Goal: Information Seeking & Learning: Learn about a topic

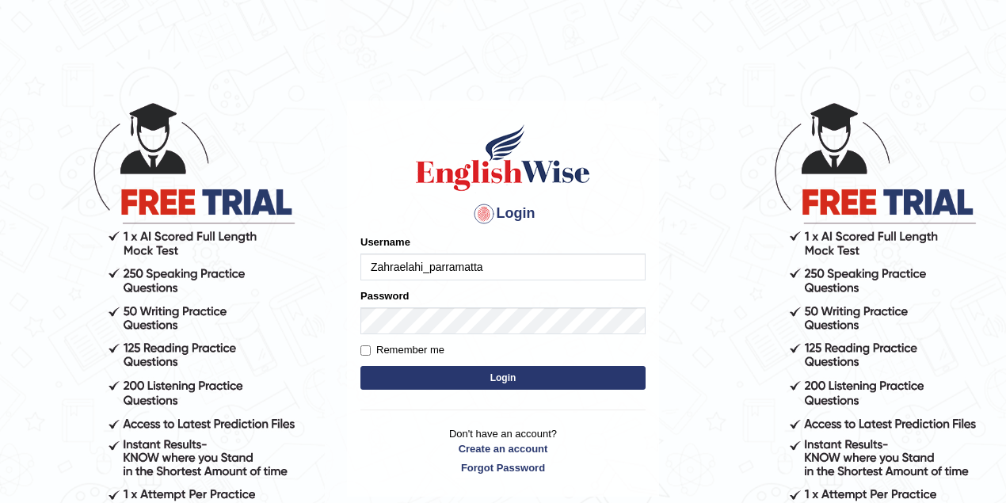
click at [506, 265] on input "Zahraelahi_parramatta" at bounding box center [503, 267] width 285 height 27
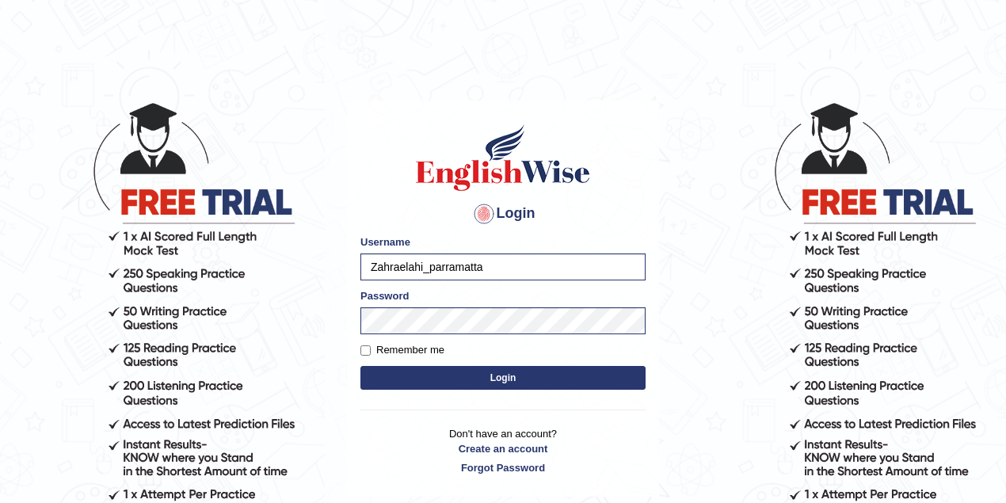
type input "drashti_parramatta"
click at [508, 380] on button "Login" at bounding box center [503, 378] width 285 height 24
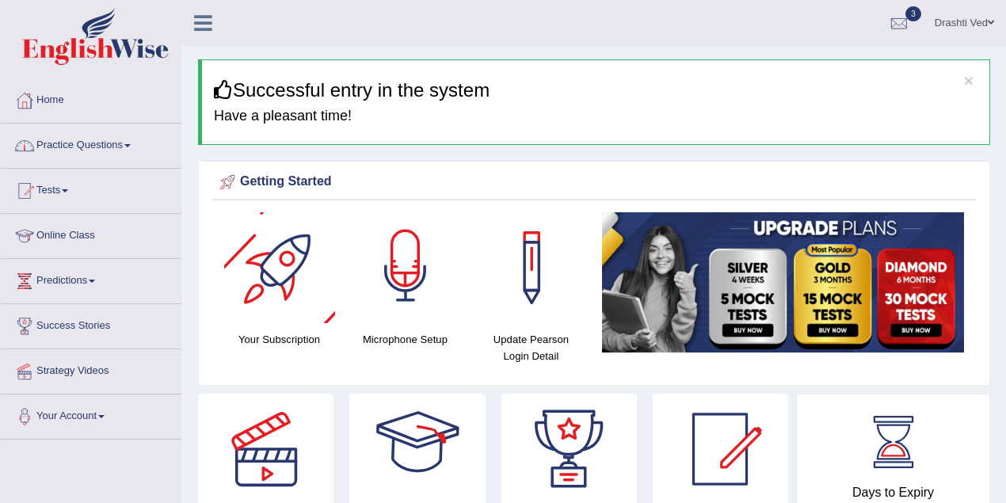
click at [112, 140] on link "Practice Questions" at bounding box center [91, 144] width 181 height 40
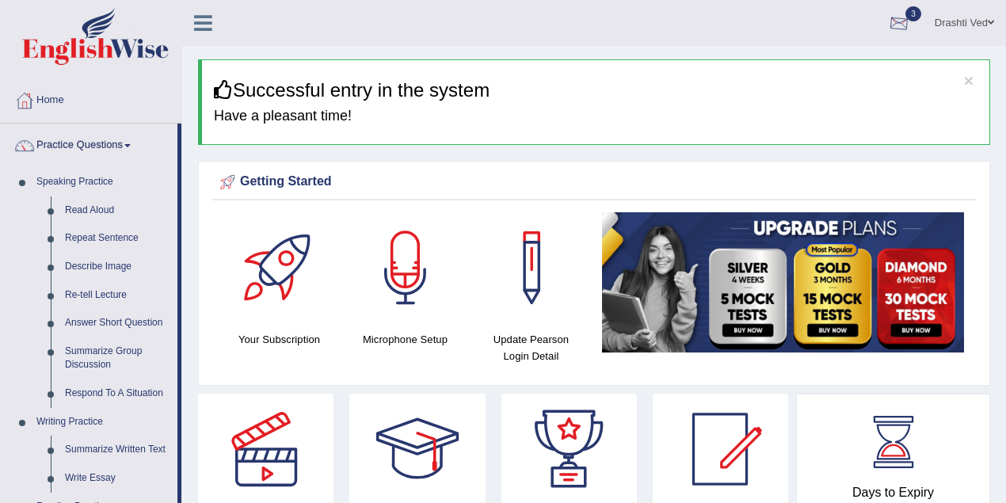
click at [976, 14] on link "Drashti Ved" at bounding box center [964, 20] width 83 height 41
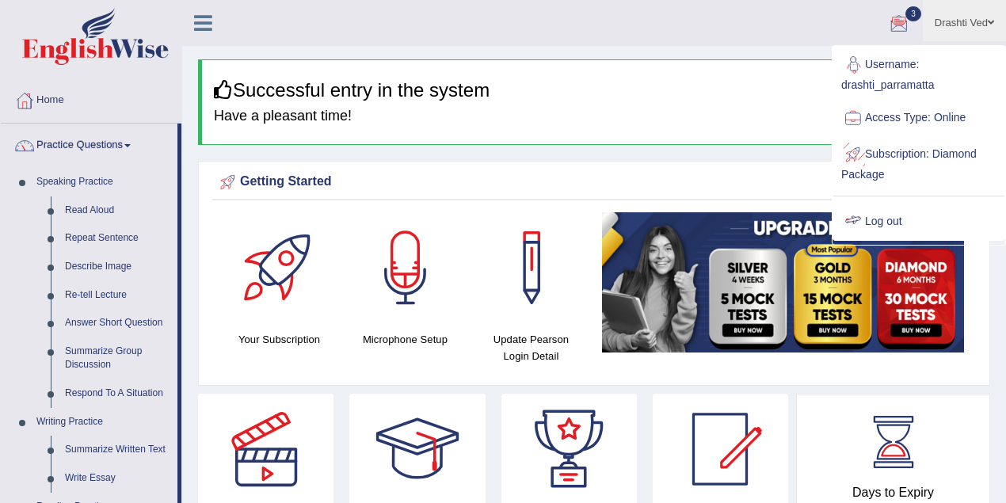
click at [918, 208] on link "Log out" at bounding box center [919, 222] width 171 height 36
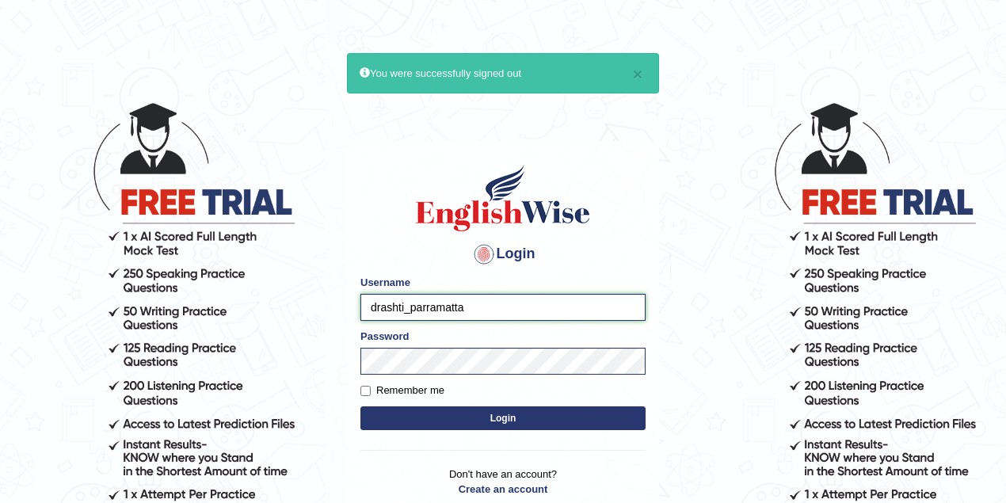
click at [403, 304] on input "drashti_parramatta" at bounding box center [503, 307] width 285 height 27
type input "joanjepkoech_parramatta"
click at [418, 409] on button "Login" at bounding box center [503, 419] width 285 height 24
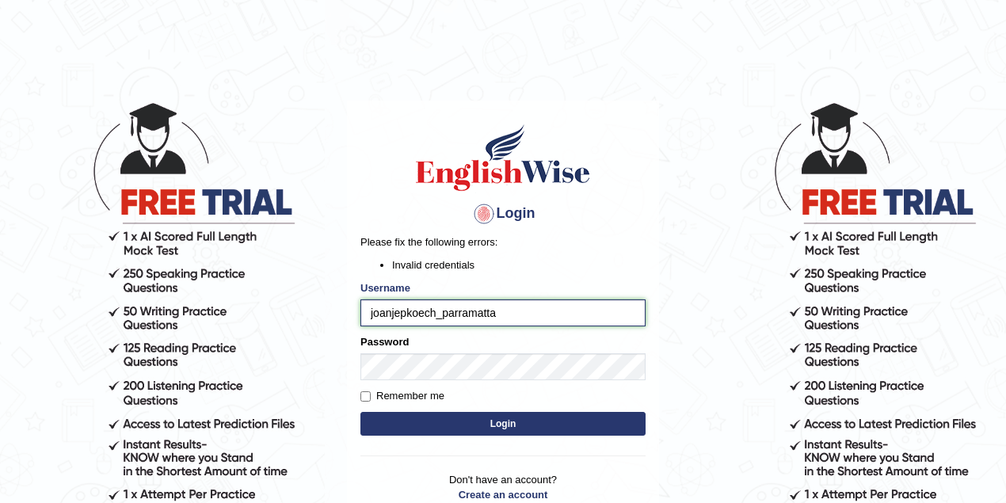
click at [500, 306] on input "joanjepkoech_parramatta" at bounding box center [503, 313] width 285 height 27
type input "joanjepkoech"
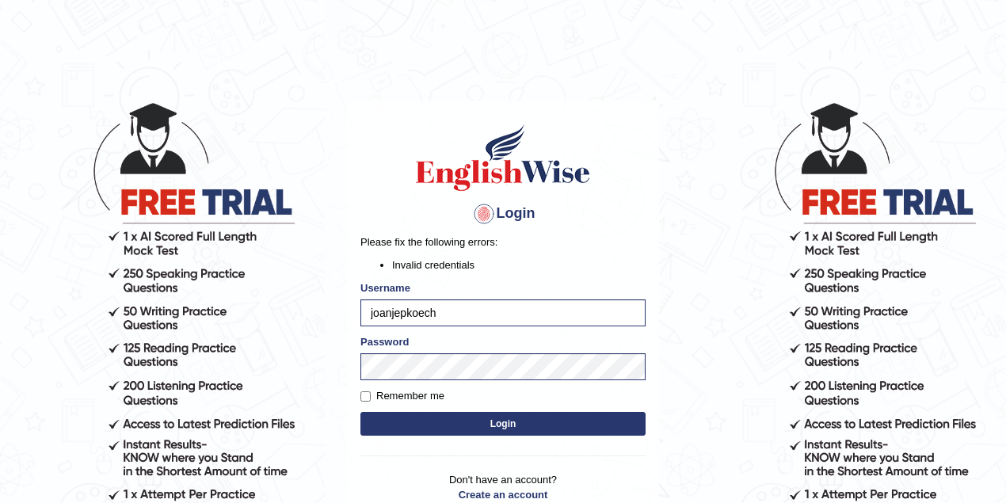
click at [689, 369] on body "Login Please fix the following errors: Invalid credentials Username joanjepkoec…" at bounding box center [503, 302] width 1006 height 503
click at [449, 415] on button "Login" at bounding box center [503, 424] width 285 height 24
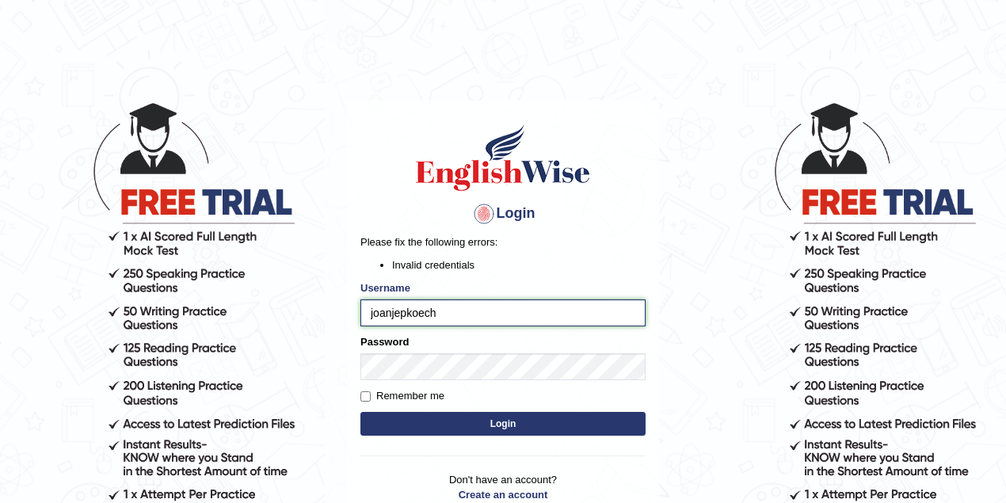
click at [390, 315] on input "joanjepkoech" at bounding box center [503, 313] width 285 height 27
type input "joancjepkoech"
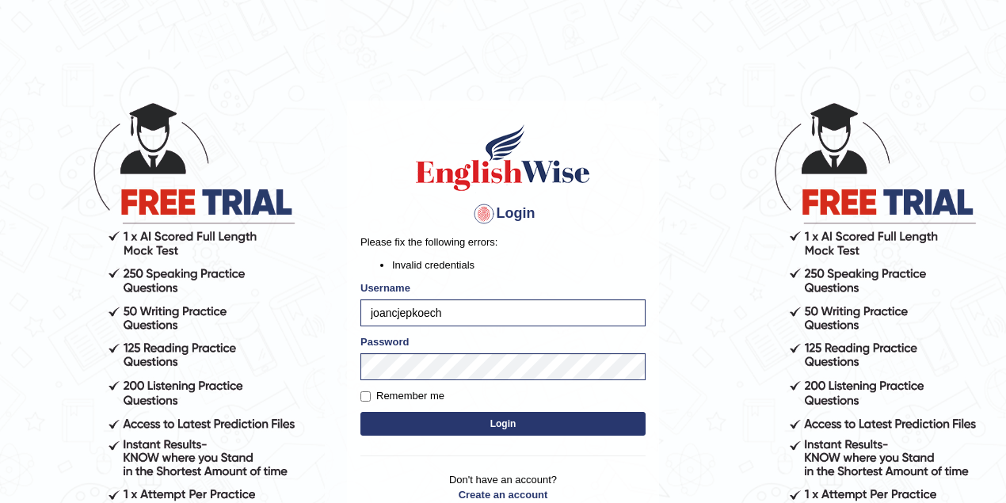
click at [444, 426] on button "Login" at bounding box center [503, 424] width 285 height 24
click at [398, 317] on input "joancjepkoech" at bounding box center [503, 313] width 285 height 27
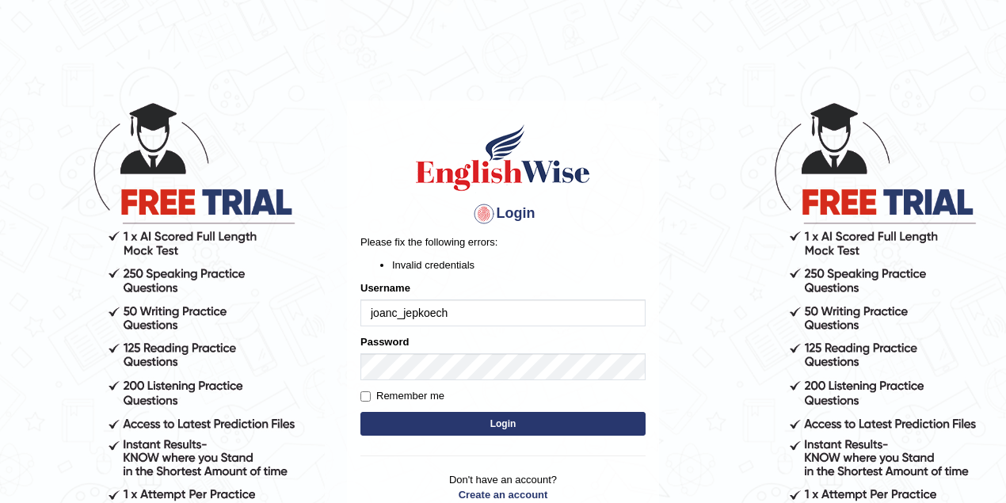
type input "joanc_jepkoech"
click at [460, 430] on button "Login" at bounding box center [503, 424] width 285 height 24
click at [455, 421] on button "Login" at bounding box center [503, 424] width 285 height 24
click at [463, 304] on input "joanc_jepkoech" at bounding box center [503, 313] width 285 height 27
click at [402, 318] on input "joanc_jepkoech" at bounding box center [503, 313] width 285 height 27
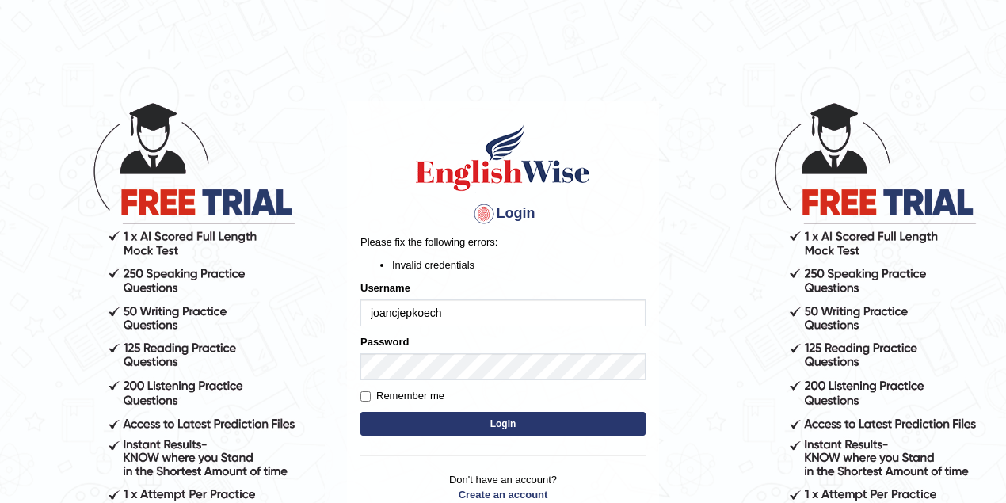
click at [507, 317] on input "joancjepkoech" at bounding box center [503, 313] width 285 height 27
type input "joancjepkoech_parramatta"
click at [498, 428] on button "Login" at bounding box center [503, 424] width 285 height 24
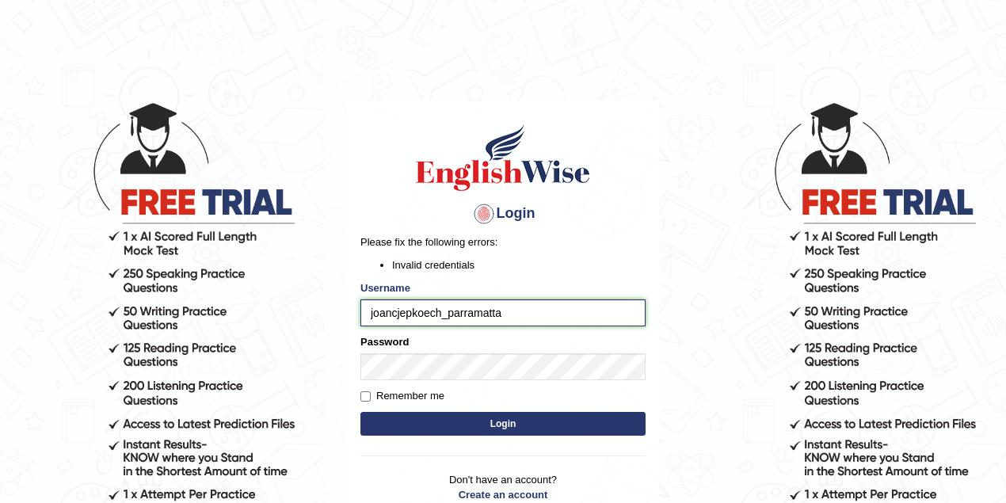
click at [440, 314] on input "joancjepkoech_parramatta" at bounding box center [503, 313] width 285 height 27
type input "joan_parramatta"
click at [361, 412] on button "Login" at bounding box center [503, 424] width 285 height 24
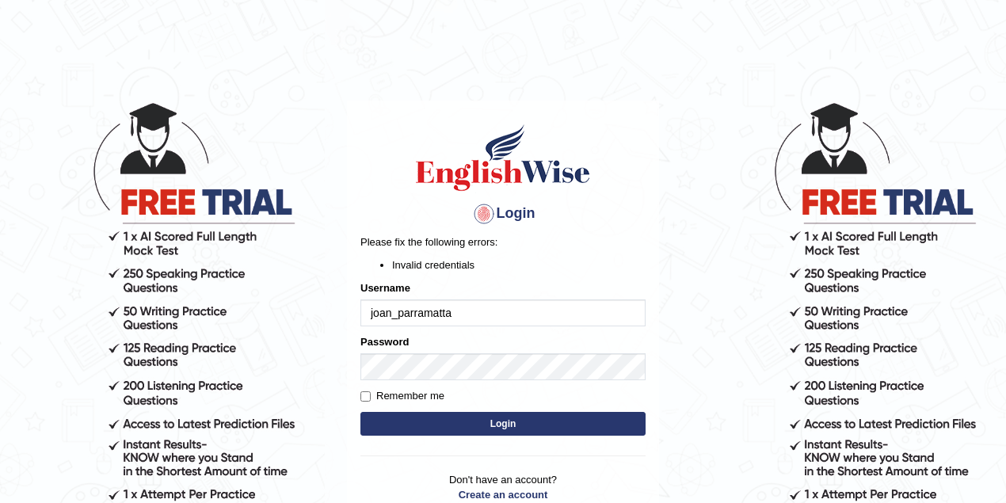
click at [391, 314] on input "joan_parramatta" at bounding box center [503, 313] width 285 height 27
type input "joanc_parramatta"
click at [361, 412] on button "Login" at bounding box center [503, 424] width 285 height 24
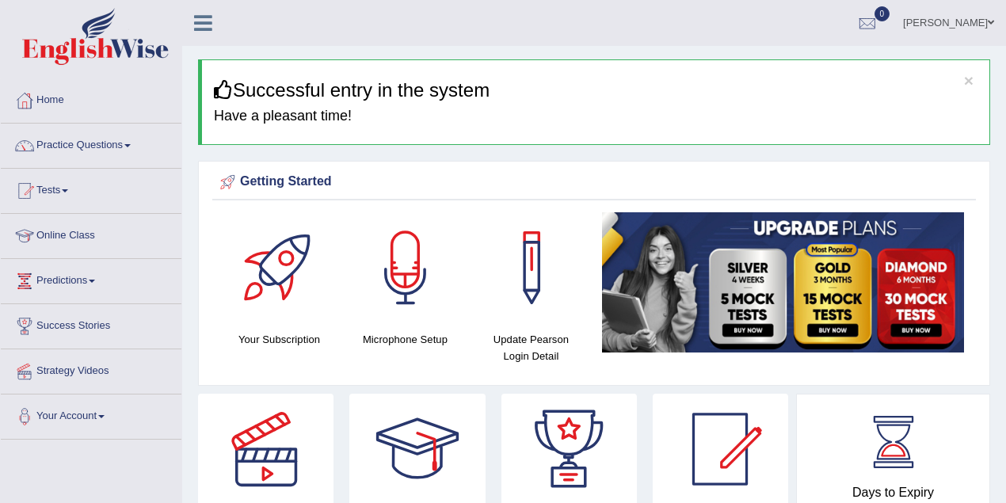
click at [938, 17] on link "Joan Cheruiyot" at bounding box center [949, 20] width 115 height 41
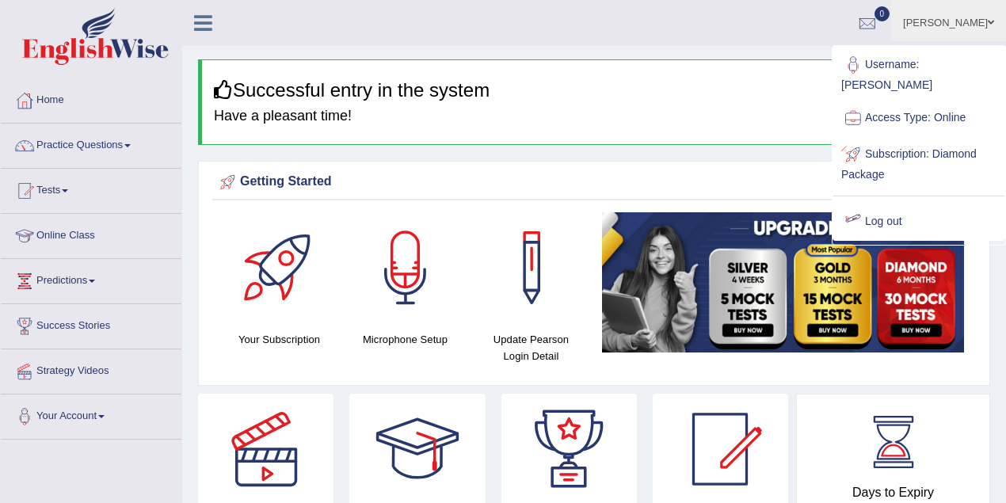
click at [896, 228] on link "Log out" at bounding box center [919, 222] width 171 height 36
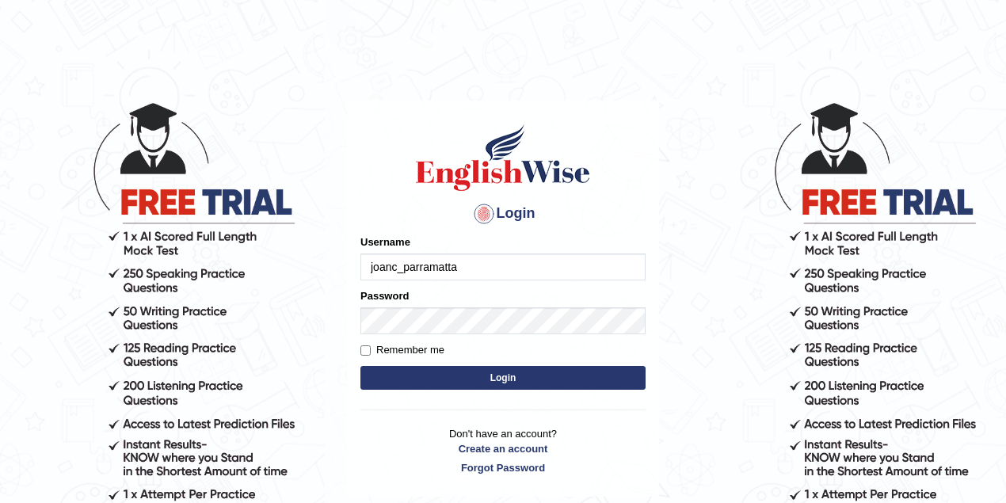
type input "joanc_parramatta"
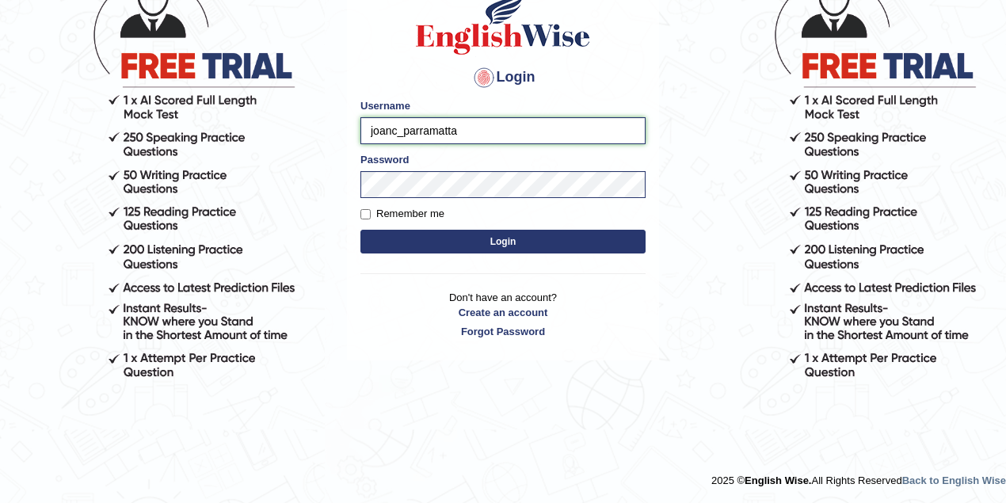
click at [477, 139] on input "joanc_parramatta" at bounding box center [503, 130] width 285 height 27
click at [398, 130] on input "joanc_parramatta" at bounding box center [503, 130] width 285 height 27
type input "drashti_parramatta"
click at [361, 230] on button "Login" at bounding box center [503, 242] width 285 height 24
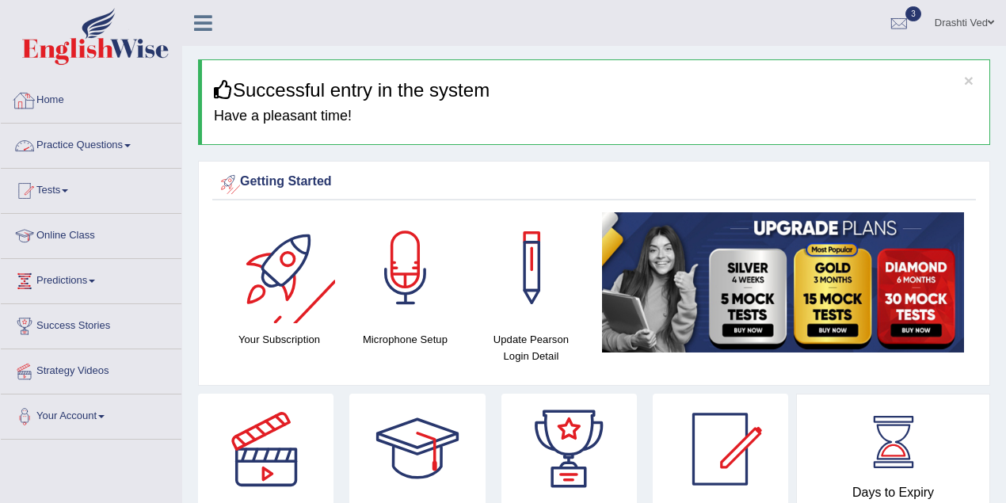
click at [94, 140] on link "Practice Questions" at bounding box center [91, 144] width 181 height 40
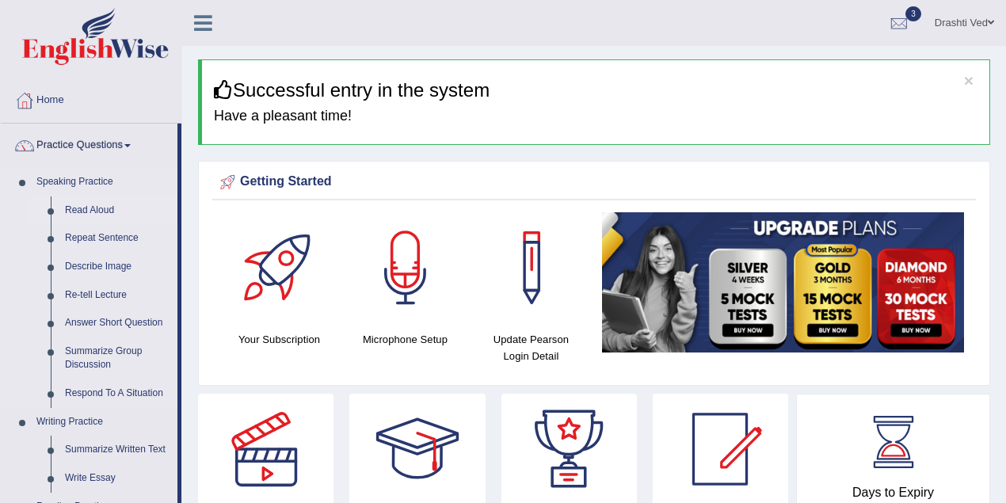
click at [109, 212] on link "Read Aloud" at bounding box center [118, 211] width 120 height 29
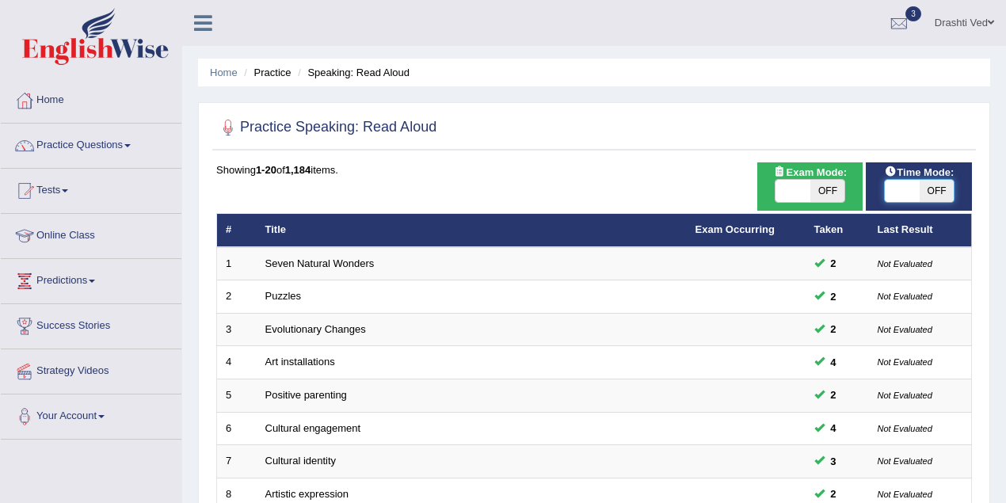
click at [889, 190] on span at bounding box center [902, 191] width 35 height 22
checkbox input "true"
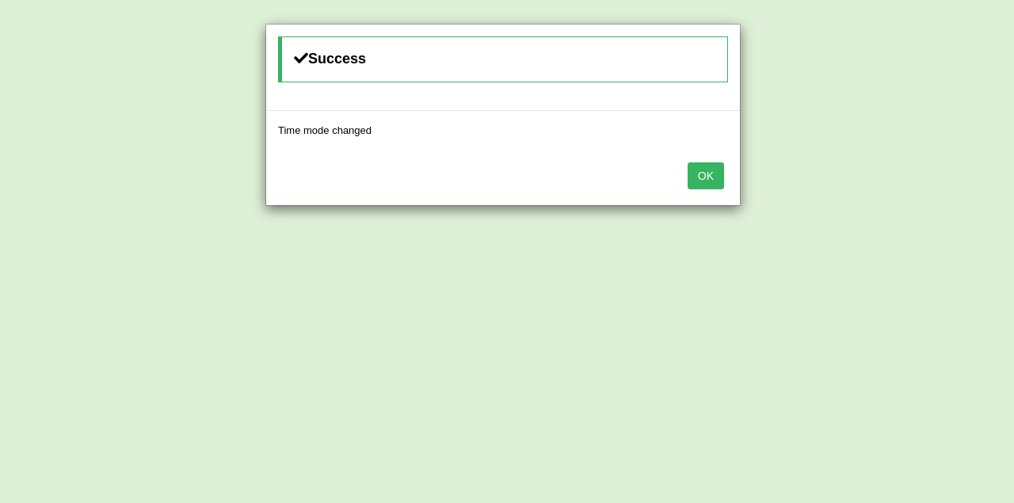
click at [706, 170] on button "OK" at bounding box center [706, 175] width 36 height 27
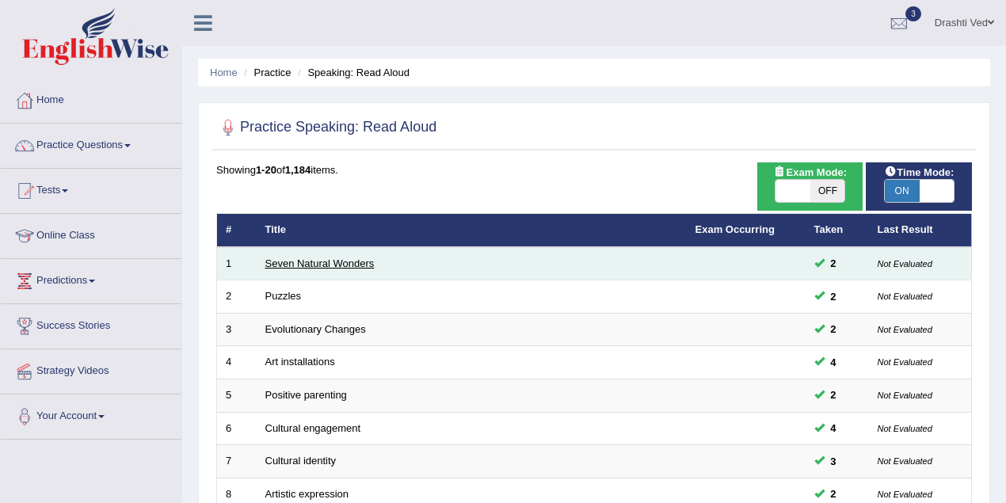
scroll to position [70, 0]
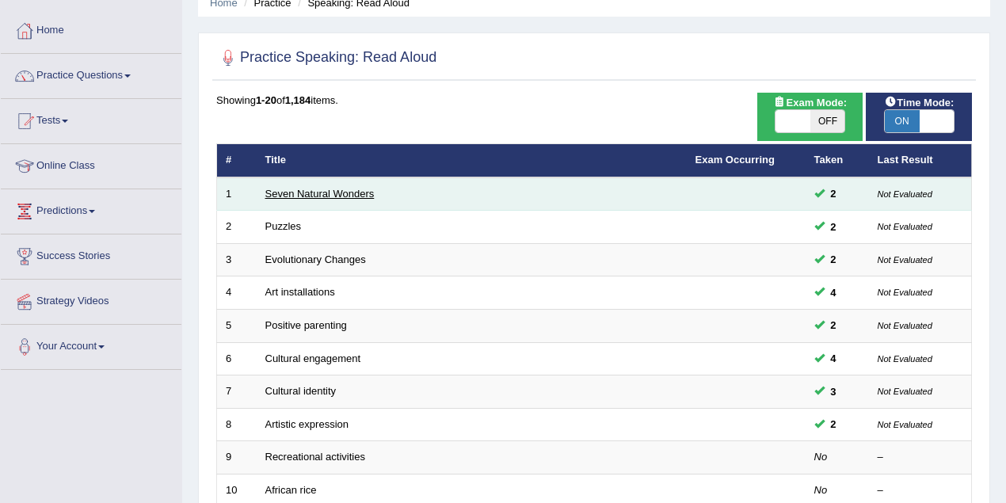
click at [319, 193] on link "Seven Natural Wonders" at bounding box center [319, 194] width 109 height 12
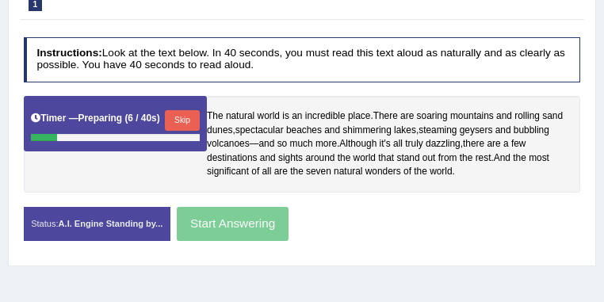
scroll to position [338, 0]
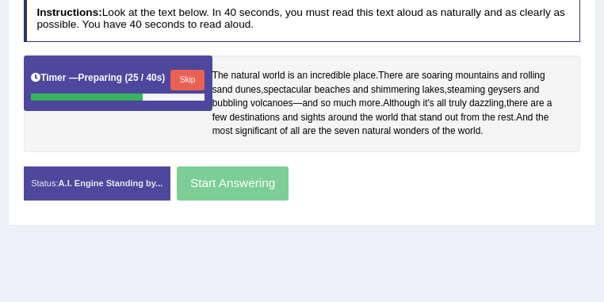
click at [202, 73] on button "Skip" at bounding box center [187, 80] width 34 height 21
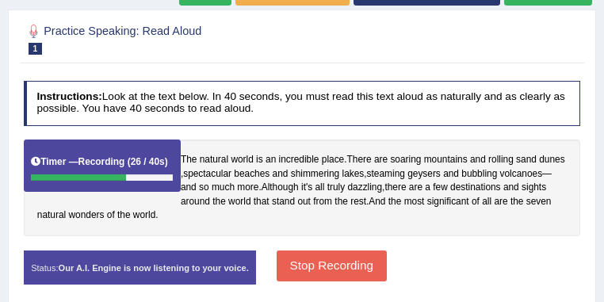
scroll to position [157, 0]
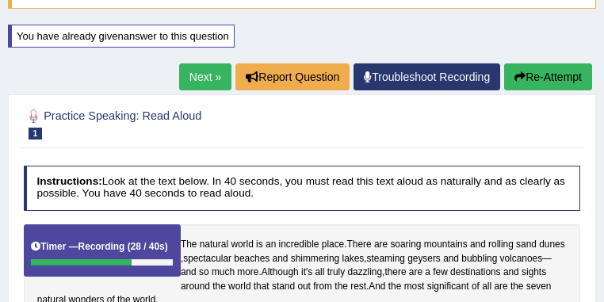
click at [519, 68] on button "Re-Attempt" at bounding box center [548, 76] width 88 height 27
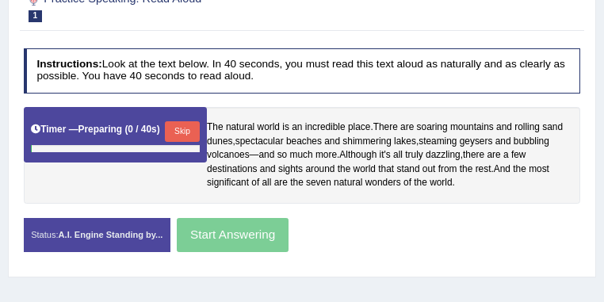
scroll to position [327, 0]
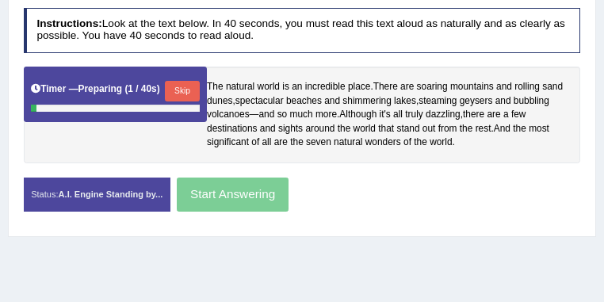
click at [193, 82] on button "Skip" at bounding box center [182, 91] width 34 height 21
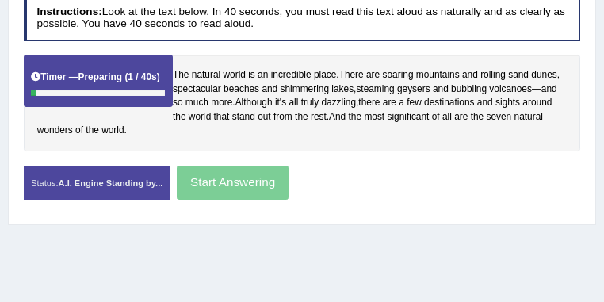
scroll to position [315, 0]
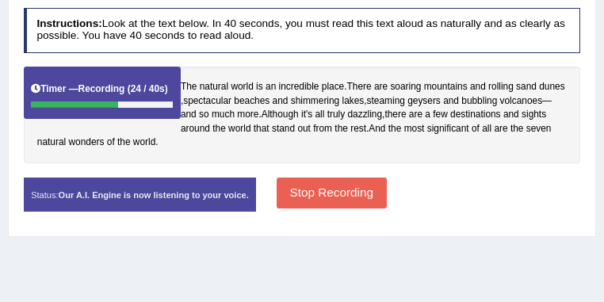
click at [361, 208] on button "Stop Recording" at bounding box center [332, 193] width 110 height 31
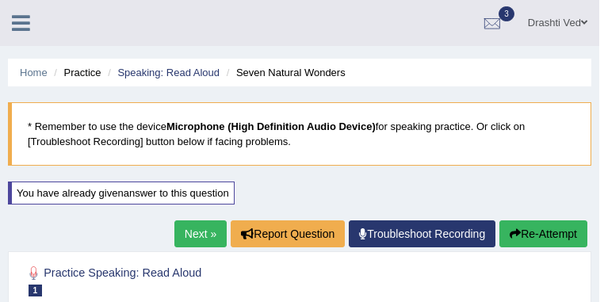
scroll to position [84, 0]
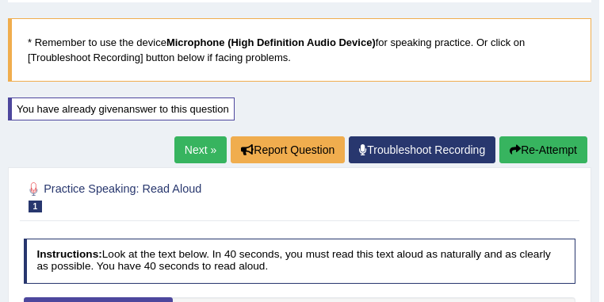
click at [216, 151] on link "Next »" at bounding box center [200, 149] width 52 height 27
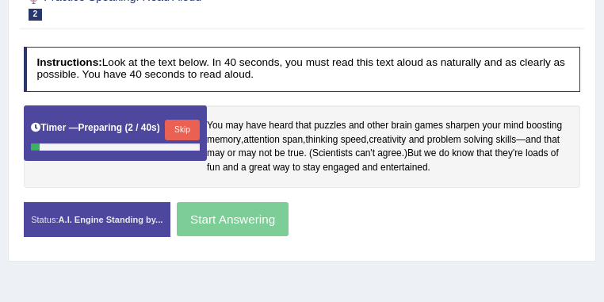
scroll to position [254, 0]
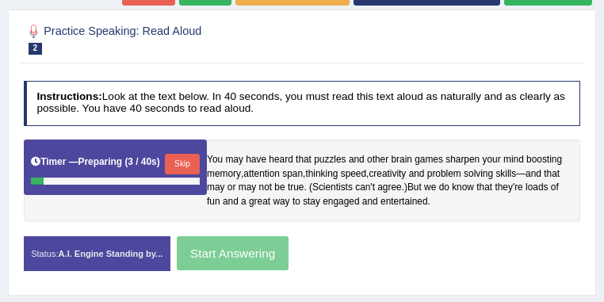
click at [195, 163] on button "Skip" at bounding box center [182, 164] width 34 height 21
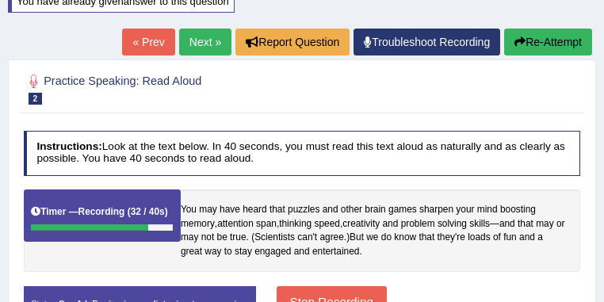
scroll to position [157, 0]
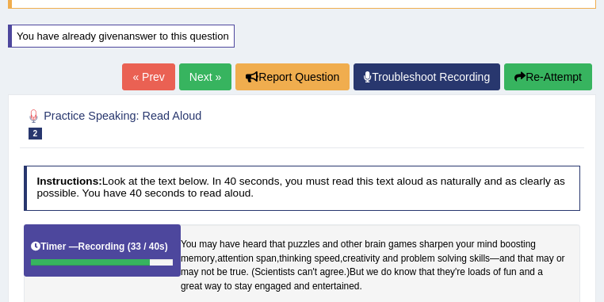
click at [201, 82] on link "Next »" at bounding box center [205, 76] width 52 height 27
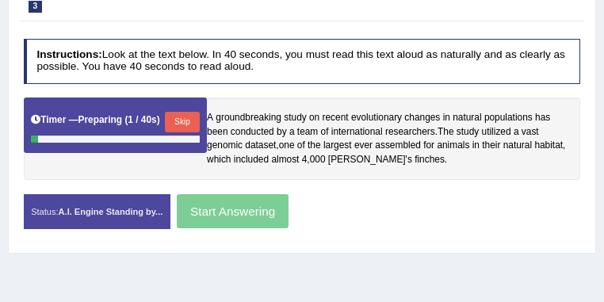
click at [183, 113] on button "Skip" at bounding box center [182, 122] width 34 height 21
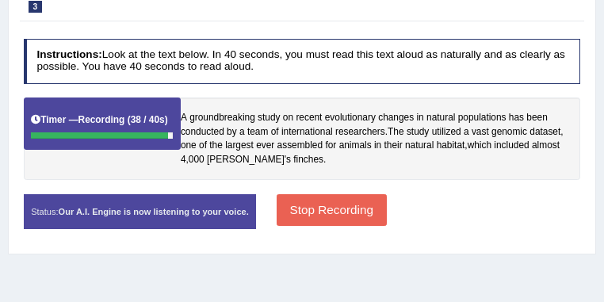
scroll to position [115, 0]
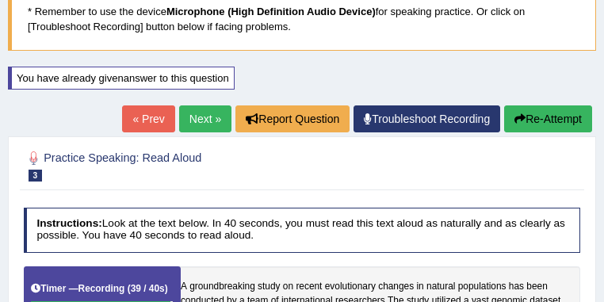
click at [204, 118] on link "Next »" at bounding box center [205, 118] width 52 height 27
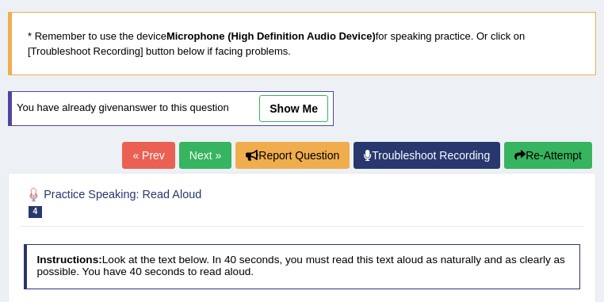
scroll to position [108, 0]
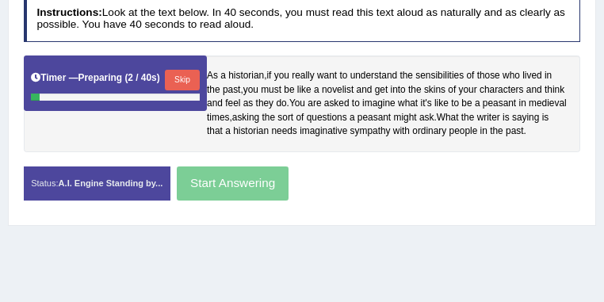
click at [189, 77] on button "Skip" at bounding box center [182, 80] width 34 height 21
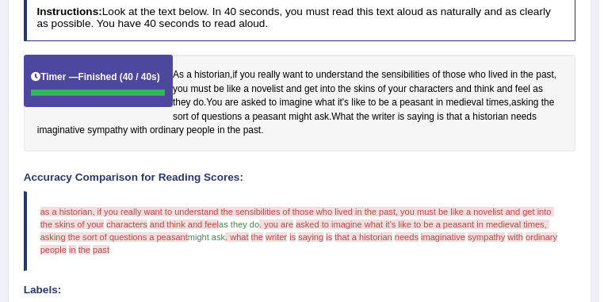
scroll to position [200, 0]
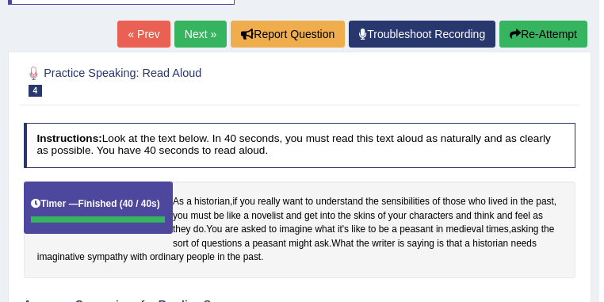
click at [193, 29] on link "Next »" at bounding box center [200, 34] width 52 height 27
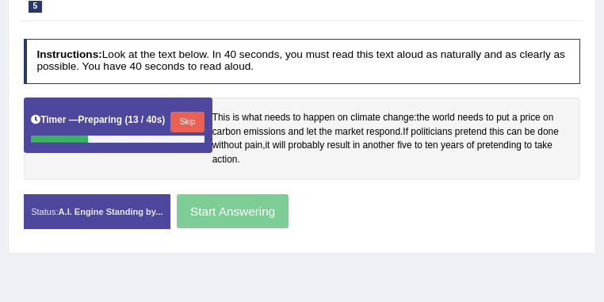
click at [189, 122] on button "Skip" at bounding box center [187, 122] width 34 height 21
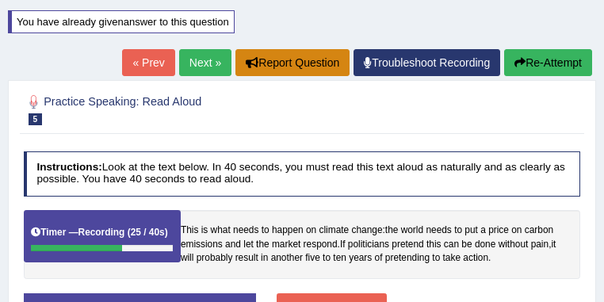
scroll to position [157, 0]
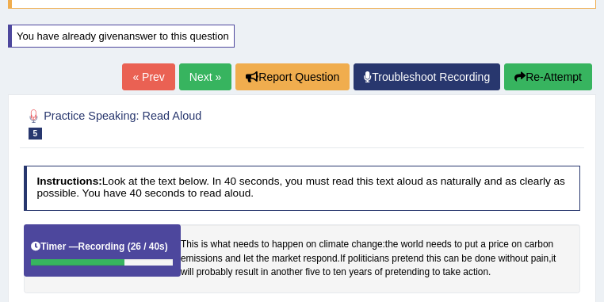
click at [218, 72] on link "Next »" at bounding box center [205, 76] width 52 height 27
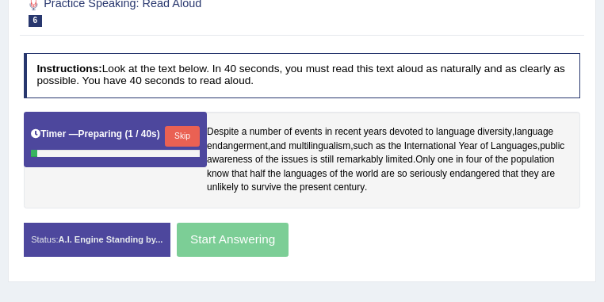
scroll to position [296, 0]
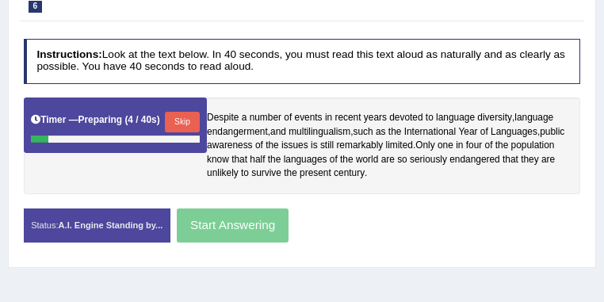
click at [187, 123] on button "Skip" at bounding box center [182, 122] width 34 height 21
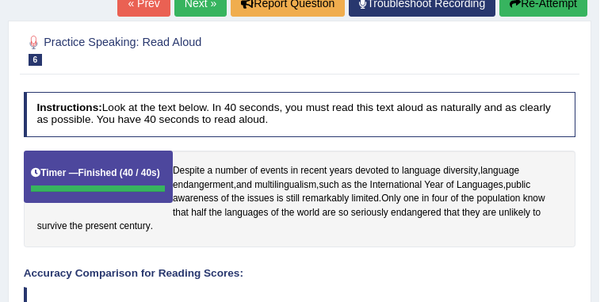
scroll to position [157, 0]
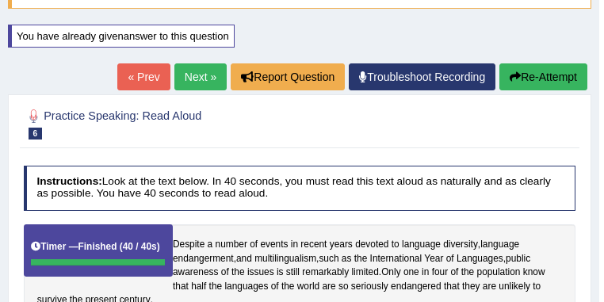
click at [211, 68] on link "Next »" at bounding box center [200, 76] width 52 height 27
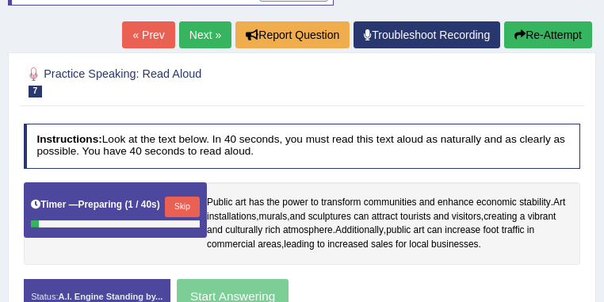
scroll to position [296, 0]
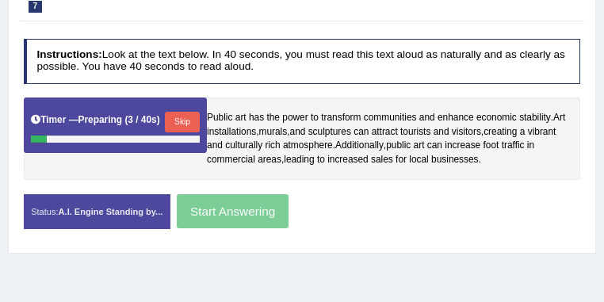
click at [184, 112] on button "Skip" at bounding box center [182, 122] width 34 height 21
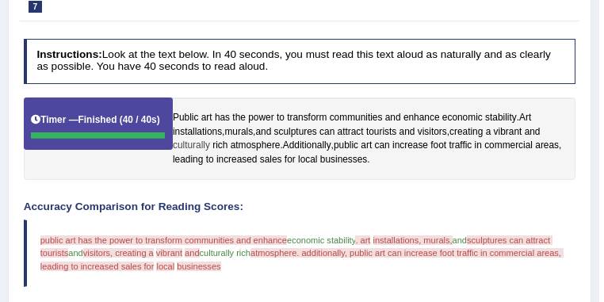
click at [210, 153] on span "culturally" at bounding box center [191, 146] width 37 height 14
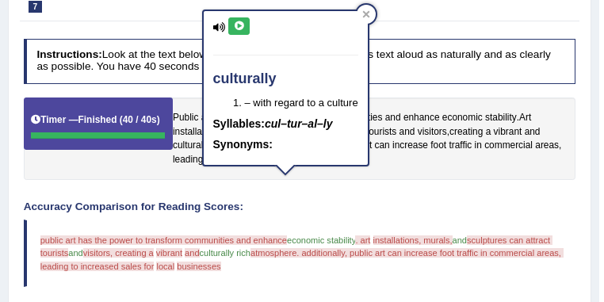
click at [243, 25] on icon at bounding box center [239, 26] width 12 height 10
click at [358, 14] on div at bounding box center [366, 14] width 19 height 19
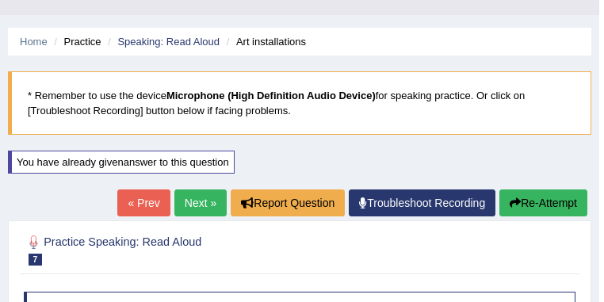
scroll to position [30, 0]
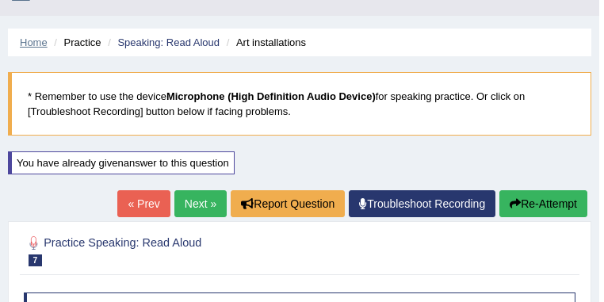
click at [35, 43] on link "Home" at bounding box center [34, 42] width 28 height 12
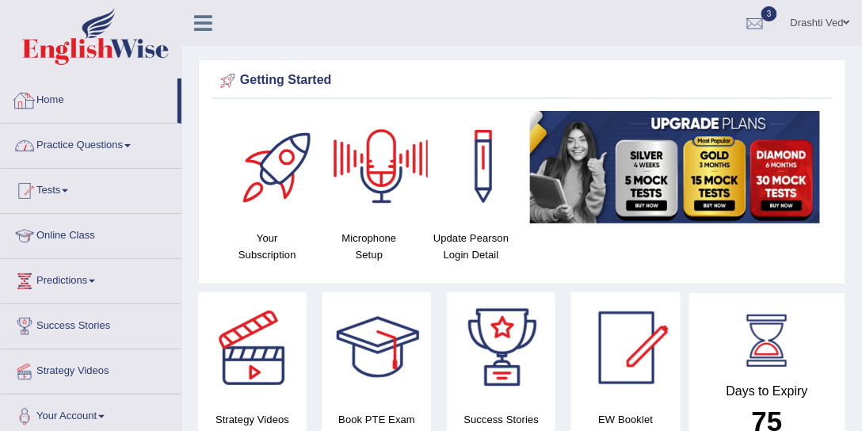
click at [64, 143] on link "Practice Questions" at bounding box center [91, 144] width 181 height 40
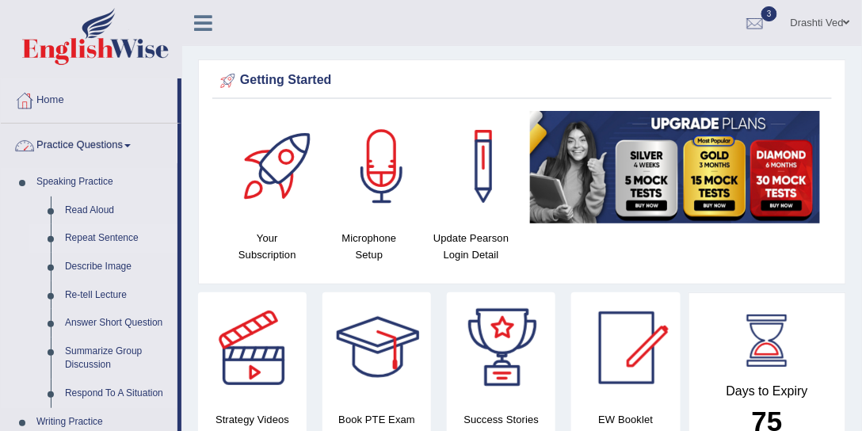
click at [73, 231] on link "Repeat Sentence" at bounding box center [118, 238] width 120 height 29
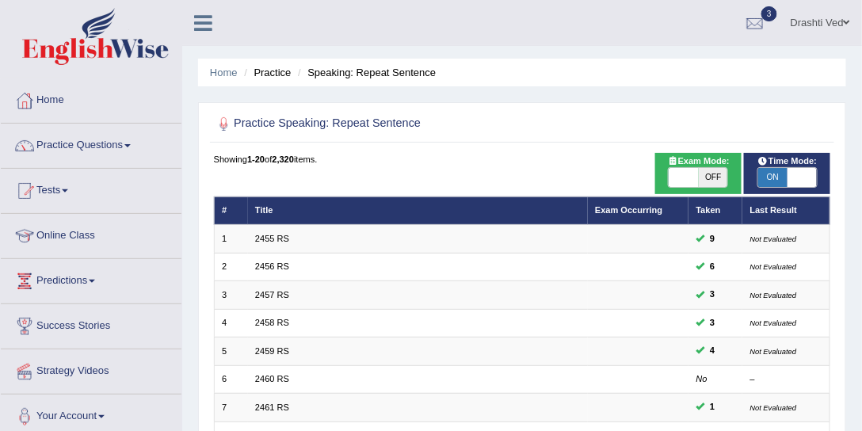
click at [283, 234] on link "2455 RS" at bounding box center [272, 239] width 34 height 10
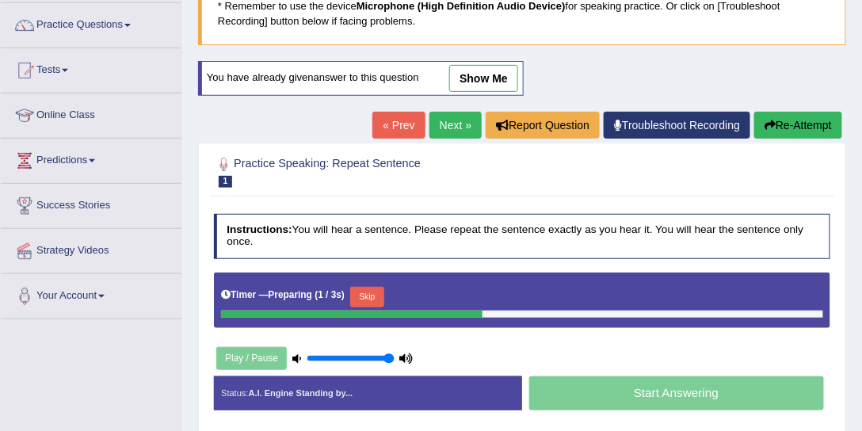
scroll to position [181, 0]
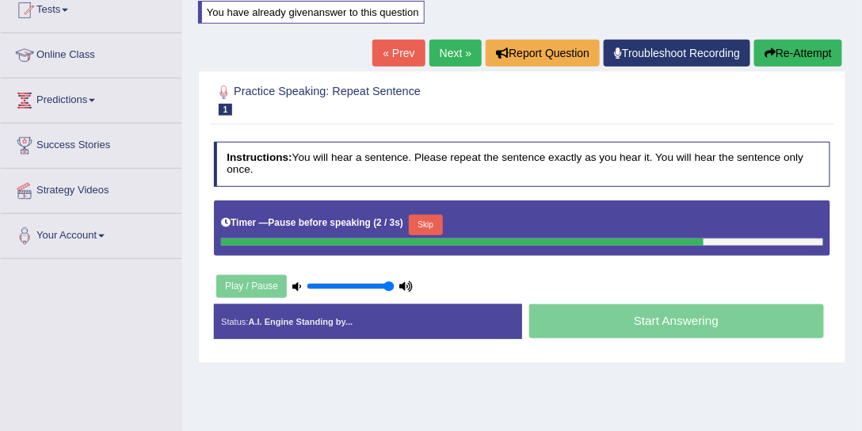
click at [827, 331] on div "Start Answering" at bounding box center [676, 323] width 308 height 38
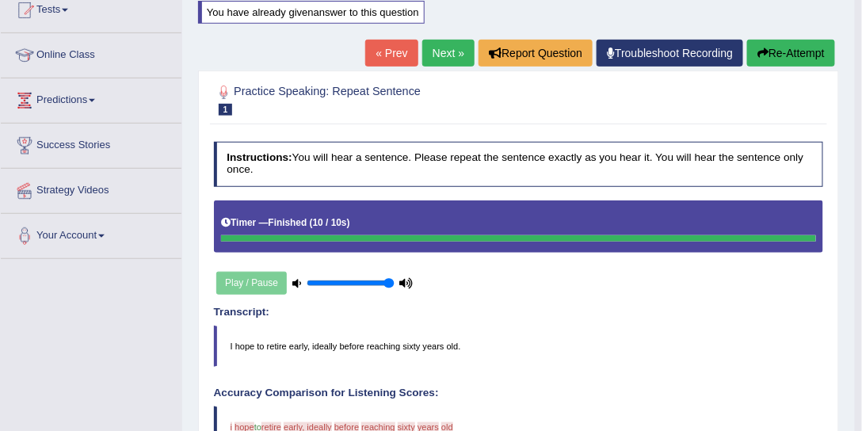
click at [797, 52] on button "Re-Attempt" at bounding box center [791, 53] width 88 height 27
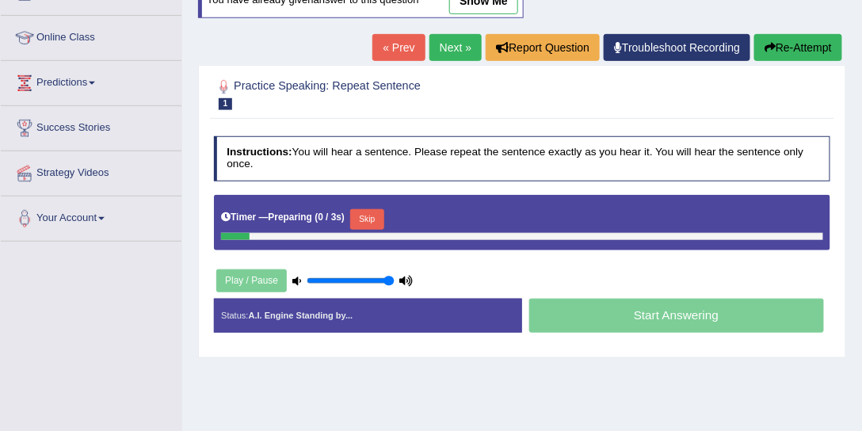
scroll to position [181, 0]
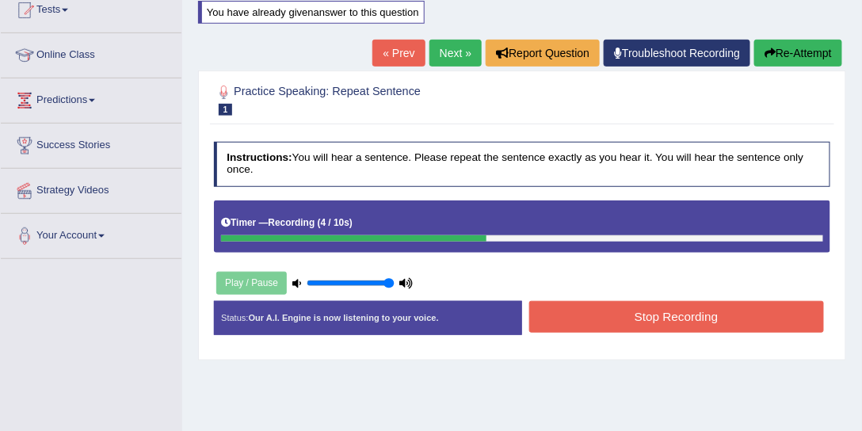
click at [567, 305] on button "Stop Recording" at bounding box center [676, 316] width 295 height 31
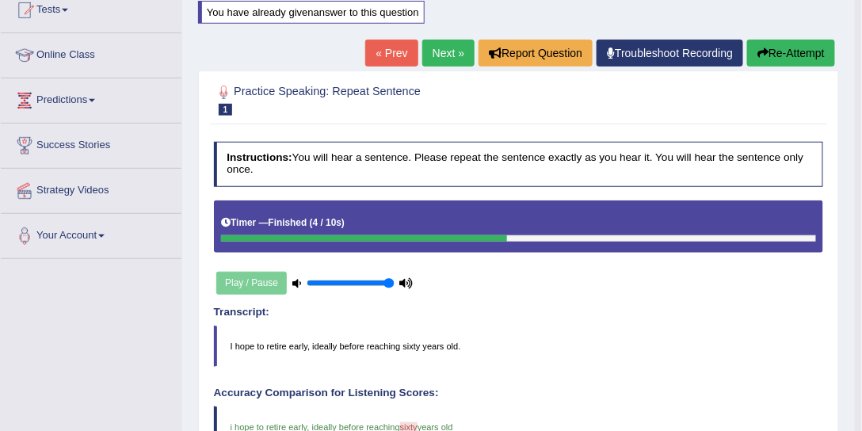
click at [454, 48] on link "Next »" at bounding box center [448, 53] width 52 height 27
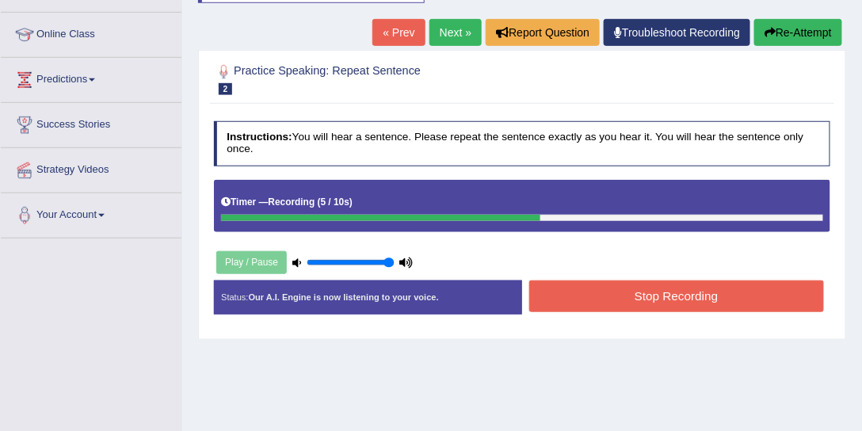
scroll to position [181, 0]
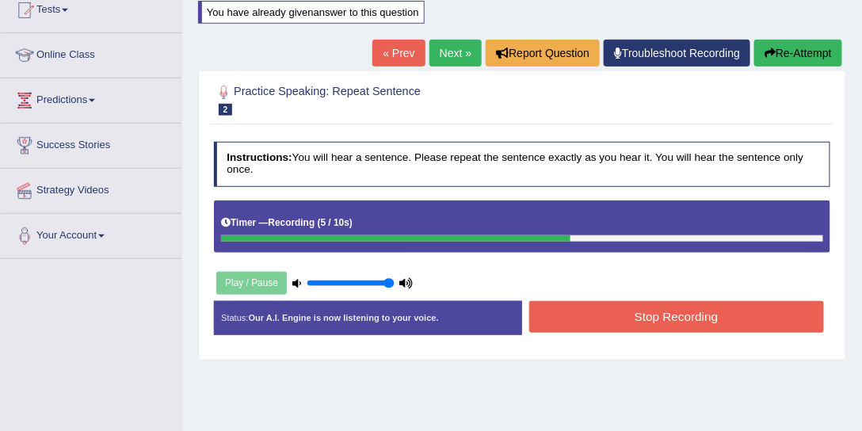
click at [463, 60] on link "Next »" at bounding box center [456, 53] width 52 height 27
click at [459, 48] on link "Next »" at bounding box center [456, 53] width 52 height 27
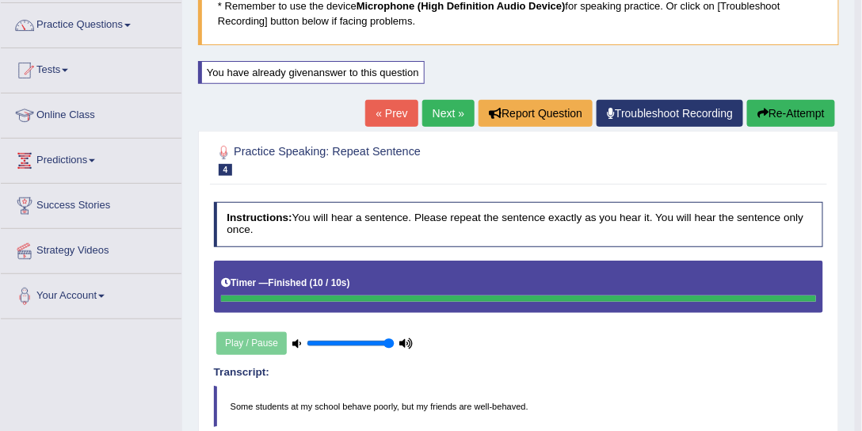
click at [449, 113] on body "Toggle navigation Home Practice Questions Speaking Practice Read Aloud Repeat S…" at bounding box center [431, 95] width 862 height 431
click at [452, 111] on link "Next »" at bounding box center [448, 113] width 52 height 27
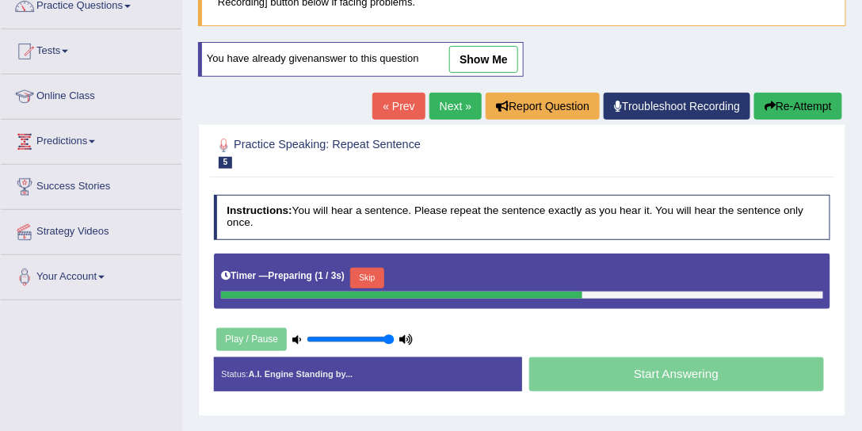
scroll to position [181, 0]
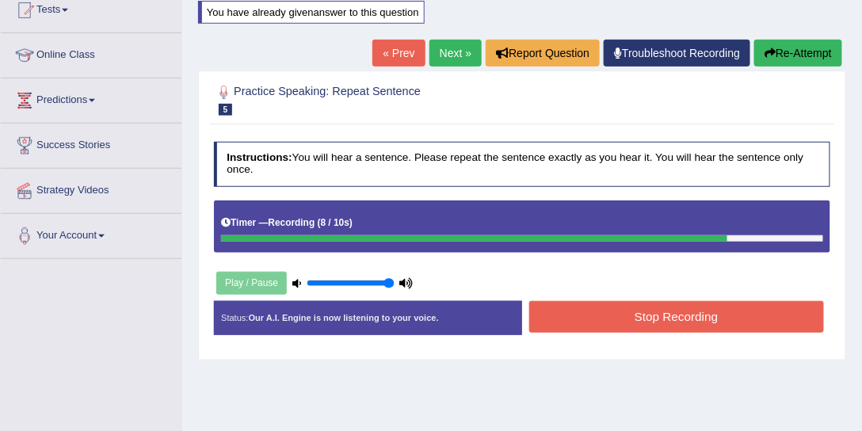
click at [455, 54] on link "Next »" at bounding box center [456, 53] width 52 height 27
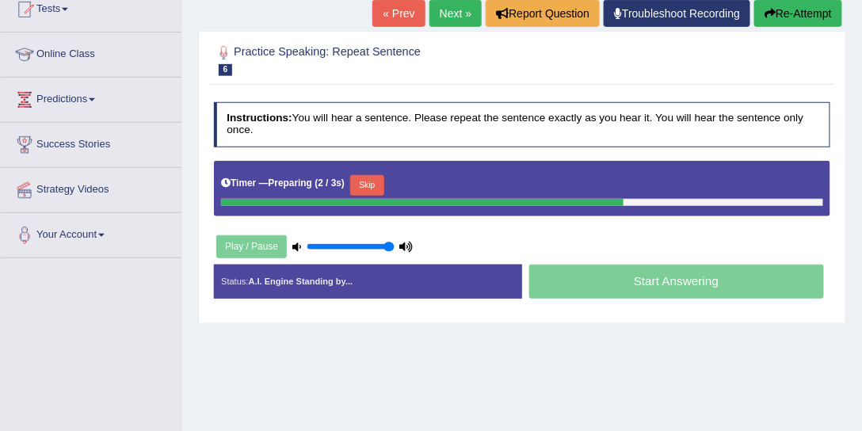
scroll to position [120, 0]
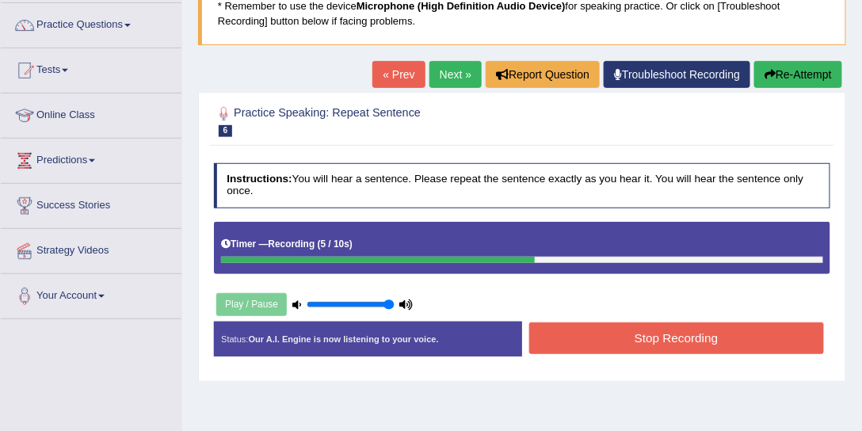
click at [430, 80] on link "Next »" at bounding box center [456, 74] width 52 height 27
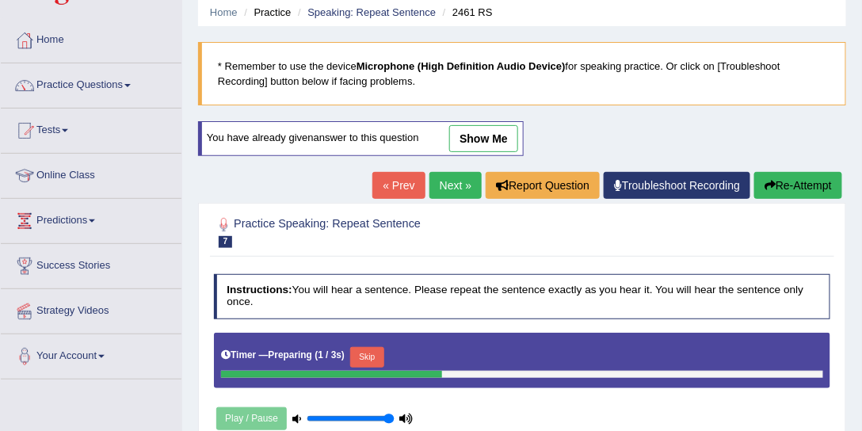
scroll to position [181, 0]
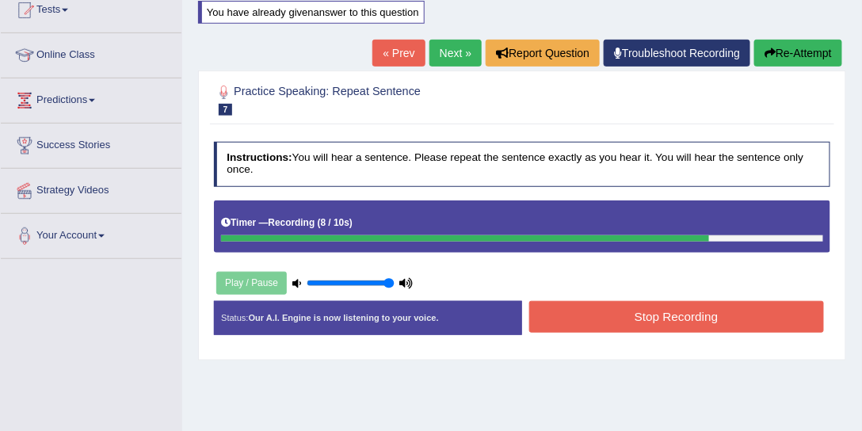
click at [445, 51] on link "Next »" at bounding box center [456, 53] width 52 height 27
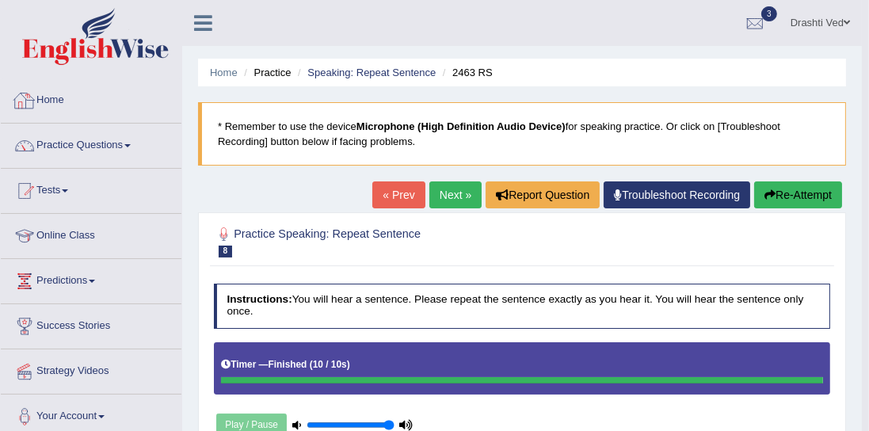
click at [0, 0] on div "Saving your answer..." at bounding box center [0, 0] width 0 height 0
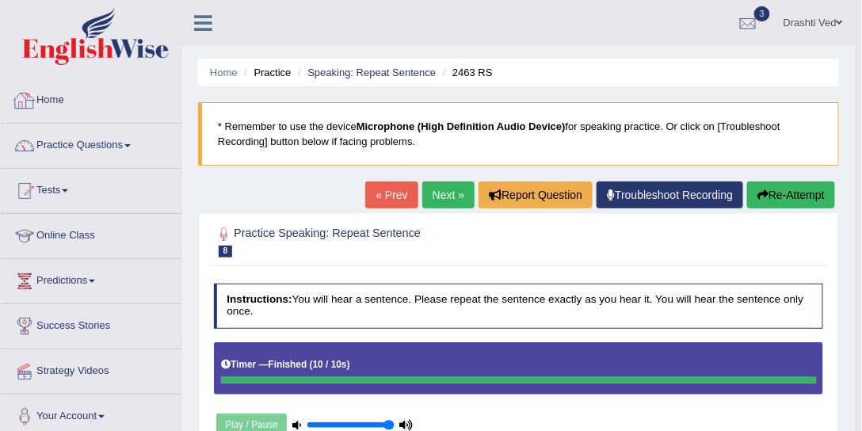
click at [57, 95] on link "Home" at bounding box center [91, 98] width 181 height 40
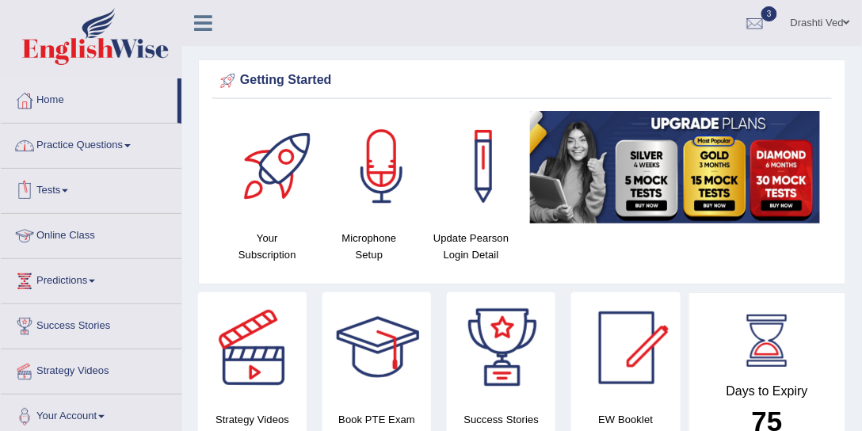
click at [94, 150] on link "Practice Questions" at bounding box center [91, 144] width 181 height 40
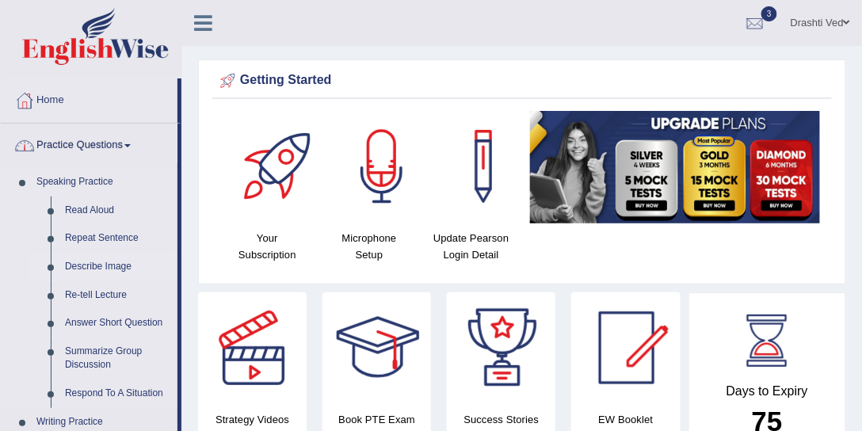
click at [76, 264] on link "Describe Image" at bounding box center [118, 267] width 120 height 29
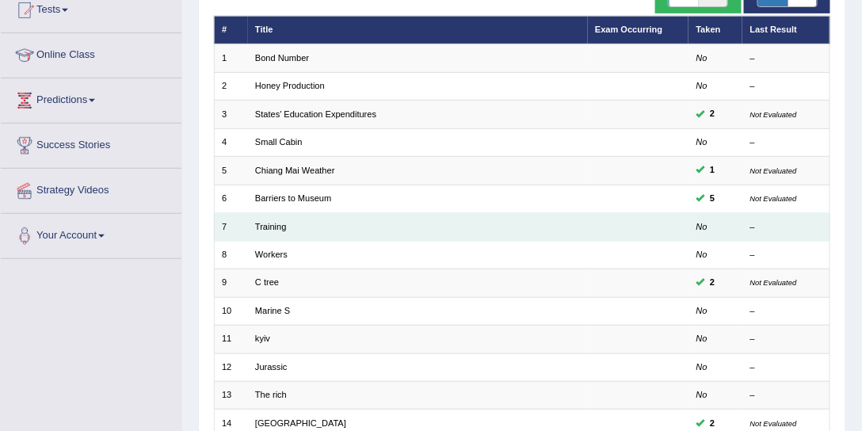
scroll to position [181, 0]
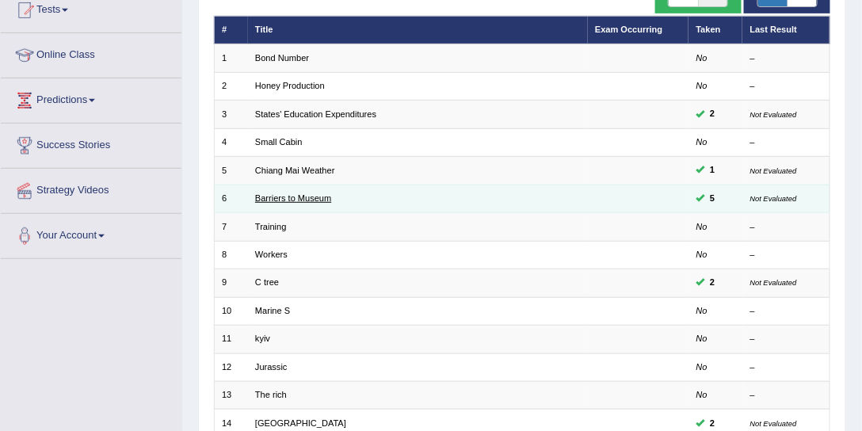
click at [301, 193] on link "Barriers to Museum" at bounding box center [293, 198] width 76 height 10
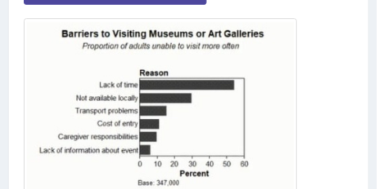
scroll to position [487, 0]
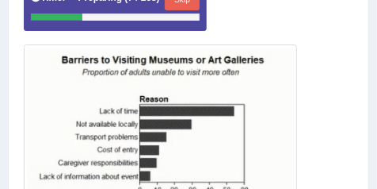
click at [183, 3] on button "Skip" at bounding box center [182, 0] width 34 height 21
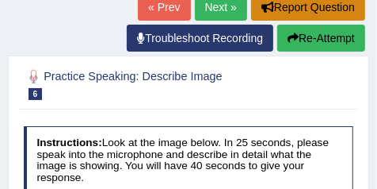
scroll to position [212, 0]
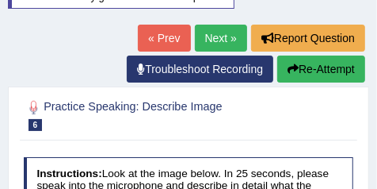
click at [323, 67] on button "Re-Attempt" at bounding box center [321, 68] width 88 height 27
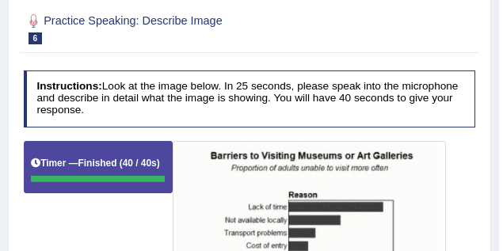
scroll to position [223, 0]
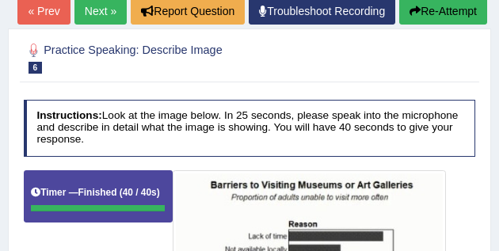
click at [94, 3] on link "Next »" at bounding box center [100, 11] width 52 height 27
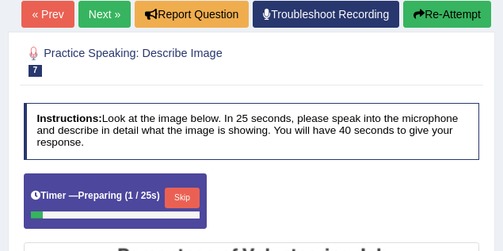
scroll to position [140, 0]
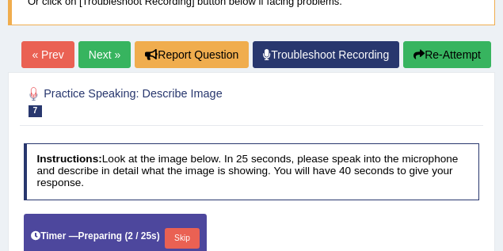
click at [97, 57] on link "Next »" at bounding box center [104, 54] width 52 height 27
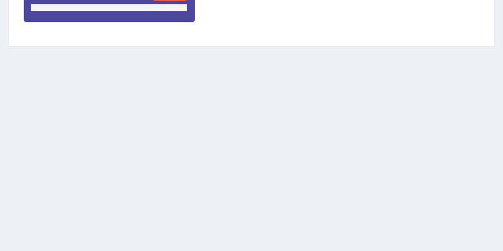
scroll to position [352, 0]
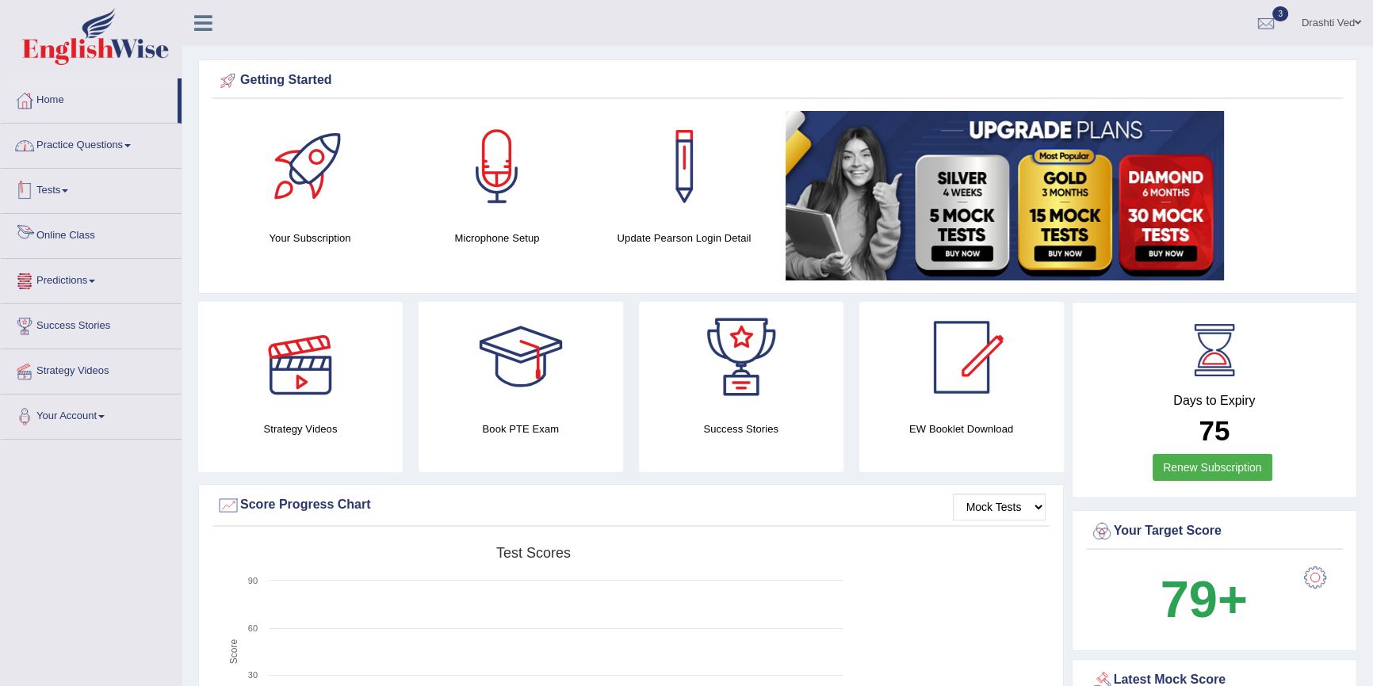
click at [86, 142] on link "Practice Questions" at bounding box center [91, 144] width 181 height 40
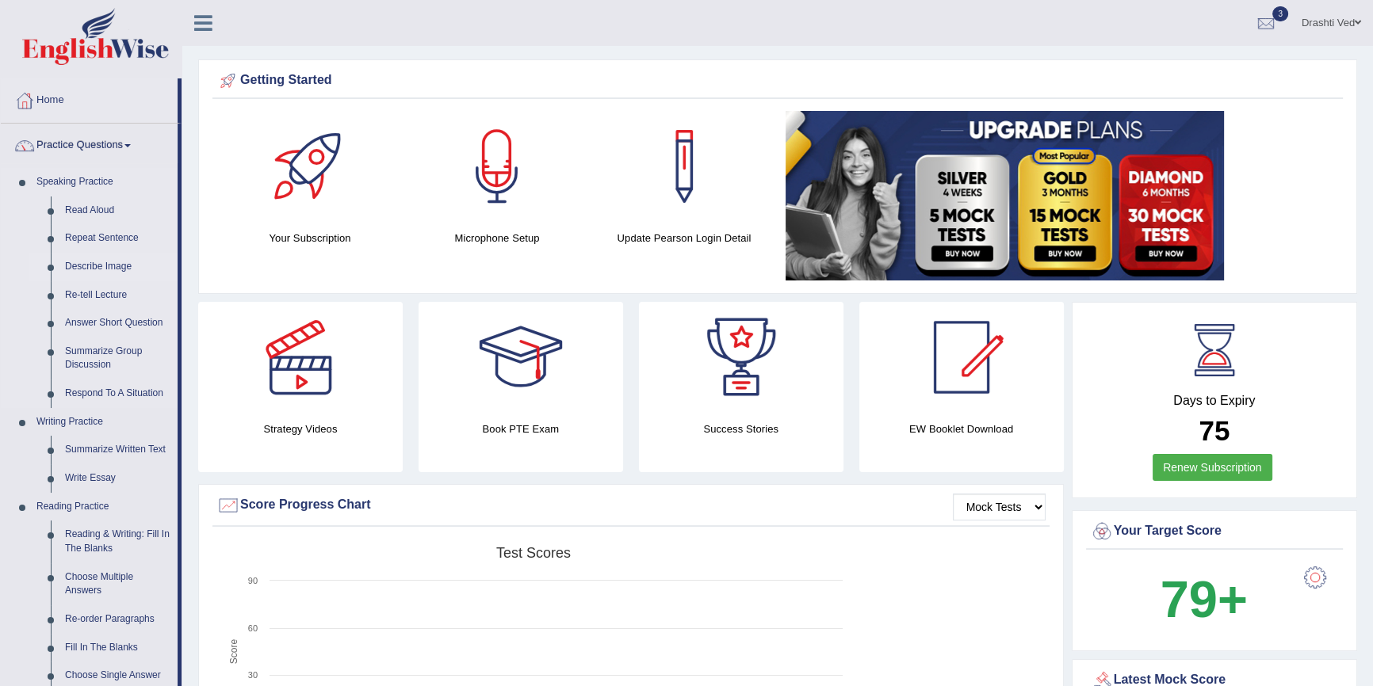
click at [103, 269] on link "Describe Image" at bounding box center [118, 267] width 120 height 29
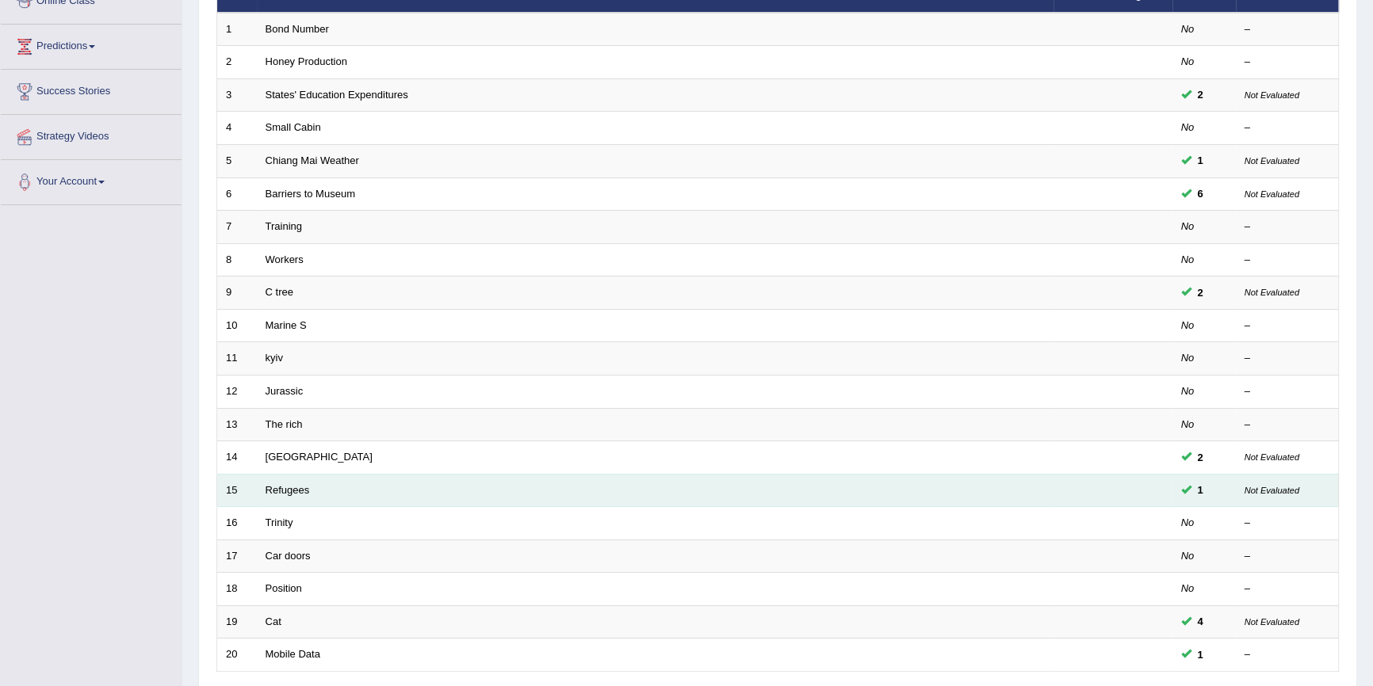
scroll to position [361, 0]
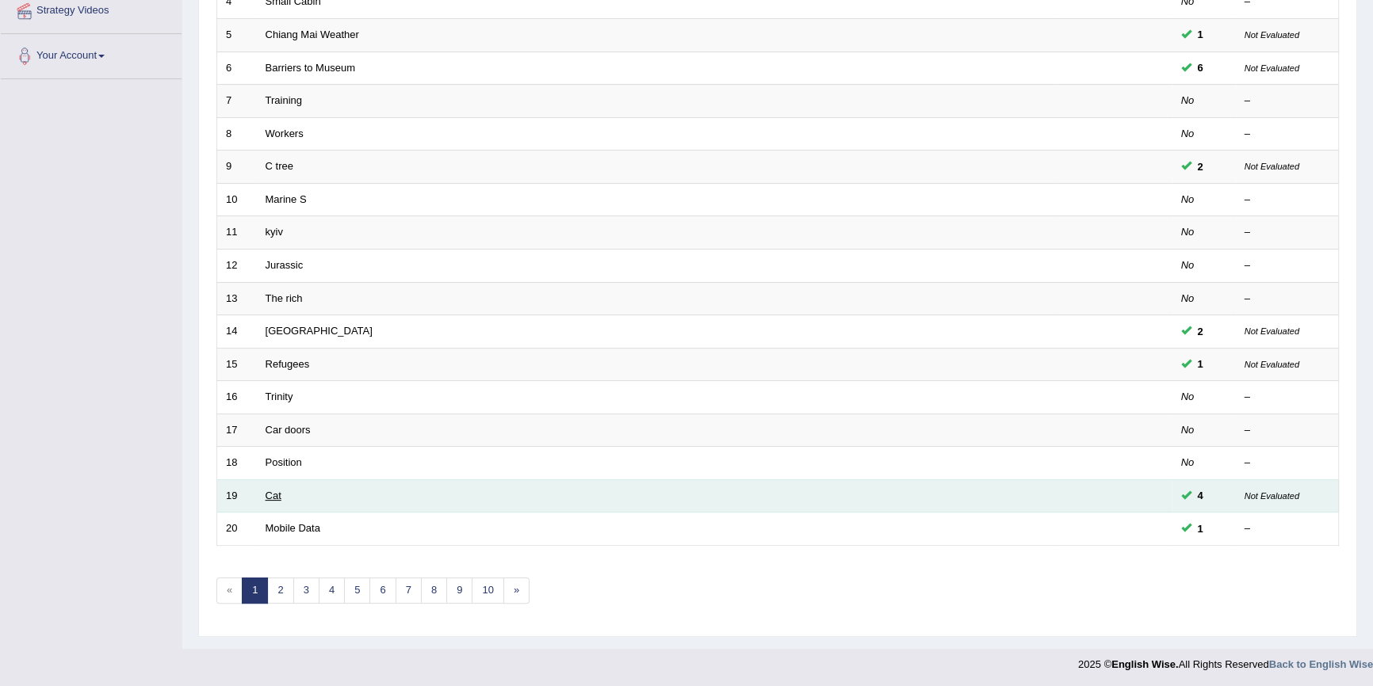
click at [277, 493] on link "Cat" at bounding box center [273, 496] width 16 height 12
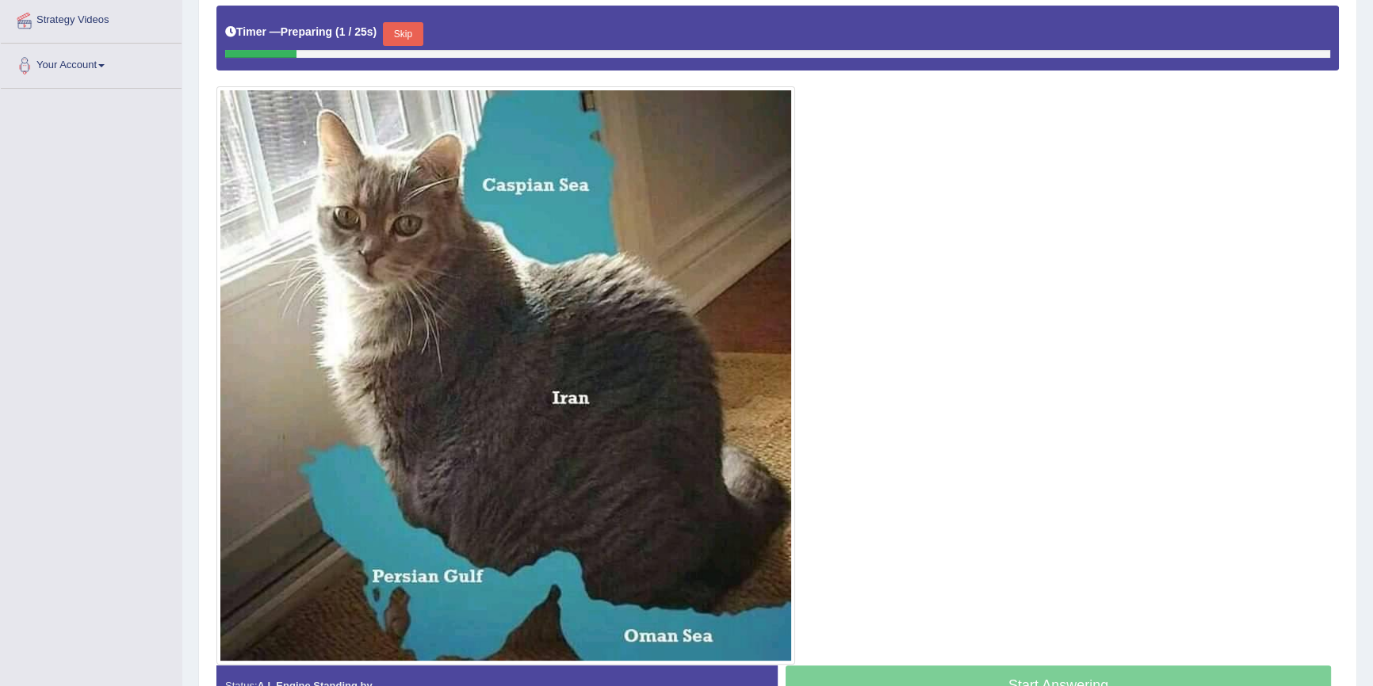
scroll to position [384, 0]
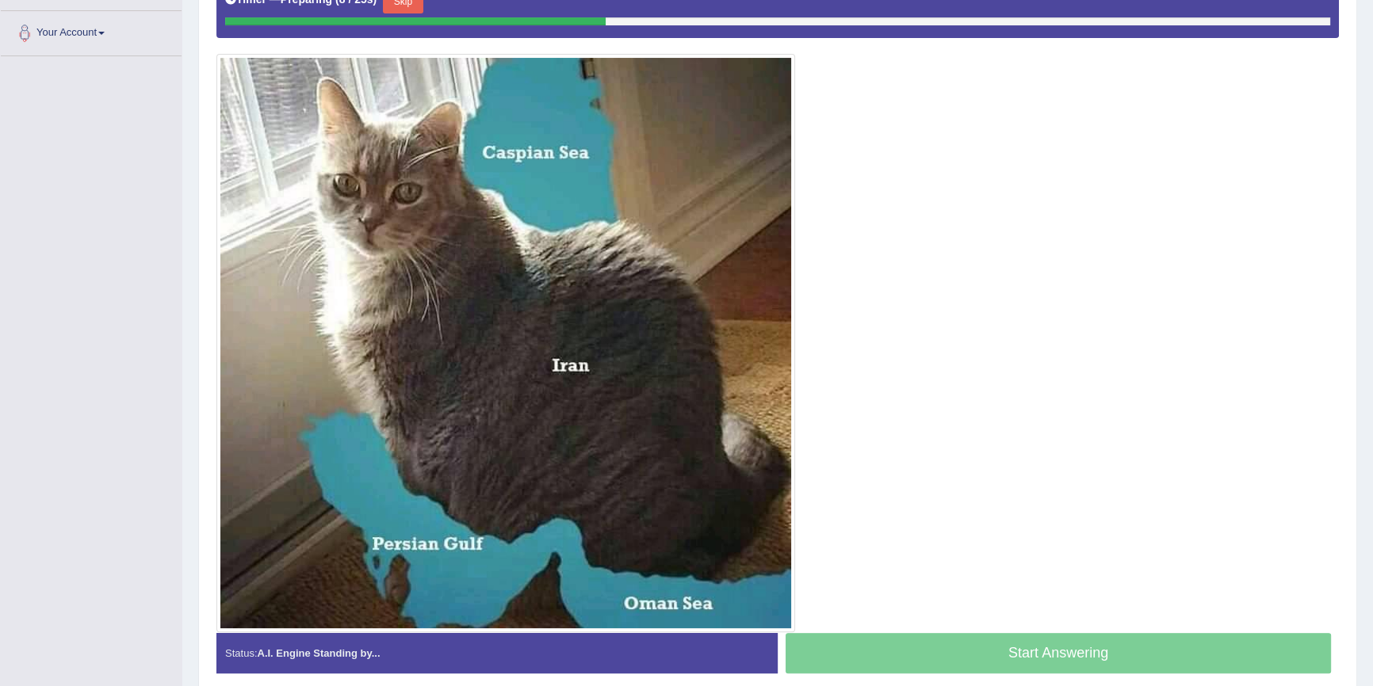
click at [406, 4] on button "Skip" at bounding box center [403, 2] width 40 height 24
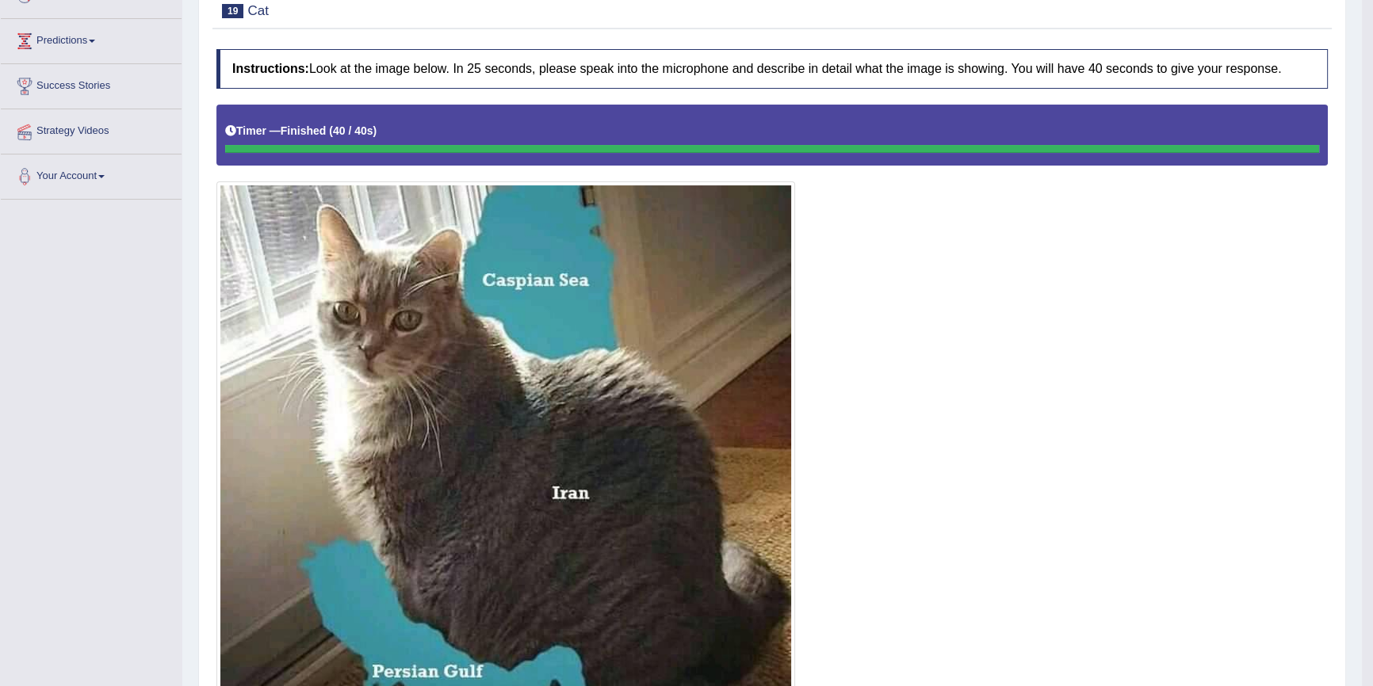
scroll to position [95, 0]
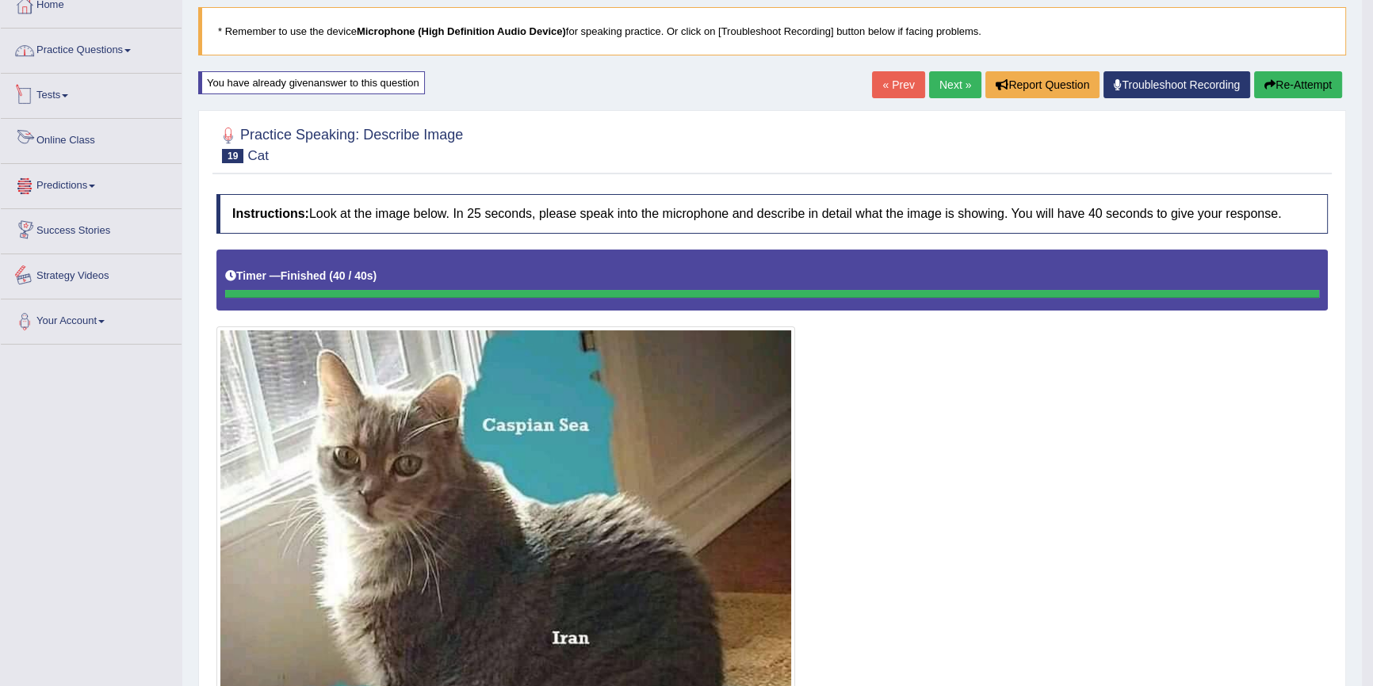
click at [86, 48] on link "Practice Questions" at bounding box center [91, 49] width 181 height 40
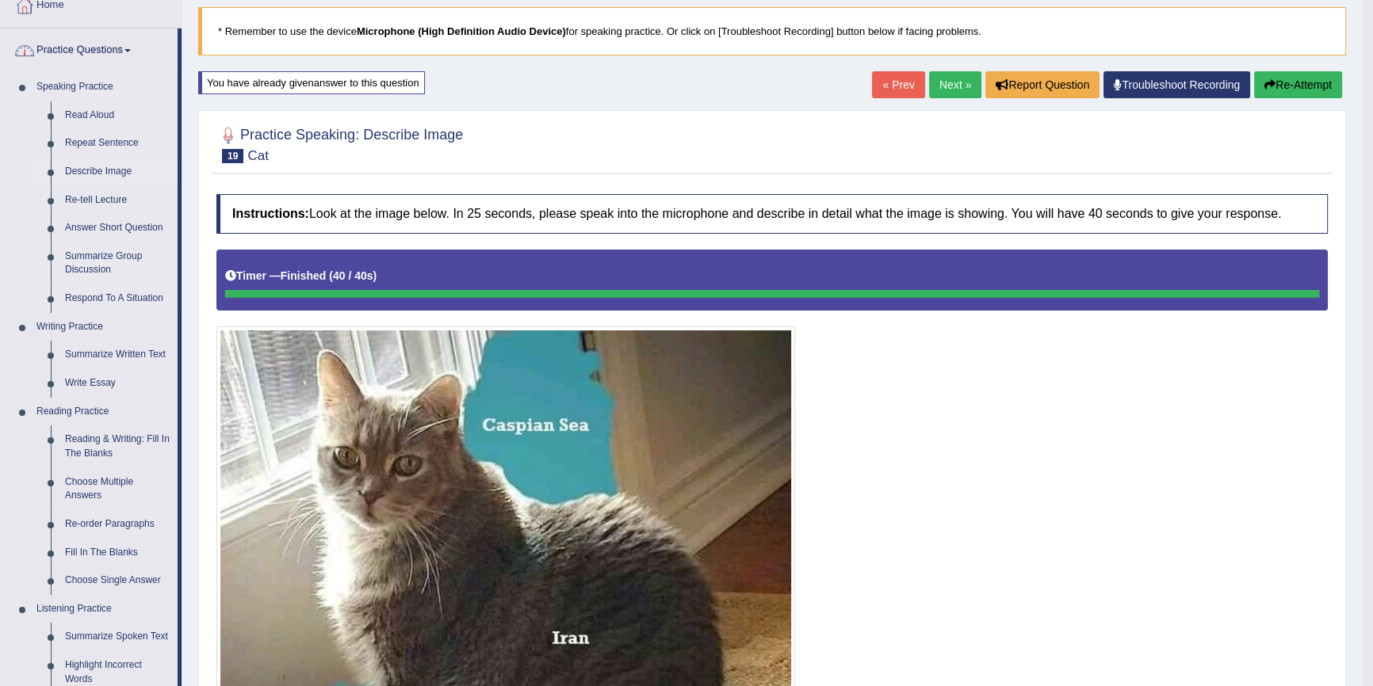
click at [78, 169] on link "Describe Image" at bounding box center [118, 172] width 120 height 29
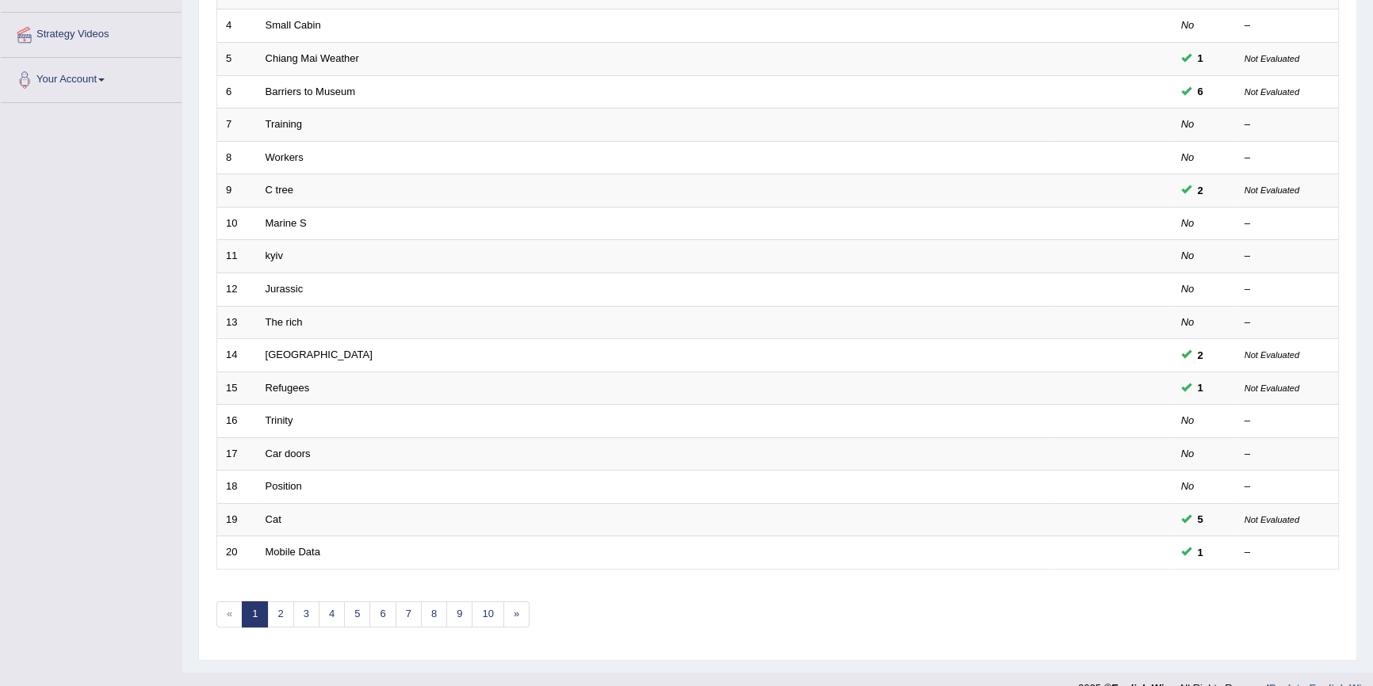
scroll to position [361, 0]
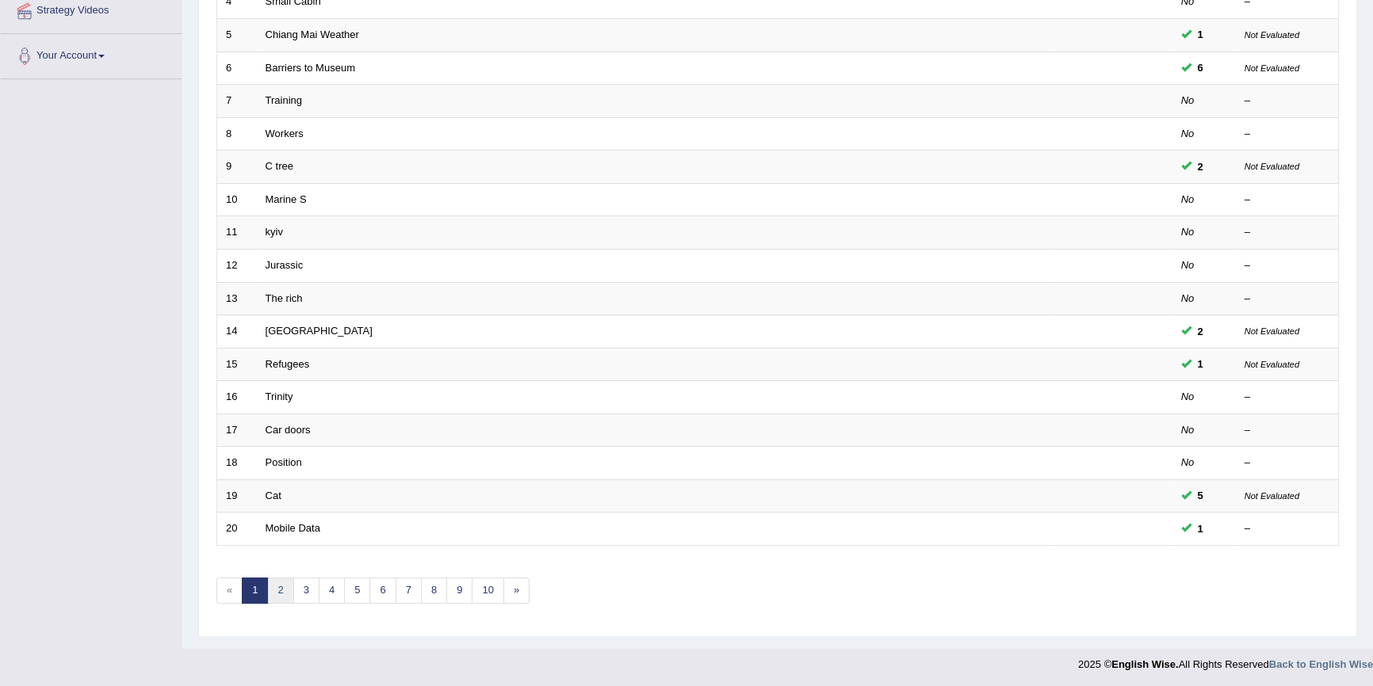
click at [281, 582] on link "2" at bounding box center [280, 591] width 26 height 26
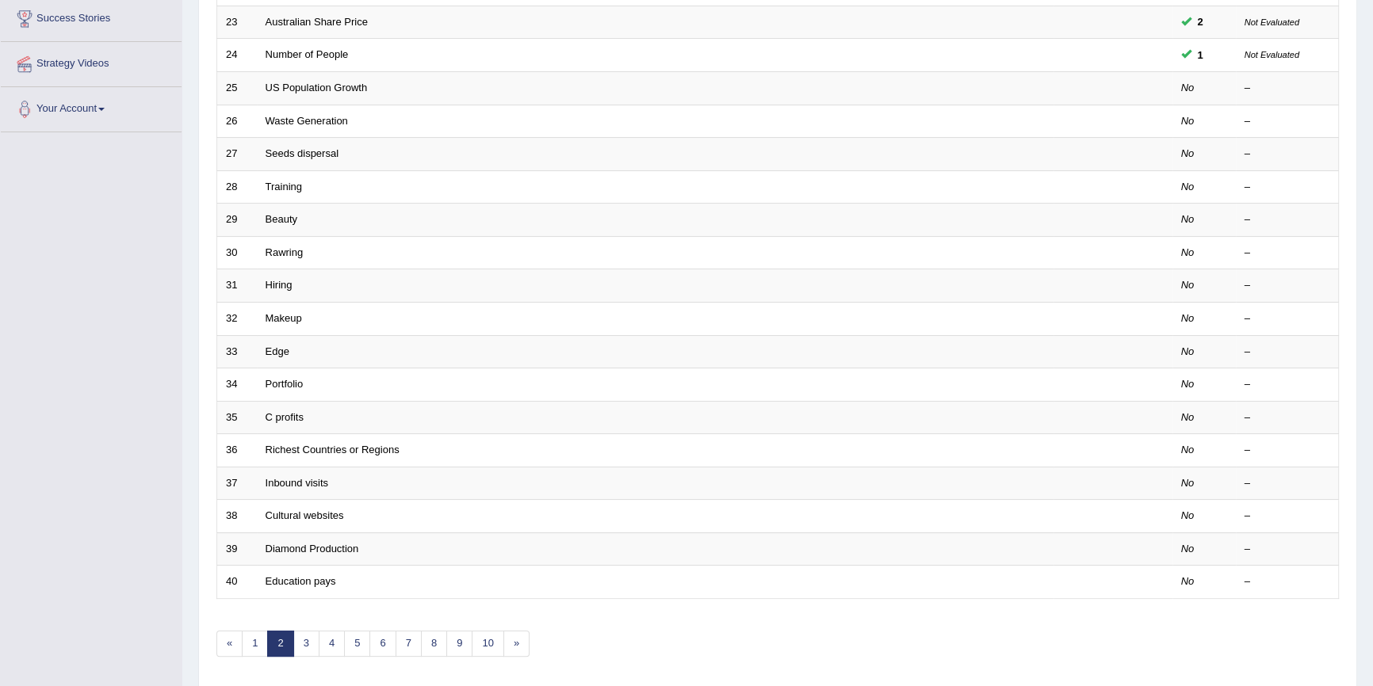
scroll to position [361, 0]
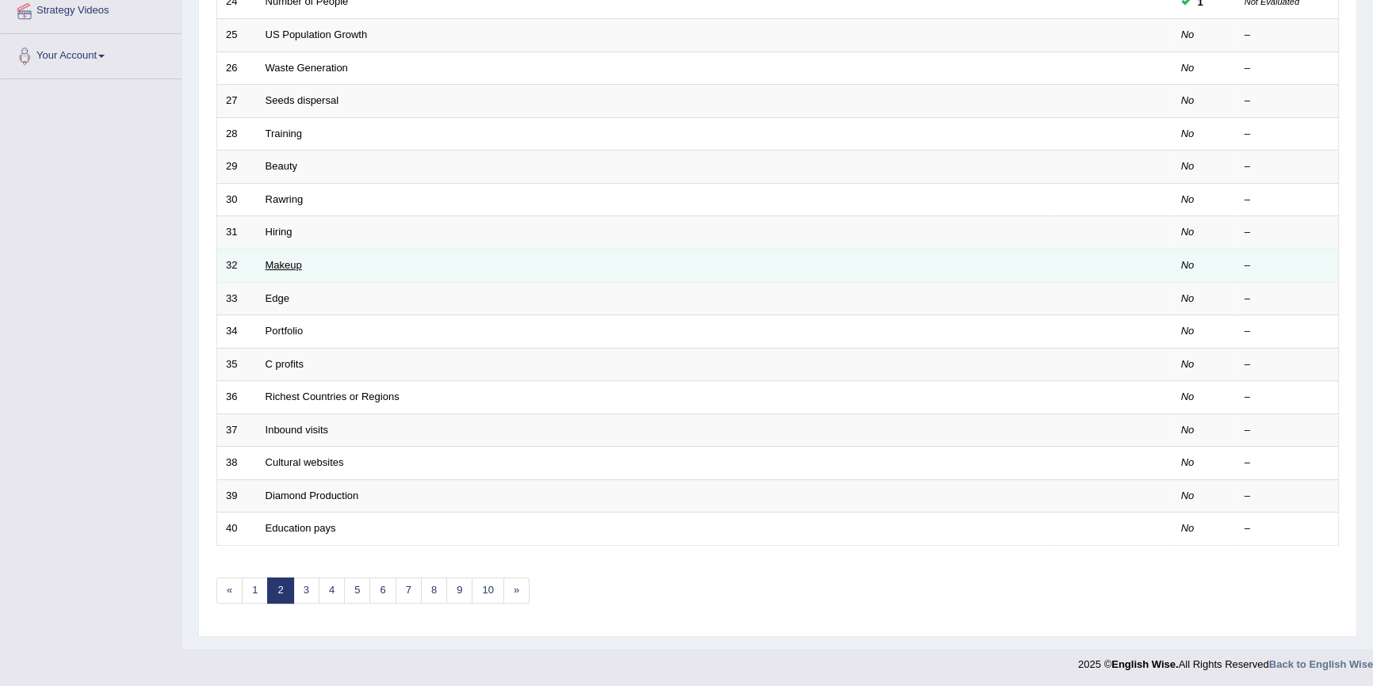
click at [297, 268] on link "Makeup" at bounding box center [283, 265] width 36 height 12
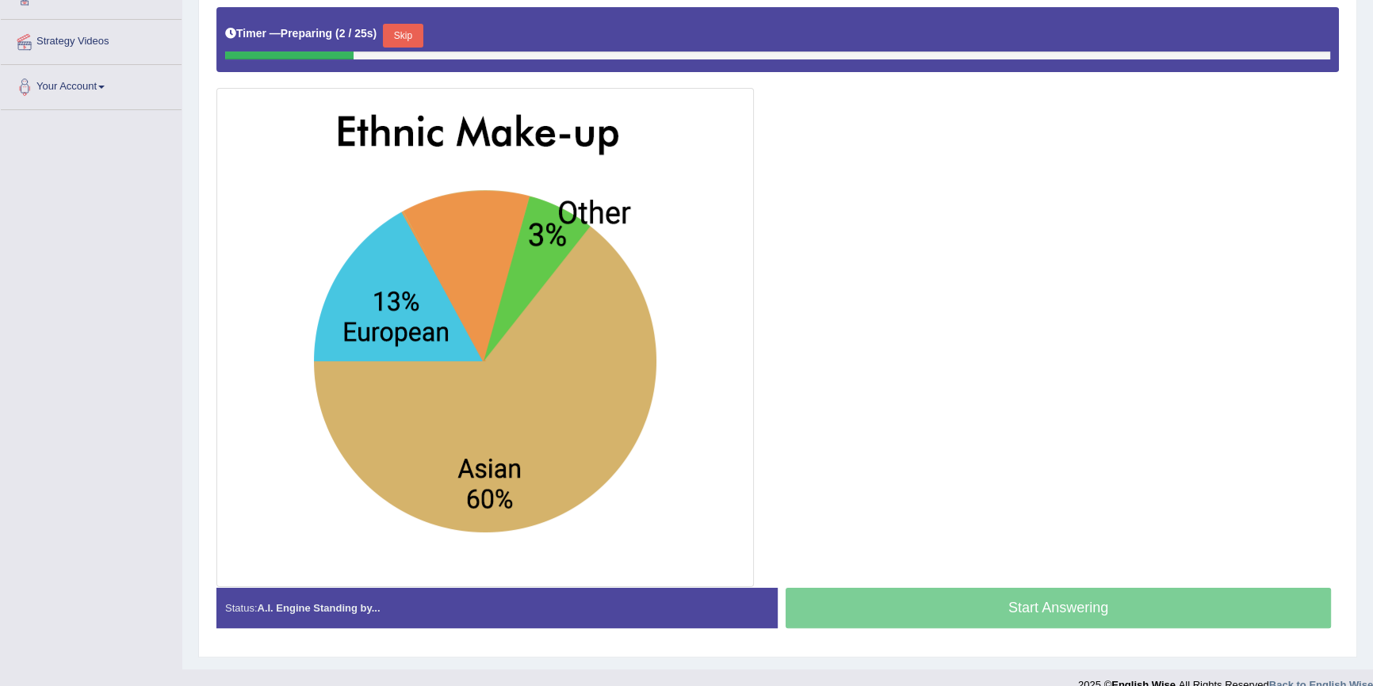
scroll to position [351, 0]
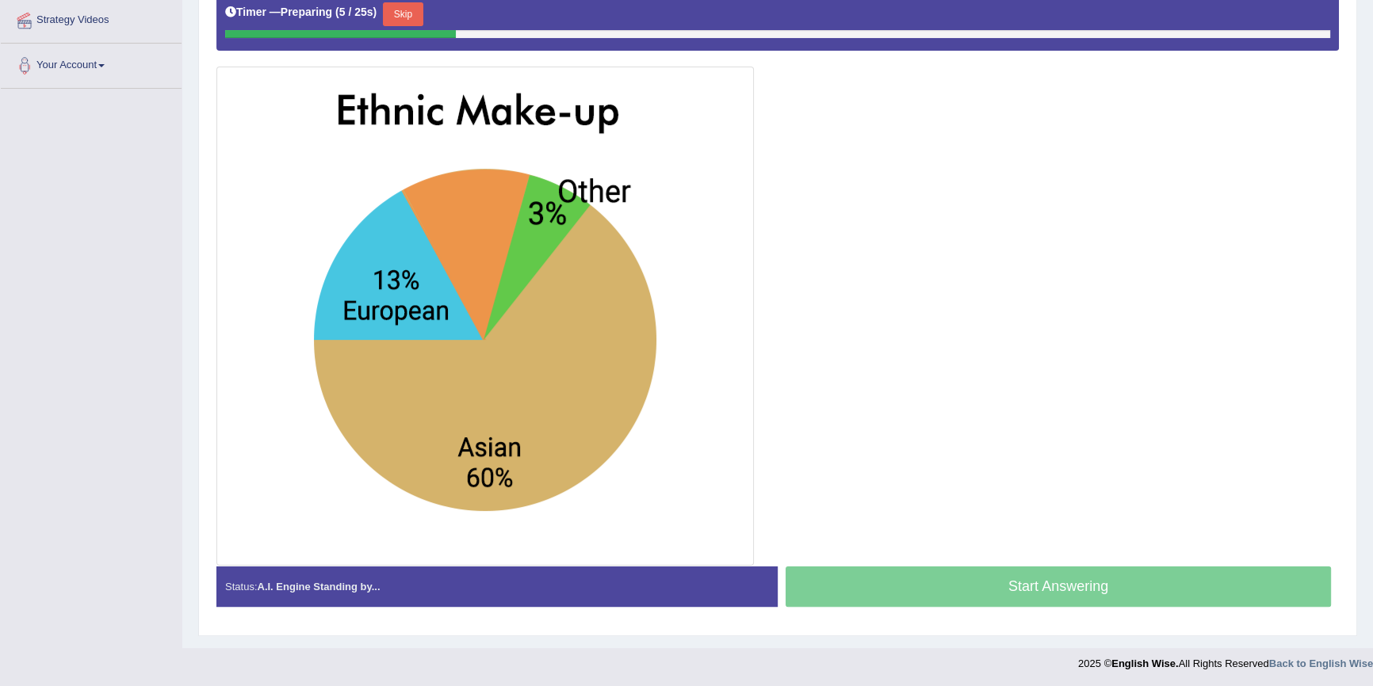
click at [412, 2] on button "Skip" at bounding box center [403, 14] width 40 height 24
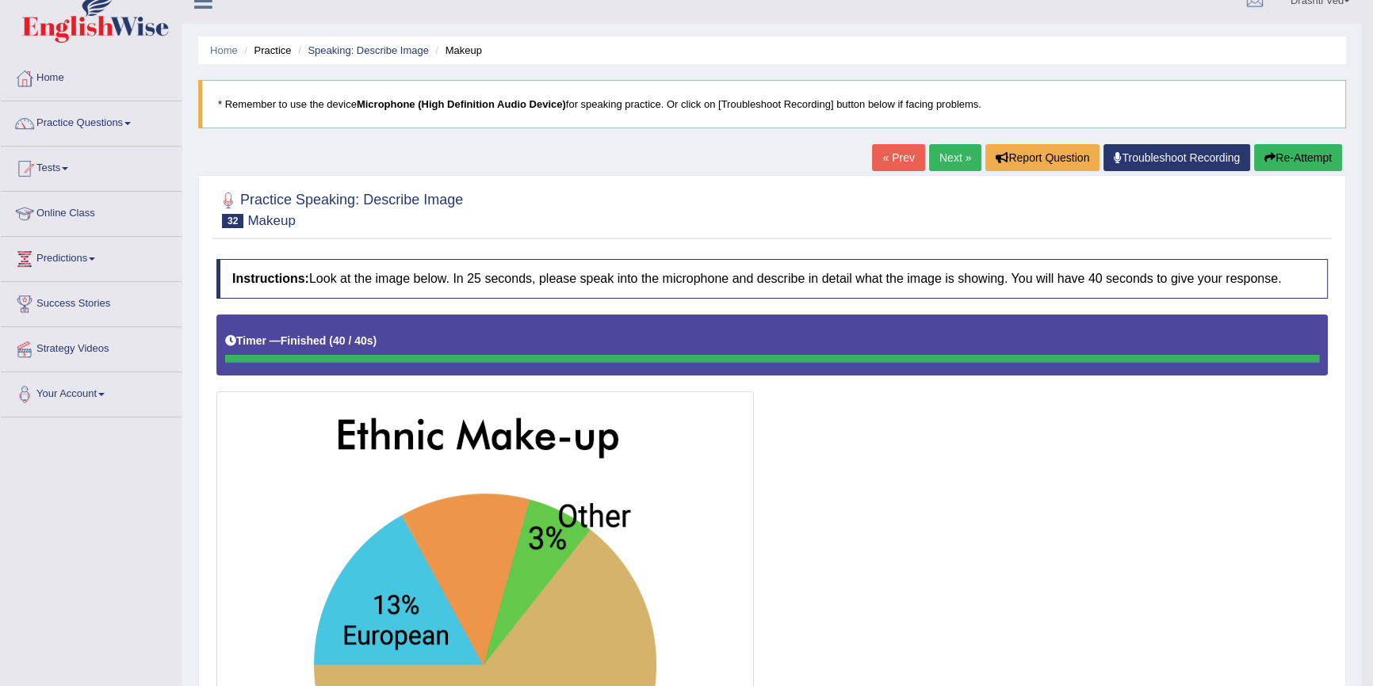
scroll to position [0, 0]
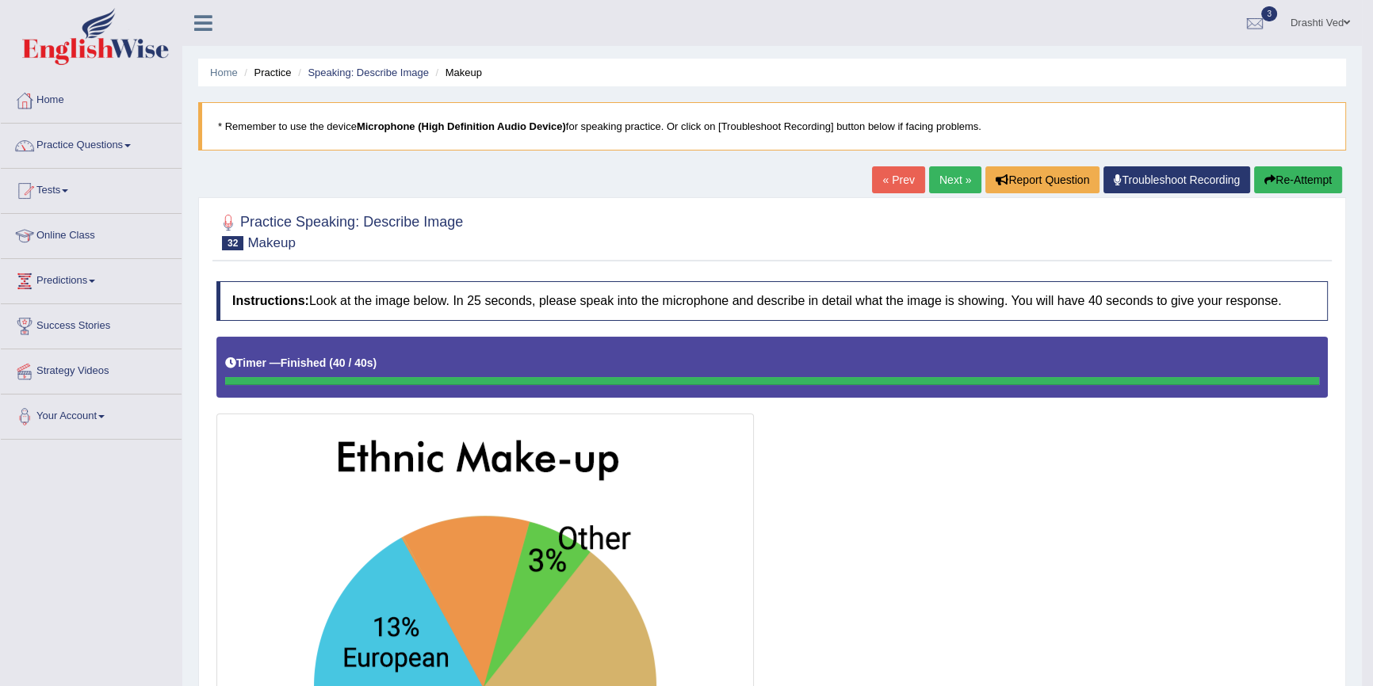
click at [945, 178] on link "Next »" at bounding box center [955, 179] width 52 height 27
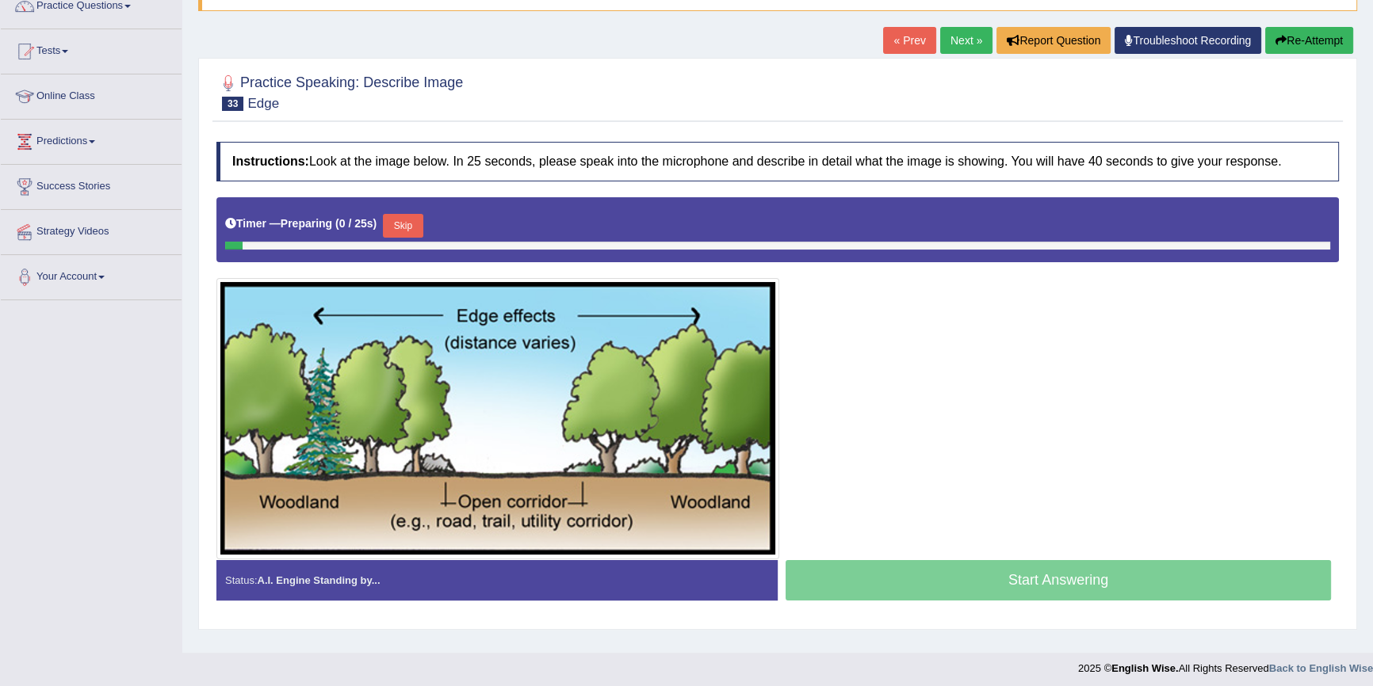
scroll to position [145, 0]
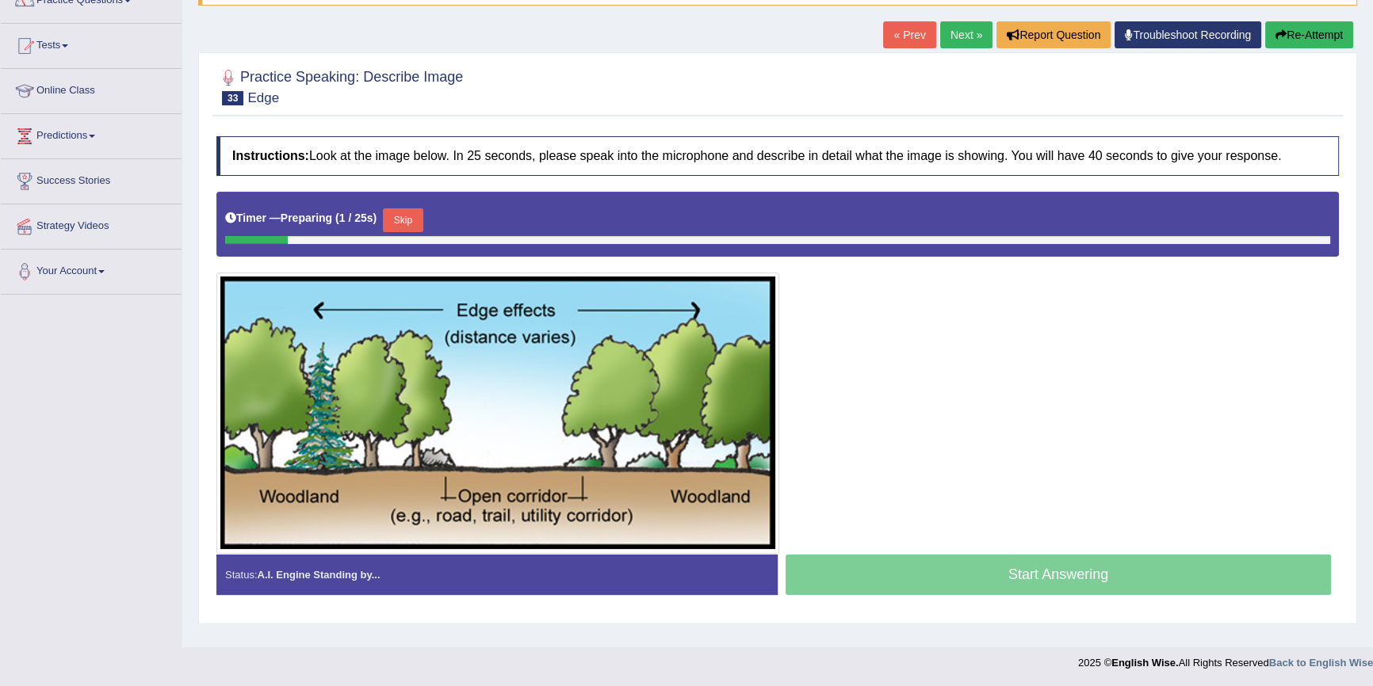
click at [967, 42] on link "Next »" at bounding box center [966, 34] width 52 height 27
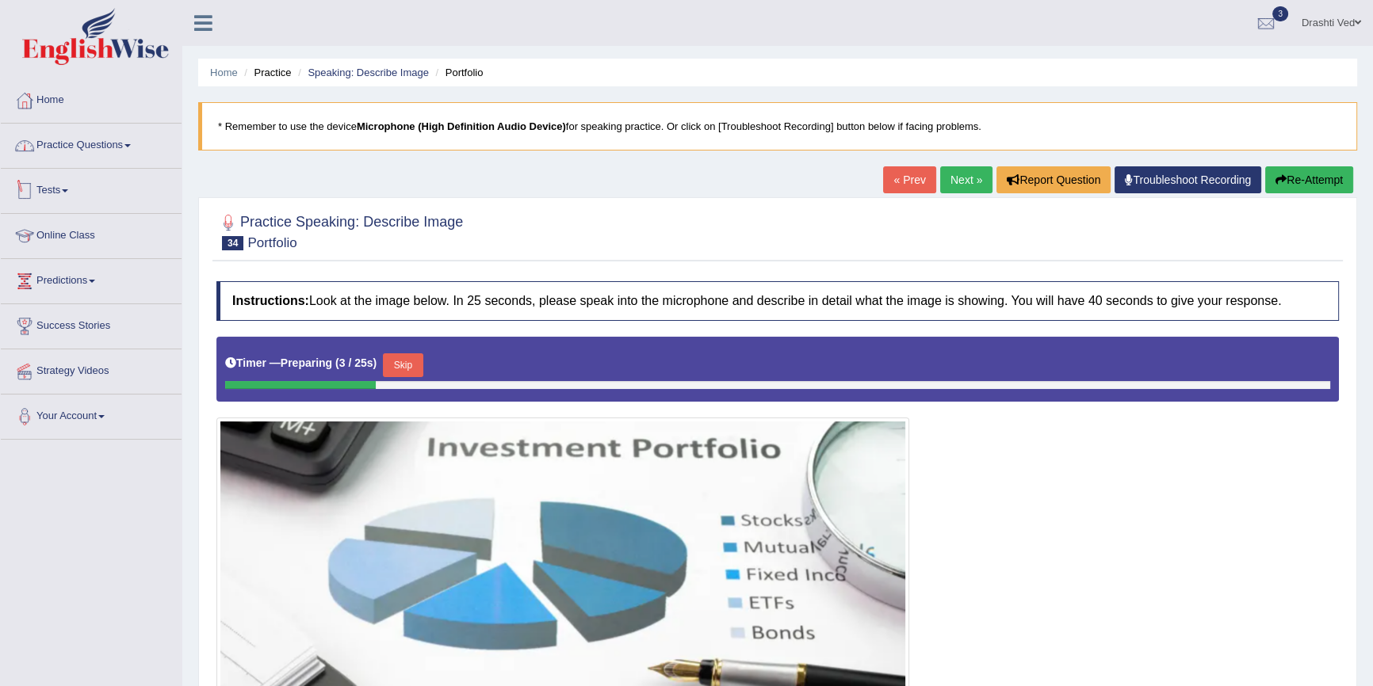
click at [119, 135] on link "Practice Questions" at bounding box center [91, 144] width 181 height 40
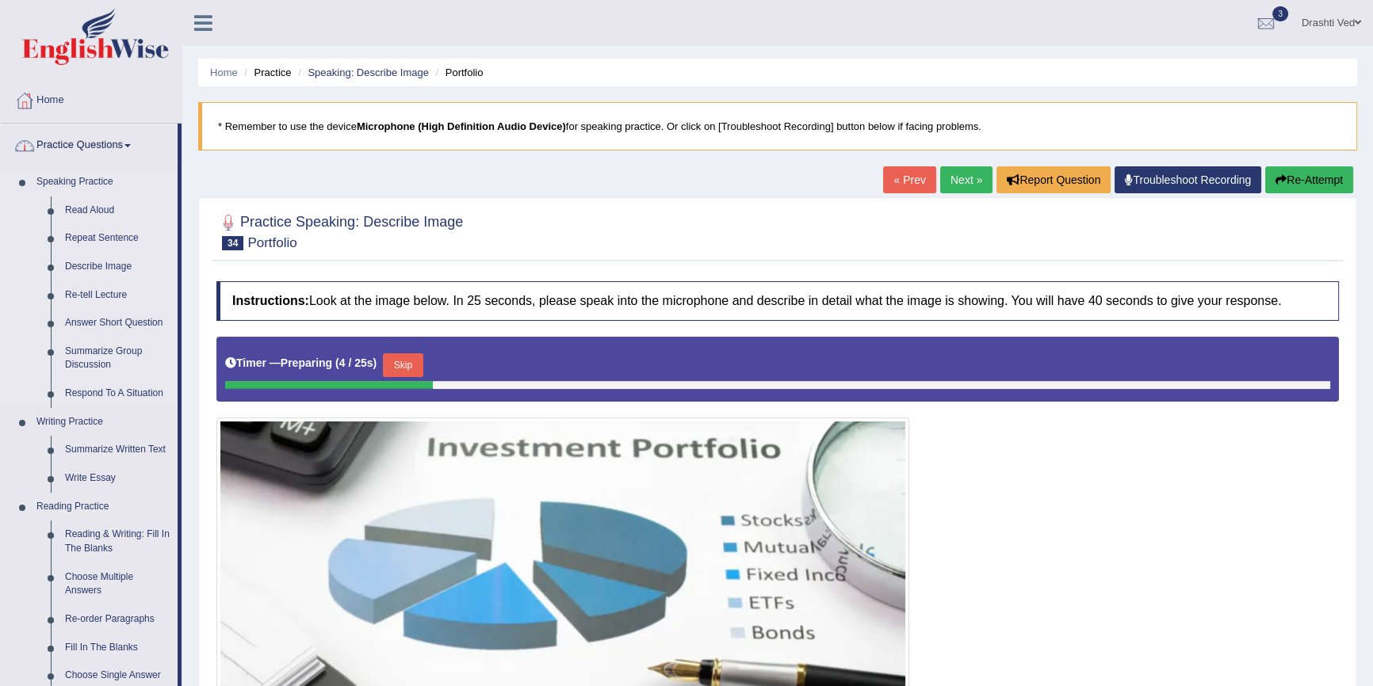
click at [102, 267] on link "Describe Image" at bounding box center [118, 267] width 120 height 29
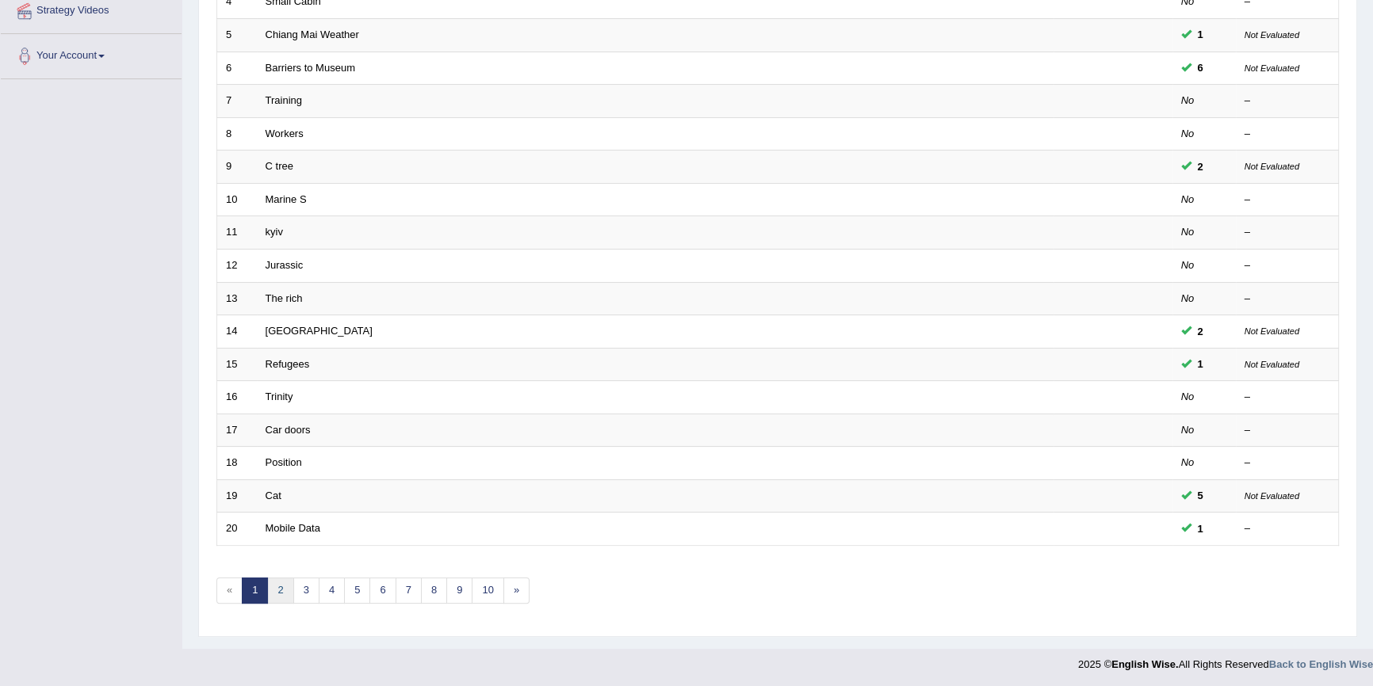
click at [279, 594] on link "2" at bounding box center [280, 591] width 26 height 26
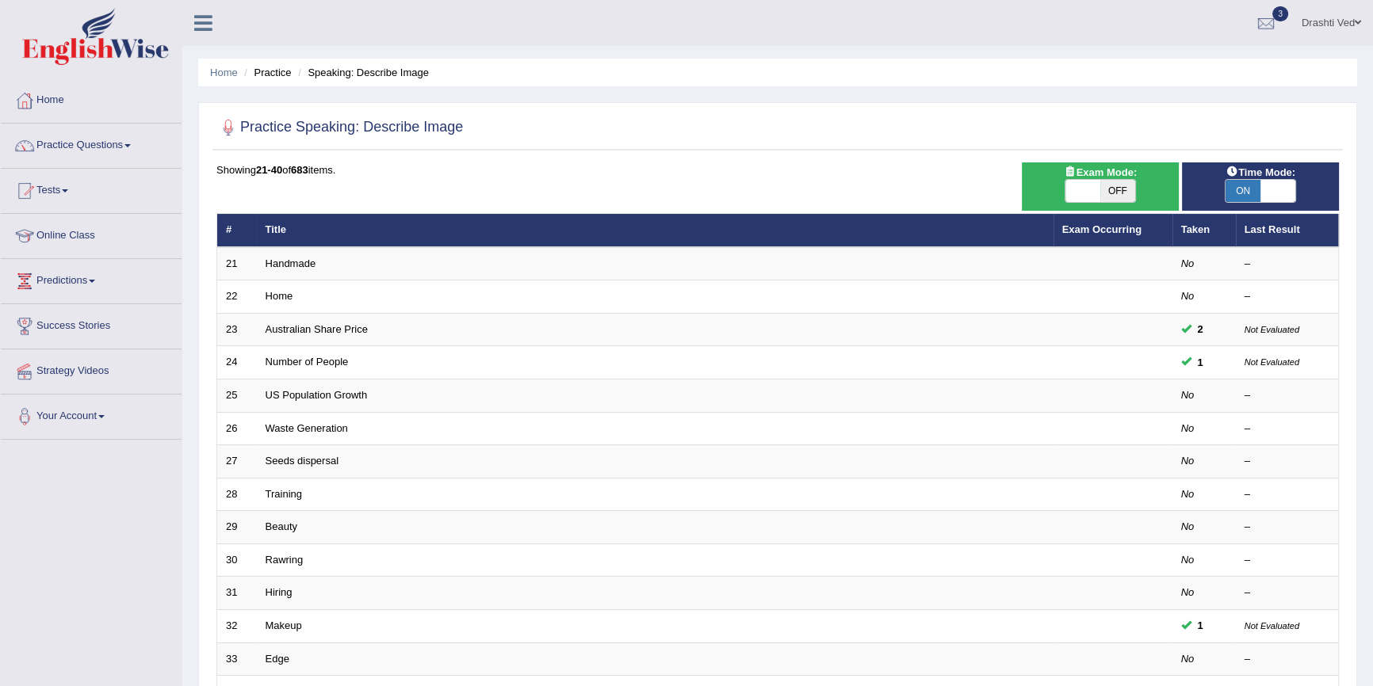
click at [337, 333] on link "Australian Share Price" at bounding box center [316, 329] width 102 height 12
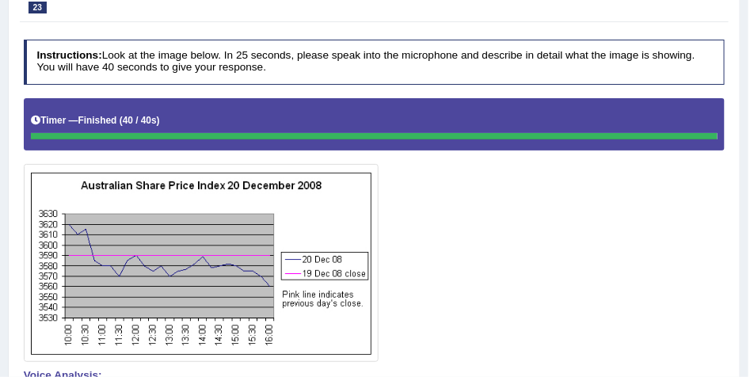
scroll to position [41, 0]
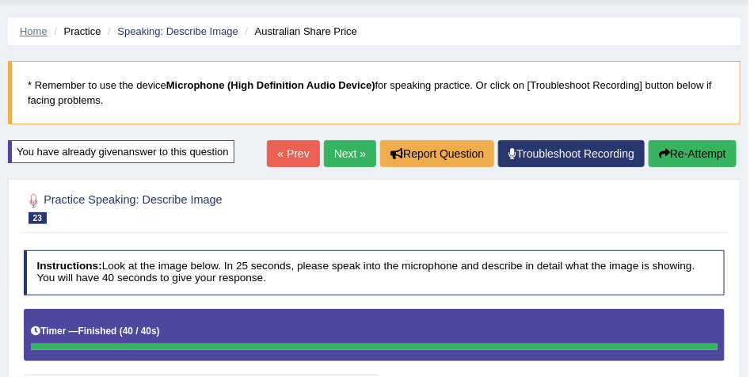
click at [29, 30] on link "Home" at bounding box center [34, 31] width 28 height 12
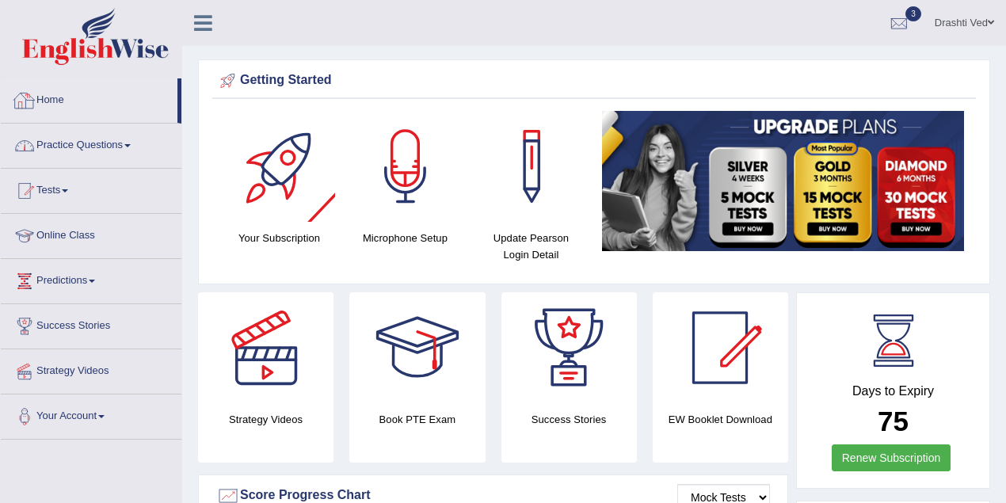
drag, startPoint x: 105, startPoint y: 139, endPoint x: 105, endPoint y: 151, distance: 11.9
click at [105, 139] on link "Practice Questions" at bounding box center [91, 144] width 181 height 40
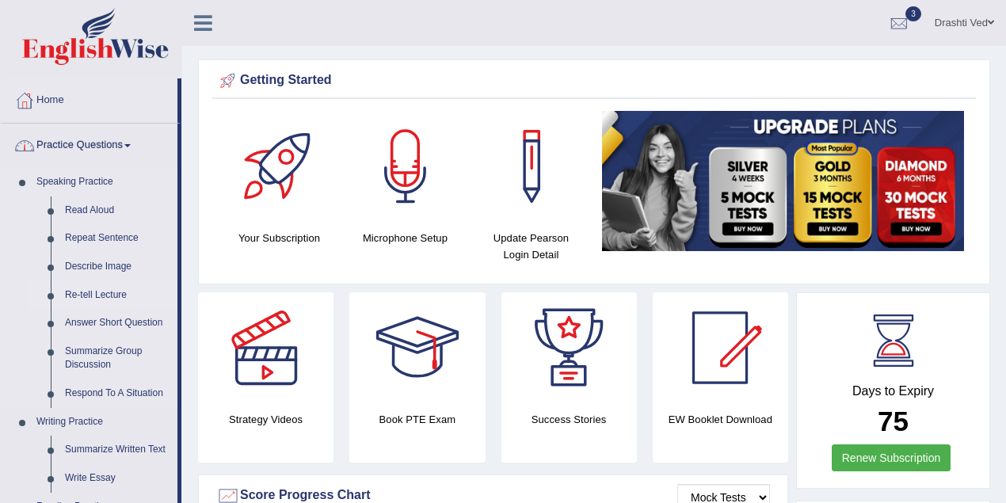
click at [90, 298] on link "Re-tell Lecture" at bounding box center [118, 295] width 120 height 29
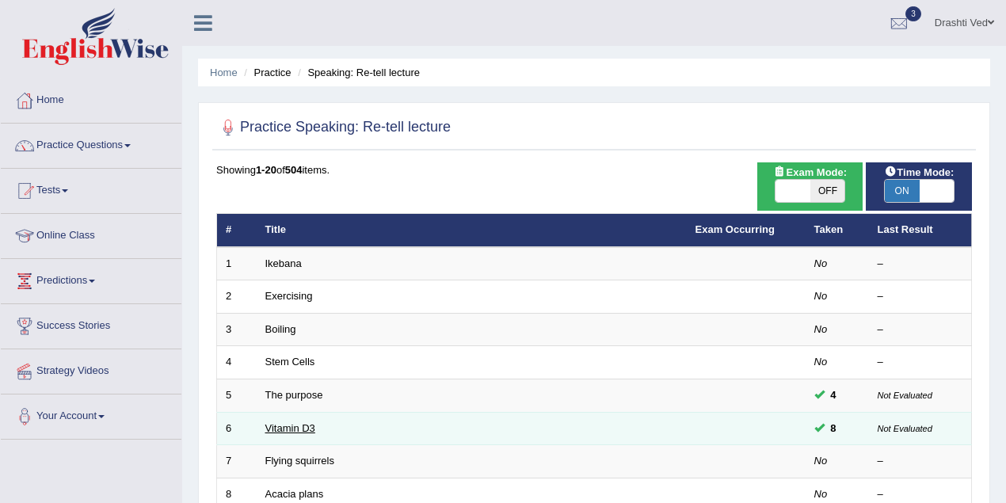
click at [288, 422] on link "Vitamin D3" at bounding box center [290, 428] width 50 height 12
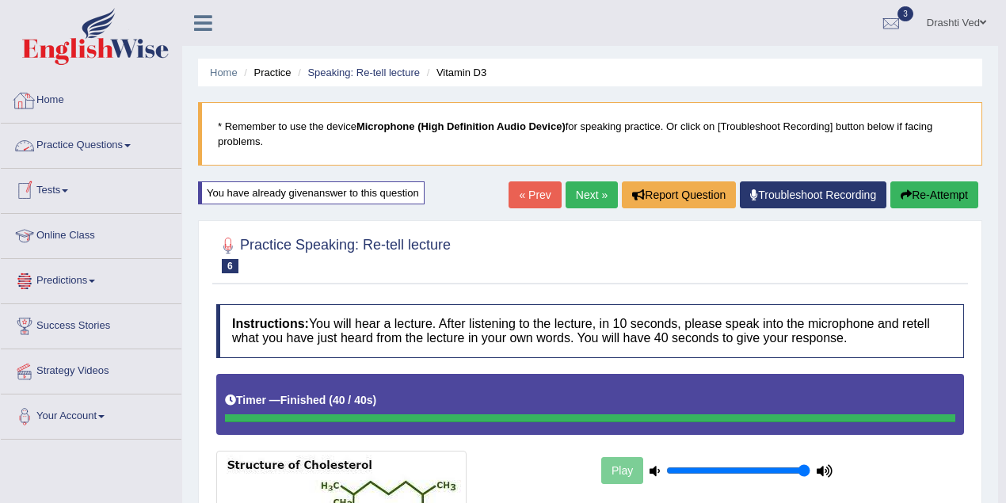
click at [53, 103] on link "Home" at bounding box center [91, 98] width 181 height 40
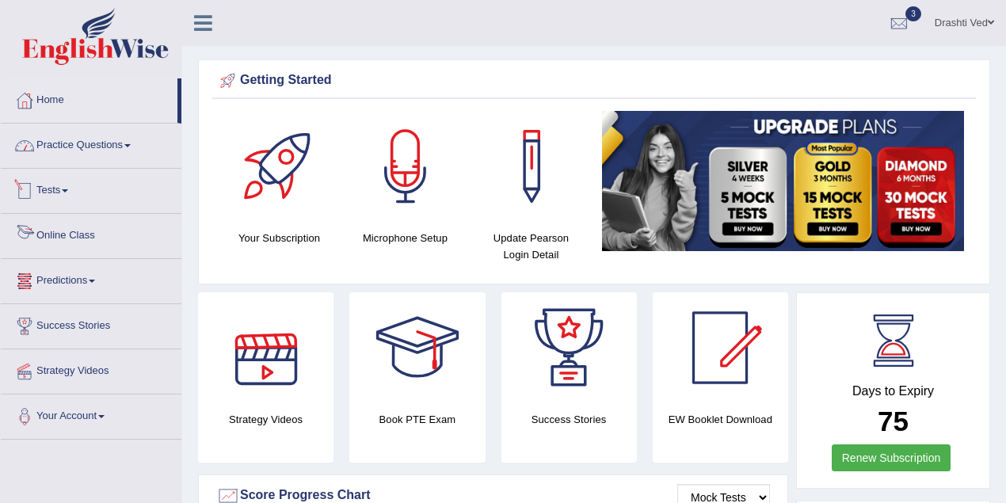
click at [120, 147] on link "Practice Questions" at bounding box center [91, 144] width 181 height 40
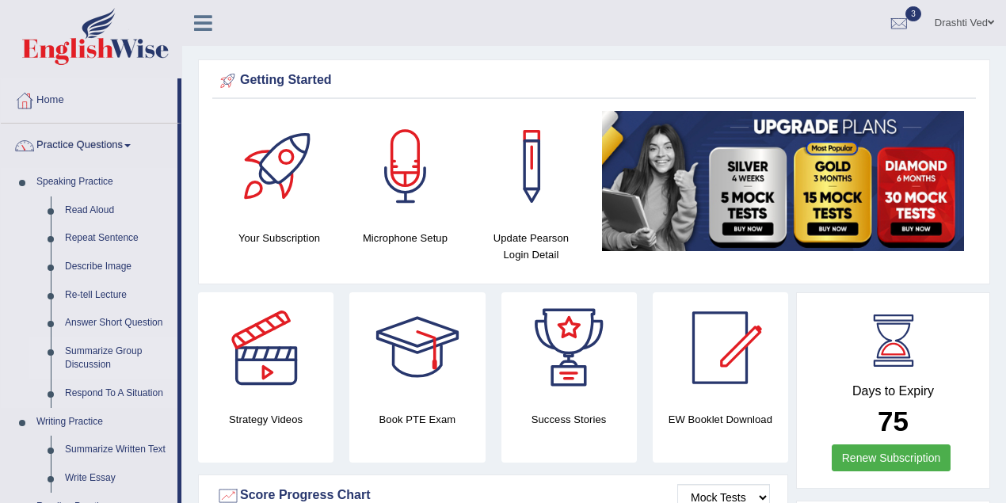
click at [97, 351] on link "Summarize Group Discussion" at bounding box center [118, 359] width 120 height 42
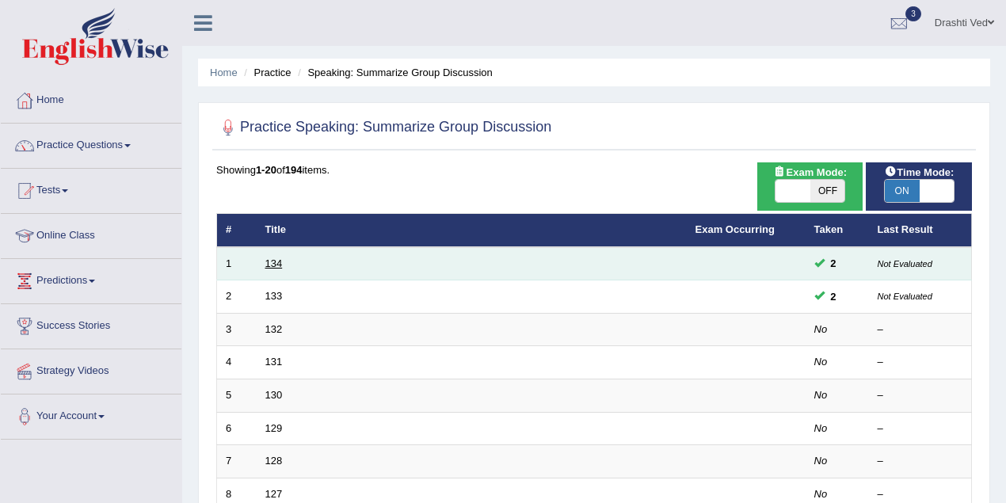
click at [269, 265] on link "134" at bounding box center [273, 264] width 17 height 12
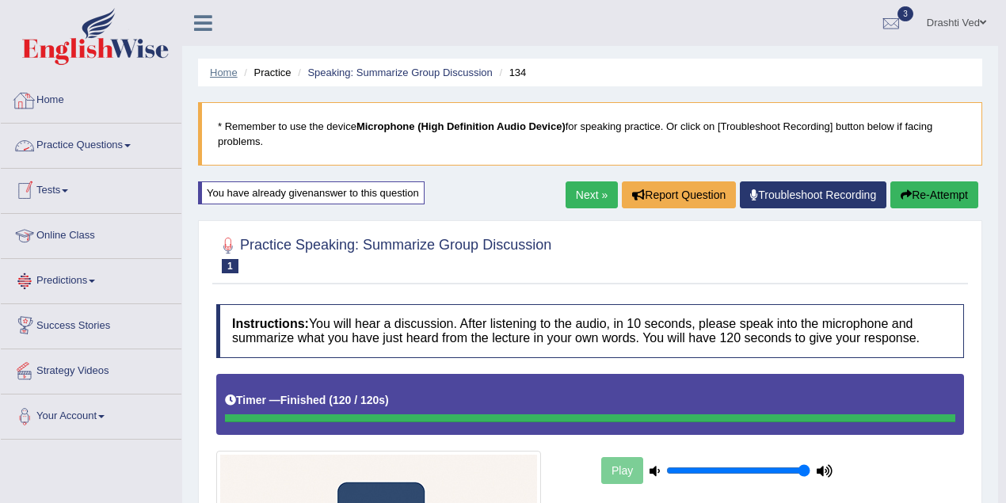
click at [223, 72] on link "Home" at bounding box center [224, 73] width 28 height 12
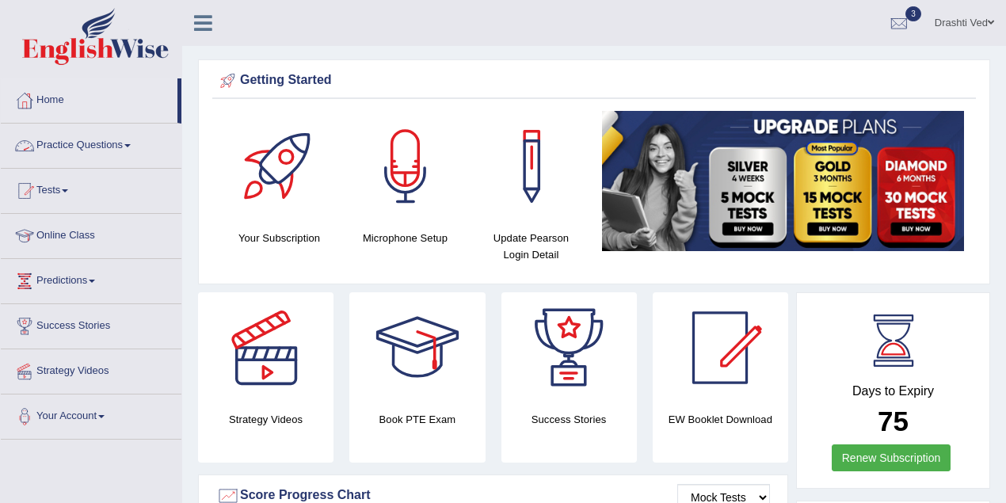
click at [136, 138] on link "Practice Questions" at bounding box center [91, 144] width 181 height 40
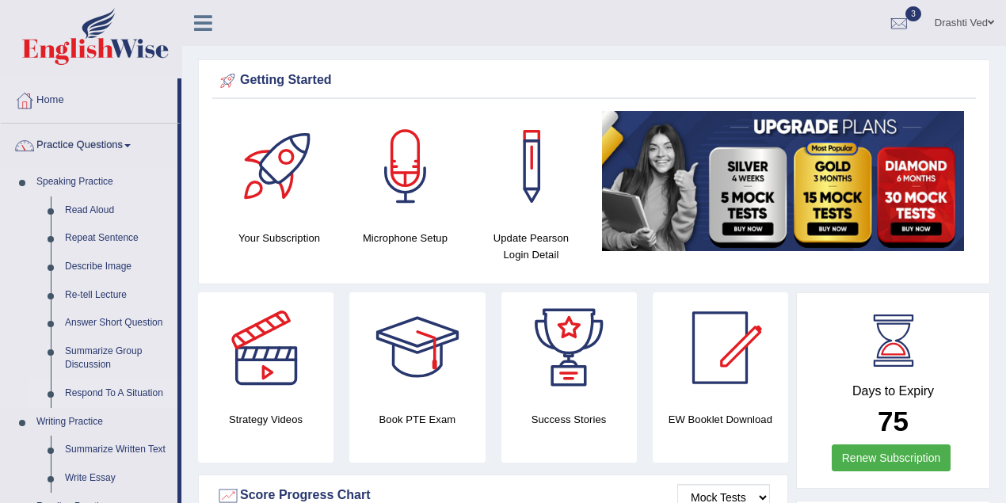
click at [86, 390] on link "Respond To A Situation" at bounding box center [118, 394] width 120 height 29
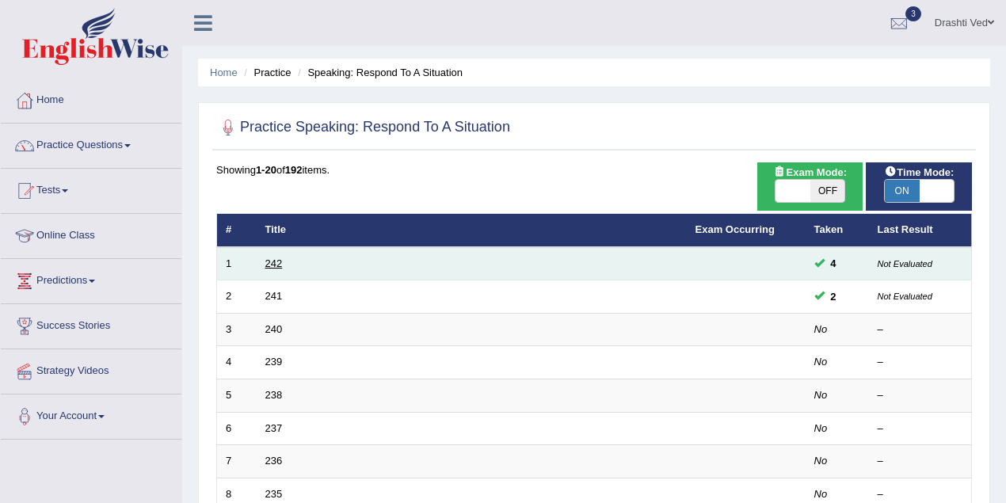
click at [268, 263] on link "242" at bounding box center [273, 264] width 17 height 12
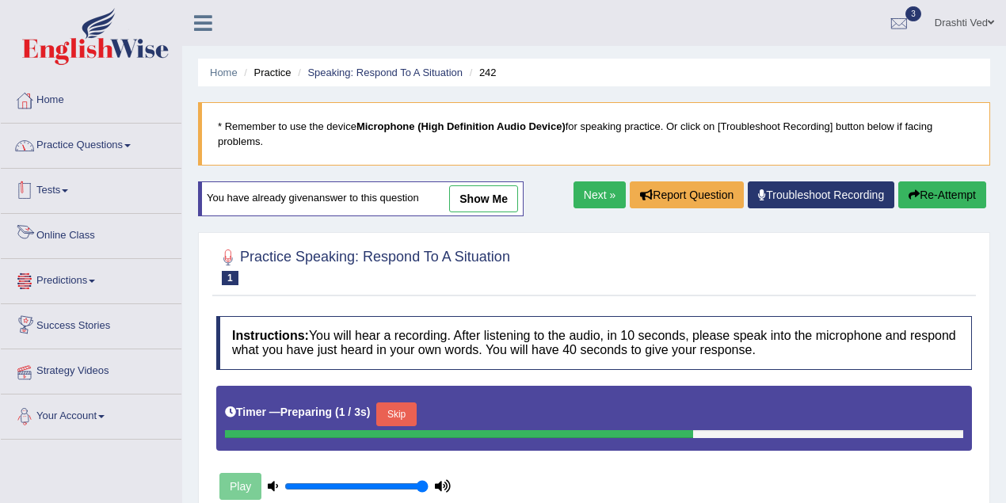
click at [67, 151] on link "Practice Questions" at bounding box center [91, 144] width 181 height 40
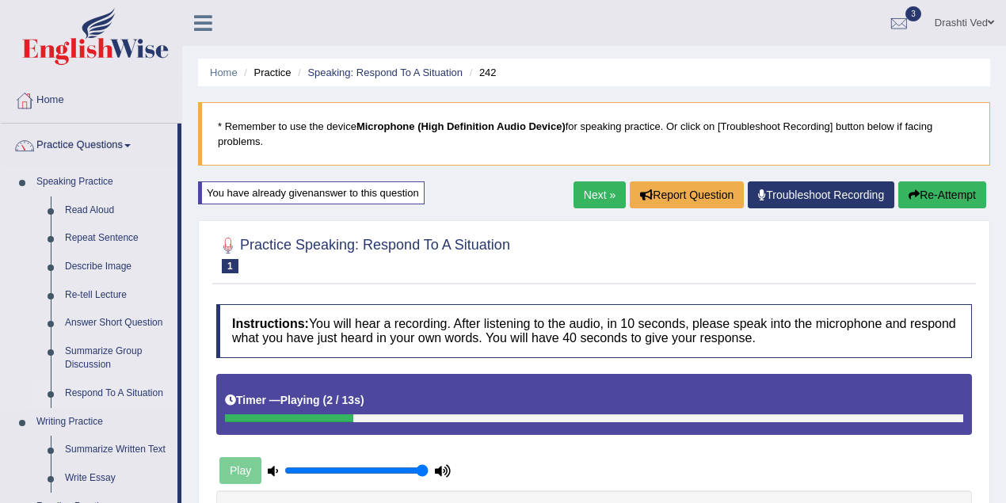
click at [97, 391] on link "Respond To A Situation" at bounding box center [118, 394] width 120 height 29
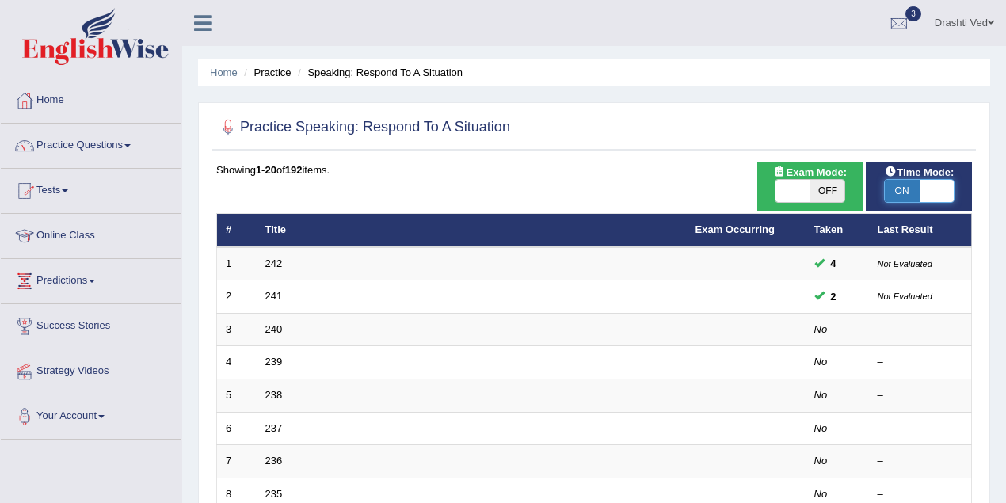
click at [937, 192] on span at bounding box center [937, 191] width 35 height 22
checkbox input "false"
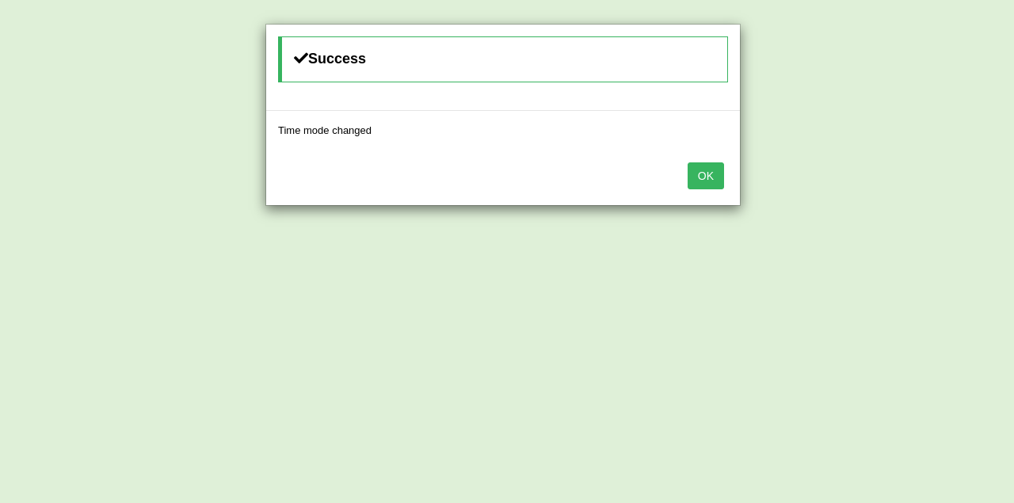
click at [704, 181] on button "OK" at bounding box center [706, 175] width 36 height 27
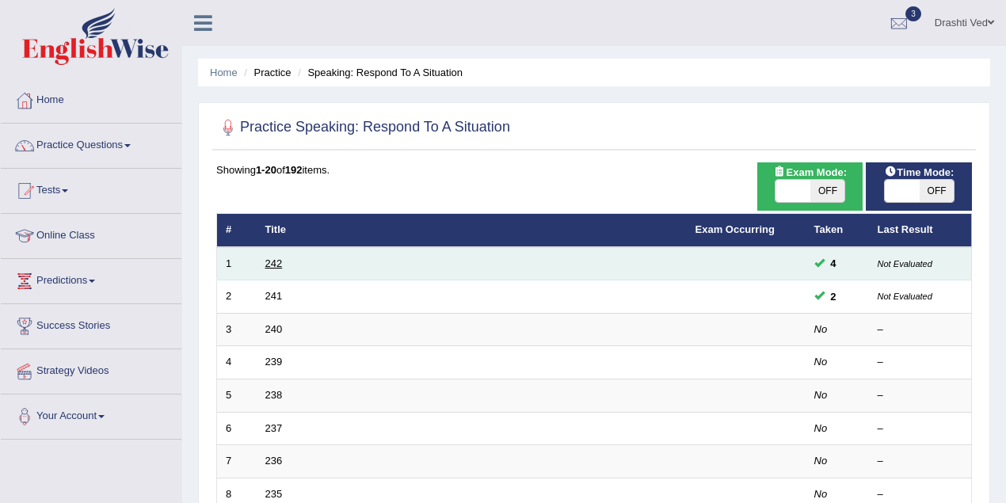
click at [277, 262] on link "242" at bounding box center [273, 264] width 17 height 12
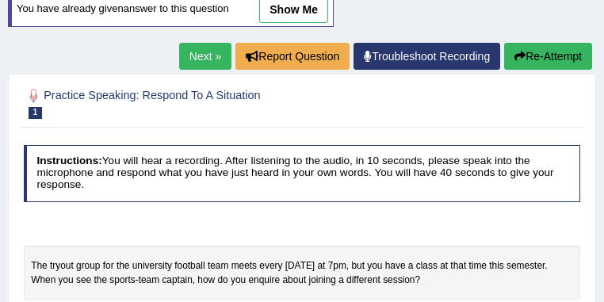
scroll to position [170, 0]
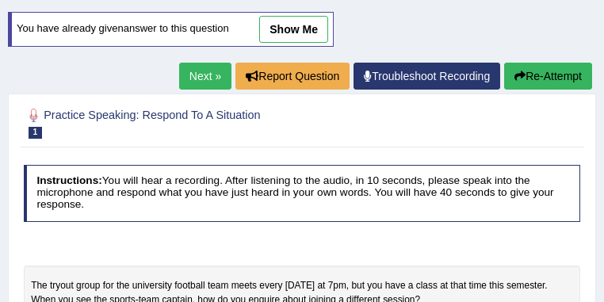
click at [204, 75] on link "Next »" at bounding box center [205, 76] width 52 height 27
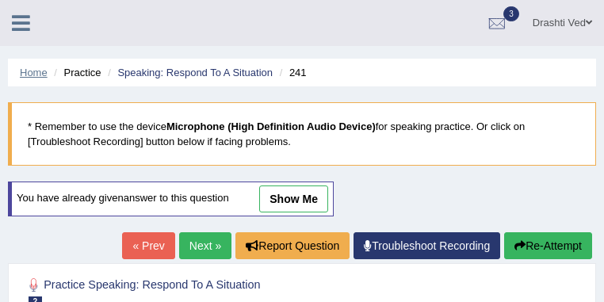
click at [24, 71] on link "Home" at bounding box center [34, 73] width 28 height 12
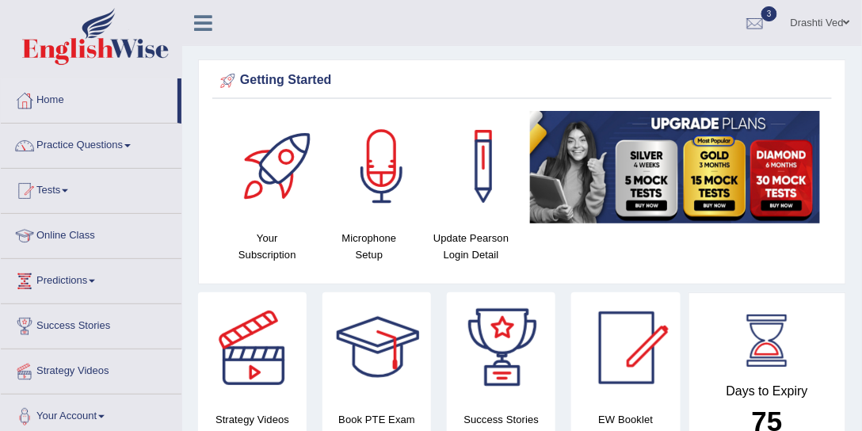
click at [379, 188] on div at bounding box center [382, 166] width 111 height 111
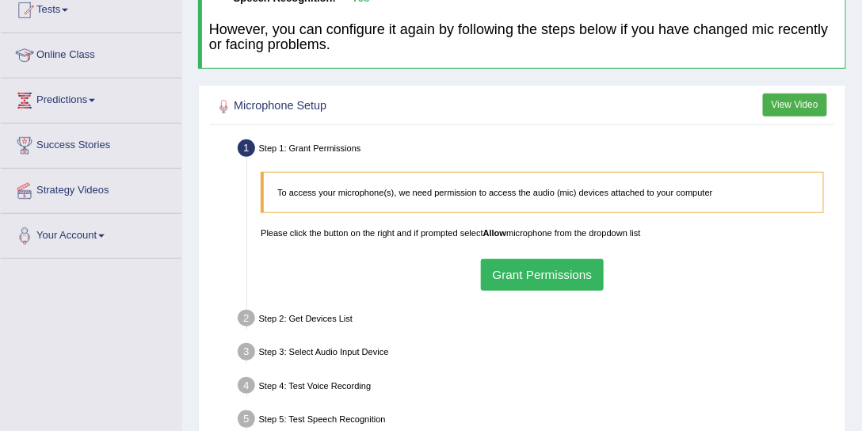
scroll to position [241, 0]
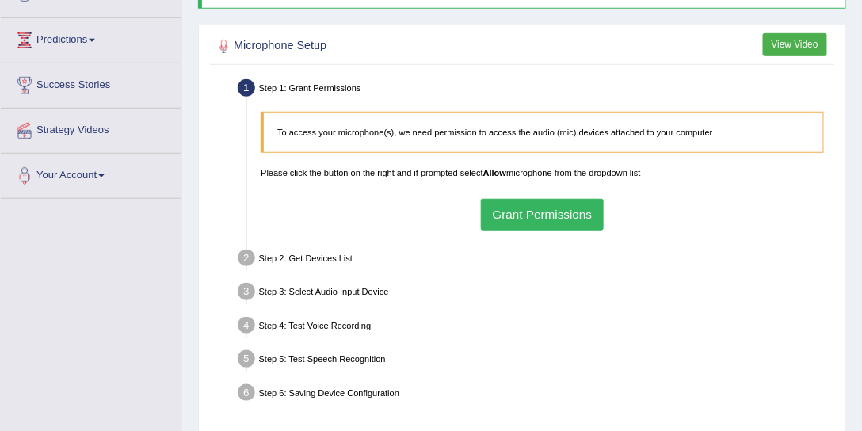
click at [540, 203] on button "Grant Permissions" at bounding box center [542, 214] width 123 height 31
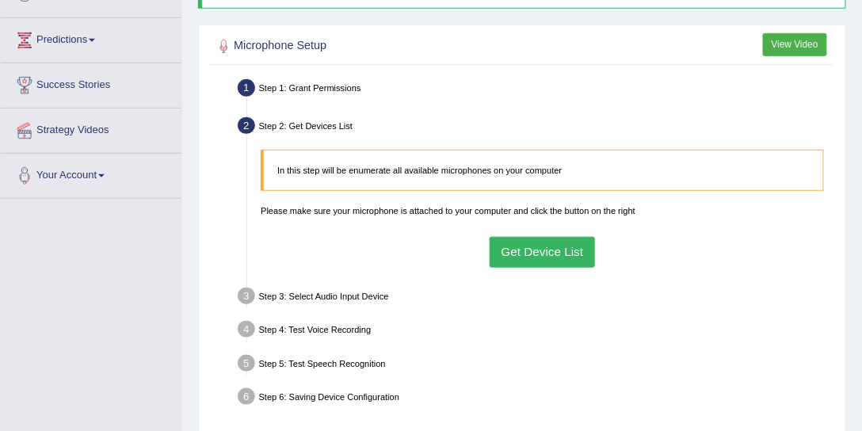
click at [564, 257] on button "Get Device List" at bounding box center [542, 252] width 105 height 31
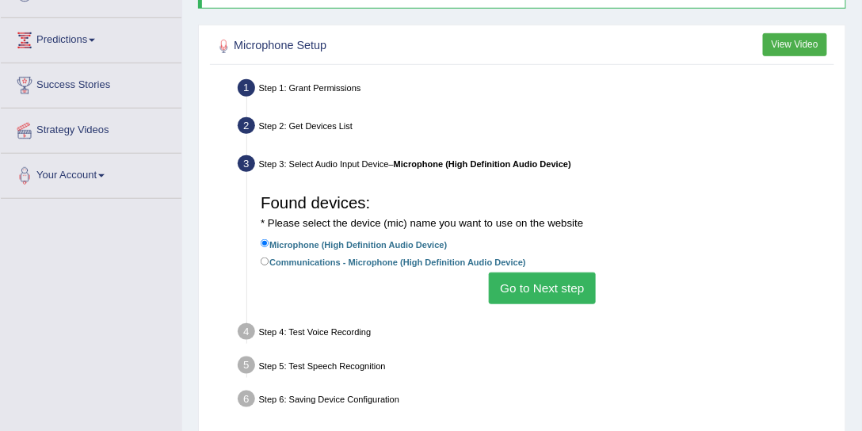
click at [528, 284] on button "Go to Next step" at bounding box center [542, 288] width 107 height 31
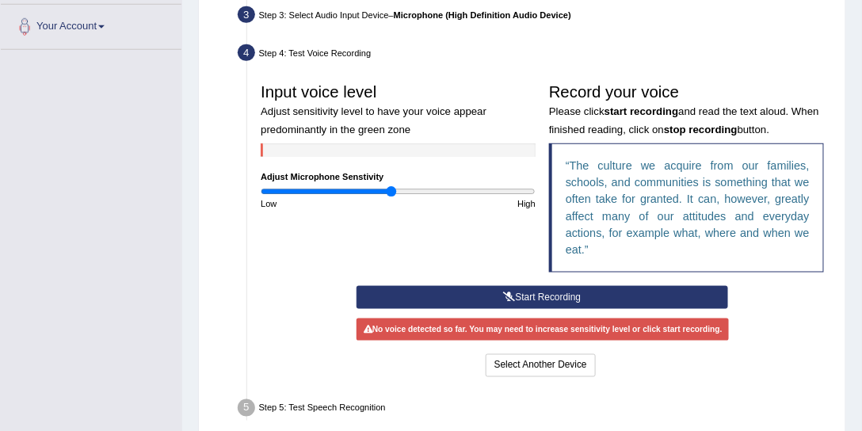
scroll to position [422, 0]
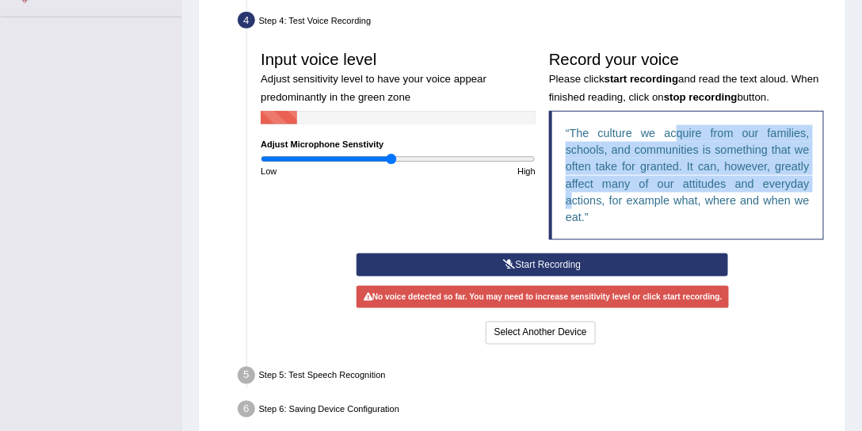
drag, startPoint x: 576, startPoint y: 131, endPoint x: 677, endPoint y: 131, distance: 100.6
click at [677, 131] on blockquote "The culture we acquire from our families, schools, and communities is something…" at bounding box center [686, 176] width 275 height 130
click at [618, 170] on q "The culture we acquire from our families, schools, and communities is something…" at bounding box center [688, 175] width 244 height 97
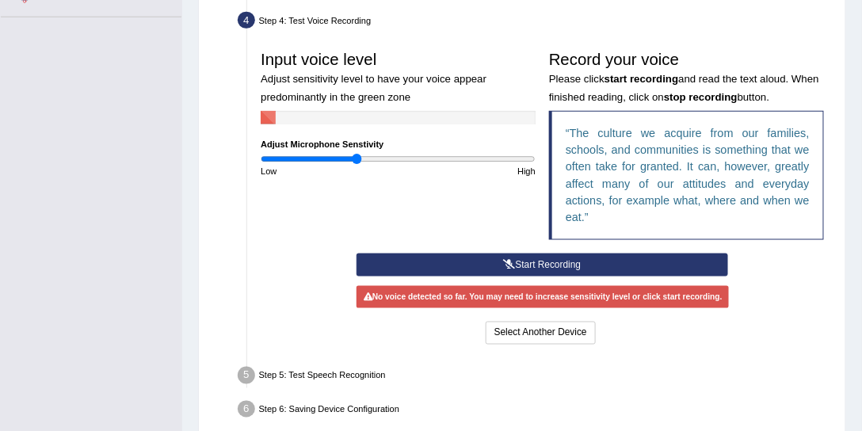
drag, startPoint x: 390, startPoint y: 152, endPoint x: 356, endPoint y: 153, distance: 34.1
type input "0.7"
click at [356, 154] on input "range" at bounding box center [398, 159] width 275 height 11
click at [486, 258] on button "Start Recording" at bounding box center [542, 265] width 371 height 23
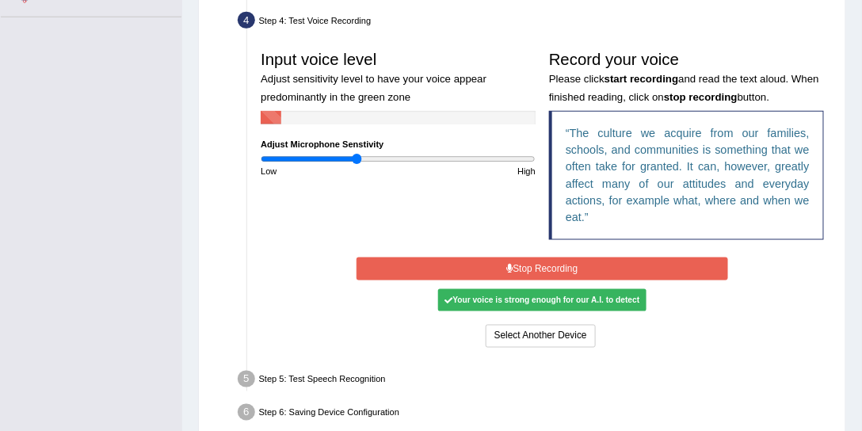
click at [523, 261] on button "Stop Recording" at bounding box center [542, 269] width 371 height 23
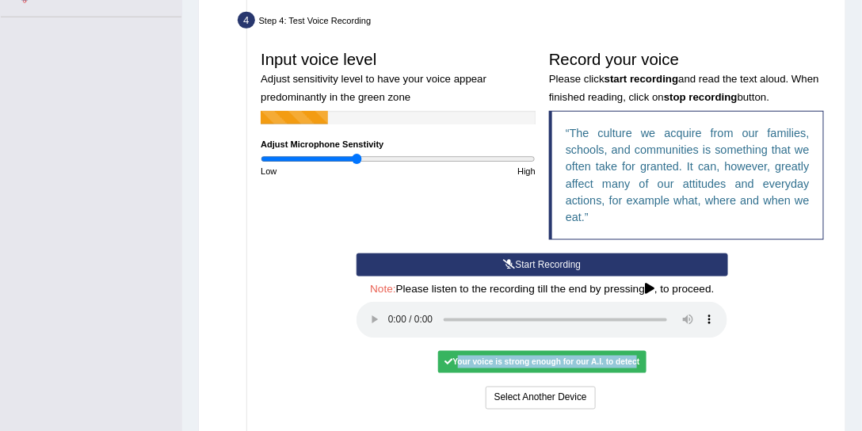
drag, startPoint x: 455, startPoint y: 359, endPoint x: 632, endPoint y: 369, distance: 177.8
click at [632, 369] on div "Your voice is strong enough for our A.I. to detect" at bounding box center [542, 362] width 208 height 22
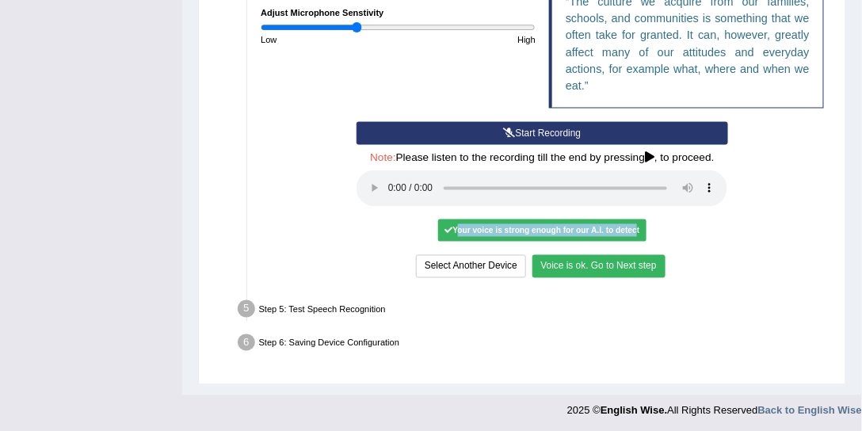
click at [609, 262] on button "Voice is ok. Go to Next step" at bounding box center [599, 266] width 133 height 23
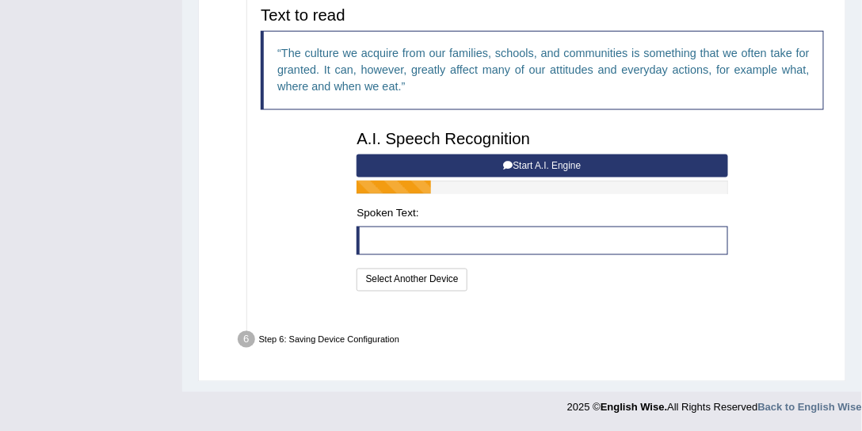
scroll to position [483, 0]
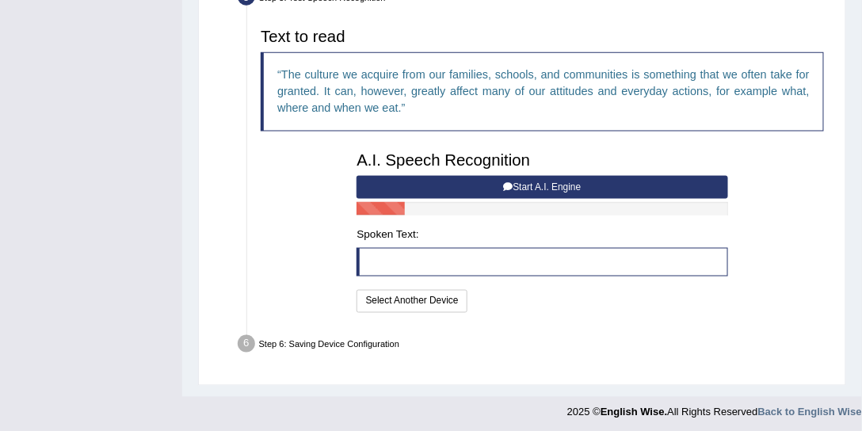
click at [495, 183] on button "Start A.I. Engine" at bounding box center [542, 187] width 371 height 23
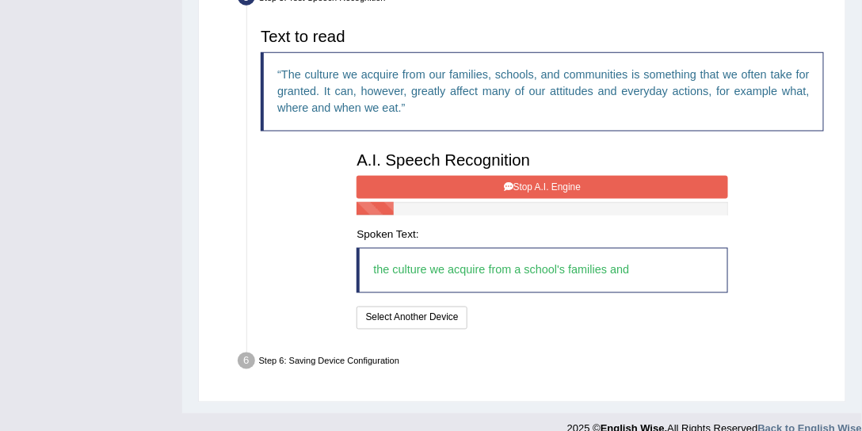
click at [489, 178] on button "Stop A.I. Engine" at bounding box center [542, 187] width 371 height 23
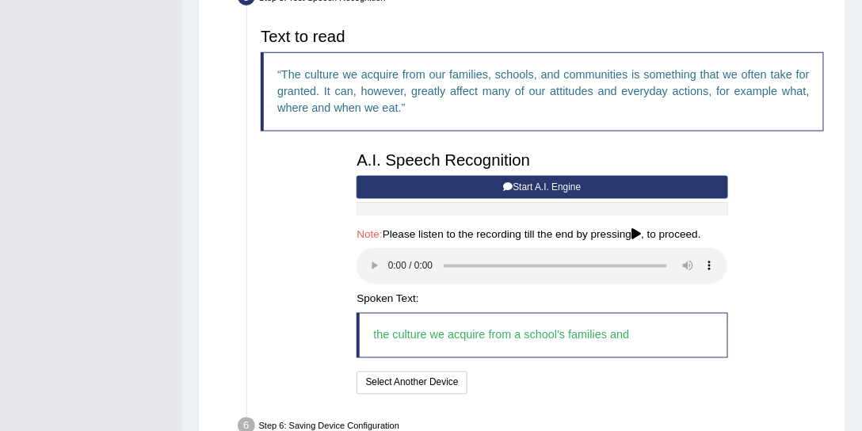
scroll to position [566, 0]
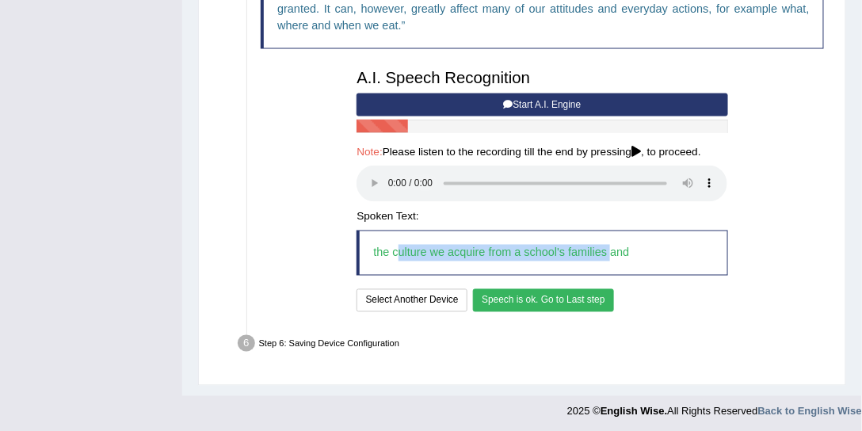
drag, startPoint x: 399, startPoint y: 247, endPoint x: 613, endPoint y: 255, distance: 213.3
click at [613, 255] on blockquote "the culture we acquire from a school's families and" at bounding box center [542, 253] width 371 height 45
click at [536, 296] on button "Speech is ok. Go to Last step" at bounding box center [543, 300] width 141 height 23
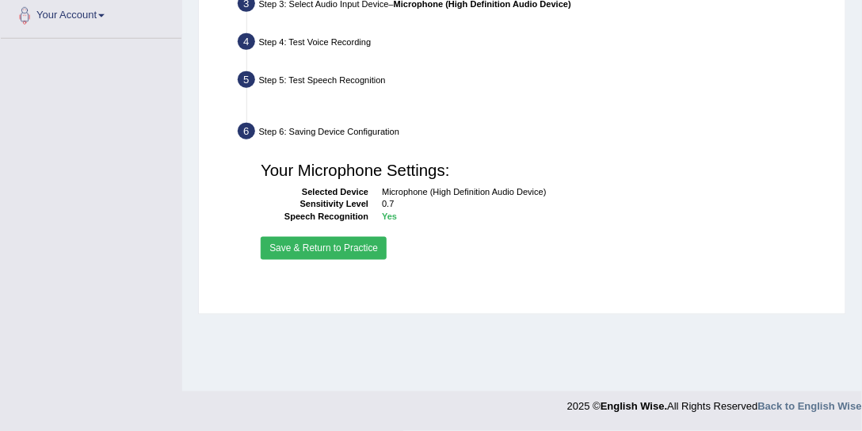
scroll to position [400, 0]
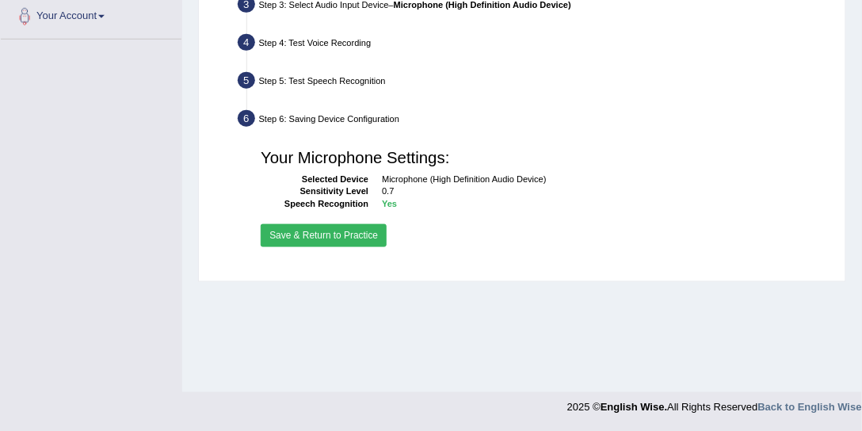
click at [372, 230] on button "Save & Return to Practice" at bounding box center [324, 235] width 126 height 23
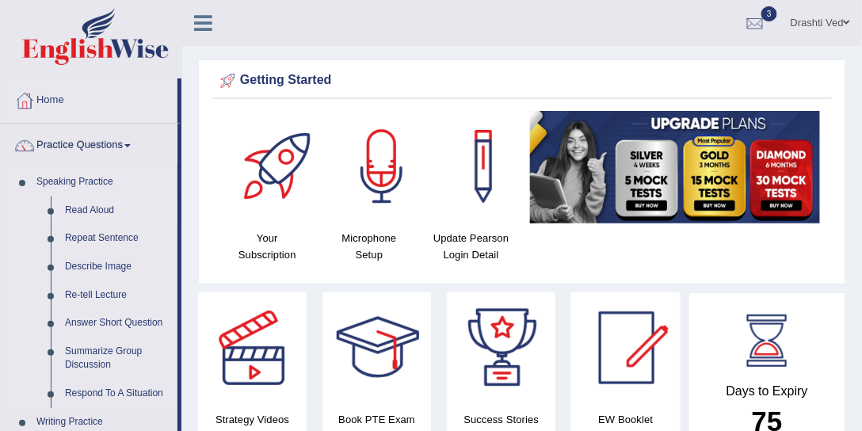
click at [100, 212] on link "Read Aloud" at bounding box center [118, 211] width 120 height 29
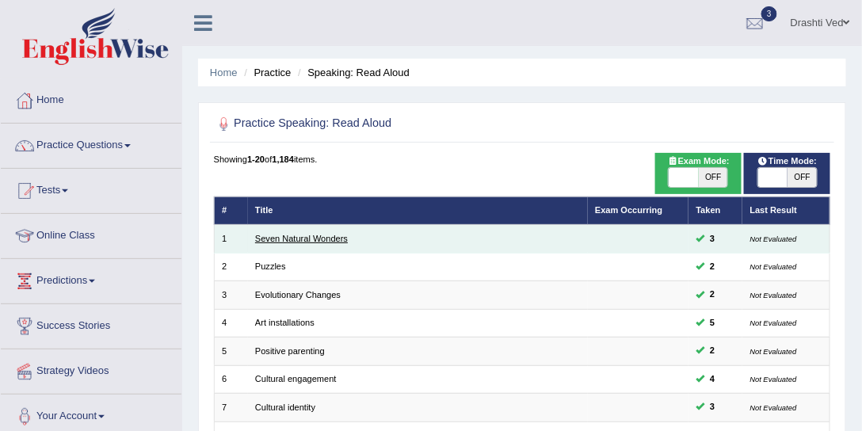
click at [324, 240] on link "Seven Natural Wonders" at bounding box center [301, 239] width 93 height 10
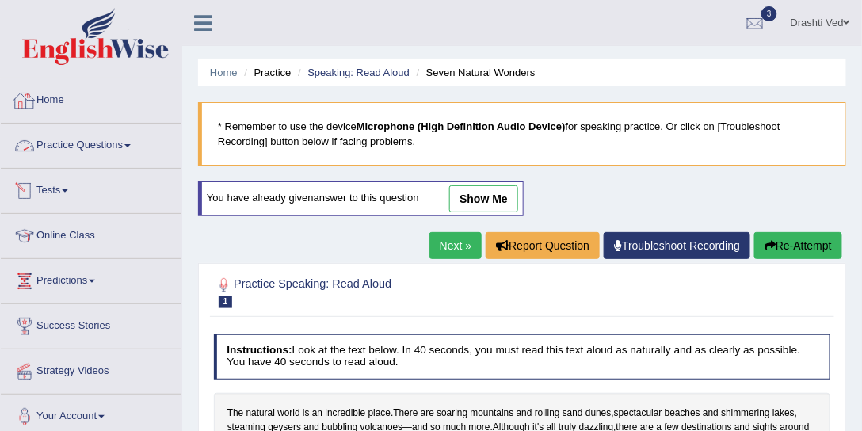
click at [116, 160] on link "Practice Questions" at bounding box center [91, 144] width 181 height 40
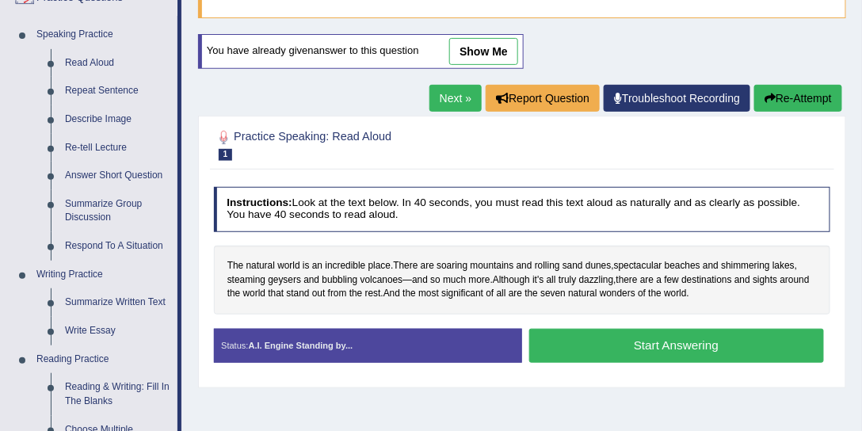
scroll to position [181, 0]
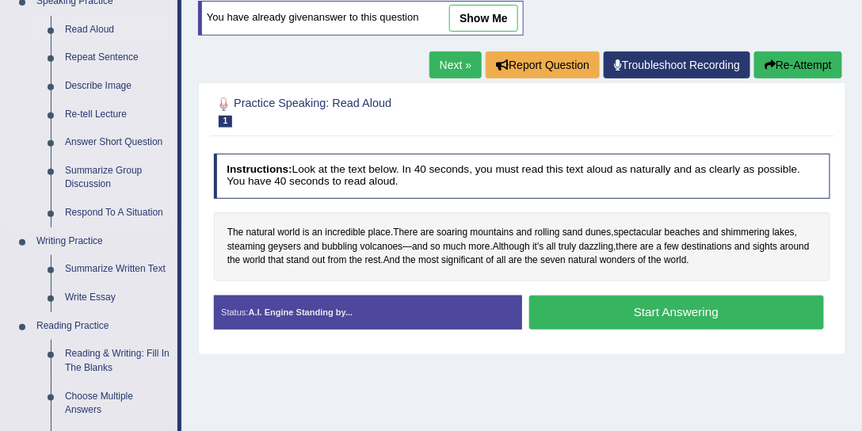
click at [110, 25] on link "Read Aloud" at bounding box center [118, 30] width 120 height 29
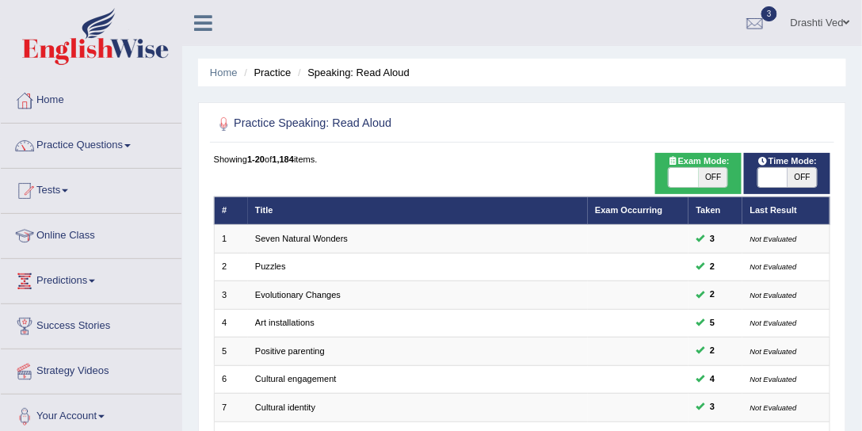
click at [793, 179] on span "OFF" at bounding box center [802, 177] width 29 height 19
checkbox input "true"
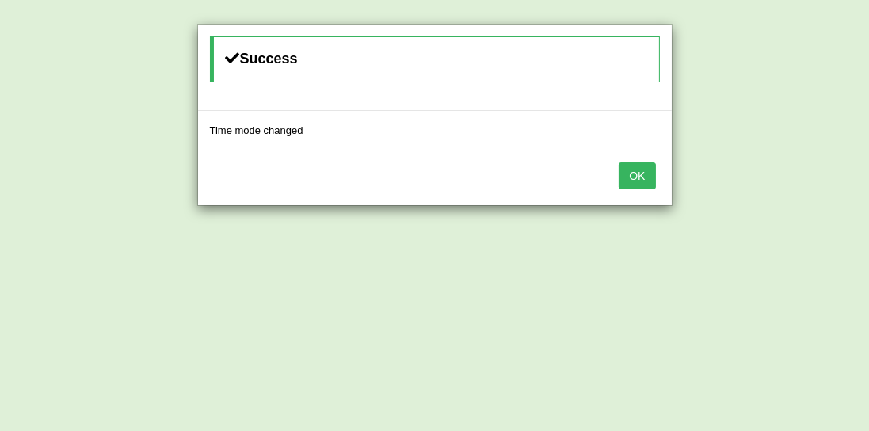
click at [647, 179] on button "OK" at bounding box center [637, 175] width 36 height 27
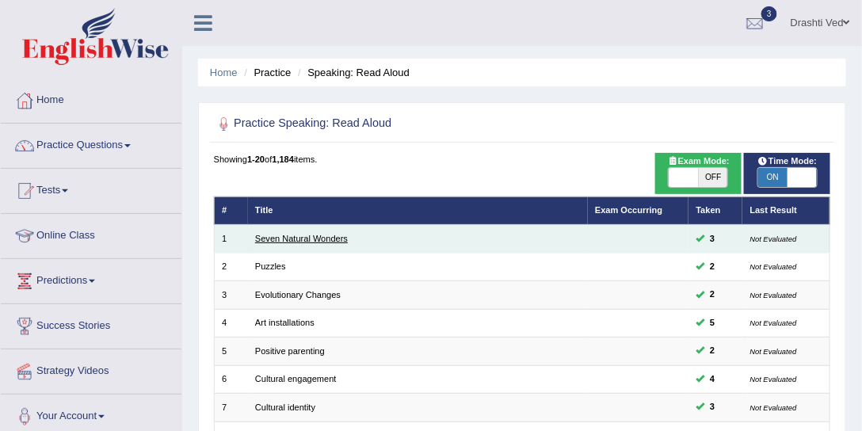
click at [284, 239] on link "Seven Natural Wonders" at bounding box center [301, 239] width 93 height 10
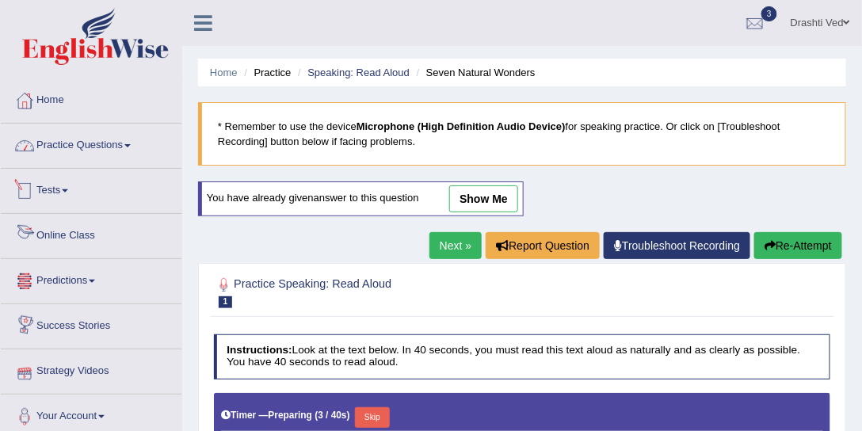
click at [109, 156] on link "Practice Questions" at bounding box center [91, 144] width 181 height 40
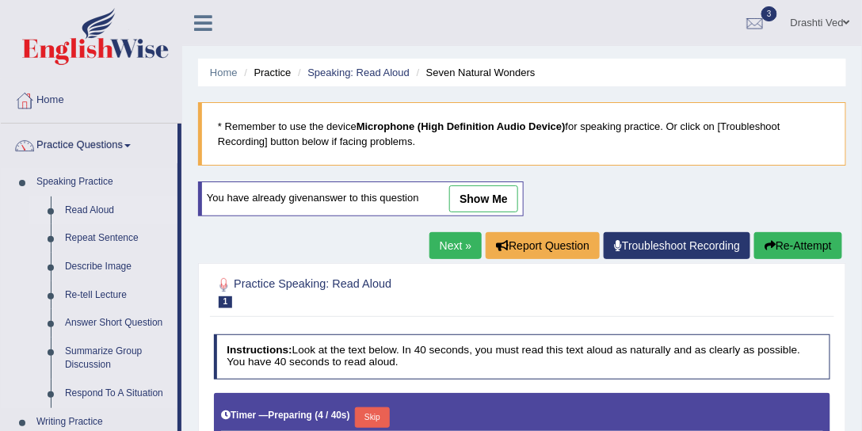
click at [96, 204] on link "Read Aloud" at bounding box center [118, 211] width 120 height 29
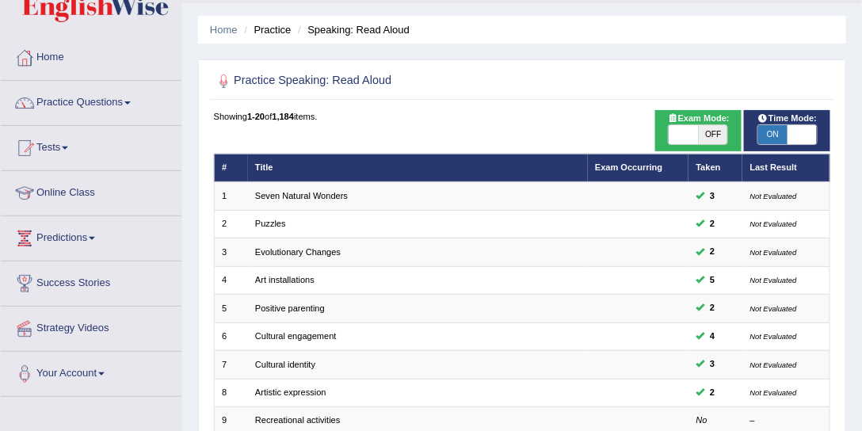
scroll to position [60, 0]
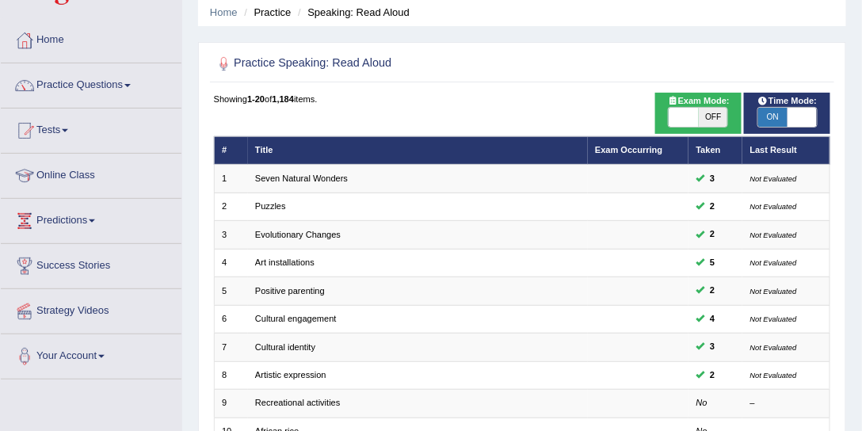
click at [773, 113] on span "ON" at bounding box center [772, 117] width 29 height 19
checkbox input "false"
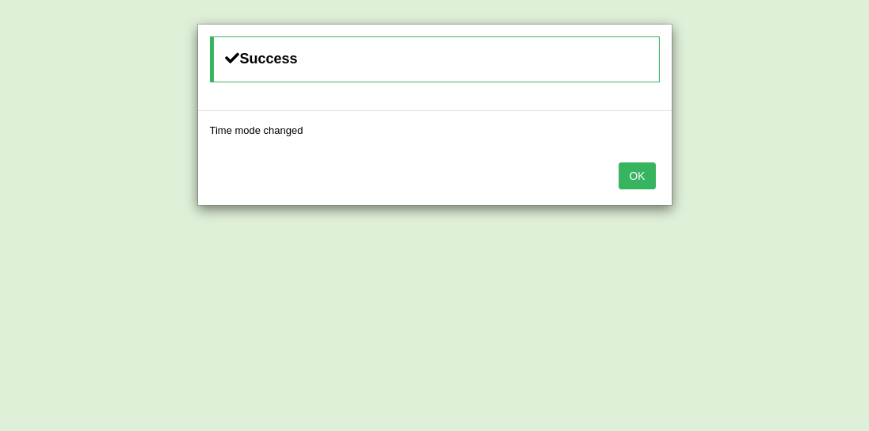
click at [635, 172] on button "OK" at bounding box center [637, 175] width 36 height 27
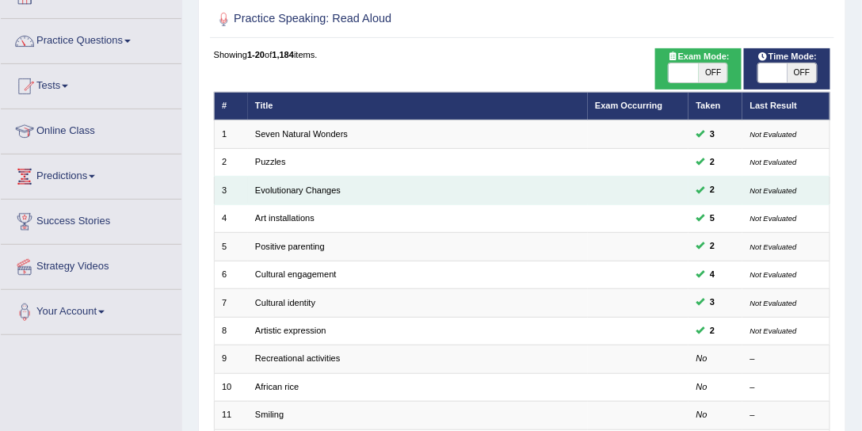
scroll to position [181, 0]
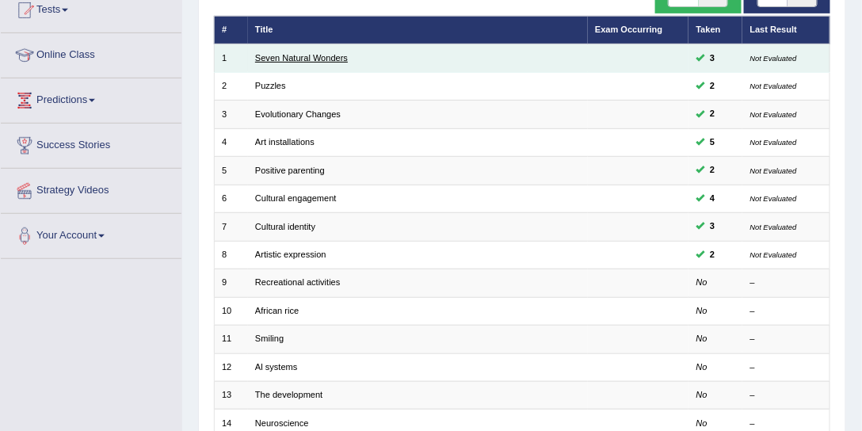
click at [325, 53] on link "Seven Natural Wonders" at bounding box center [301, 58] width 93 height 10
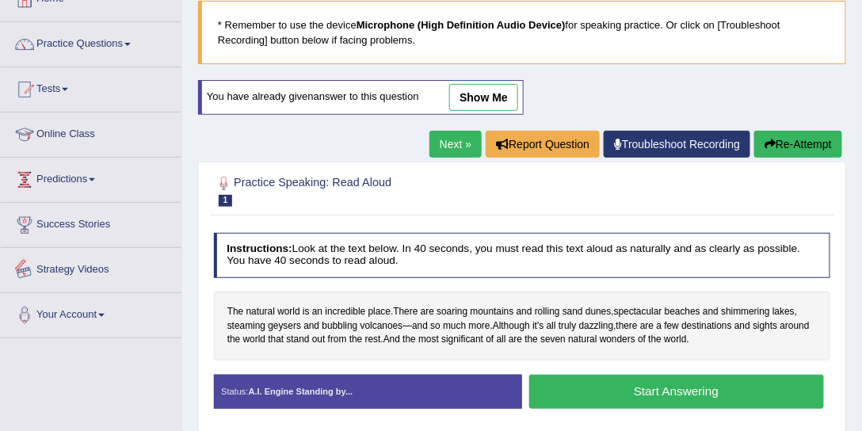
scroll to position [60, 0]
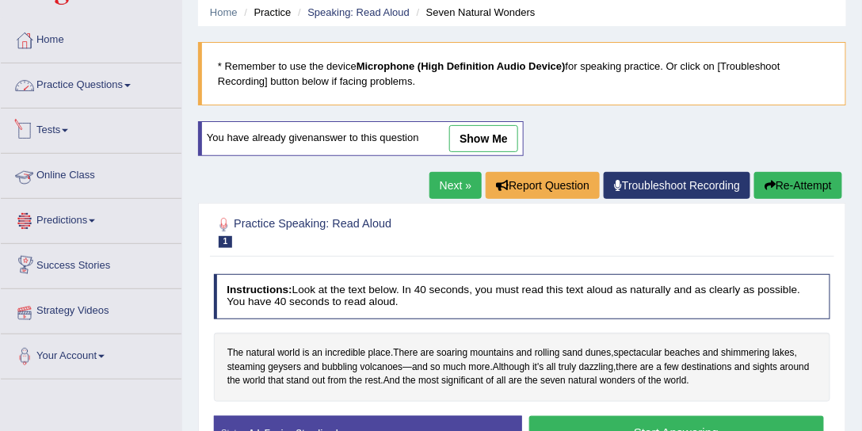
click at [59, 77] on link "Practice Questions" at bounding box center [91, 83] width 181 height 40
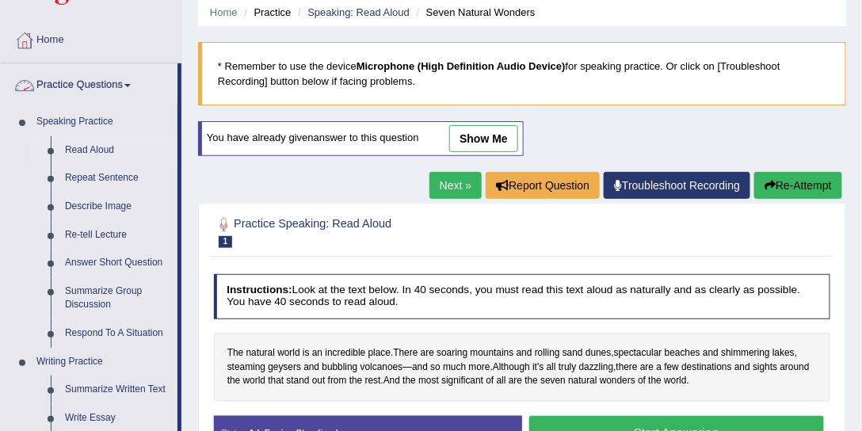
click at [73, 142] on link "Read Aloud" at bounding box center [118, 150] width 120 height 29
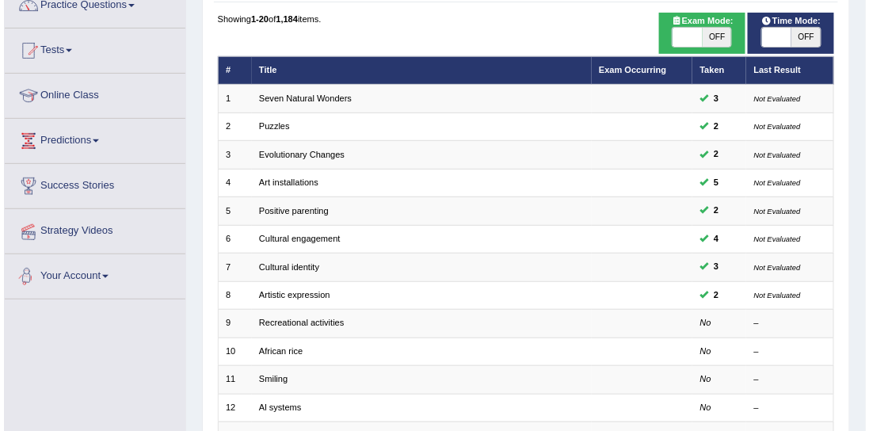
scroll to position [120, 0]
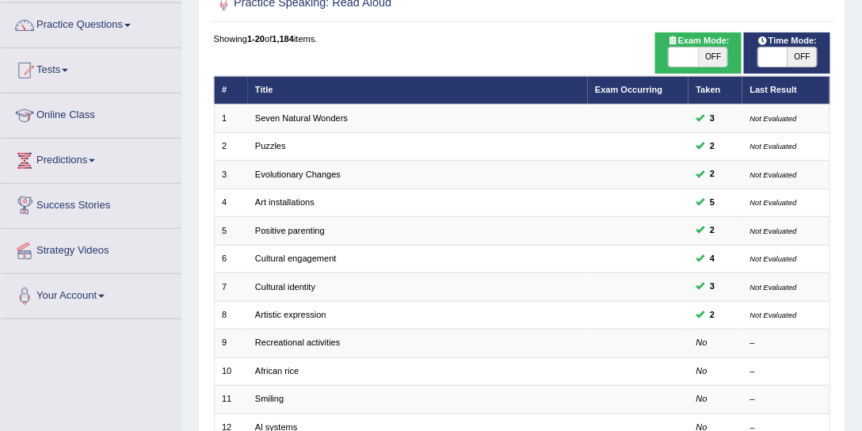
click at [705, 52] on span "OFF" at bounding box center [713, 57] width 29 height 19
checkbox input "true"
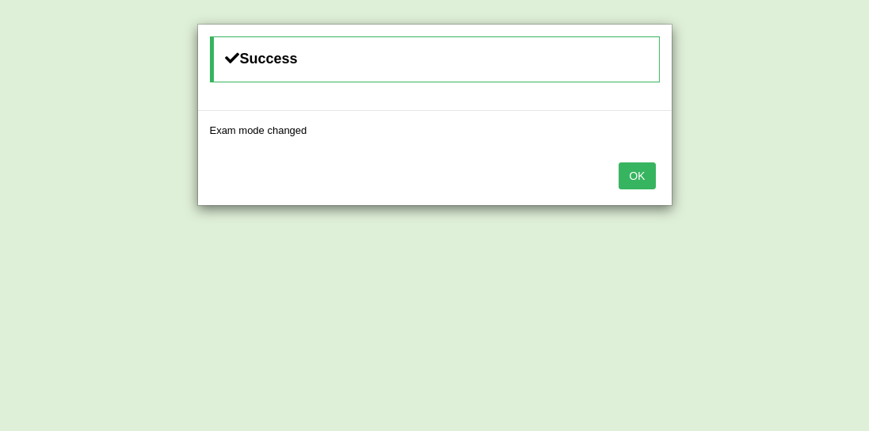
click at [638, 165] on button "OK" at bounding box center [637, 175] width 36 height 27
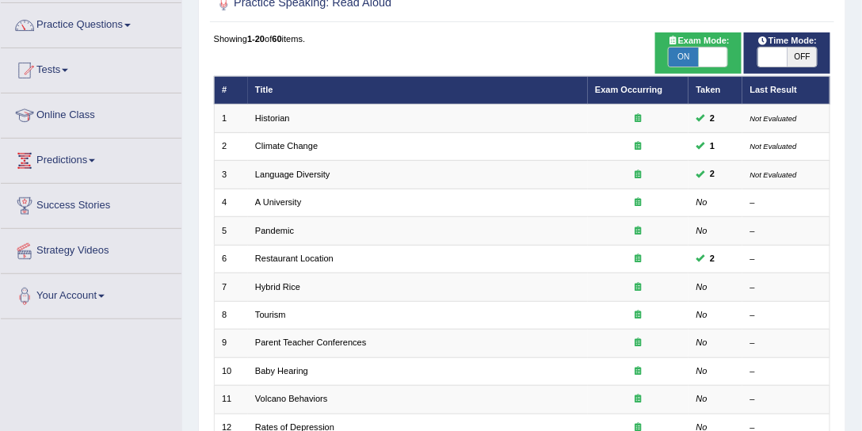
click at [686, 57] on span "ON" at bounding box center [683, 57] width 29 height 19
checkbox input "false"
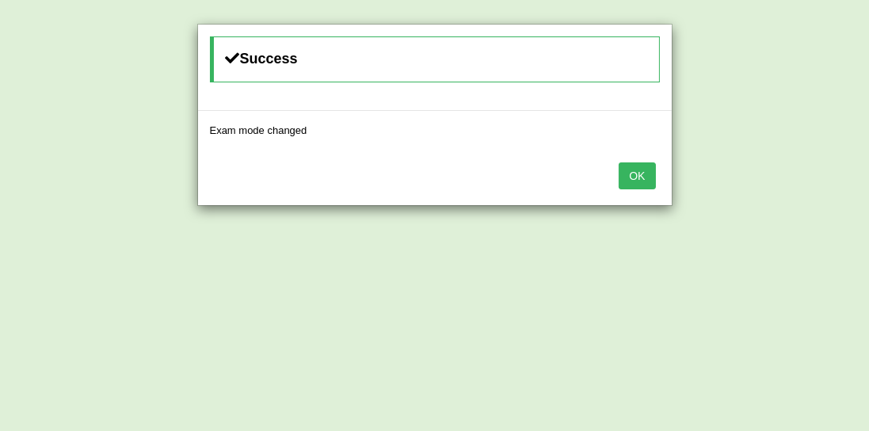
click at [636, 176] on button "OK" at bounding box center [637, 175] width 36 height 27
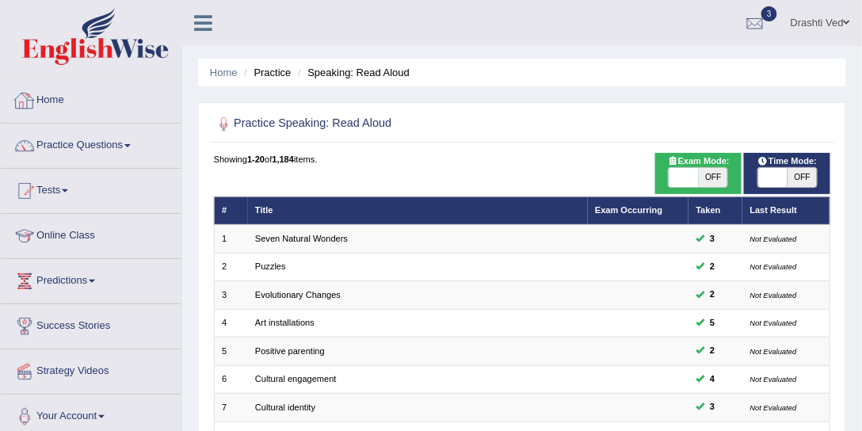
click at [51, 93] on link "Home" at bounding box center [91, 98] width 181 height 40
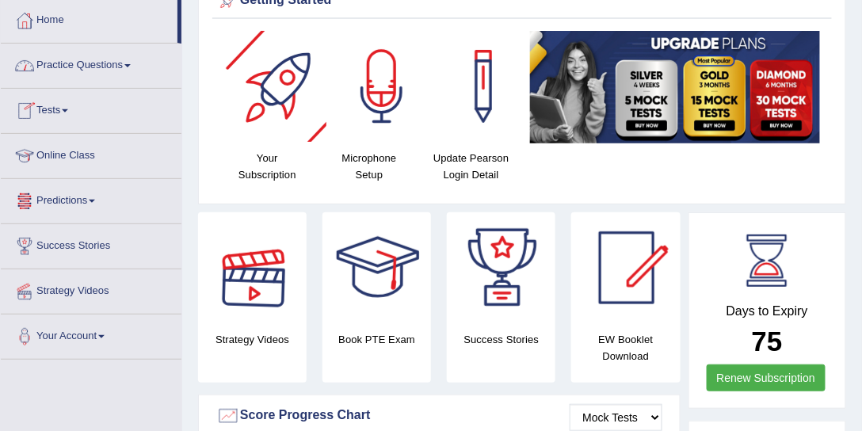
scroll to position [120, 0]
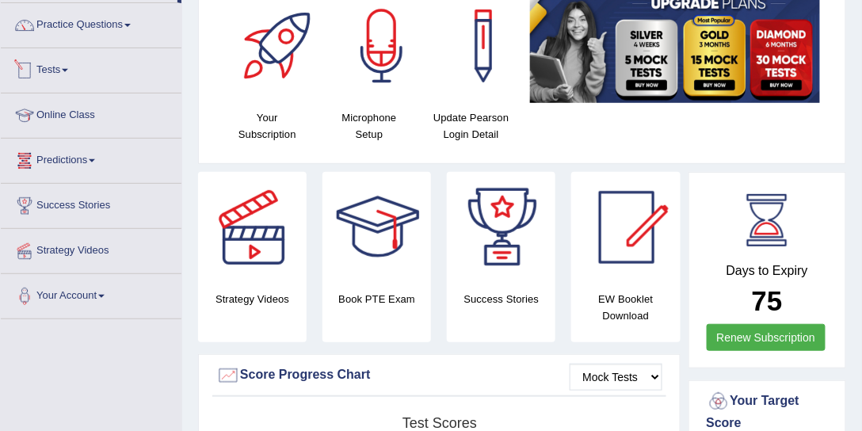
click at [65, 69] on link "Tests" at bounding box center [91, 68] width 181 height 40
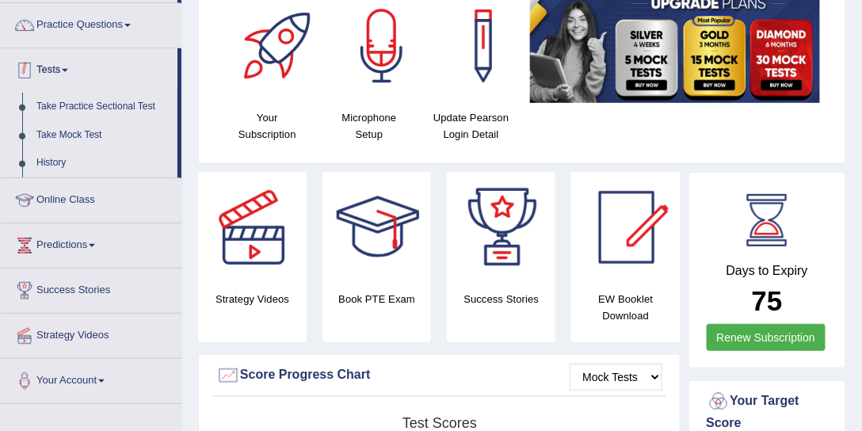
click at [46, 71] on link "Tests" at bounding box center [89, 68] width 177 height 40
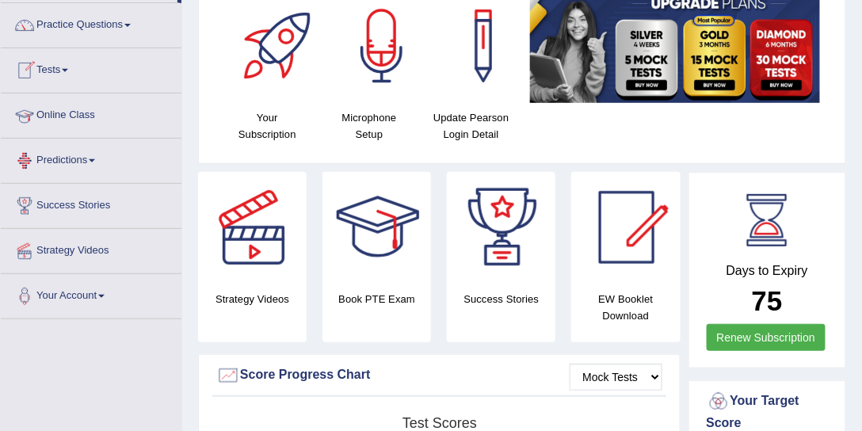
scroll to position [0, 0]
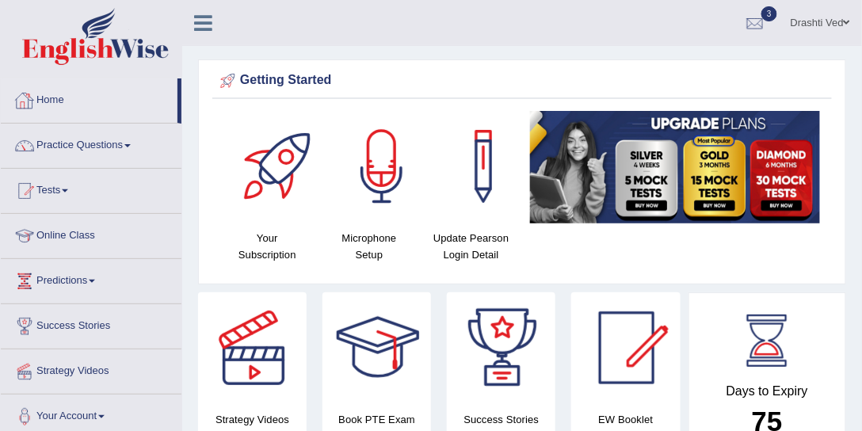
click at [823, 29] on link "Drashti Ved" at bounding box center [820, 20] width 83 height 41
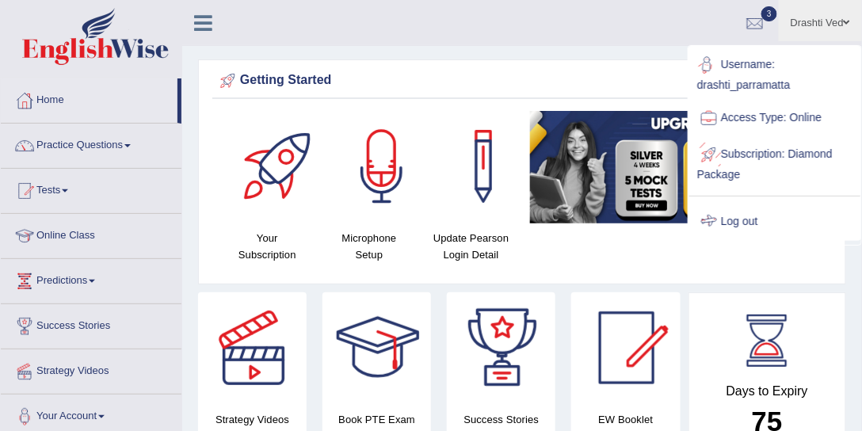
click at [728, 218] on link "Log out" at bounding box center [774, 222] width 171 height 36
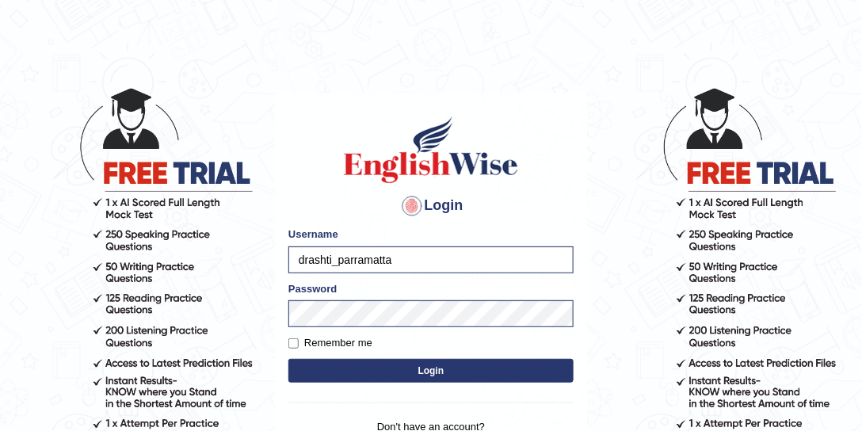
click at [287, 261] on div "Login Please fix the following errors: Username drashti_parramatta Password Rem…" at bounding box center [431, 291] width 312 height 397
type input "maitree_parramatta"
click at [393, 372] on button "Login" at bounding box center [430, 371] width 285 height 24
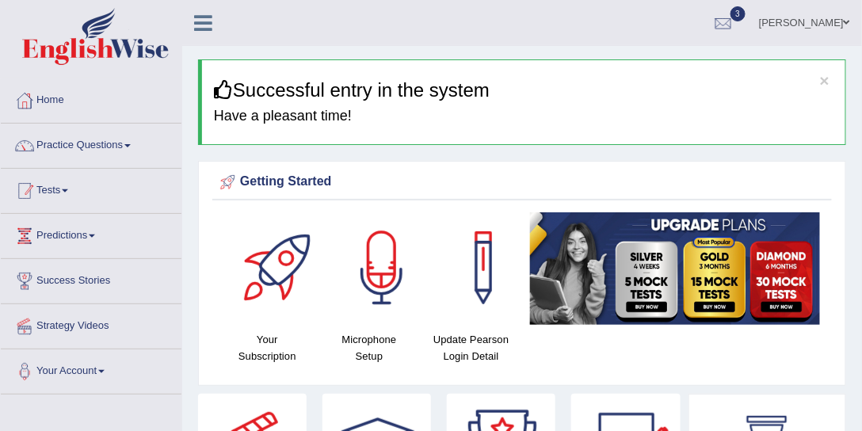
click at [82, 147] on link "Practice Questions" at bounding box center [91, 144] width 181 height 40
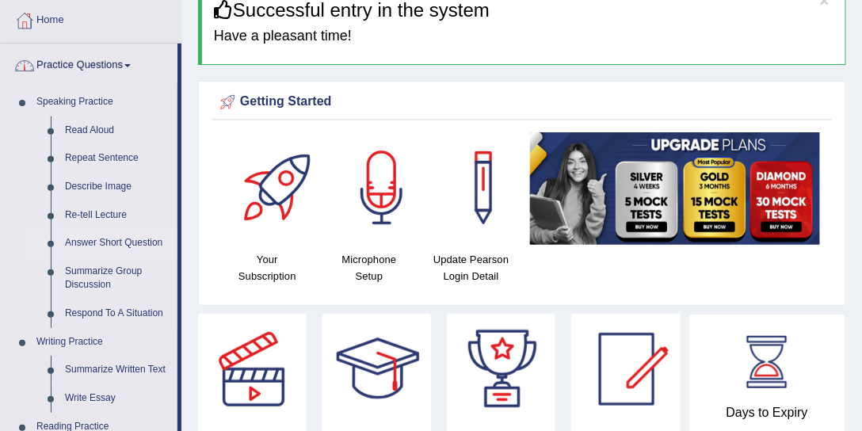
scroll to position [120, 0]
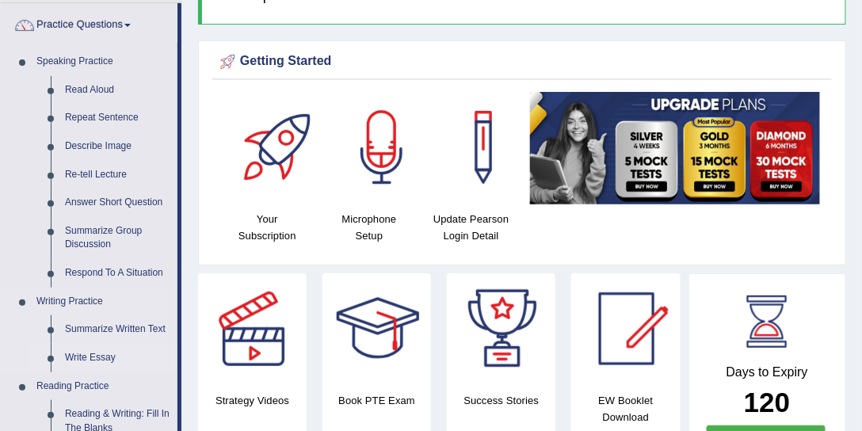
click at [86, 349] on link "Write Essay" at bounding box center [118, 358] width 120 height 29
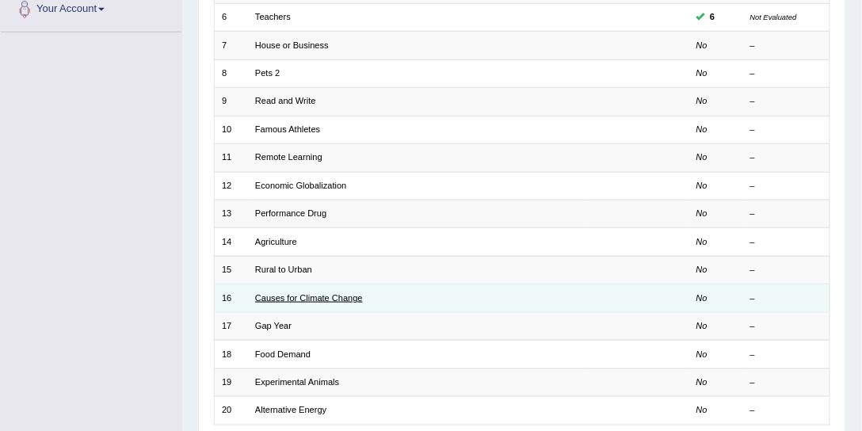
click at [293, 293] on link "Causes for Climate Change" at bounding box center [309, 298] width 108 height 10
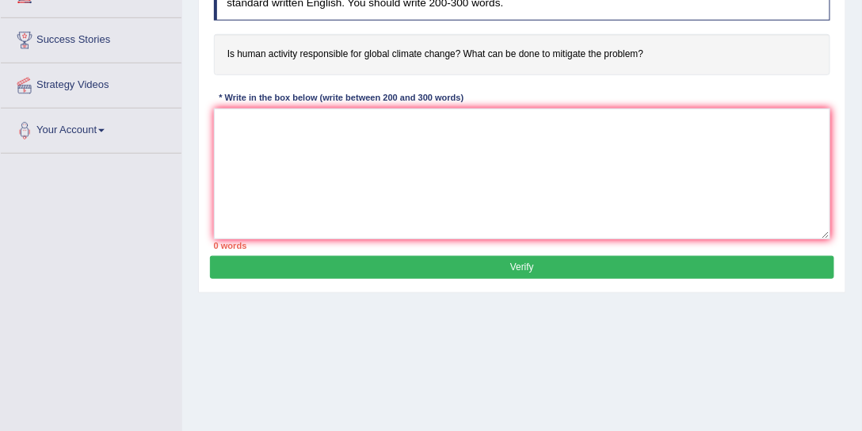
scroll to position [120, 0]
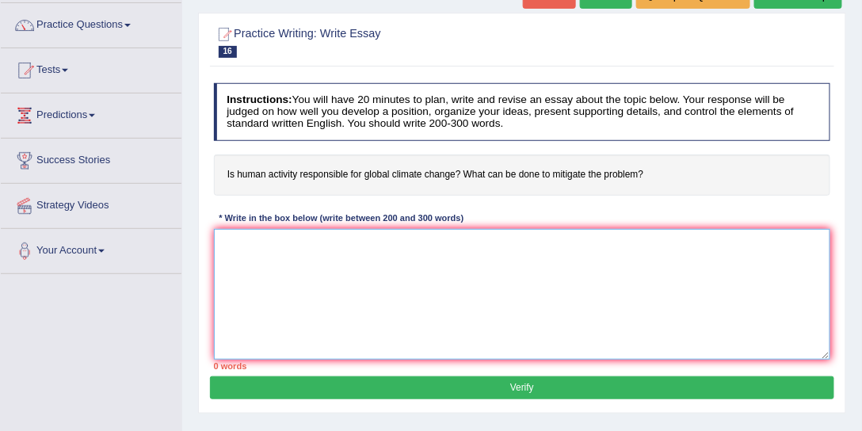
click at [363, 254] on textarea at bounding box center [522, 294] width 617 height 131
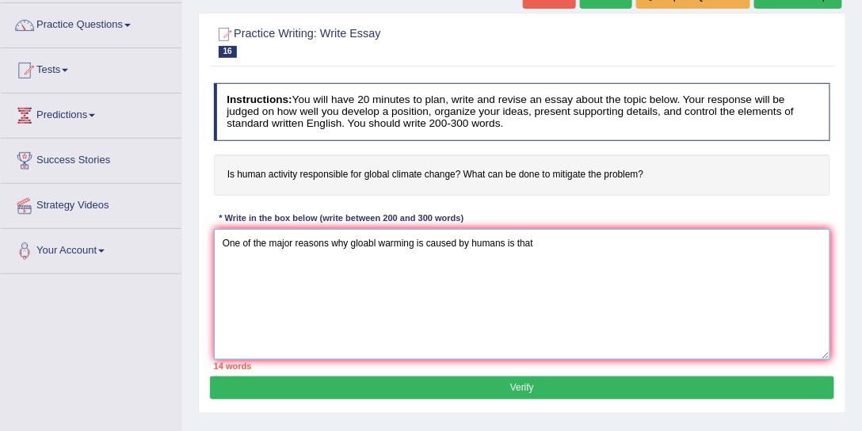
click at [365, 239] on textarea "One of the major reasons why gloabl warming is caused by humans is that" at bounding box center [522, 294] width 617 height 131
click at [562, 250] on textarea "One of the major reasons why global warming is caused by humans is that" at bounding box center [522, 294] width 617 height 131
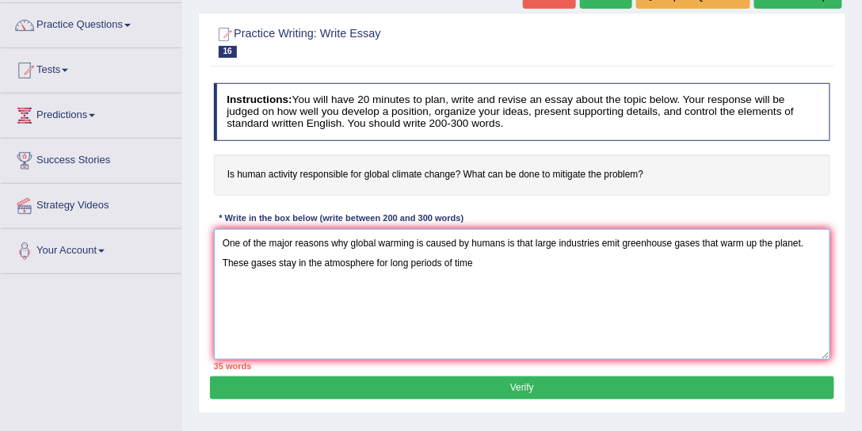
click at [440, 260] on textarea "One of the major reasons why global warming is caused by humans is that large i…" at bounding box center [522, 294] width 617 height 131
click at [411, 259] on textarea "One of the major reasons why global warming is caused by humans is that large i…" at bounding box center [522, 294] width 617 height 131
click at [390, 261] on textarea "One of the major reasons why global warming is caused by humans is that large i…" at bounding box center [522, 294] width 617 height 131
click at [488, 263] on textarea "One of the major reasons why global warming is caused by humans is that large i…" at bounding box center [522, 294] width 617 height 131
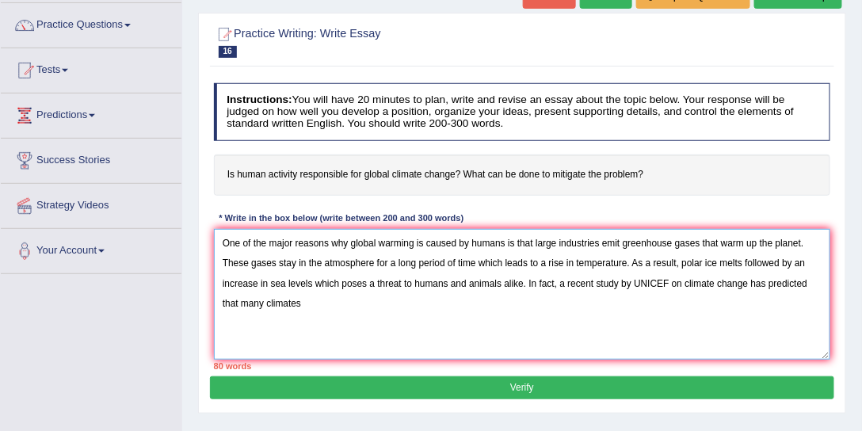
drag, startPoint x: 666, startPoint y: 281, endPoint x: 648, endPoint y: 283, distance: 17.5
click at [648, 283] on textarea "One of the major reasons why global warming is caused by humans is that large i…" at bounding box center [522, 294] width 617 height 131
click at [357, 304] on textarea "One of the major reasons why global warming is caused by humans is that large i…" at bounding box center [522, 294] width 617 height 131
click at [560, 301] on textarea "One of the major reasons why global warming is caused by humans is that large i…" at bounding box center [522, 294] width 617 height 131
click at [554, 303] on textarea "One of the major reasons why global warming is caused by humans is that large i…" at bounding box center [522, 294] width 617 height 131
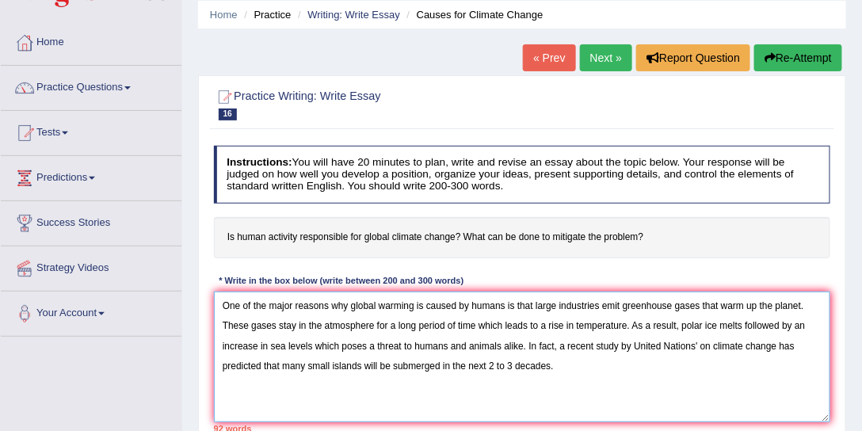
scroll to position [0, 0]
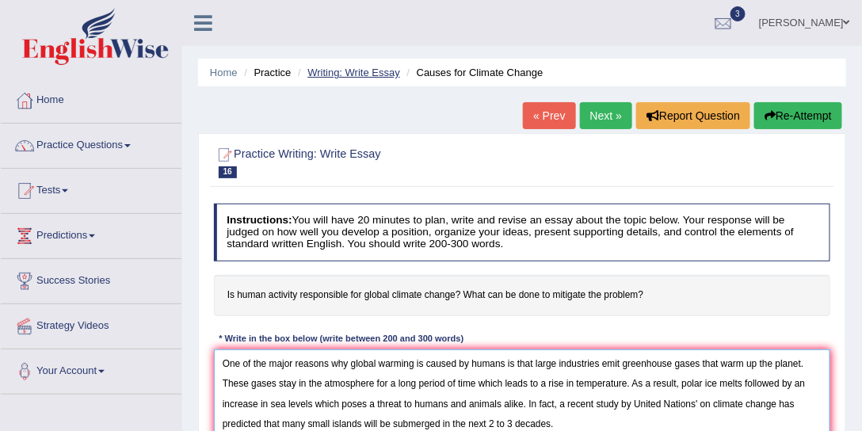
type textarea "One of the major reasons why global warming is caused by humans is that large i…"
click at [365, 71] on link "Writing: Write Essay" at bounding box center [353, 73] width 93 height 12
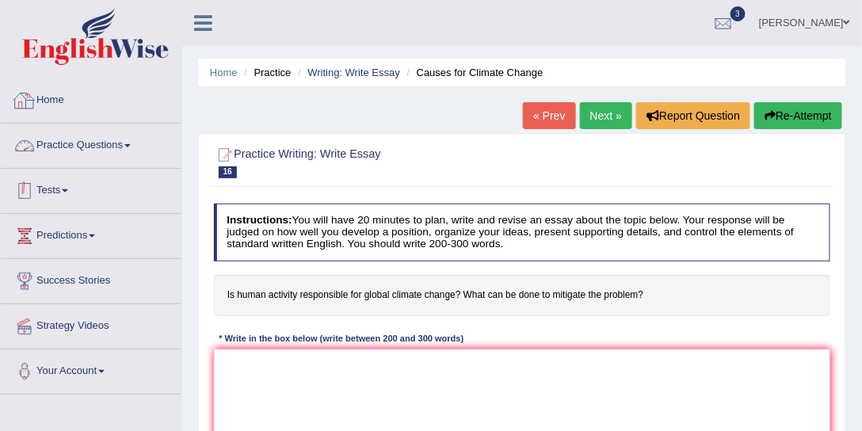
click at [89, 155] on link "Practice Questions" at bounding box center [91, 144] width 181 height 40
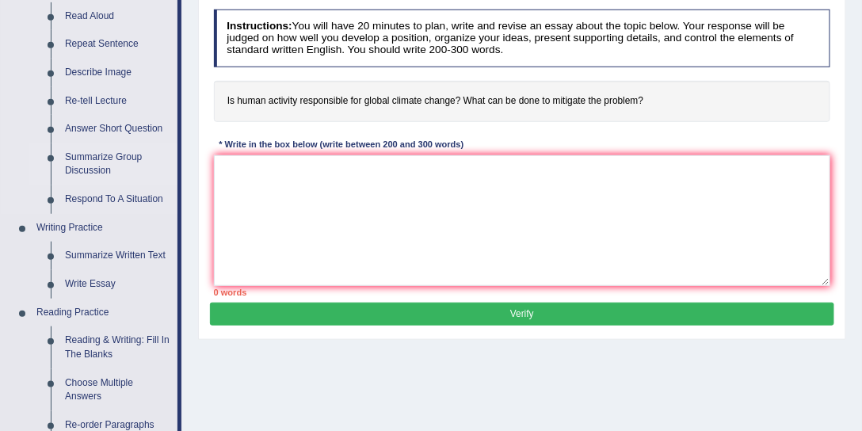
scroll to position [302, 0]
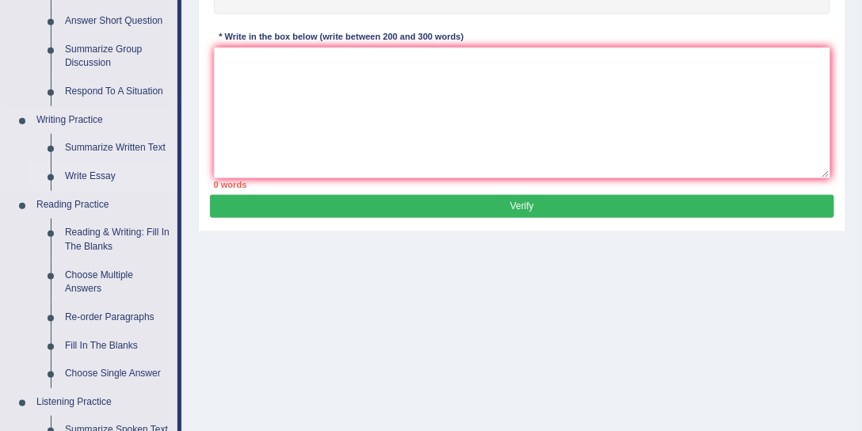
click at [91, 170] on link "Write Essay" at bounding box center [118, 176] width 120 height 29
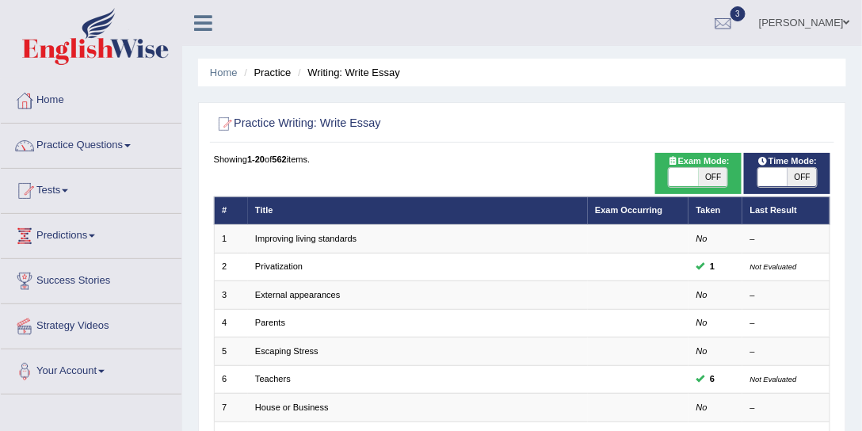
click at [720, 174] on span "OFF" at bounding box center [713, 177] width 29 height 19
checkbox input "true"
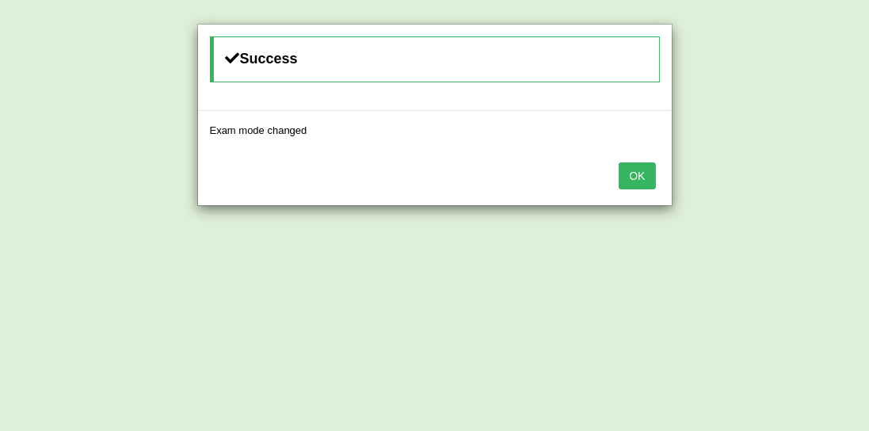
click at [635, 174] on button "OK" at bounding box center [637, 175] width 36 height 27
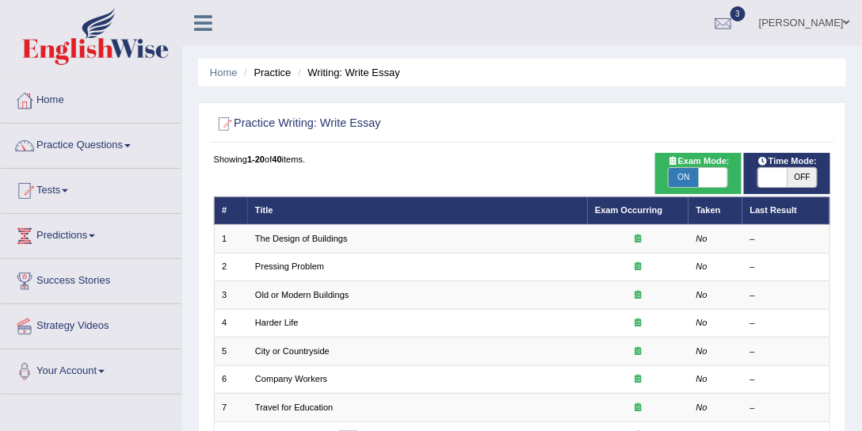
click at [794, 168] on span "OFF" at bounding box center [802, 177] width 29 height 19
checkbox input "true"
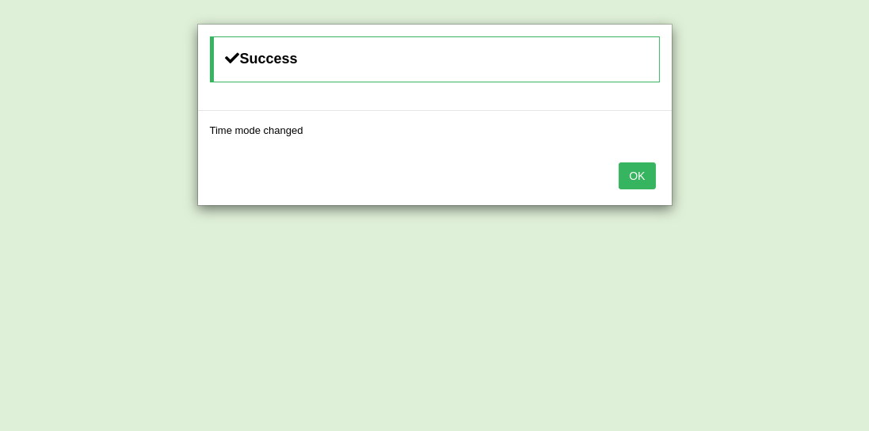
click at [628, 170] on button "OK" at bounding box center [637, 175] width 36 height 27
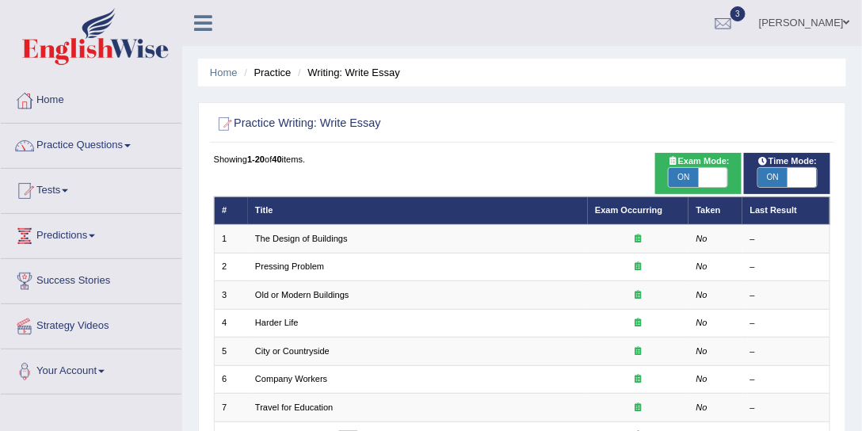
click at [838, 26] on link "Maitree Dhyani" at bounding box center [804, 20] width 115 height 41
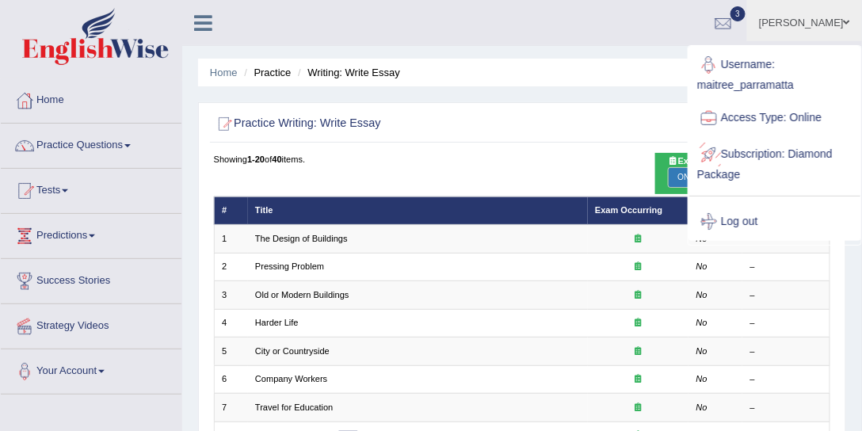
click at [754, 221] on link "Log out" at bounding box center [774, 222] width 171 height 36
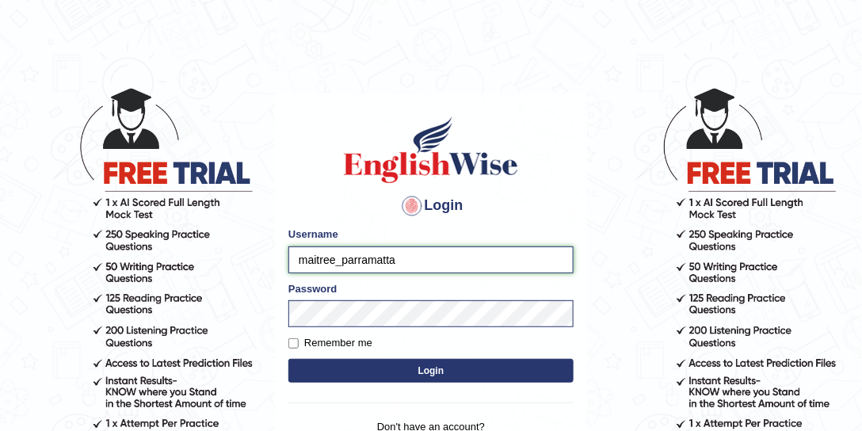
drag, startPoint x: 331, startPoint y: 258, endPoint x: 279, endPoint y: 261, distance: 52.4
click at [279, 261] on div "Login Please fix the following errors: Username maitree_parramatta Password Rem…" at bounding box center [431, 291] width 312 height 397
type input "mohan_parramatta"
click at [371, 363] on button "Login" at bounding box center [430, 371] width 285 height 24
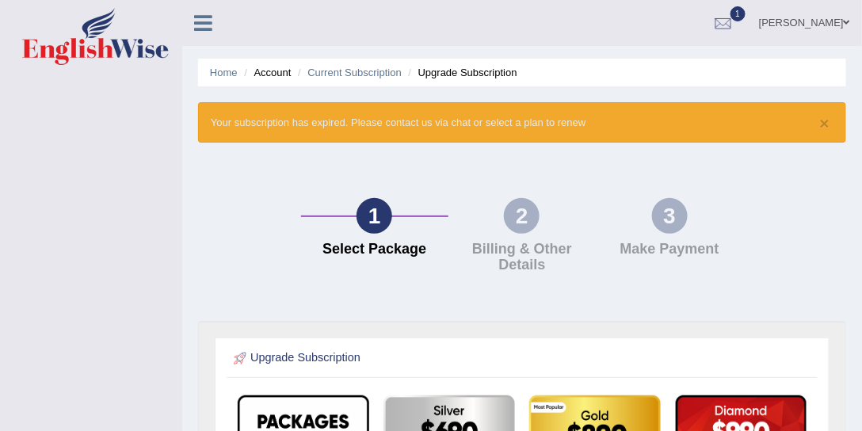
click at [813, 16] on link "[PERSON_NAME]" at bounding box center [804, 20] width 115 height 41
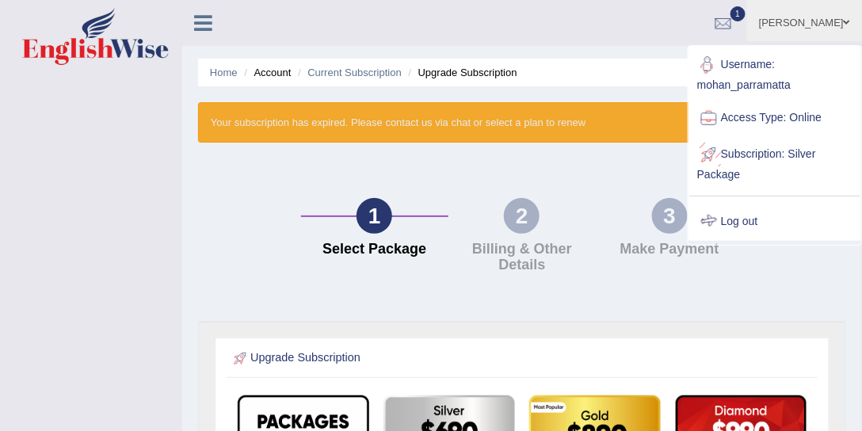
click at [748, 222] on link "Log out" at bounding box center [774, 222] width 171 height 36
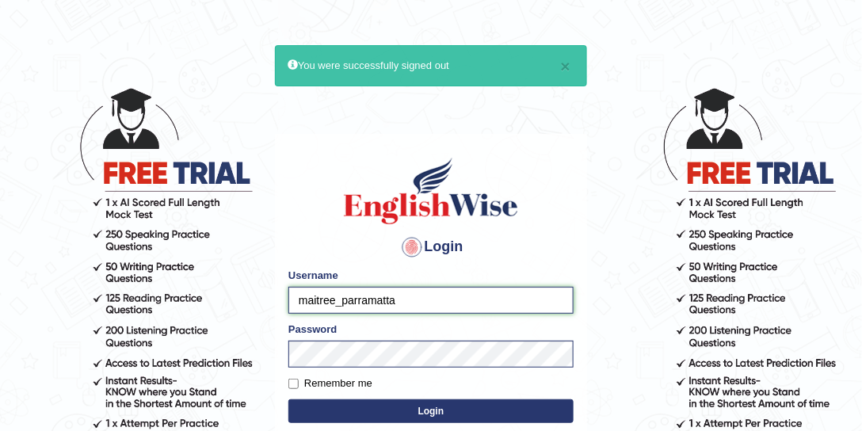
drag, startPoint x: 338, startPoint y: 299, endPoint x: 287, endPoint y: 294, distance: 50.9
click at [287, 294] on div "Login Please fix the following errors: Username maitree_parramatta Password Rem…" at bounding box center [431, 332] width 312 height 397
click at [351, 299] on input "mohnsundram_parramatta" at bounding box center [430, 300] width 285 height 27
click at [321, 300] on input "mohnsundaram_parramatta" at bounding box center [430, 300] width 285 height 27
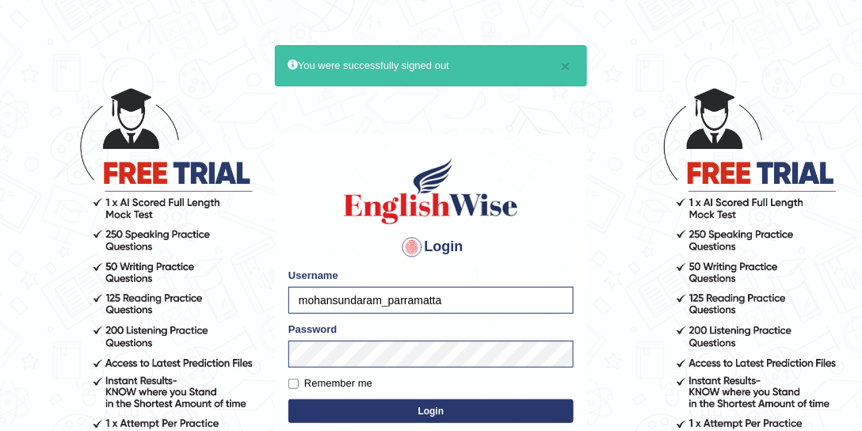
type input "mohansundaram_parramatta"
click at [402, 400] on button "Login" at bounding box center [430, 411] width 285 height 24
click at [403, 403] on button "Login" at bounding box center [430, 411] width 285 height 24
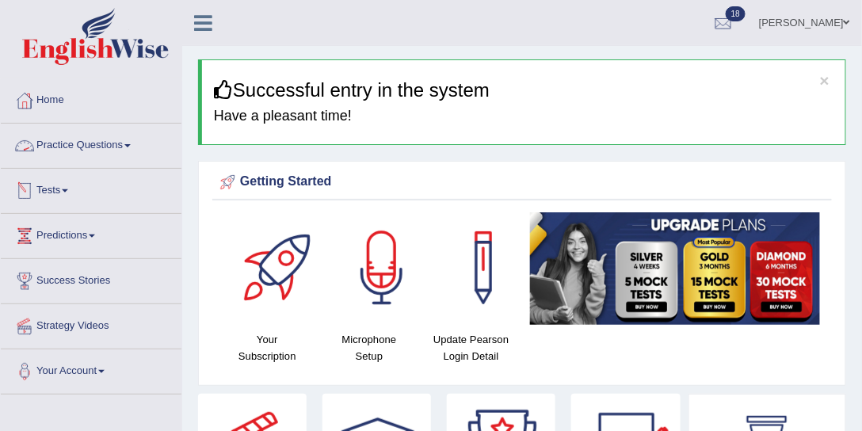
click at [95, 152] on link "Practice Questions" at bounding box center [91, 144] width 181 height 40
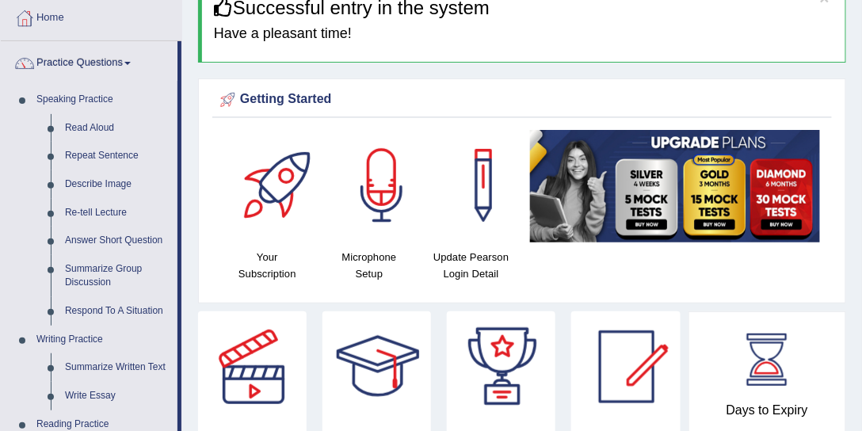
scroll to position [120, 0]
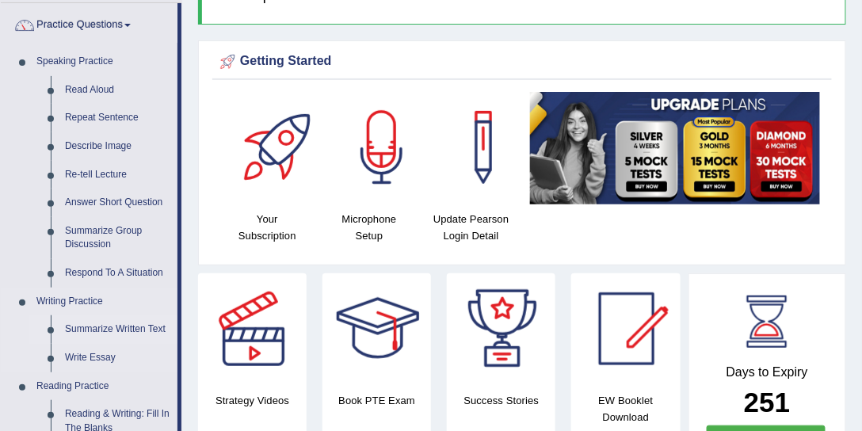
click at [126, 327] on link "Summarize Written Text" at bounding box center [118, 329] width 120 height 29
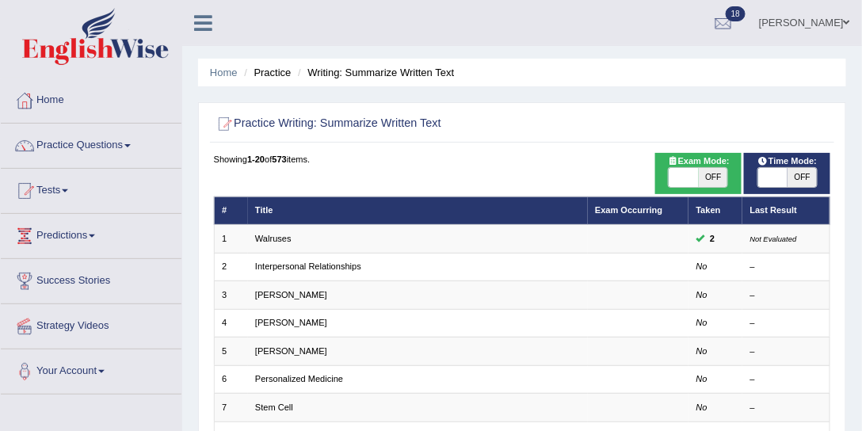
click at [705, 169] on span "OFF" at bounding box center [713, 177] width 29 height 19
checkbox input "true"
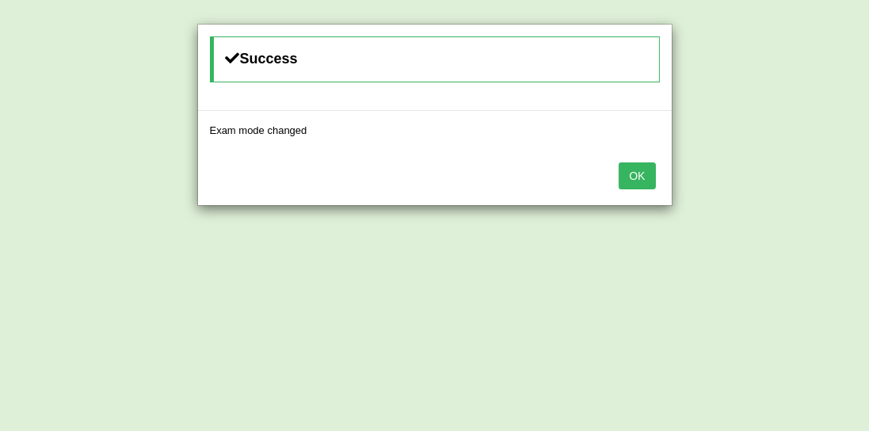
click at [624, 170] on button "OK" at bounding box center [637, 175] width 36 height 27
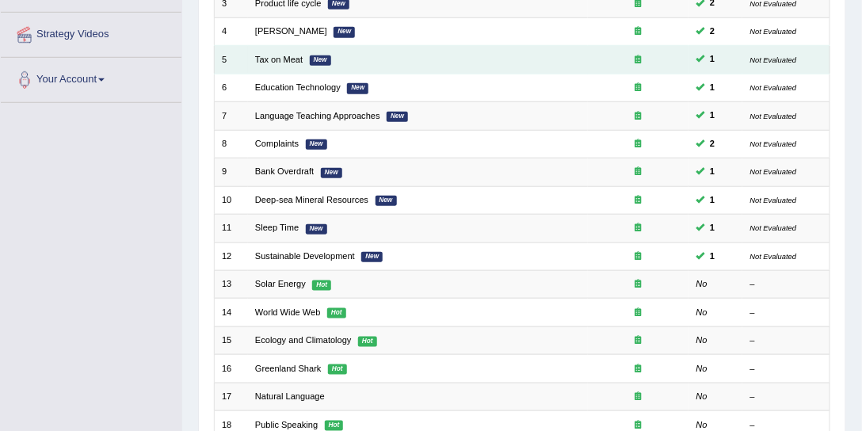
scroll to position [314, 0]
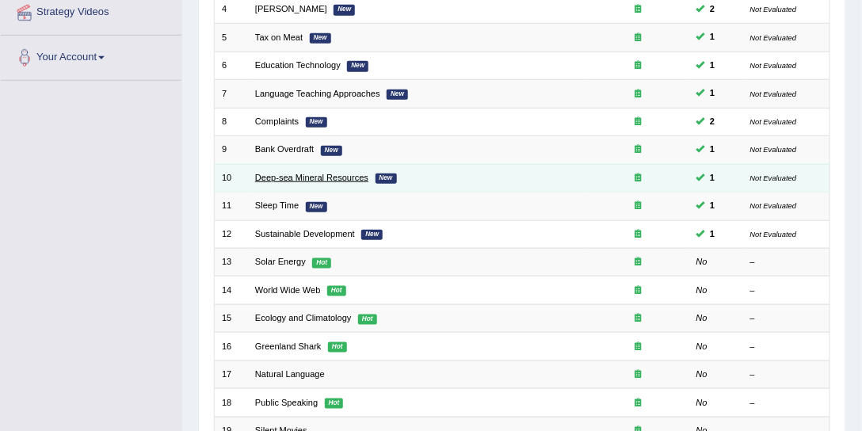
click at [299, 173] on link "Deep-sea Mineral Resources" at bounding box center [311, 178] width 113 height 10
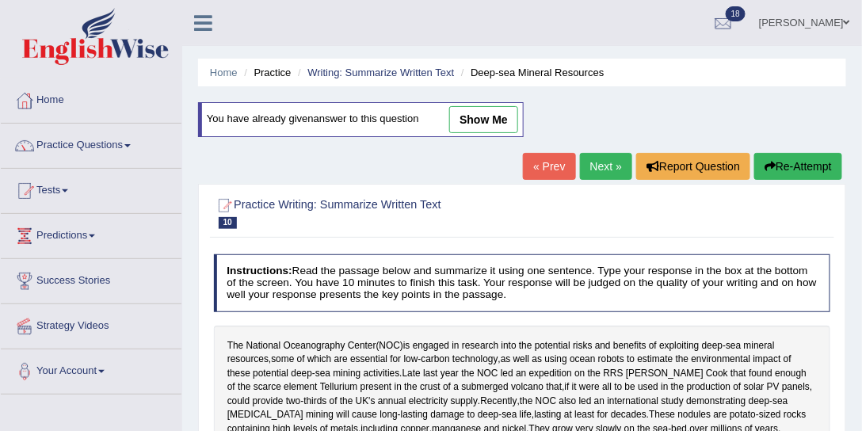
click at [487, 116] on link "show me" at bounding box center [483, 119] width 69 height 27
type textarea "The passage outlines the National oceanogreaphy Center is engeged in research i…"
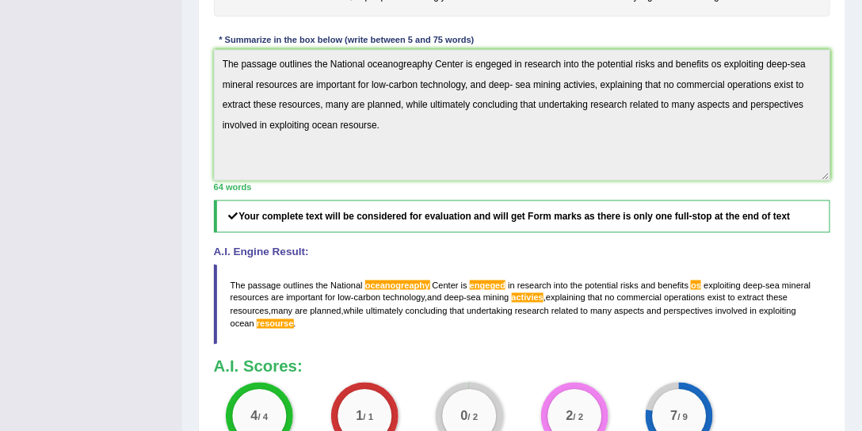
scroll to position [483, 0]
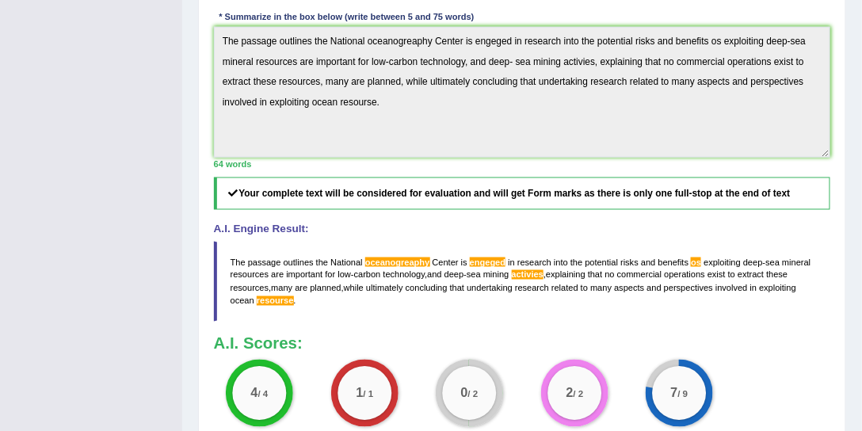
click at [402, 267] on span "oceanogreaphy" at bounding box center [397, 263] width 65 height 10
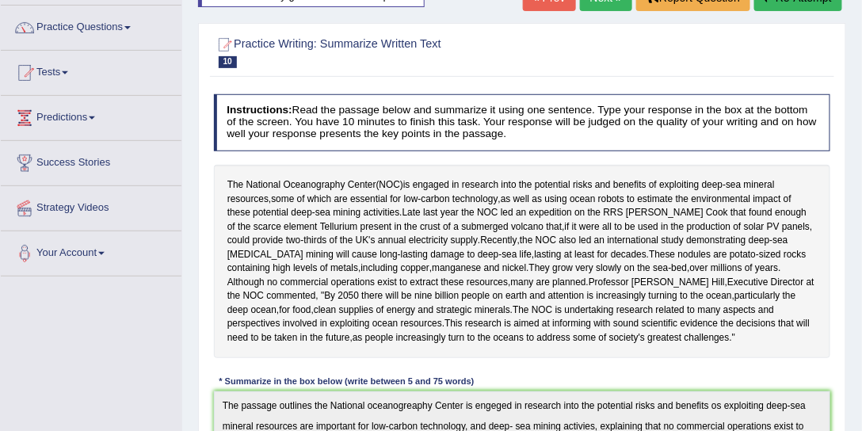
scroll to position [0, 0]
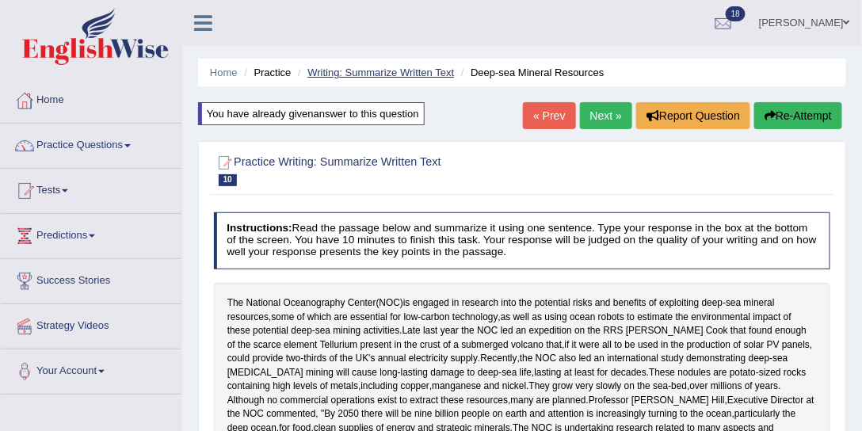
click at [384, 67] on link "Writing: Summarize Written Text" at bounding box center [380, 73] width 147 height 12
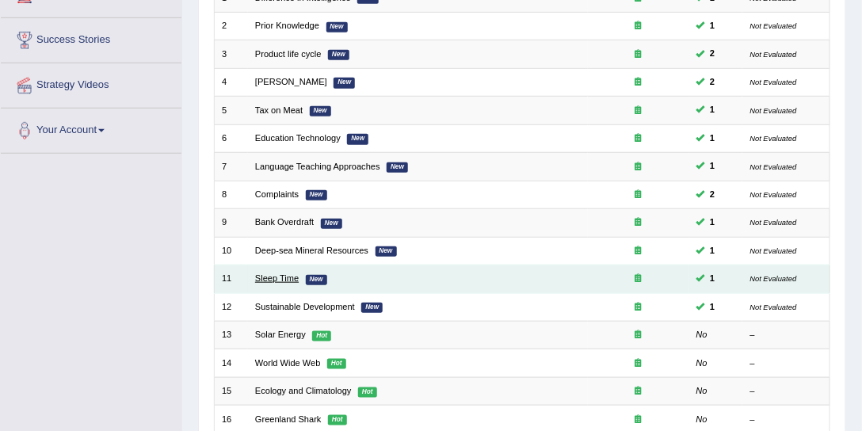
click at [281, 273] on link "Sleep Time" at bounding box center [277, 278] width 44 height 10
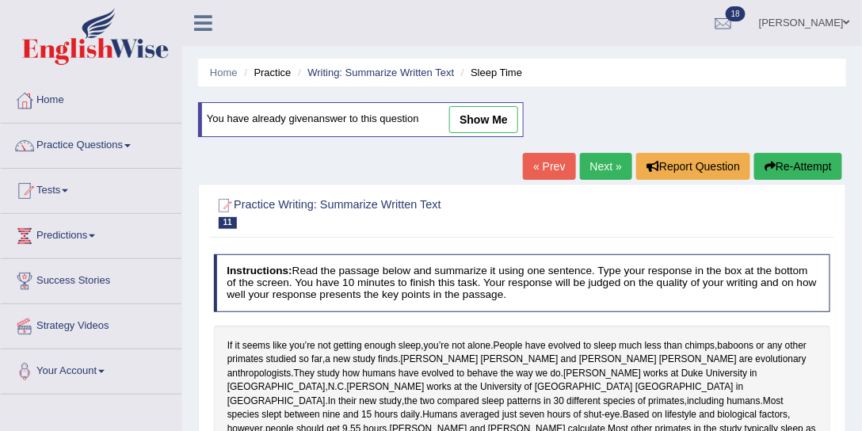
click at [480, 124] on link "show me" at bounding box center [483, 119] width 69 height 27
type textarea "People have evolved to sleep much less than chimps, baboons or other primates s…"
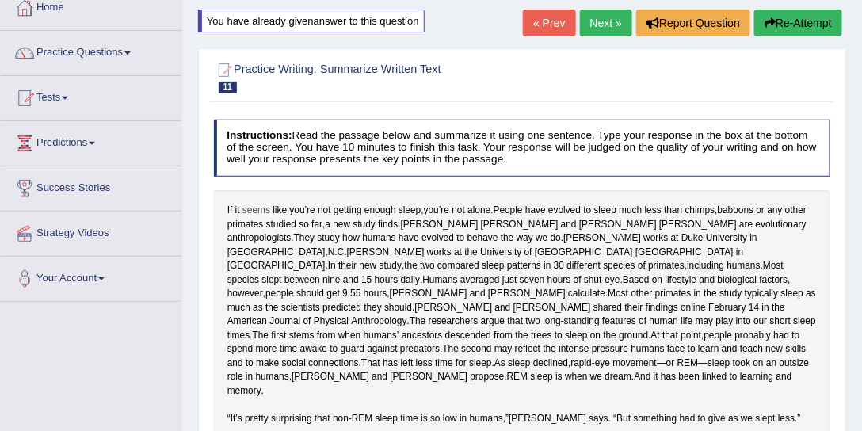
scroll to position [60, 0]
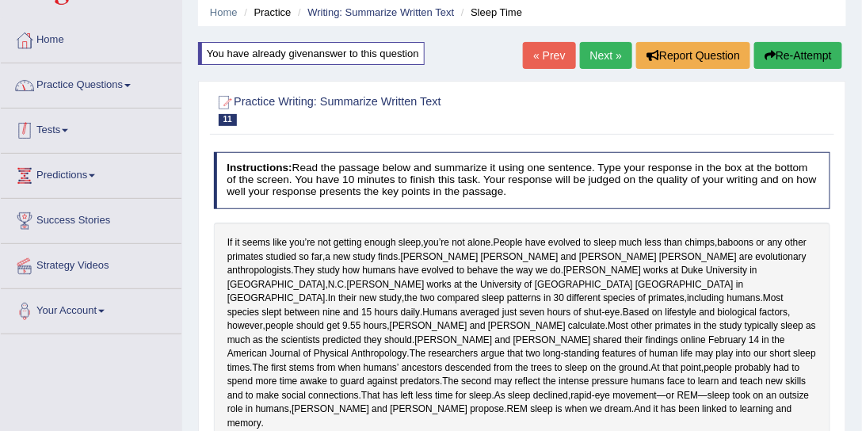
click at [113, 84] on link "Practice Questions" at bounding box center [91, 83] width 181 height 40
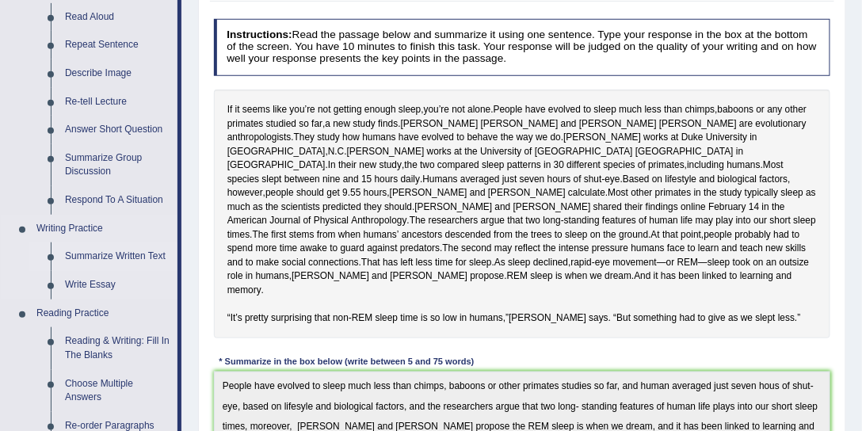
scroll to position [241, 0]
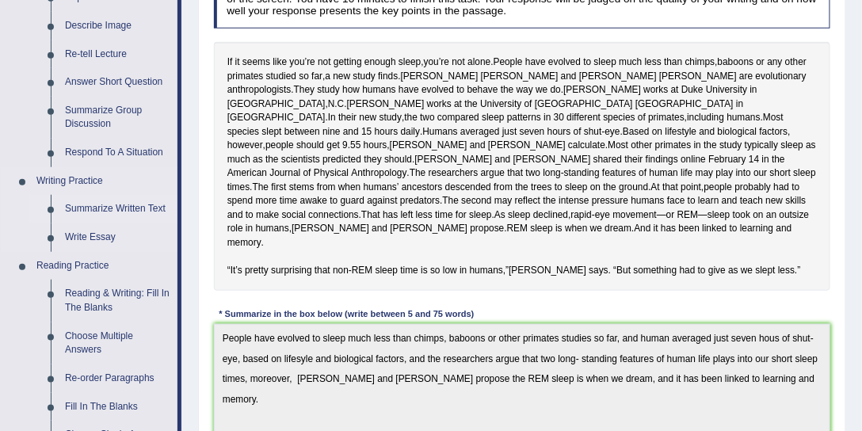
click at [121, 209] on link "Summarize Written Text" at bounding box center [118, 209] width 120 height 29
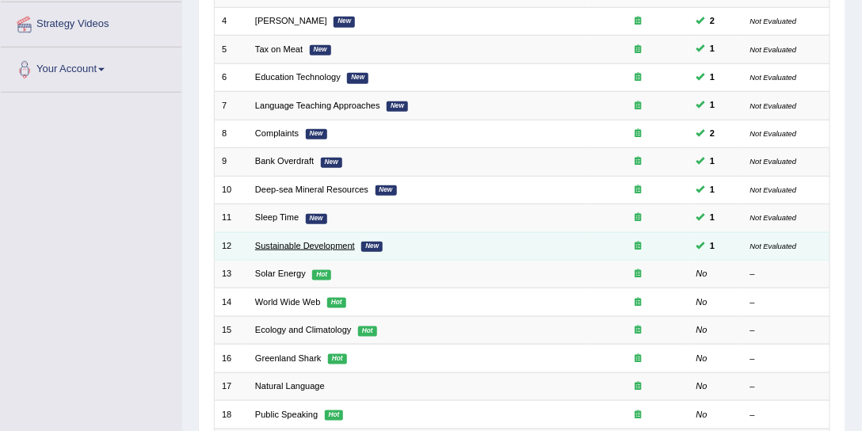
click at [304, 241] on link "Sustainable Development" at bounding box center [305, 246] width 100 height 10
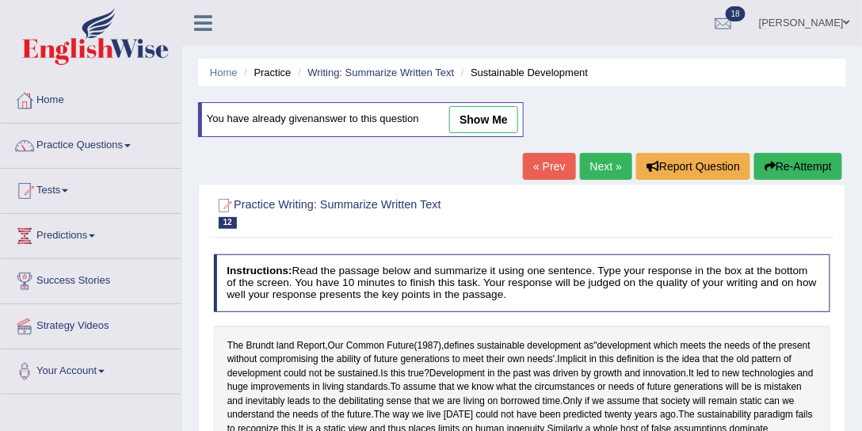
click at [473, 113] on link "show me" at bounding box center [483, 119] width 69 height 27
type textarea "The circumstances or needs of future generations will be is mistaken and inevit…"
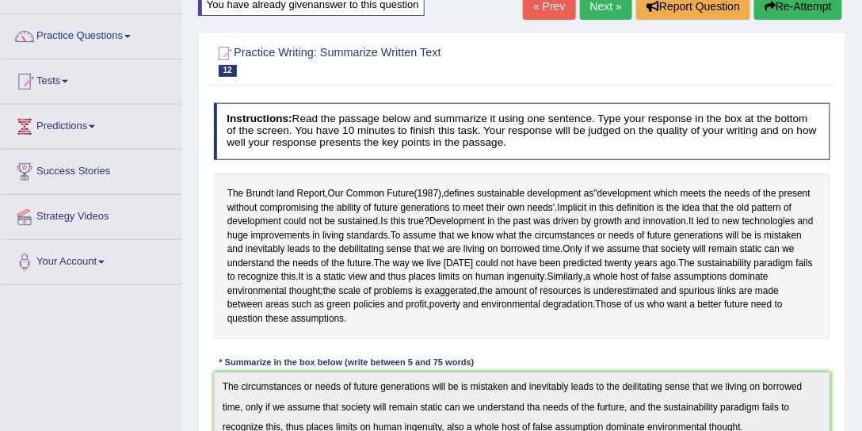
scroll to position [60, 0]
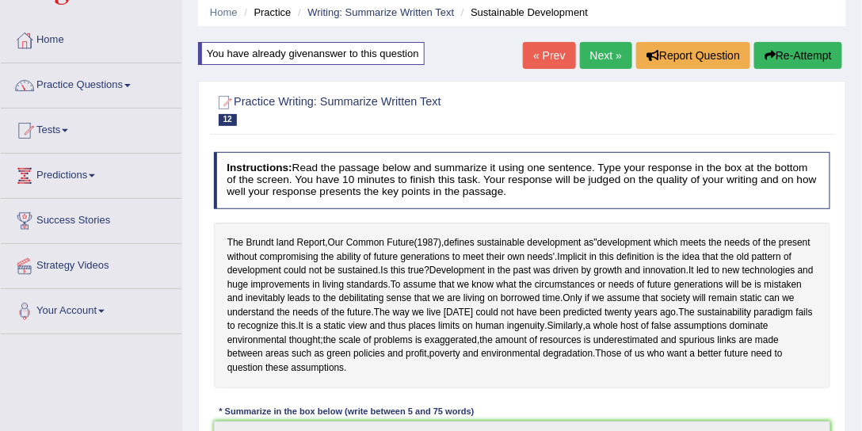
click at [811, 61] on button "Re-Attempt" at bounding box center [798, 55] width 88 height 27
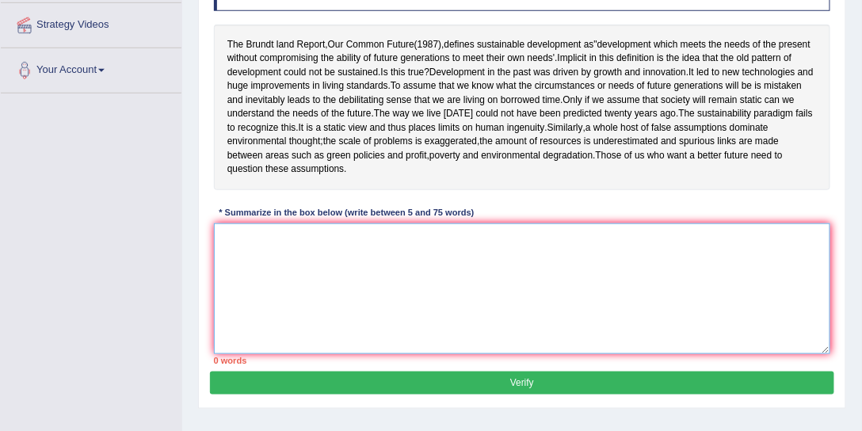
click at [306, 273] on textarea at bounding box center [522, 288] width 617 height 131
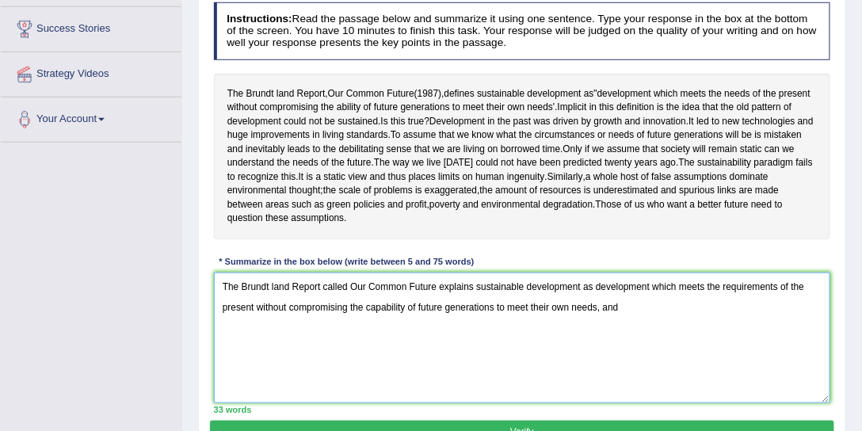
scroll to position [301, 0]
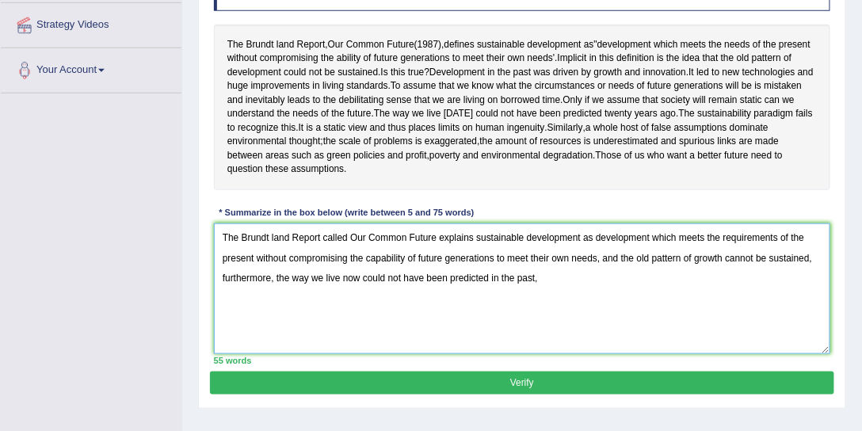
click at [222, 245] on textarea "The Brundt land Report called Our Common Future explains sustainable developmen…" at bounding box center [522, 288] width 617 height 131
click at [529, 248] on textarea "The passafe outlines The Brundt land Report called Our Common Future explains s…" at bounding box center [522, 288] width 617 height 131
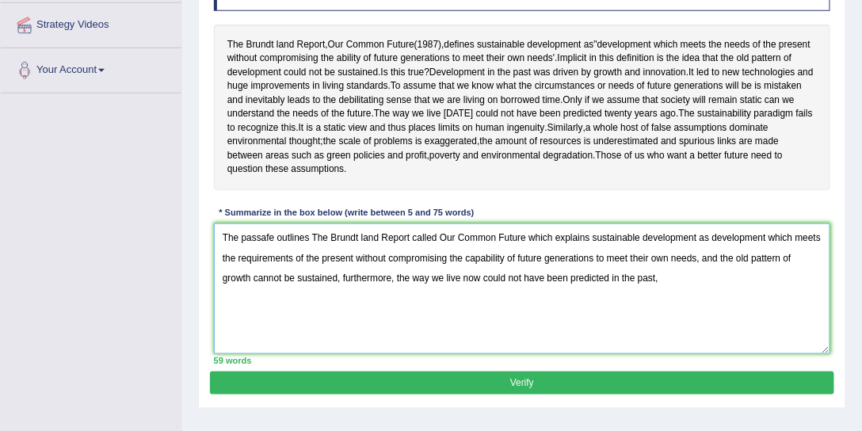
click at [701, 269] on textarea "The passafe outlines The Brundt land Report called Our Common Future which expl…" at bounding box center [522, 288] width 617 height 131
drag, startPoint x: 775, startPoint y: 266, endPoint x: 790, endPoint y: 264, distance: 15.2
click at [790, 264] on textarea "The passafe outlines The Brundt land Report called Our Common Future which expl…" at bounding box center [522, 288] width 617 height 131
click at [294, 289] on textarea "The passafe outlines The Brundt land Report called Our Common Future which expl…" at bounding box center [522, 288] width 617 height 131
click at [464, 288] on textarea "The passafe outlines The Brundt land Report called Our Common Future which expl…" at bounding box center [522, 288] width 617 height 131
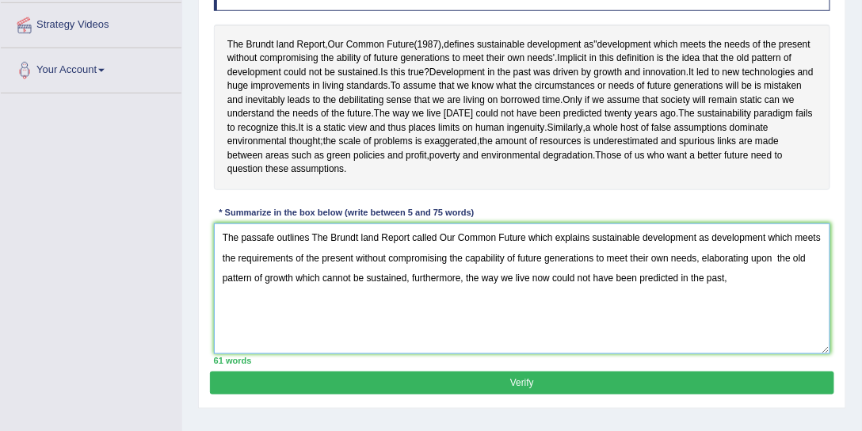
drag, startPoint x: 464, startPoint y: 288, endPoint x: 412, endPoint y: 291, distance: 52.4
click at [412, 291] on textarea "The passafe outlines The Brundt land Report called Our Common Future which expl…" at bounding box center [522, 288] width 617 height 131
click at [762, 287] on textarea "The passafe outlines The Brundt land Report called Our Common Future which expl…" at bounding box center [522, 288] width 617 height 131
click at [267, 244] on textarea "The passafe outlines The Brundt land Report called Our Common Future which expl…" at bounding box center [522, 288] width 617 height 131
click at [788, 298] on textarea "The passage outlines The Brundt land Report called Our Common Future which expl…" at bounding box center [522, 288] width 617 height 131
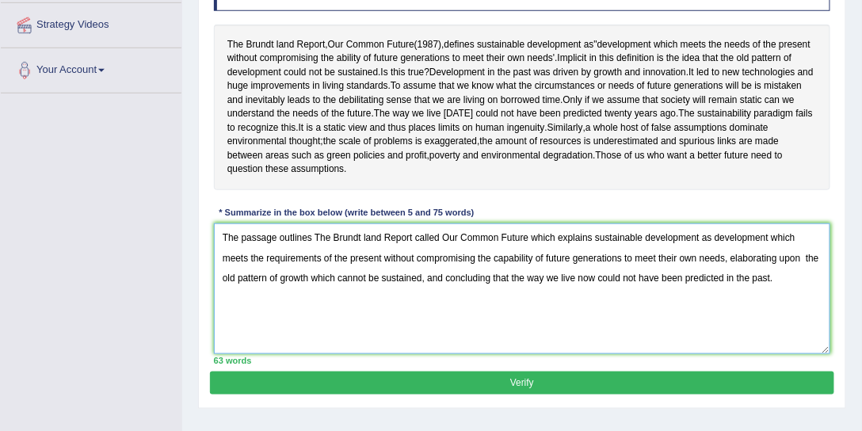
type textarea "The passage outlines The Brundt land Report called Our Common Future which expl…"
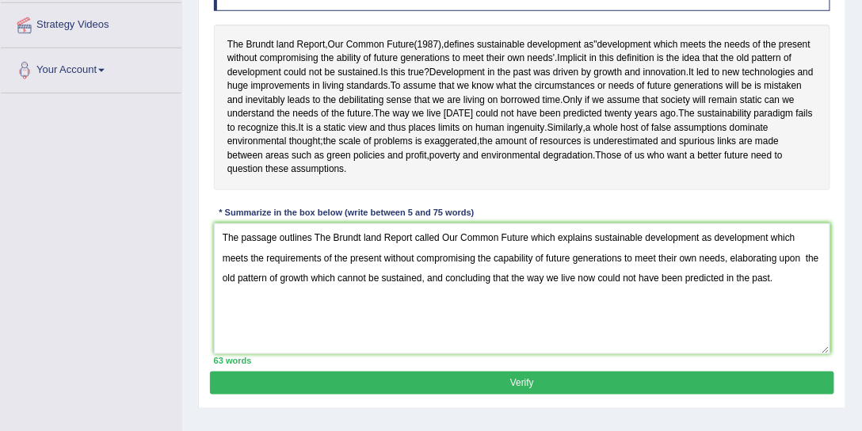
click at [503, 395] on button "Verify" at bounding box center [522, 383] width 624 height 23
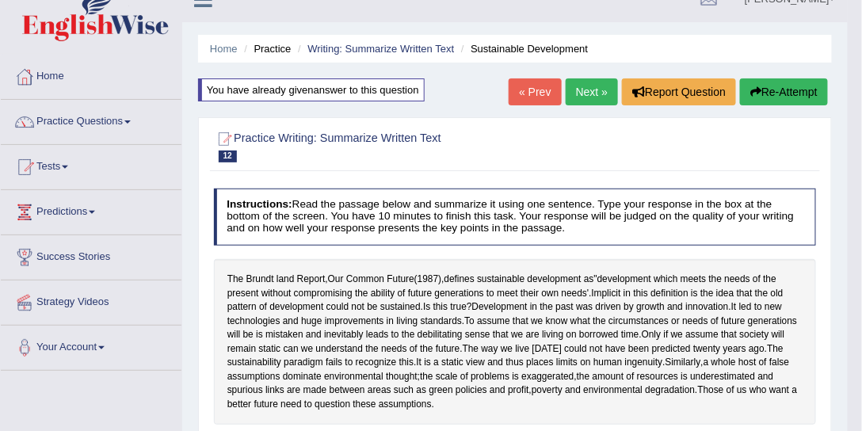
scroll to position [0, 0]
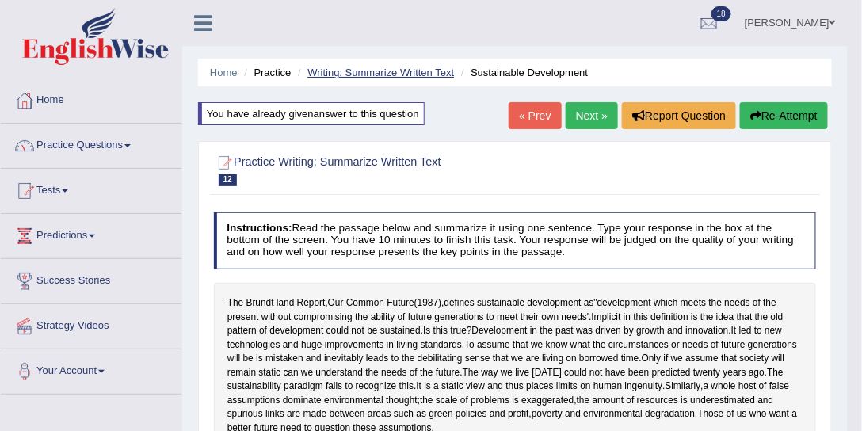
click at [388, 70] on link "Writing: Summarize Written Text" at bounding box center [380, 73] width 147 height 12
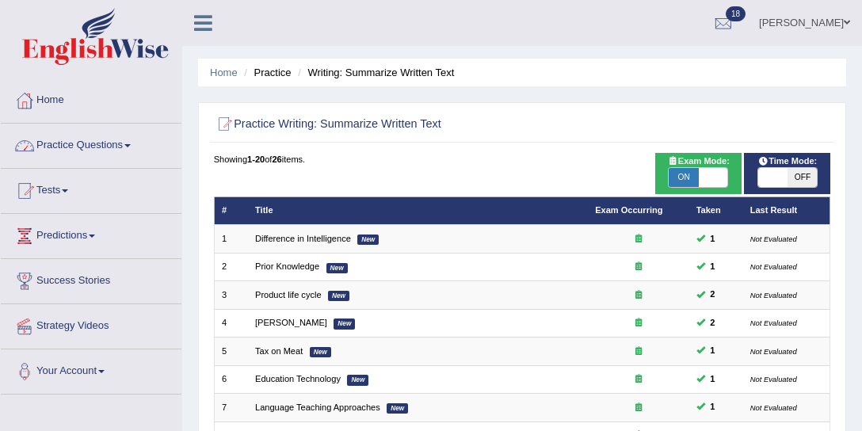
click at [143, 146] on link "Practice Questions" at bounding box center [91, 144] width 181 height 40
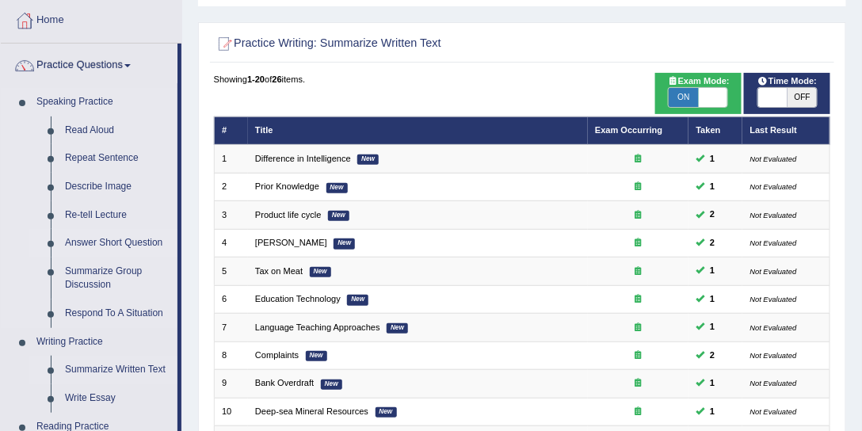
scroll to position [181, 0]
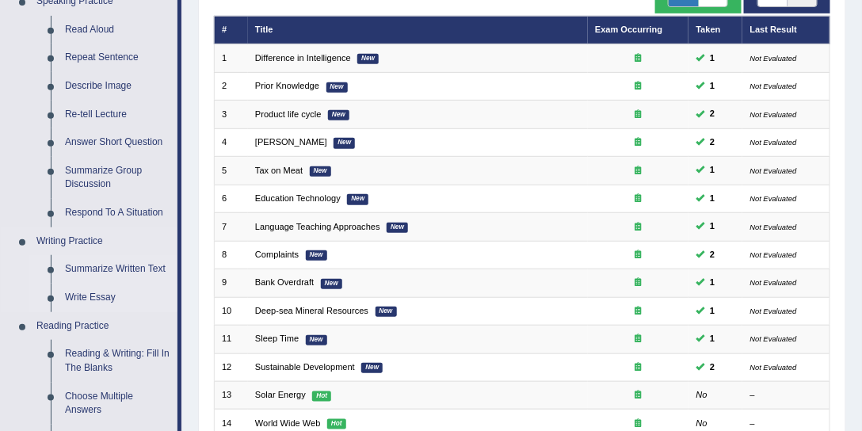
click at [102, 296] on link "Write Essay" at bounding box center [118, 298] width 120 height 29
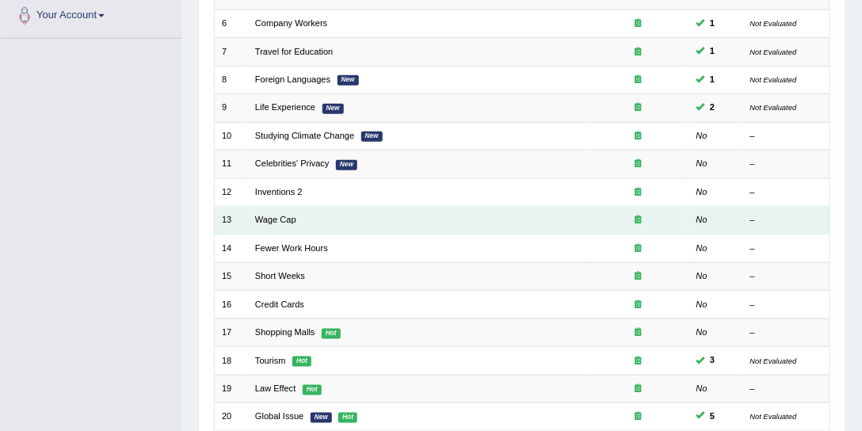
scroll to position [422, 0]
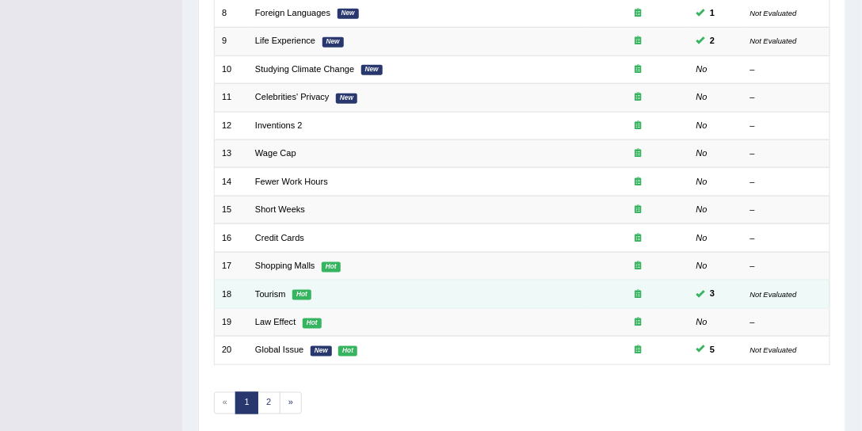
click at [269, 282] on td "Tourism Hot" at bounding box center [418, 295] width 340 height 28
click at [268, 289] on link "Tourism" at bounding box center [270, 294] width 31 height 10
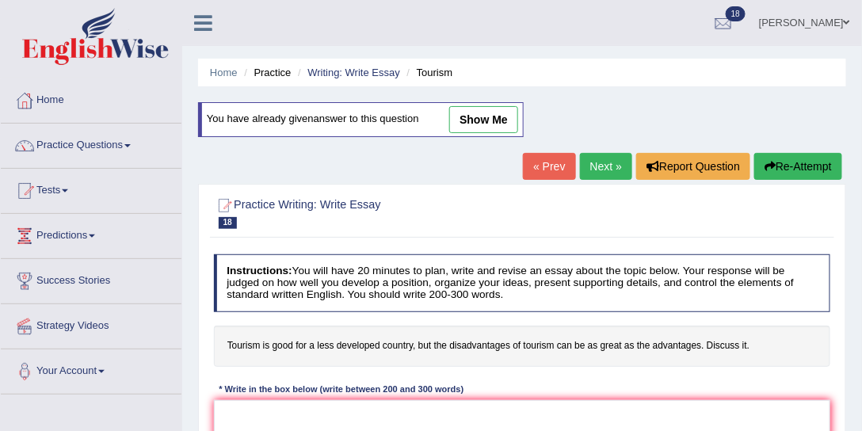
click at [506, 123] on link "show me" at bounding box center [483, 119] width 69 height 27
type textarea "The increasing influence of the tourism in our lives has ignited numerours disc…"
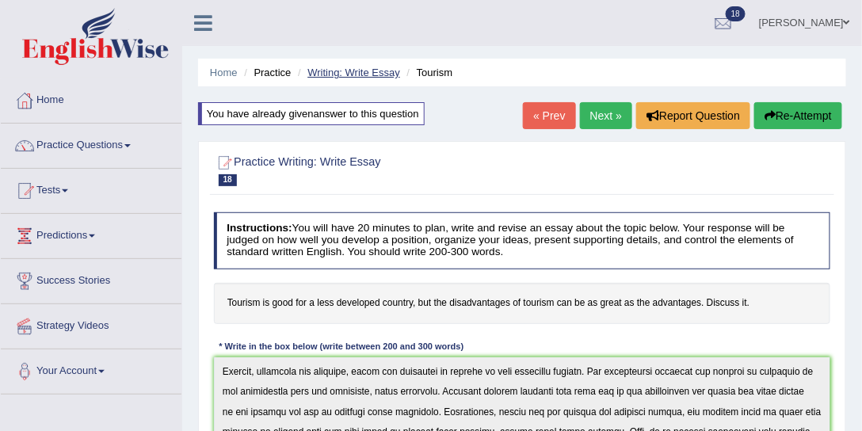
click at [350, 74] on link "Writing: Write Essay" at bounding box center [353, 73] width 93 height 12
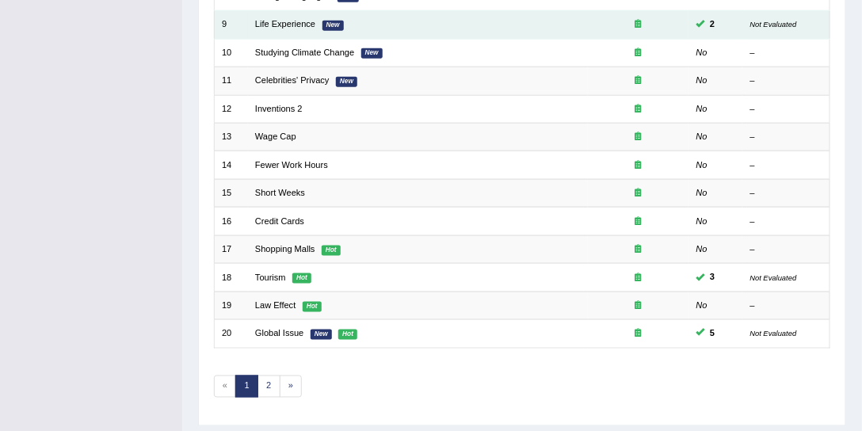
scroll to position [476, 0]
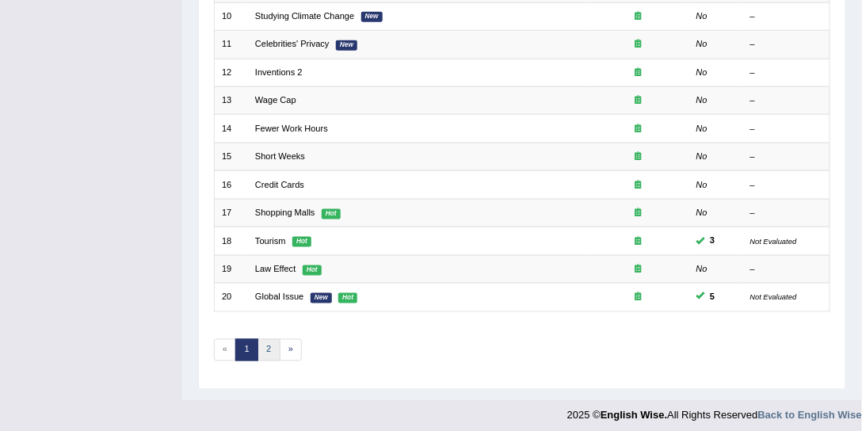
click at [264, 342] on link "2" at bounding box center [269, 350] width 23 height 22
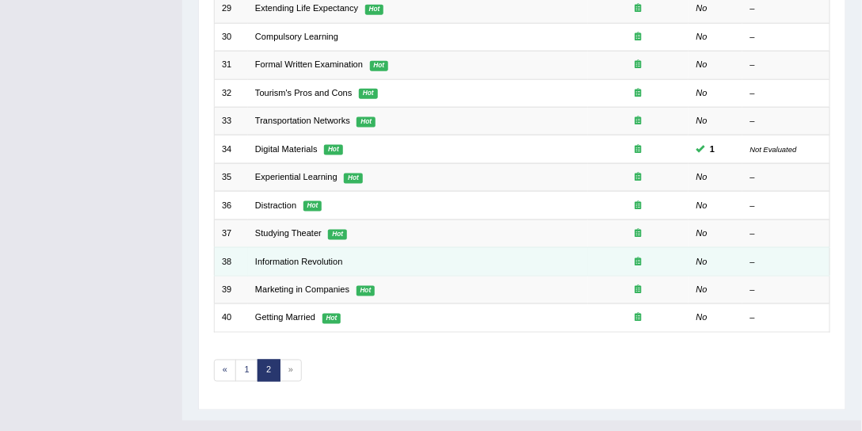
scroll to position [476, 0]
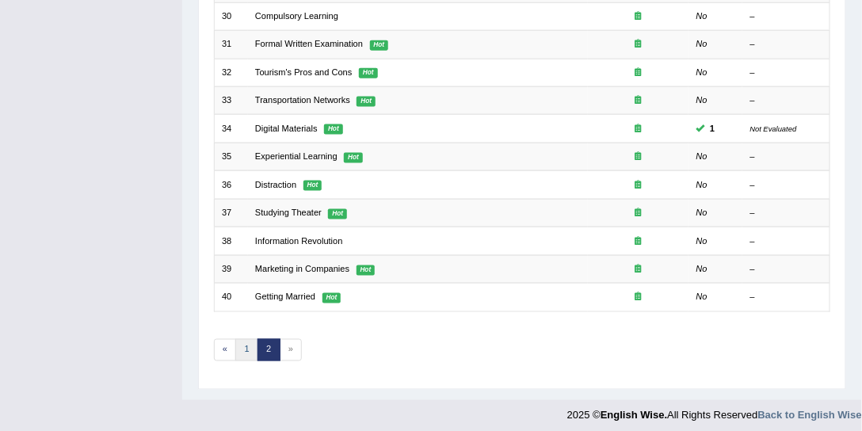
click at [242, 341] on link "1" at bounding box center [246, 350] width 23 height 22
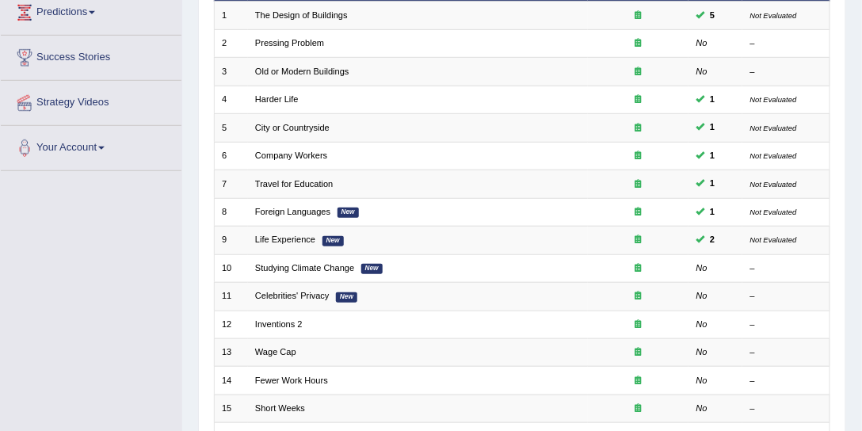
scroll to position [225, 0]
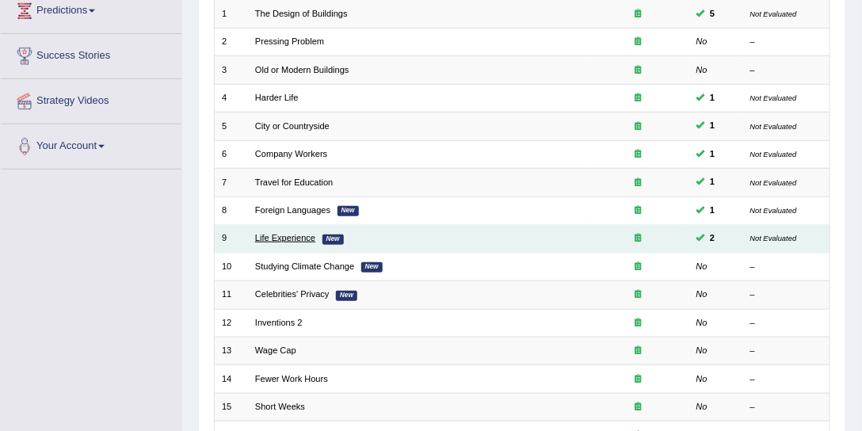
click at [292, 234] on link "Life Experience" at bounding box center [285, 238] width 60 height 10
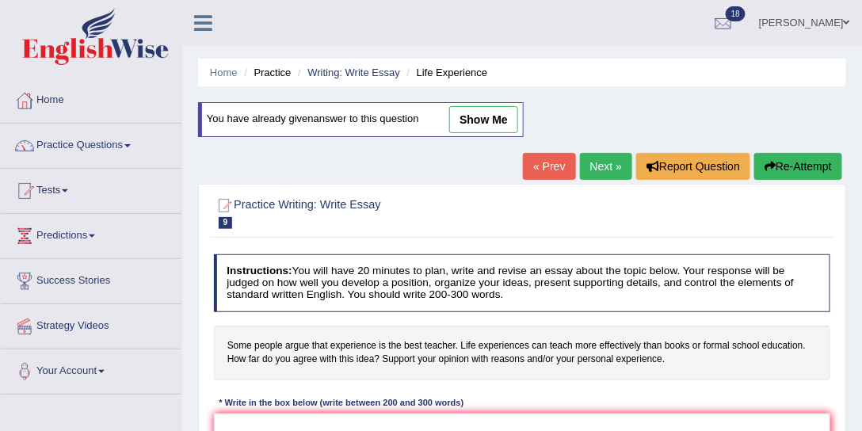
click at [483, 119] on link "show me" at bounding box center [483, 119] width 69 height 27
type textarea "The increasing influence of the life experience is the best teacher in our live…"
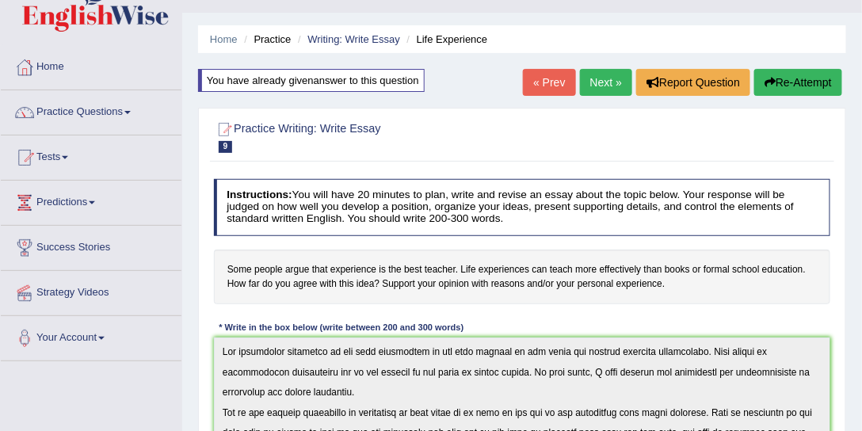
scroll to position [60, 0]
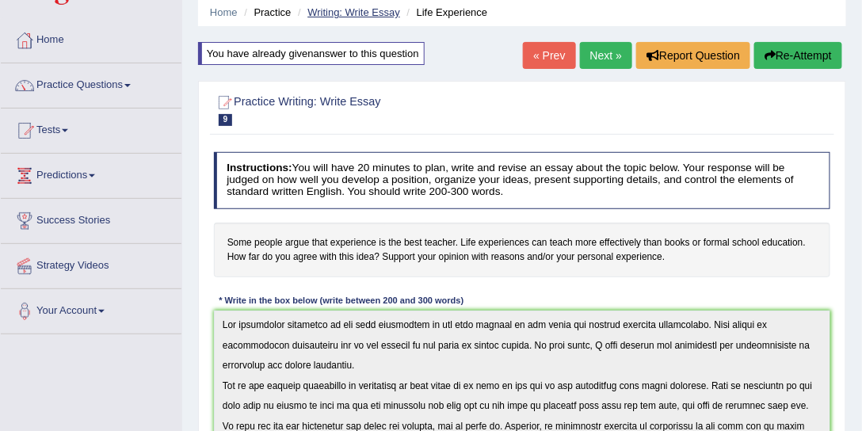
click at [382, 10] on link "Writing: Write Essay" at bounding box center [353, 12] width 93 height 12
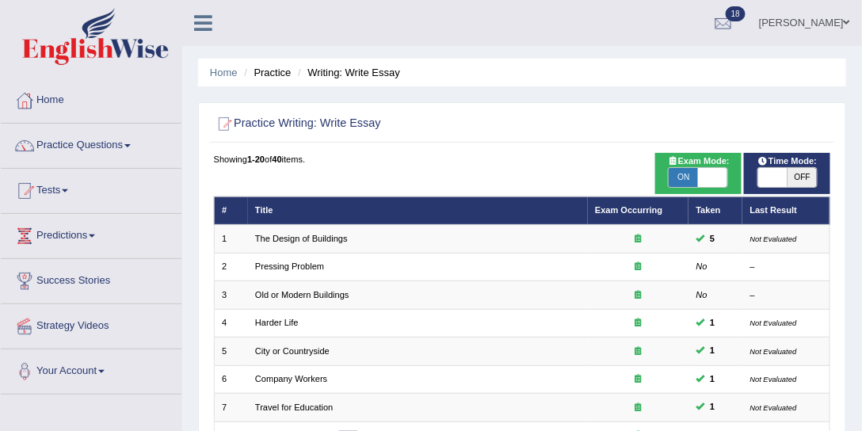
click at [693, 176] on span "ON" at bounding box center [683, 177] width 29 height 19
checkbox input "false"
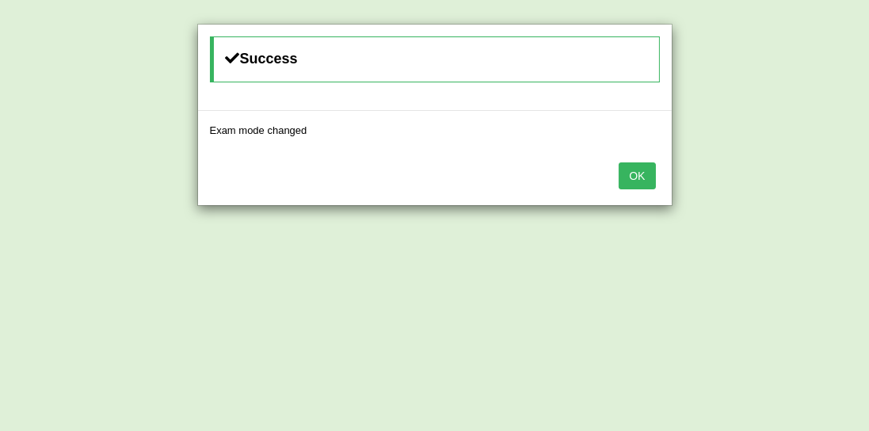
click at [645, 169] on button "OK" at bounding box center [637, 175] width 36 height 27
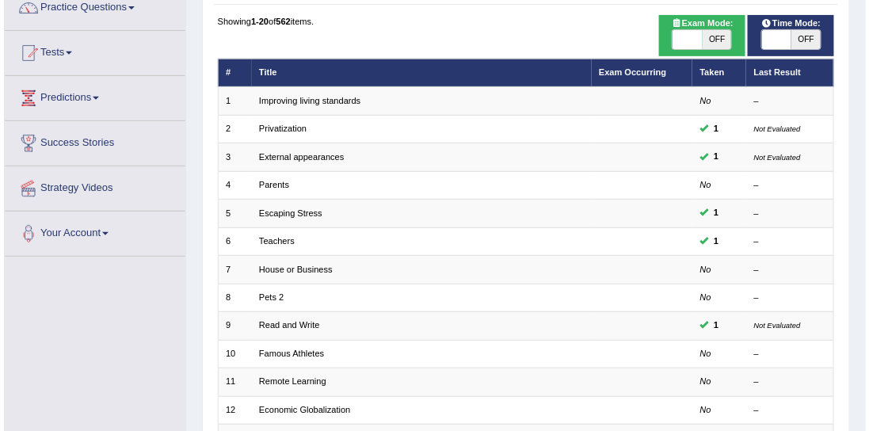
scroll to position [118, 0]
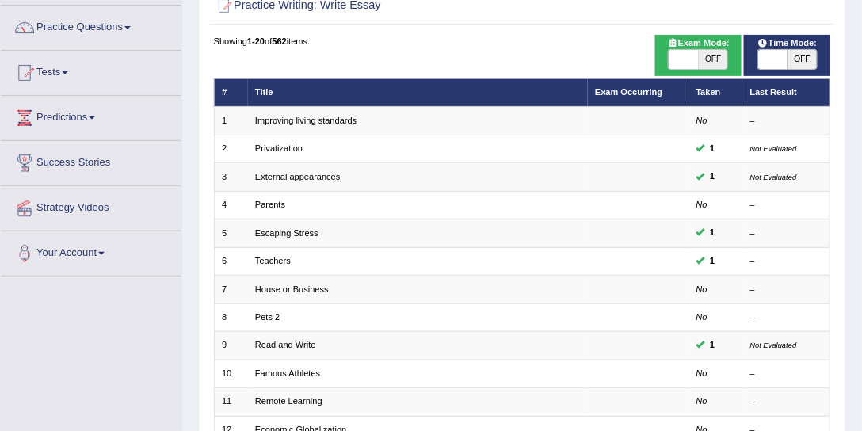
click at [712, 59] on span "OFF" at bounding box center [713, 59] width 29 height 19
checkbox input "true"
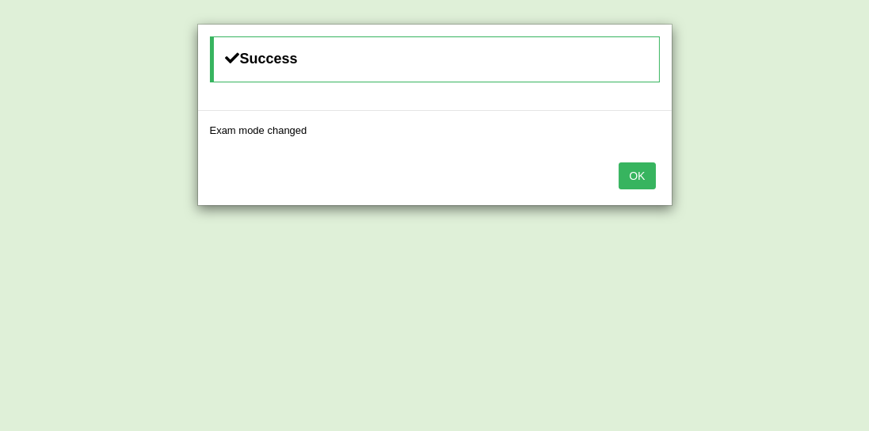
click at [648, 171] on button "OK" at bounding box center [637, 175] width 36 height 27
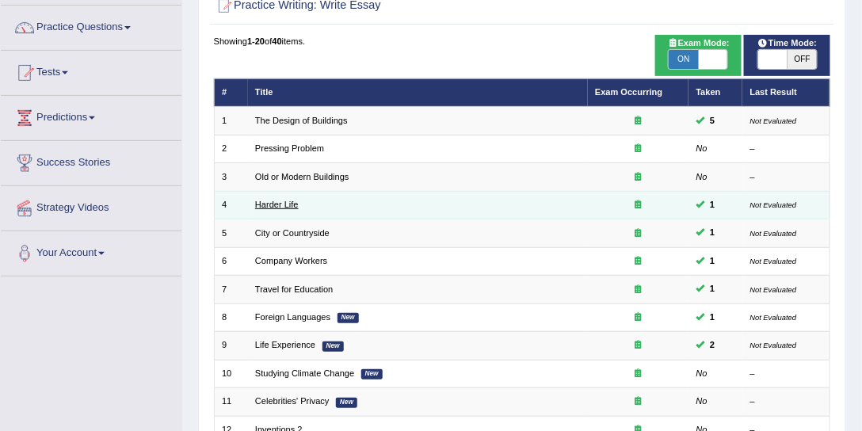
click at [289, 204] on link "Harder Life" at bounding box center [277, 205] width 44 height 10
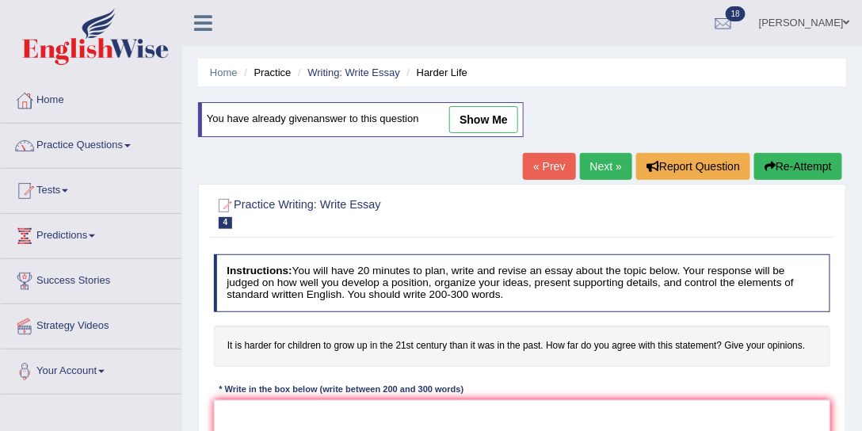
click at [465, 122] on link "show me" at bounding box center [483, 119] width 69 height 27
type textarea "The increasing influence of topic in our lives ignited numeroud discussions. Th…"
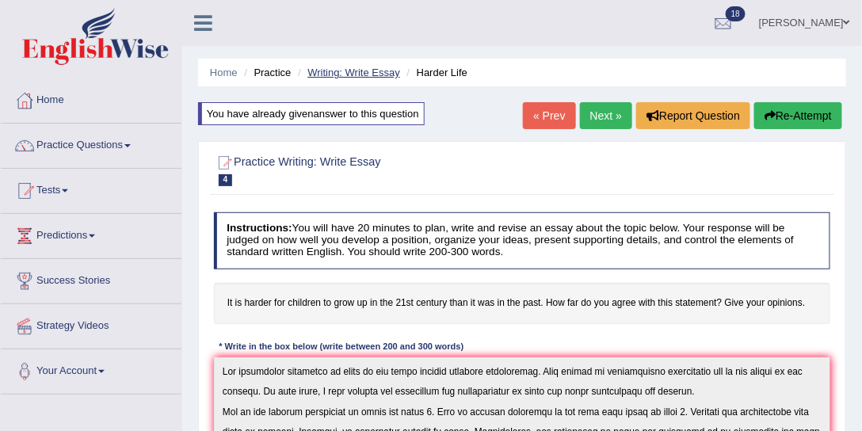
click at [349, 71] on link "Writing: Write Essay" at bounding box center [353, 73] width 93 height 12
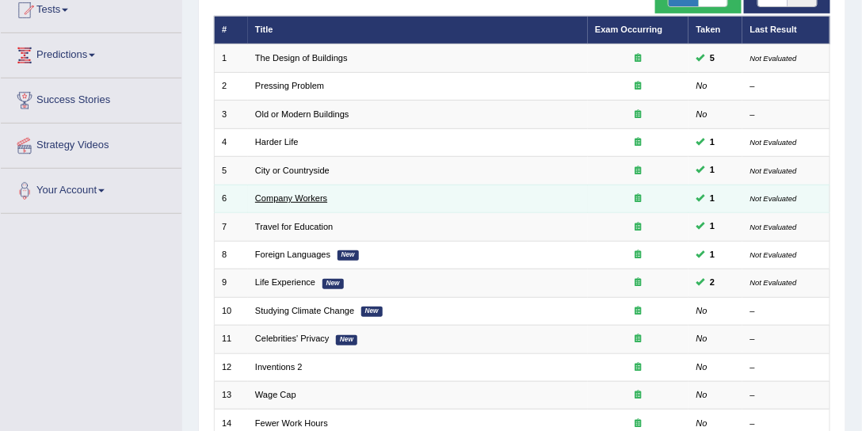
click at [319, 197] on link "Company Workers" at bounding box center [291, 198] width 72 height 10
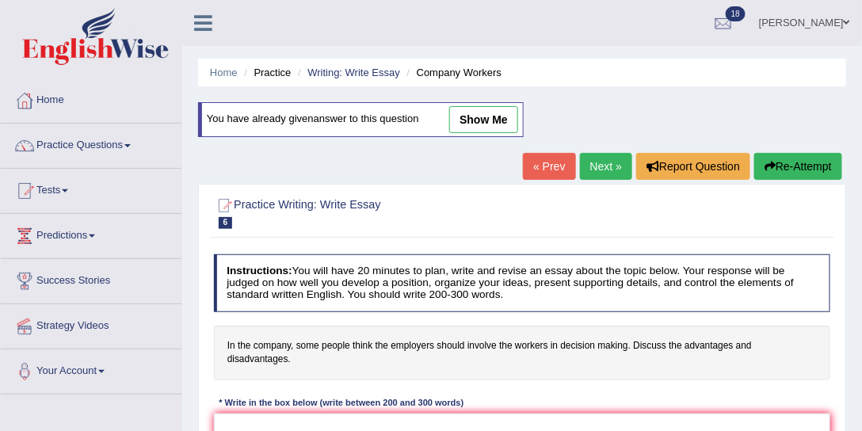
click at [473, 130] on link "show me" at bounding box center [483, 119] width 69 height 27
type textarea "The increasing influence of employers should involve the company workers in dec…"
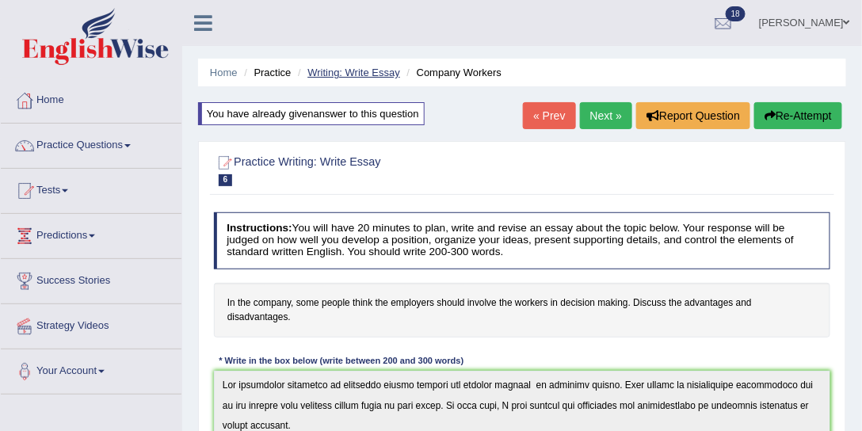
click at [346, 73] on link "Writing: Write Essay" at bounding box center [353, 73] width 93 height 12
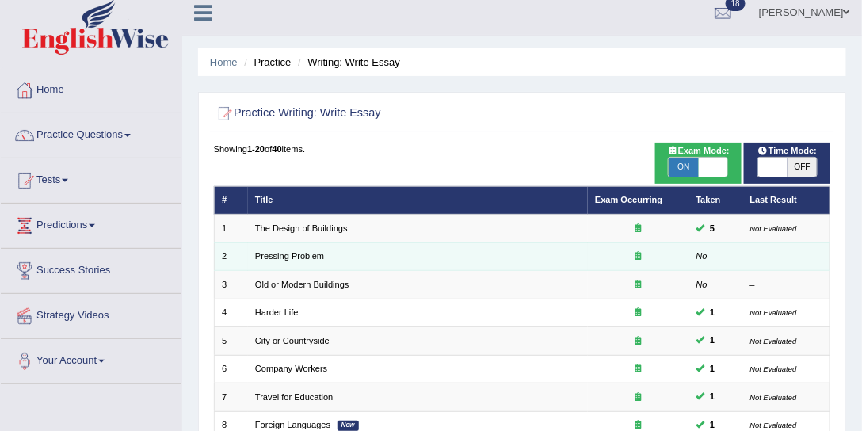
scroll to position [120, 0]
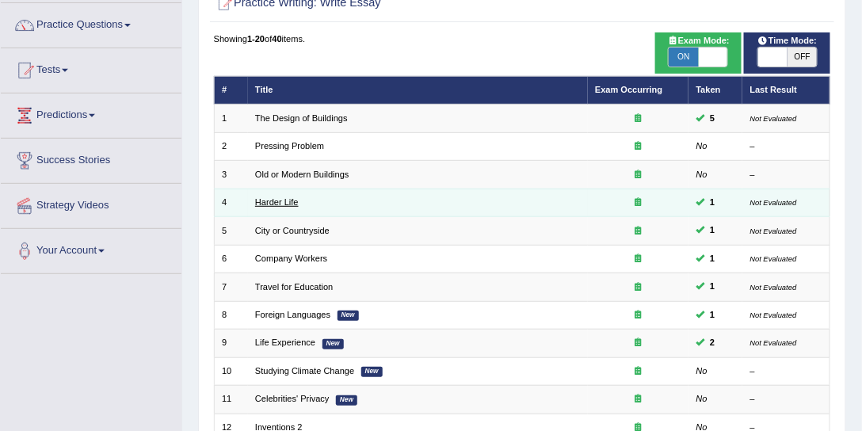
click at [288, 203] on link "Harder Life" at bounding box center [277, 202] width 44 height 10
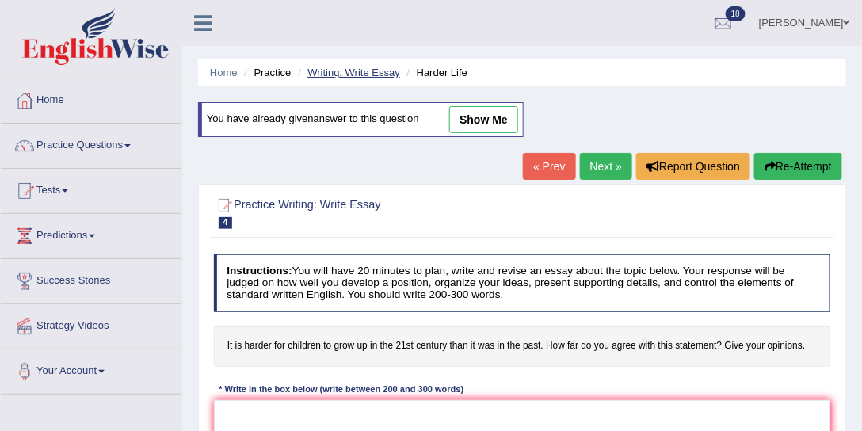
click at [369, 71] on link "Writing: Write Essay" at bounding box center [353, 73] width 93 height 12
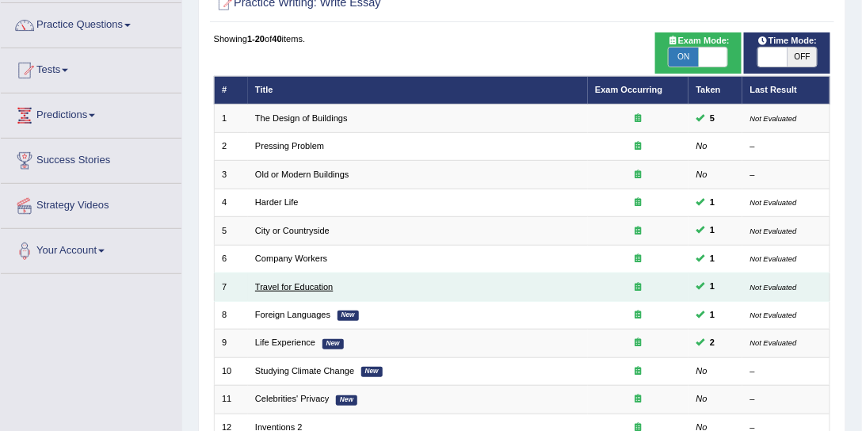
click at [315, 286] on link "Travel for Education" at bounding box center [294, 287] width 78 height 10
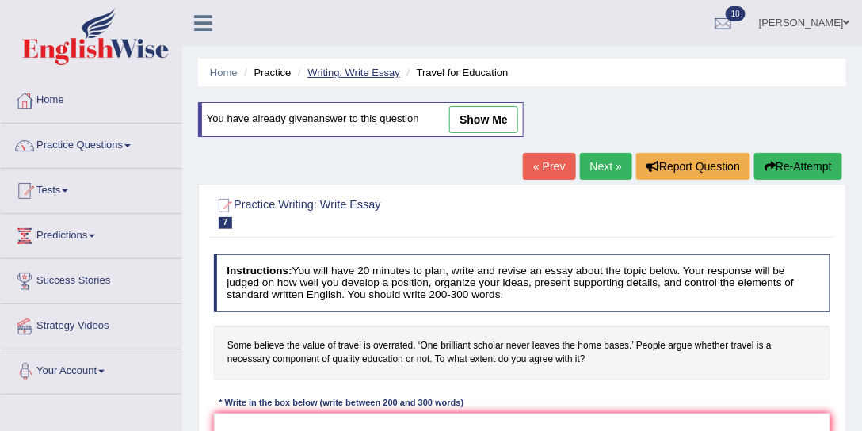
click at [349, 71] on link "Writing: Write Essay" at bounding box center [353, 73] width 93 height 12
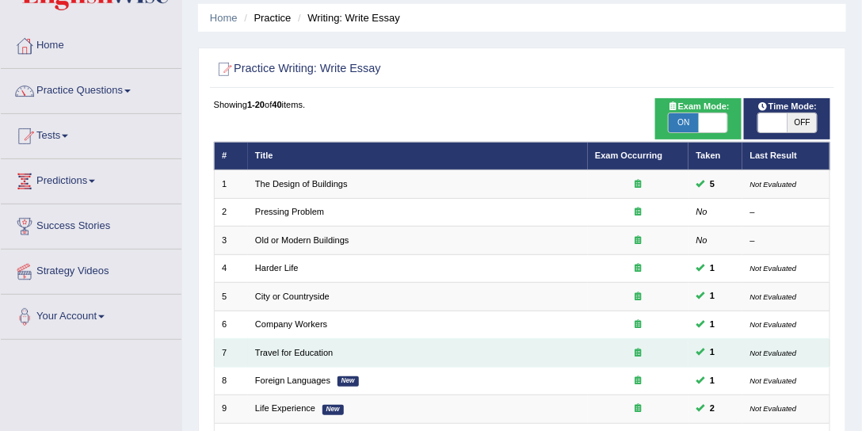
scroll to position [181, 0]
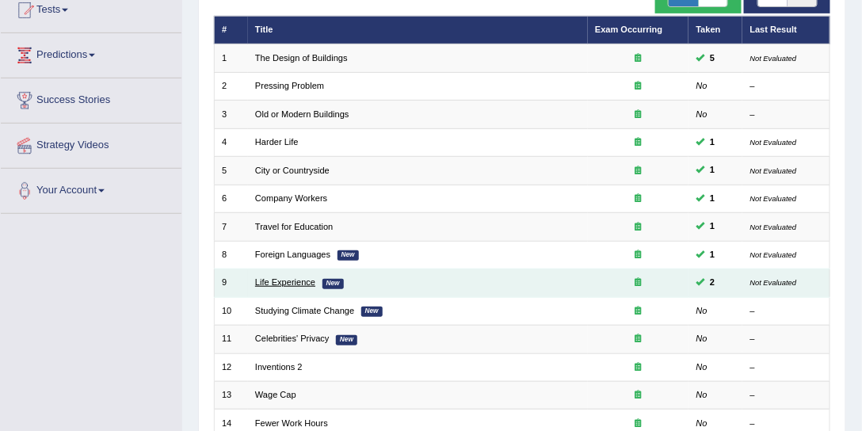
click at [308, 277] on link "Life Experience" at bounding box center [285, 282] width 60 height 10
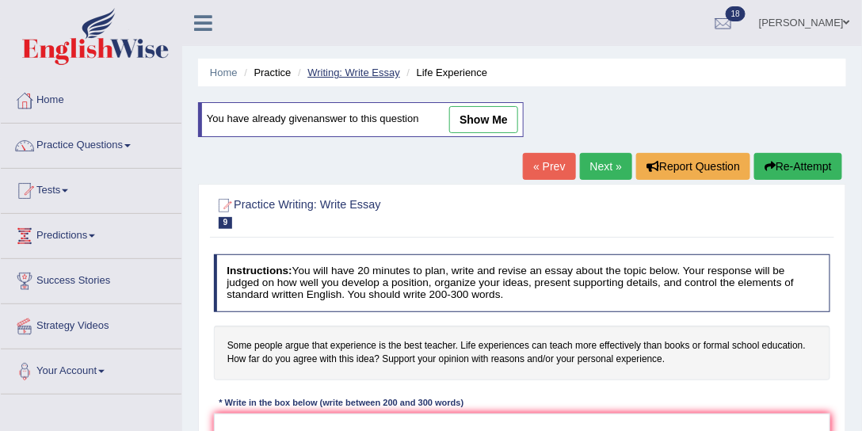
click at [361, 72] on link "Writing: Write Essay" at bounding box center [353, 73] width 93 height 12
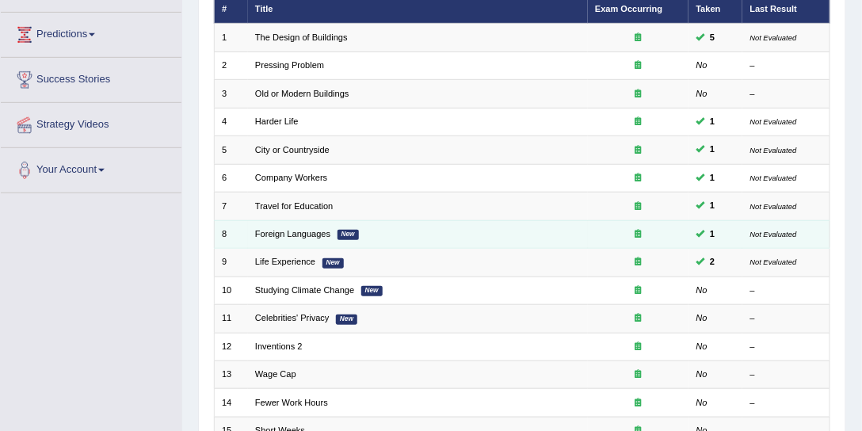
scroll to position [302, 0]
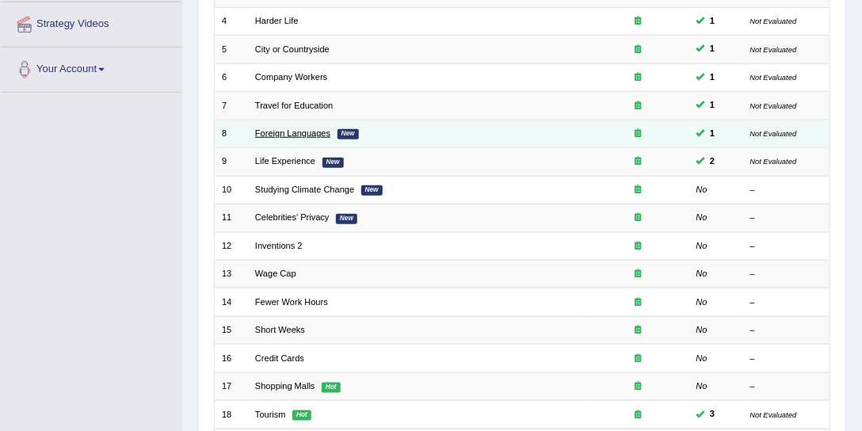
click at [319, 128] on link "Foreign Languages" at bounding box center [292, 133] width 75 height 10
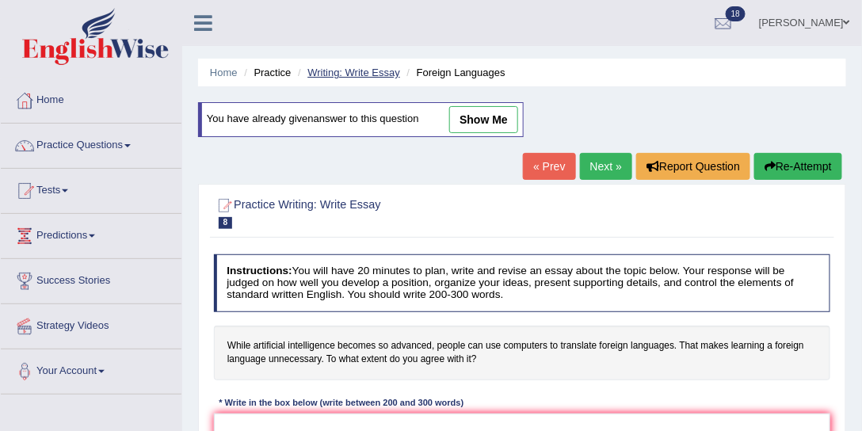
click at [347, 73] on link "Writing: Write Essay" at bounding box center [353, 73] width 93 height 12
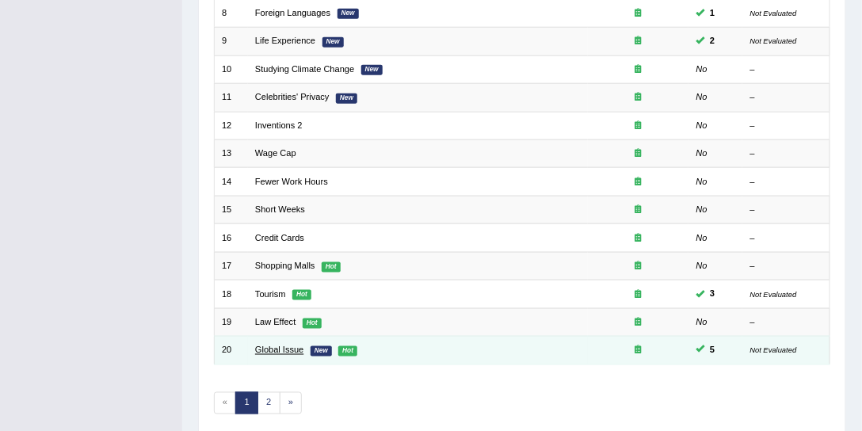
click at [287, 346] on link "Global Issue" at bounding box center [279, 351] width 48 height 10
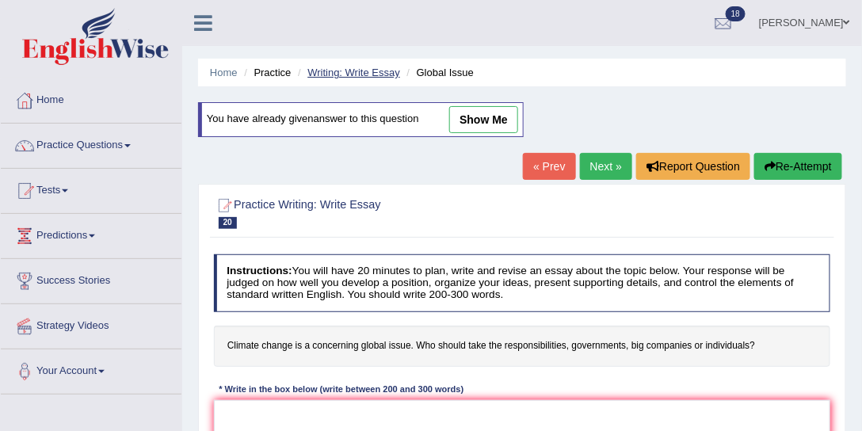
click at [370, 71] on link "Writing: Write Essay" at bounding box center [353, 73] width 93 height 12
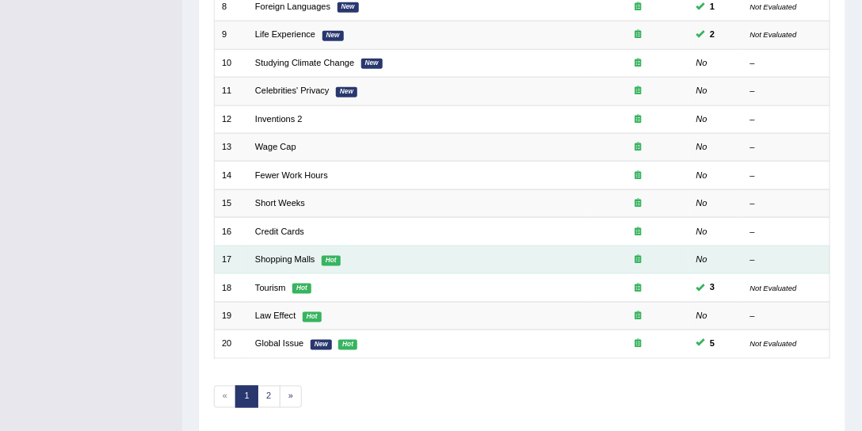
scroll to position [476, 0]
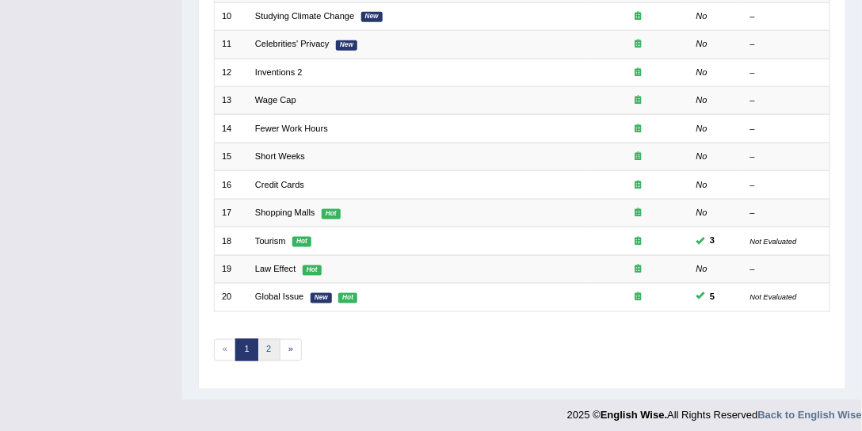
click at [260, 341] on link "2" at bounding box center [269, 350] width 23 height 22
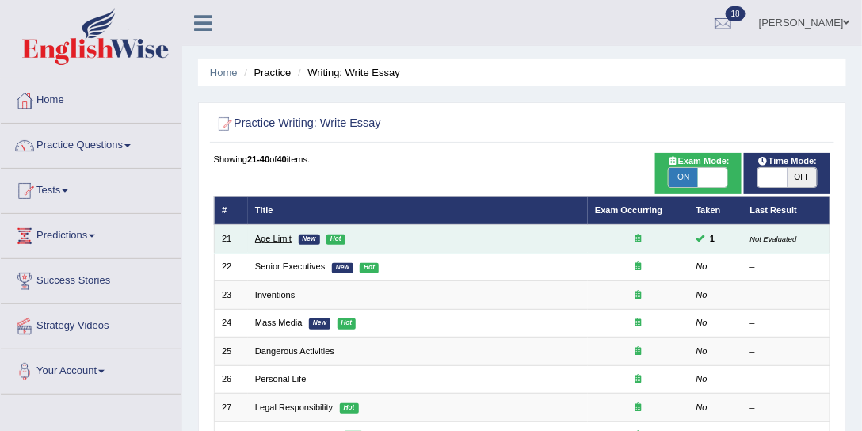
click at [269, 236] on link "Age Limit" at bounding box center [273, 239] width 36 height 10
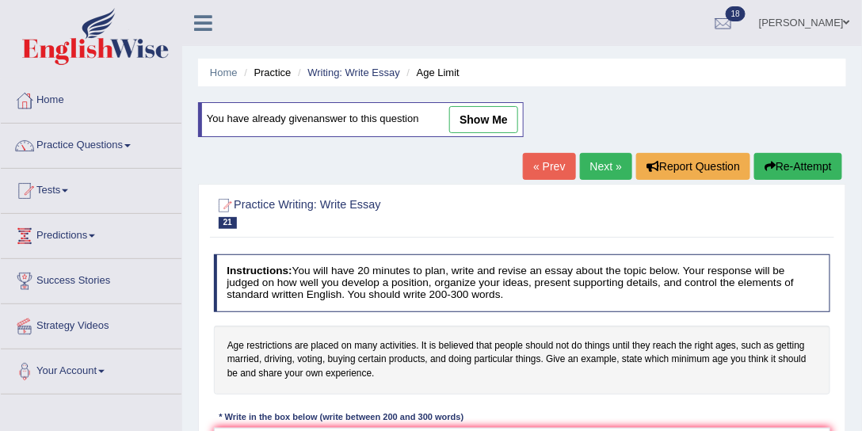
click at [359, 78] on li "Writing: Write Essay" at bounding box center [347, 72] width 106 height 15
click at [362, 67] on link "Writing: Write Essay" at bounding box center [353, 73] width 93 height 12
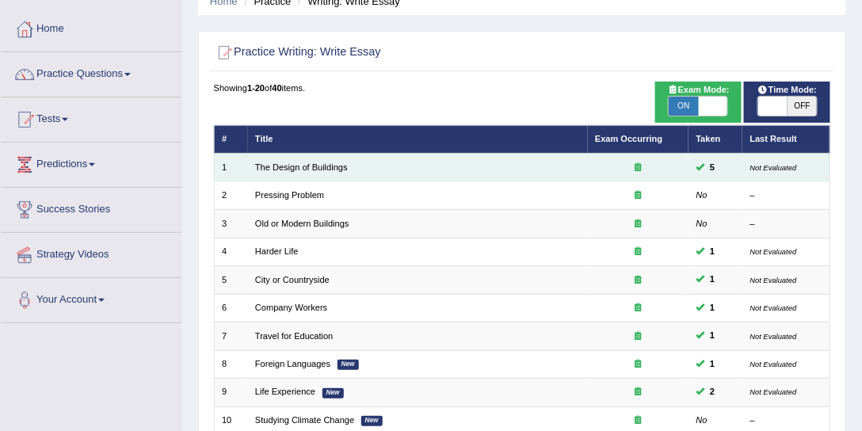
scroll to position [53, 0]
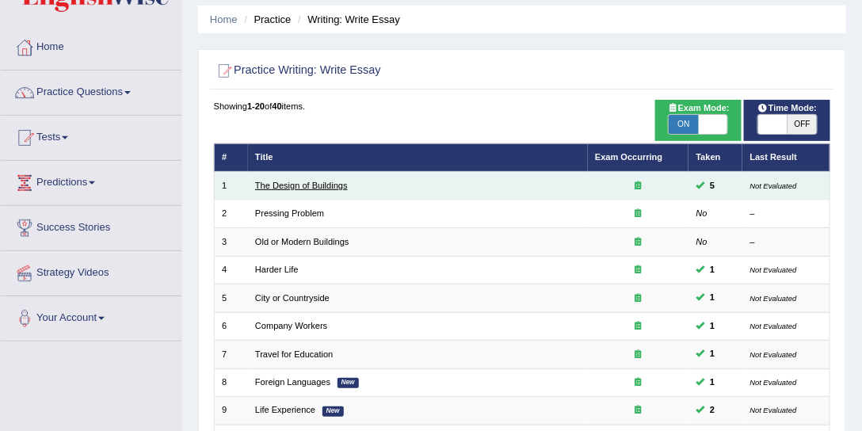
click at [316, 181] on link "The Design of Buildings" at bounding box center [301, 186] width 93 height 10
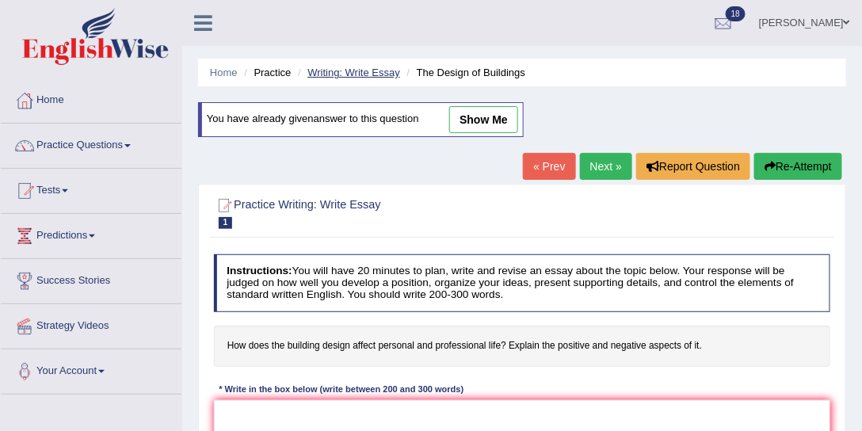
click at [357, 69] on link "Writing: Write Essay" at bounding box center [353, 73] width 93 height 12
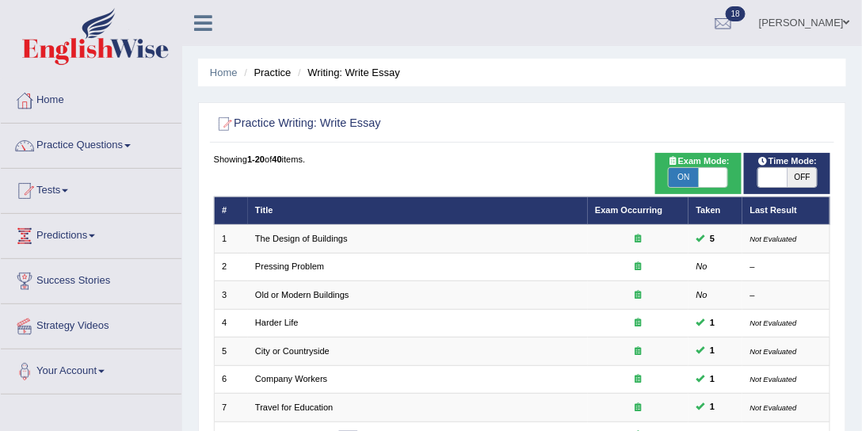
click at [691, 181] on span "ON" at bounding box center [683, 177] width 29 height 19
checkbox input "false"
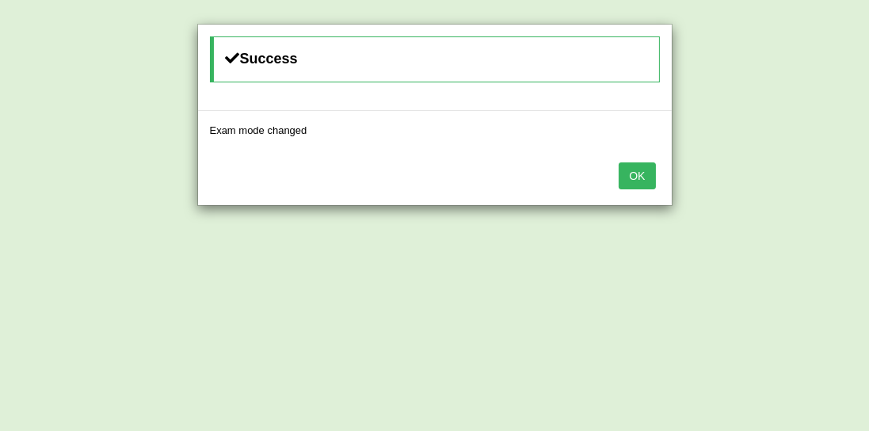
click at [634, 169] on button "OK" at bounding box center [637, 175] width 36 height 27
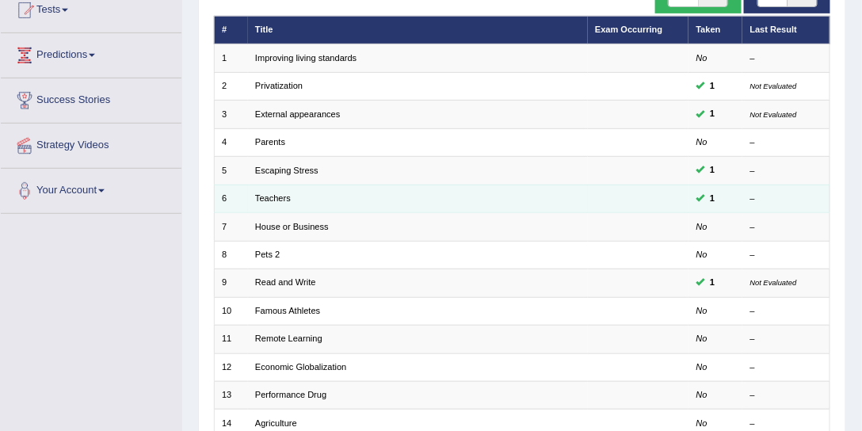
scroll to position [422, 0]
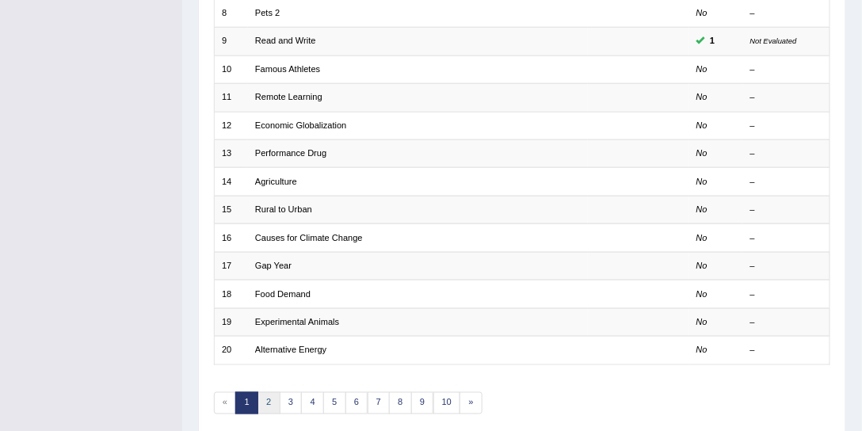
click at [265, 398] on link "2" at bounding box center [269, 403] width 23 height 22
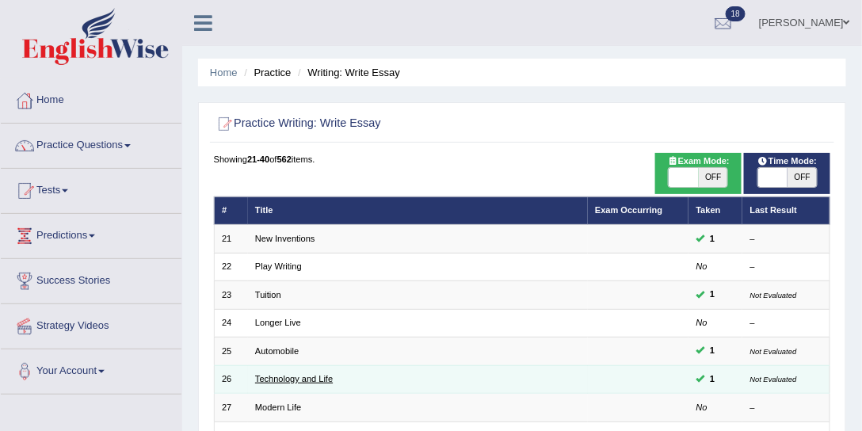
click at [317, 378] on link "Technology and Life" at bounding box center [294, 379] width 78 height 10
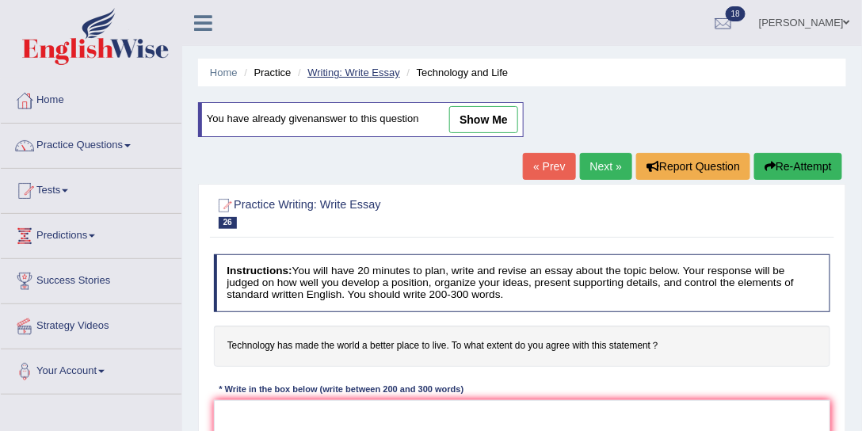
click at [356, 72] on link "Writing: Write Essay" at bounding box center [353, 73] width 93 height 12
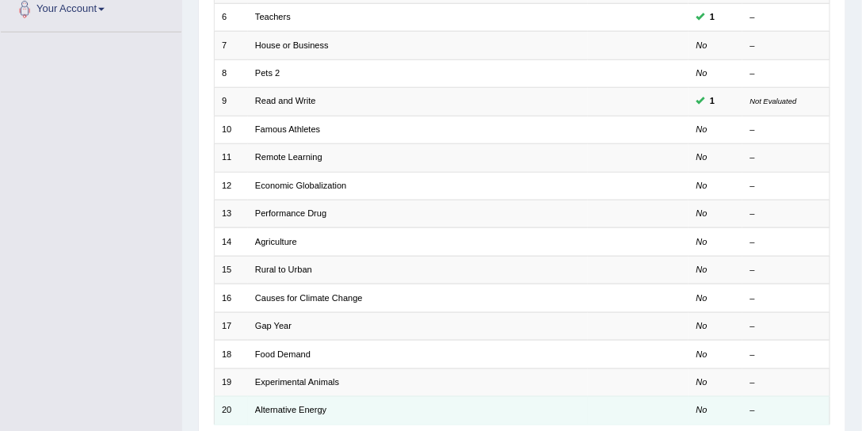
scroll to position [476, 0]
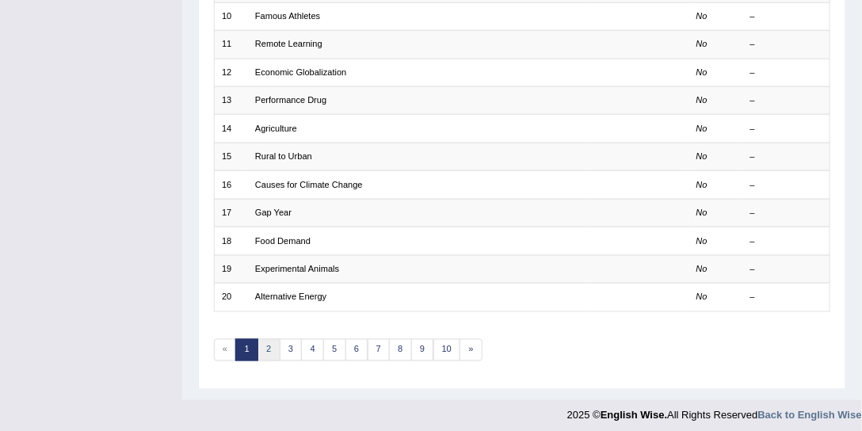
click at [266, 347] on link "2" at bounding box center [269, 350] width 23 height 22
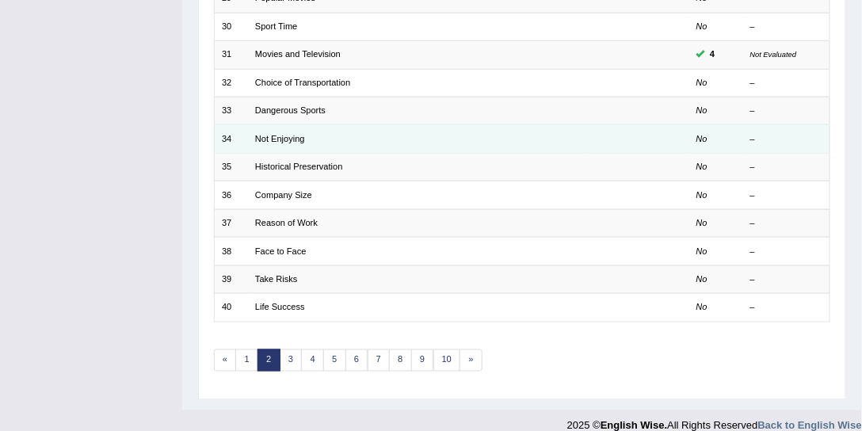
scroll to position [476, 0]
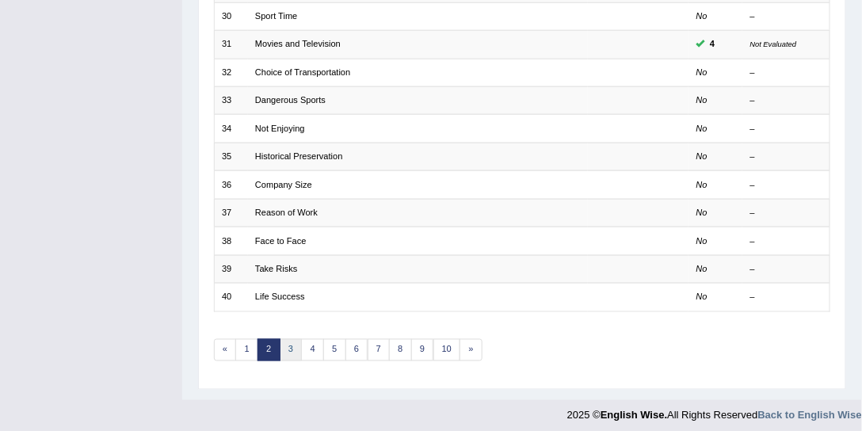
click at [288, 339] on link "3" at bounding box center [291, 350] width 23 height 22
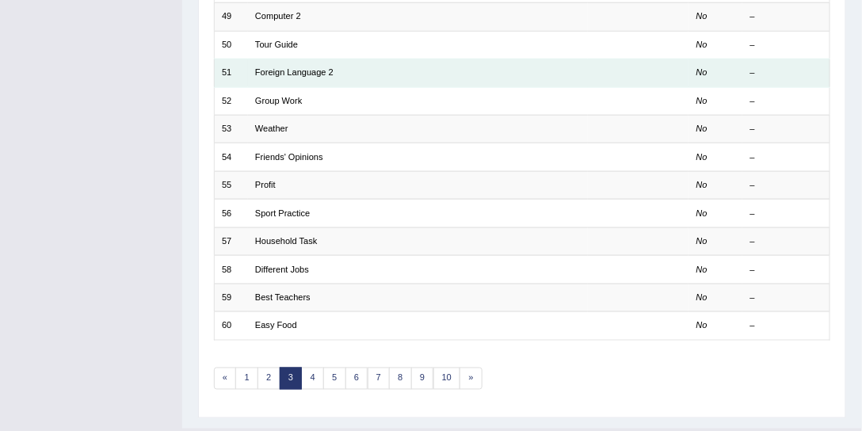
scroll to position [476, 0]
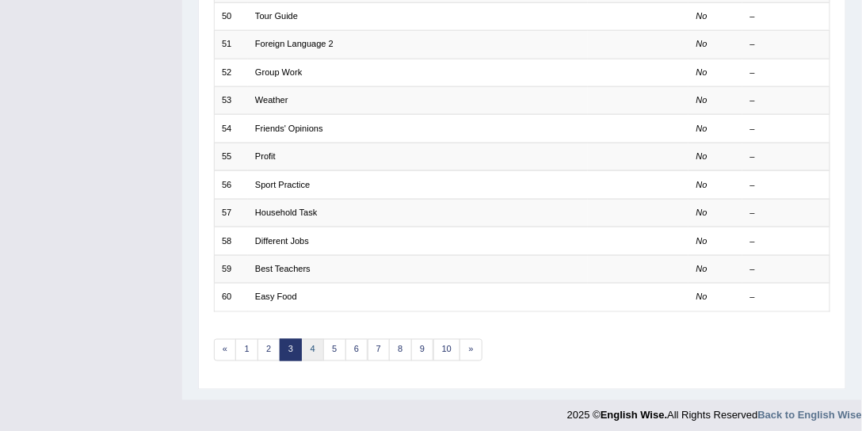
click at [309, 339] on link "4" at bounding box center [312, 350] width 23 height 22
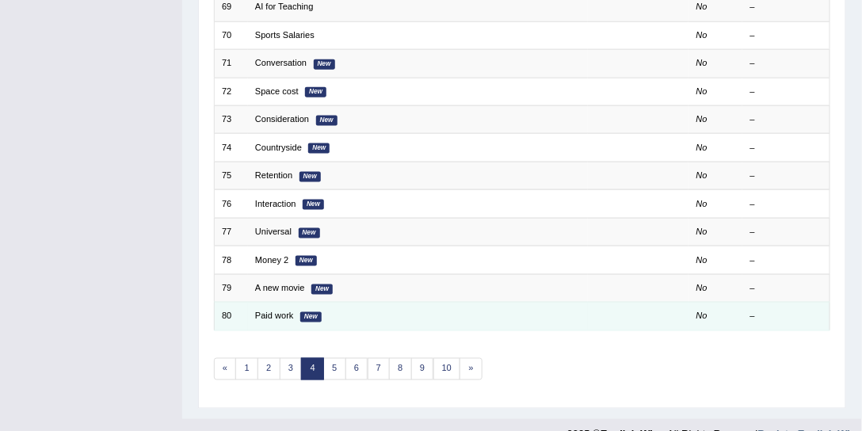
scroll to position [476, 0]
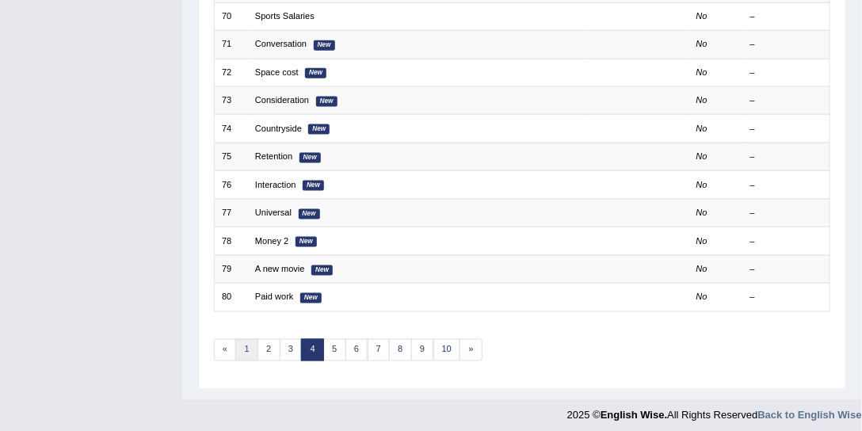
click at [242, 339] on link "1" at bounding box center [246, 350] width 23 height 22
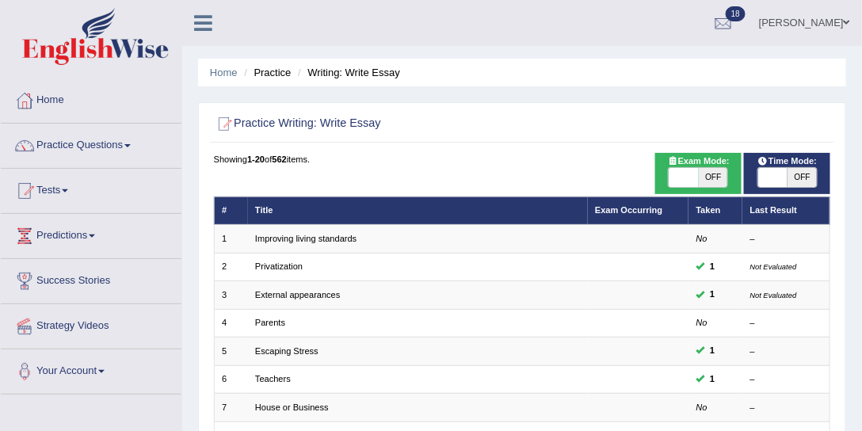
click at [720, 174] on span "OFF" at bounding box center [713, 177] width 29 height 19
checkbox input "true"
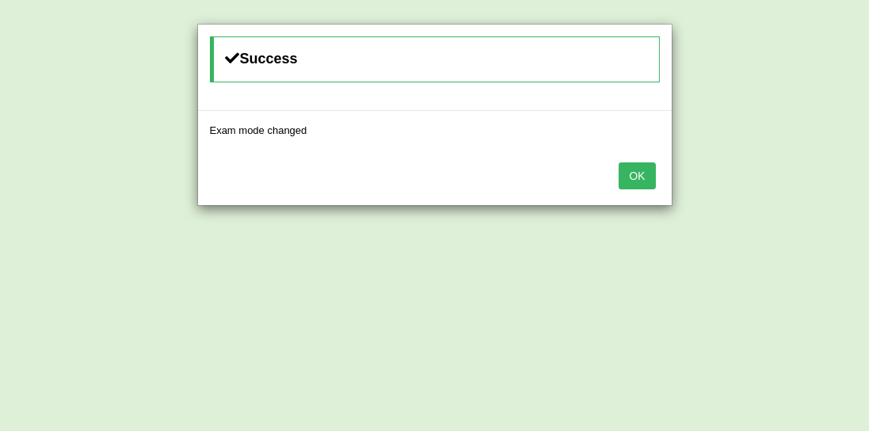
click at [631, 176] on button "OK" at bounding box center [637, 175] width 36 height 27
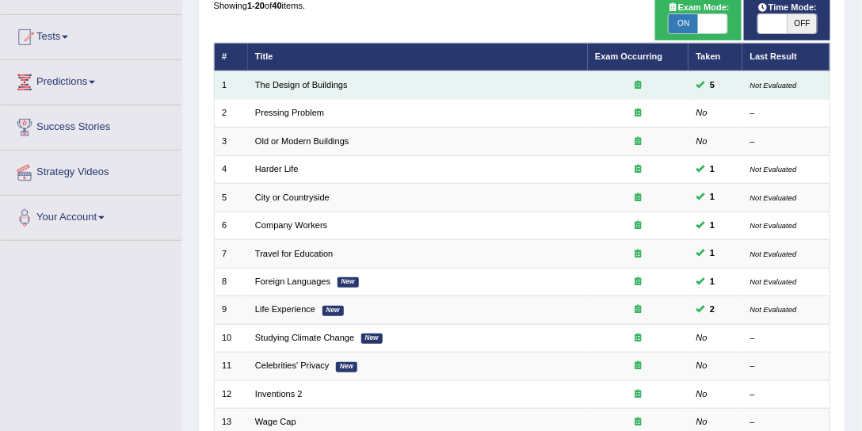
scroll to position [60, 0]
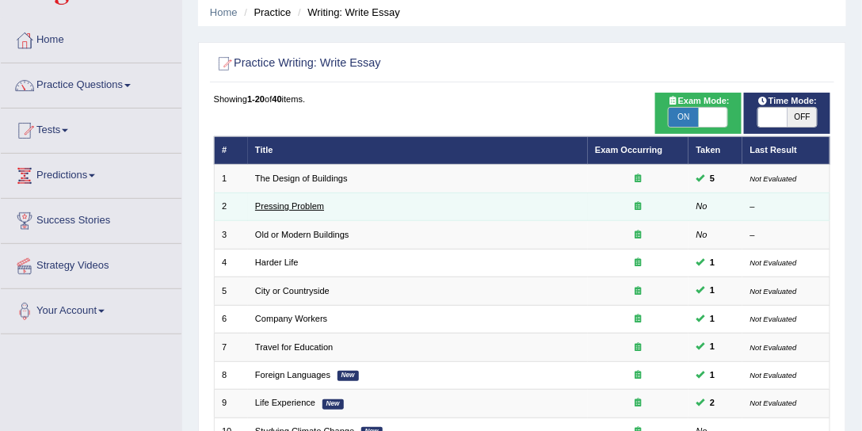
click at [308, 208] on link "Pressing Problem" at bounding box center [289, 206] width 69 height 10
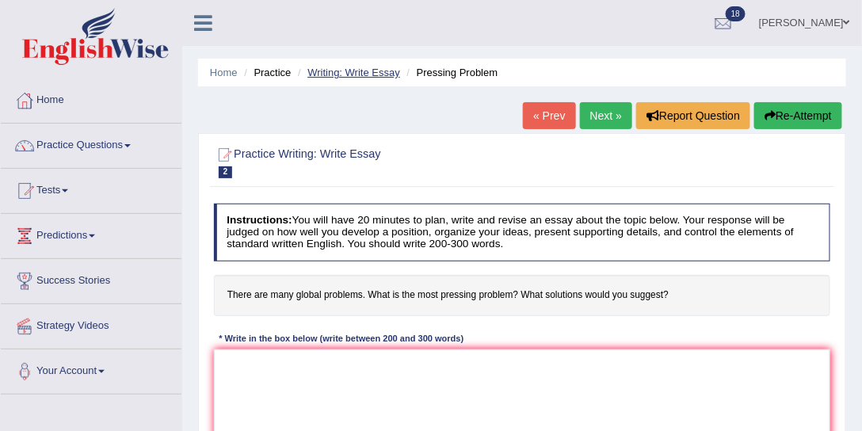
click at [358, 76] on link "Writing: Write Essay" at bounding box center [353, 73] width 93 height 12
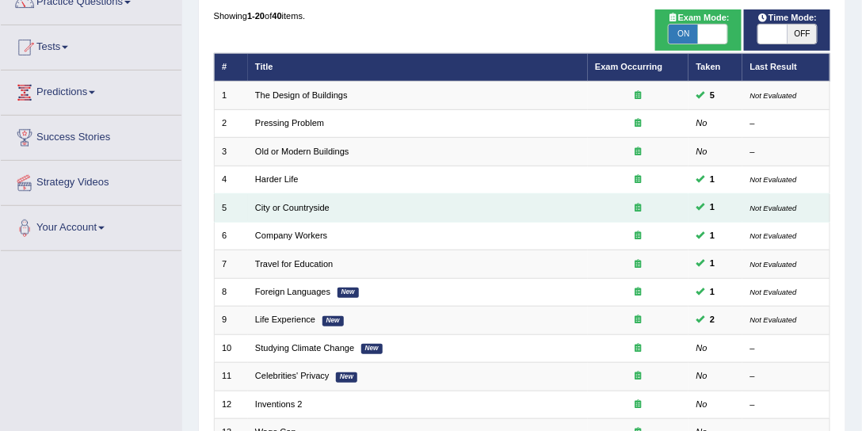
scroll to position [181, 0]
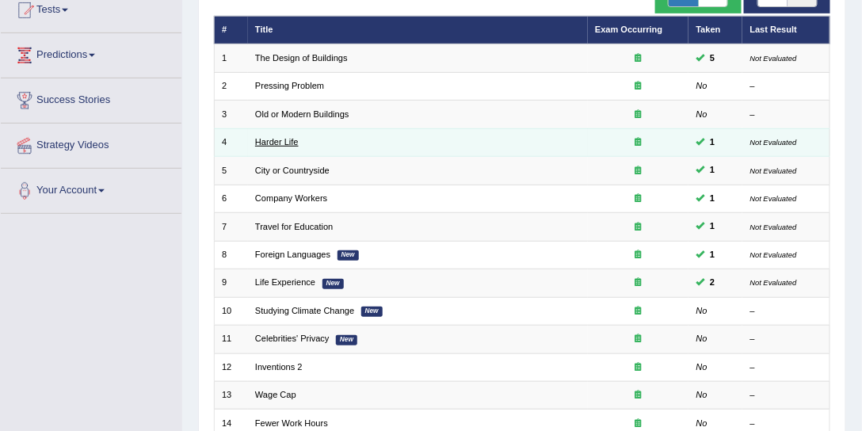
click at [282, 142] on link "Harder Life" at bounding box center [277, 142] width 44 height 10
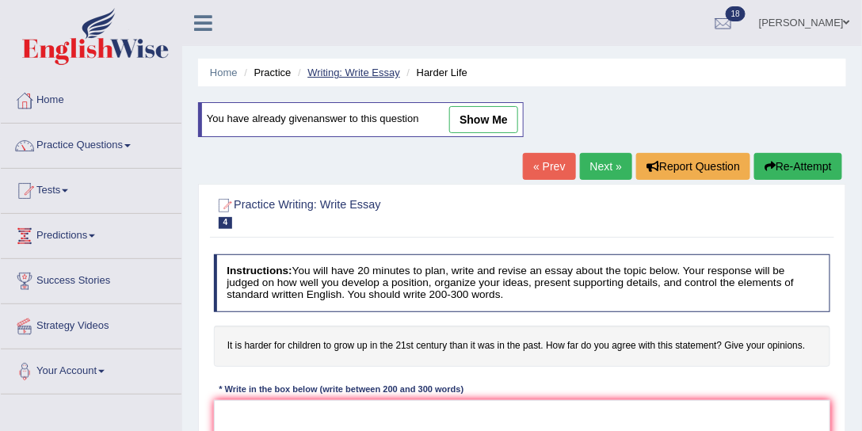
click at [375, 71] on link "Writing: Write Essay" at bounding box center [353, 73] width 93 height 12
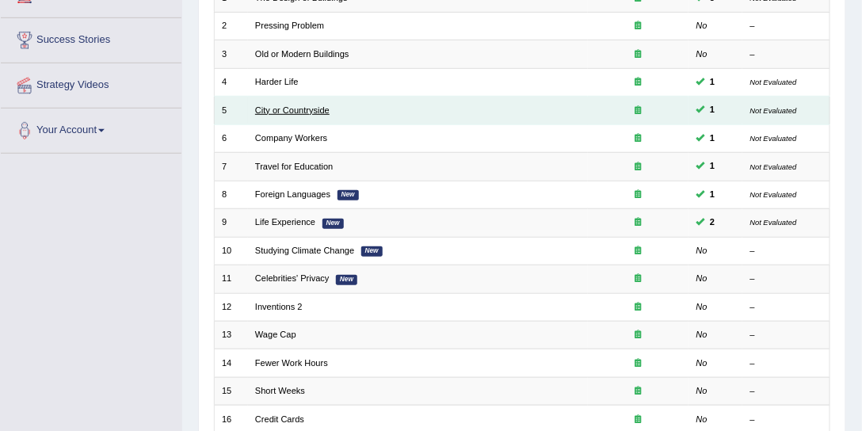
click at [303, 110] on link "City or Countryside" at bounding box center [292, 110] width 74 height 10
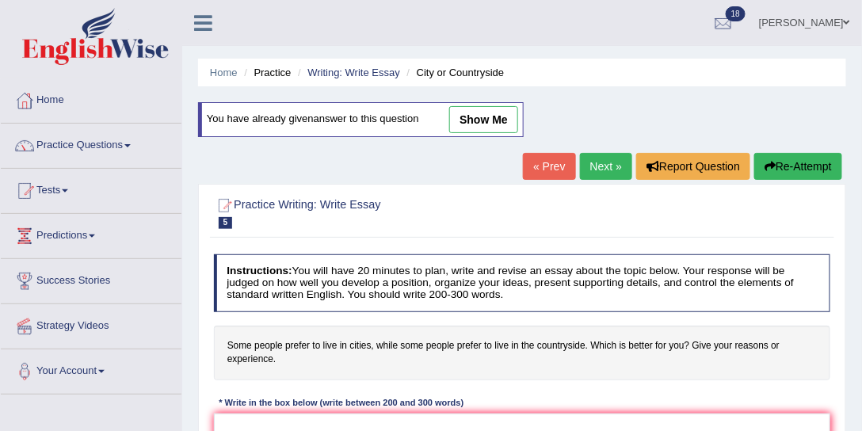
click at [374, 64] on ul "Home Practice Writing: Write Essay City or Countryside" at bounding box center [522, 73] width 648 height 28
click at [374, 72] on link "Writing: Write Essay" at bounding box center [353, 73] width 93 height 12
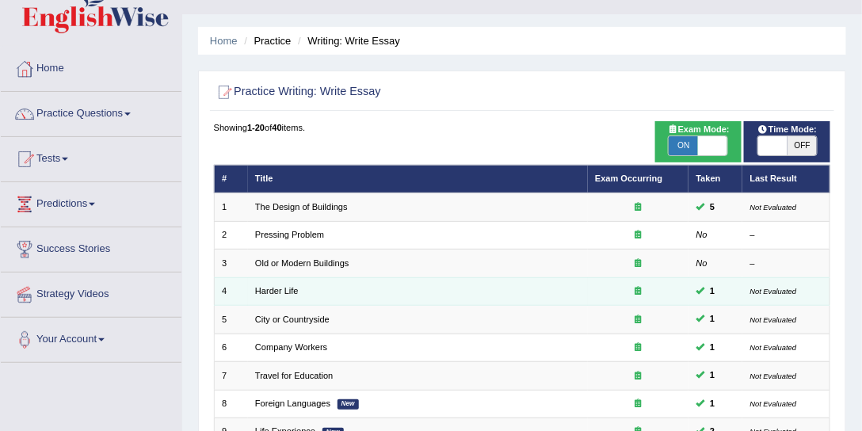
scroll to position [120, 0]
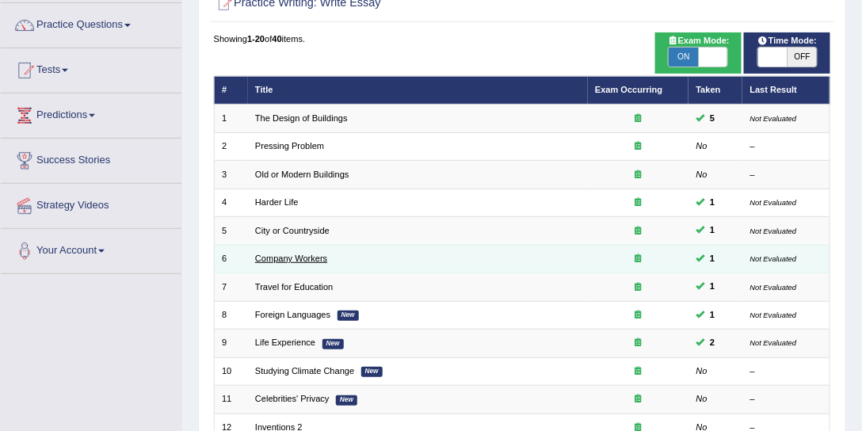
click at [314, 255] on link "Company Workers" at bounding box center [291, 259] width 72 height 10
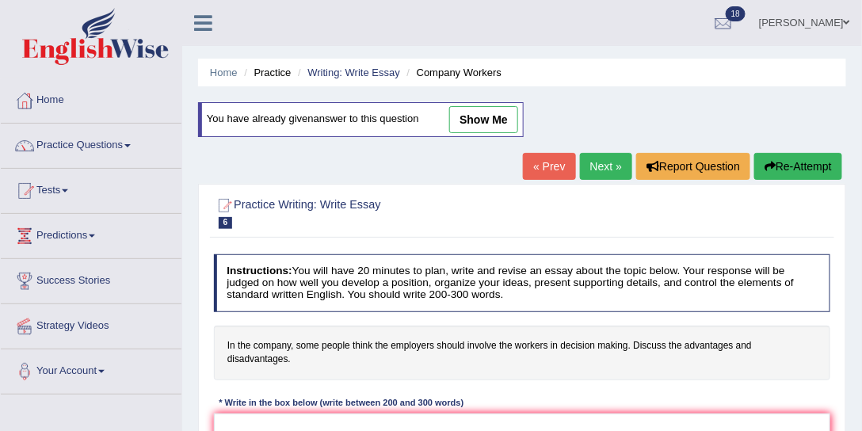
click at [606, 169] on link "Next »" at bounding box center [606, 166] width 52 height 27
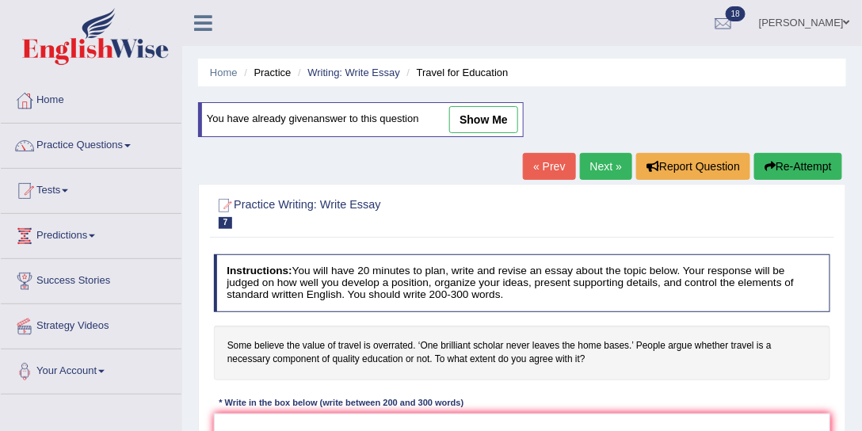
click at [593, 175] on link "Next »" at bounding box center [606, 166] width 52 height 27
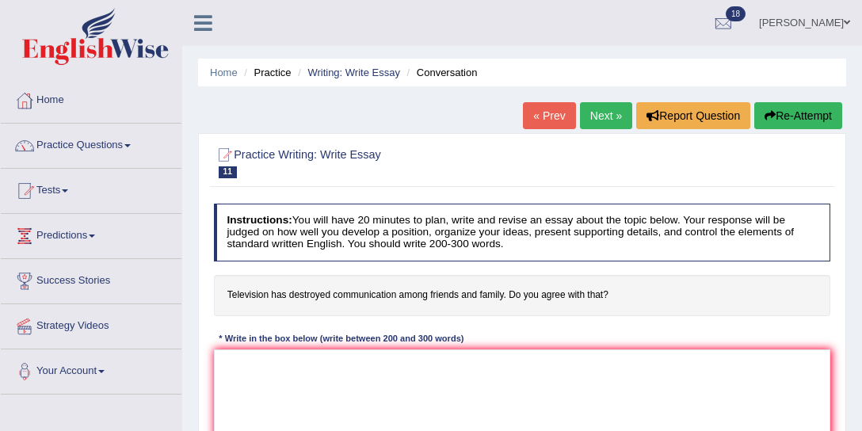
click at [594, 120] on link "Next »" at bounding box center [606, 115] width 52 height 27
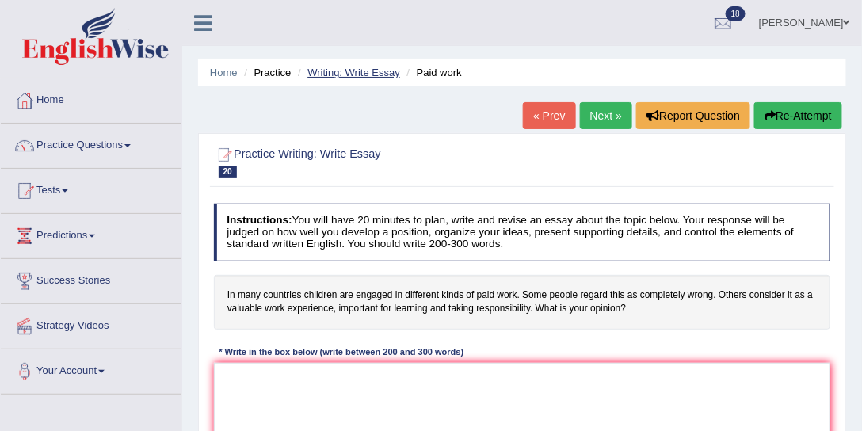
click at [376, 70] on link "Writing: Write Essay" at bounding box center [353, 73] width 93 height 12
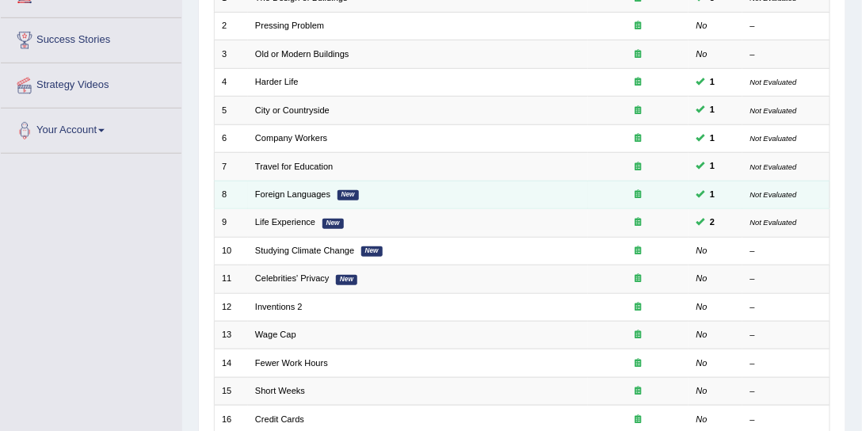
scroll to position [476, 0]
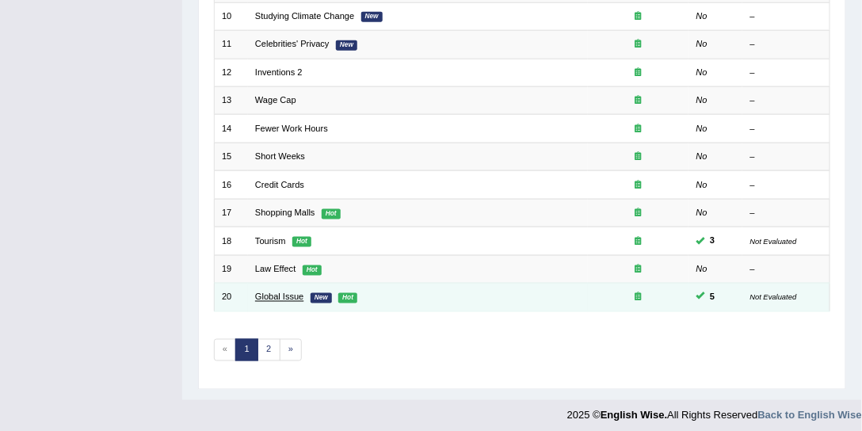
click at [289, 292] on link "Global Issue" at bounding box center [279, 297] width 48 height 10
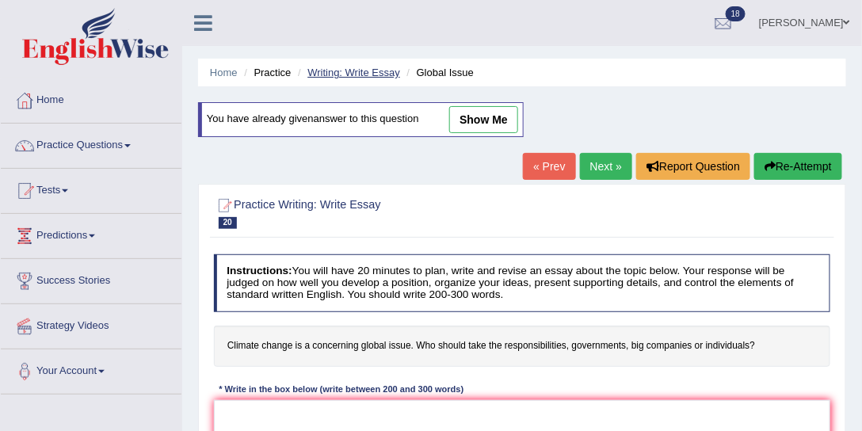
click at [359, 73] on link "Writing: Write Essay" at bounding box center [353, 73] width 93 height 12
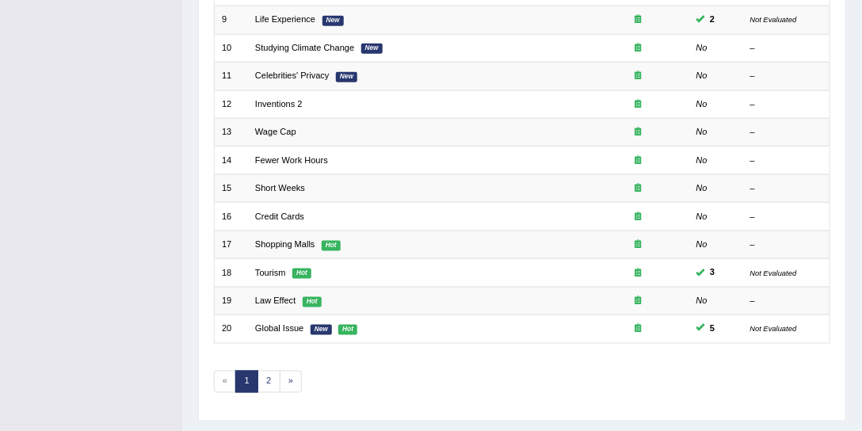
scroll to position [476, 0]
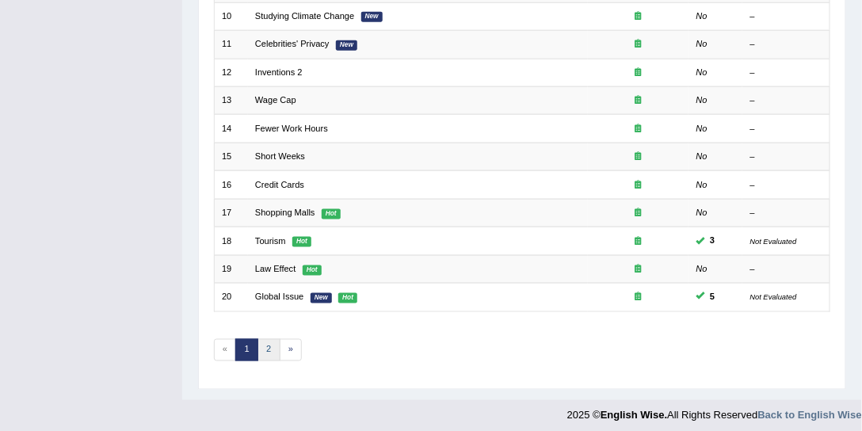
click at [265, 342] on link "2" at bounding box center [269, 350] width 23 height 22
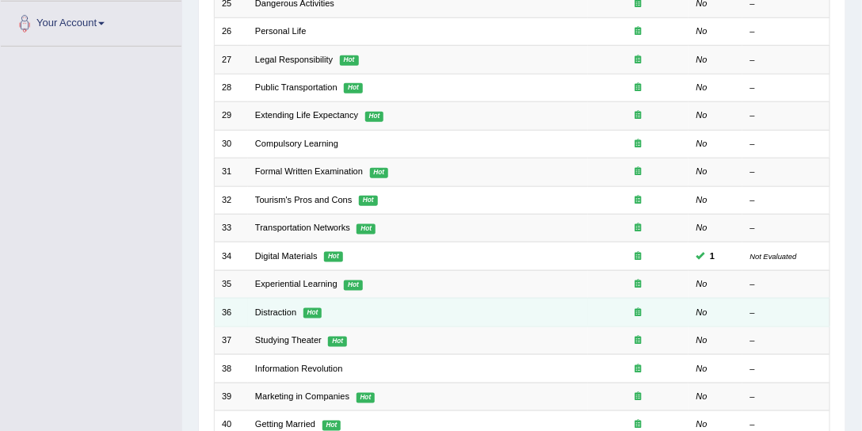
scroll to position [422, 0]
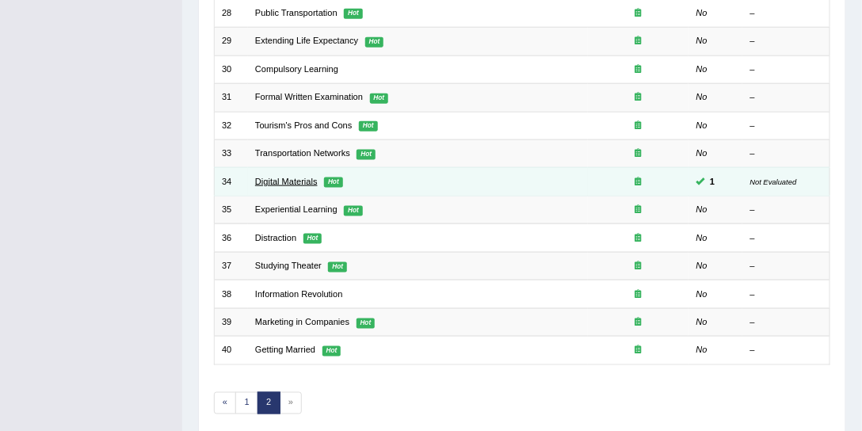
click at [302, 179] on link "Digital Materials" at bounding box center [286, 182] width 63 height 10
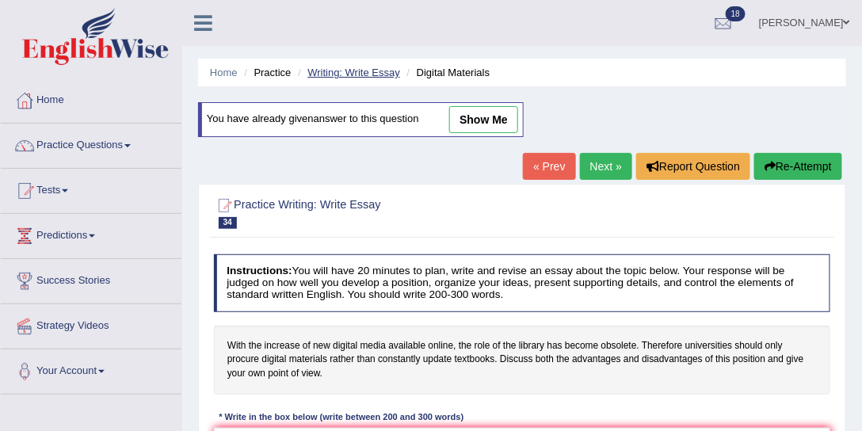
click at [373, 74] on link "Writing: Write Essay" at bounding box center [353, 73] width 93 height 12
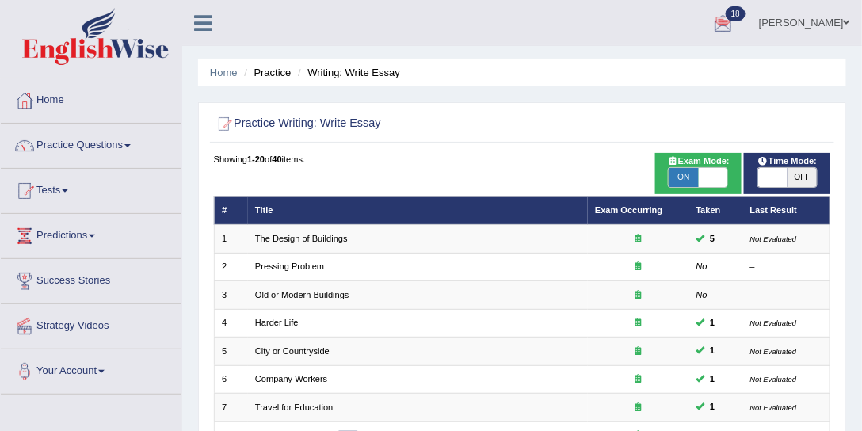
click at [820, 20] on link "Mohan sundaram" at bounding box center [804, 20] width 115 height 41
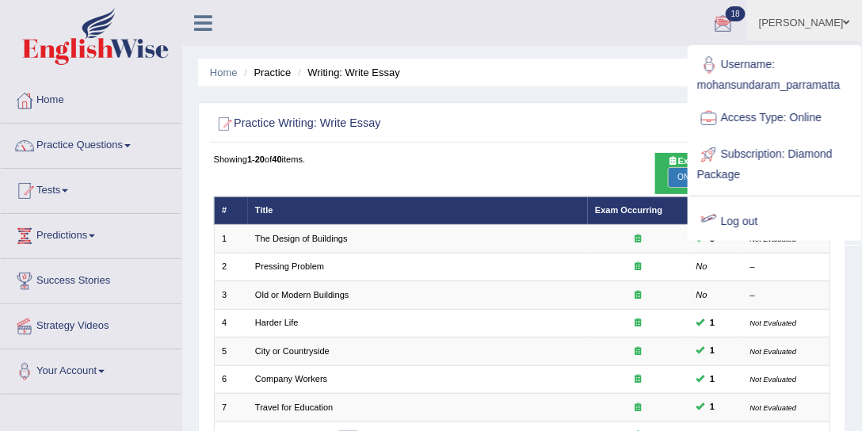
click at [732, 216] on link "Log out" at bounding box center [774, 222] width 171 height 36
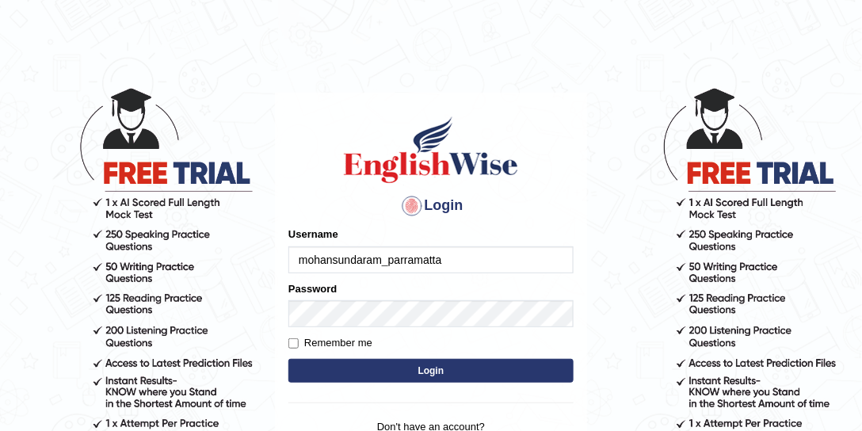
click at [345, 271] on input "mohansundaram_parramatta" at bounding box center [430, 259] width 285 height 27
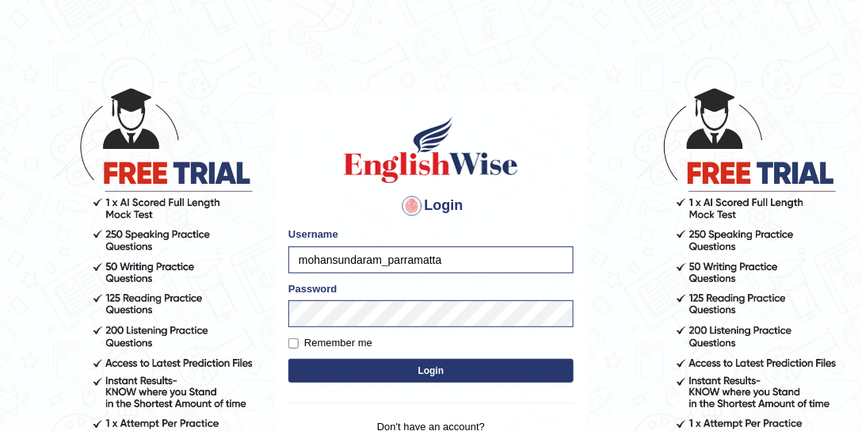
drag, startPoint x: 384, startPoint y: 258, endPoint x: 270, endPoint y: 257, distance: 113.3
click at [270, 257] on body "Login Please fix the following errors: Username mohansundaram_parramatta Passwo…" at bounding box center [431, 258] width 862 height 431
type input "_parramatta"
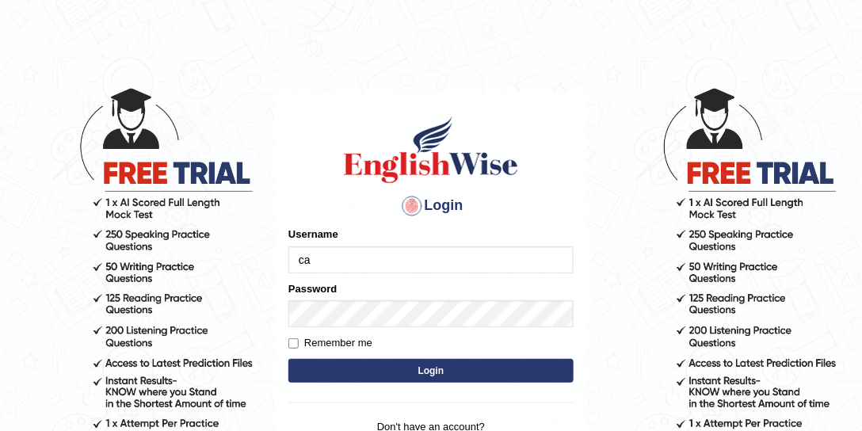
type input "c"
type input "scarlet30"
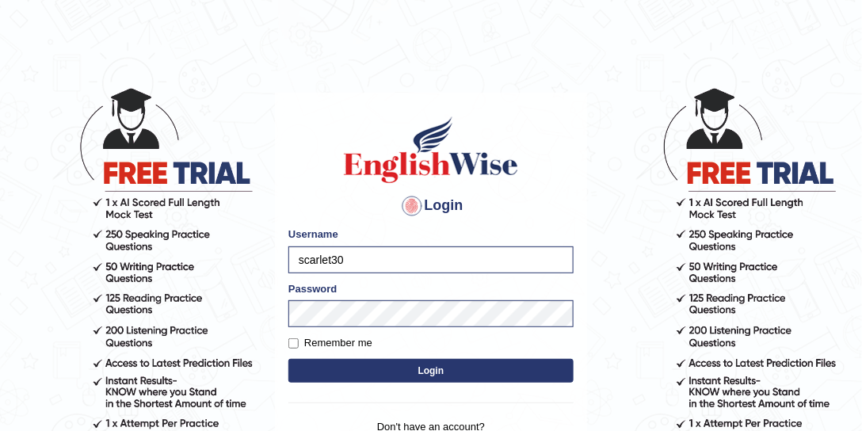
click at [431, 367] on button "Login" at bounding box center [430, 371] width 285 height 24
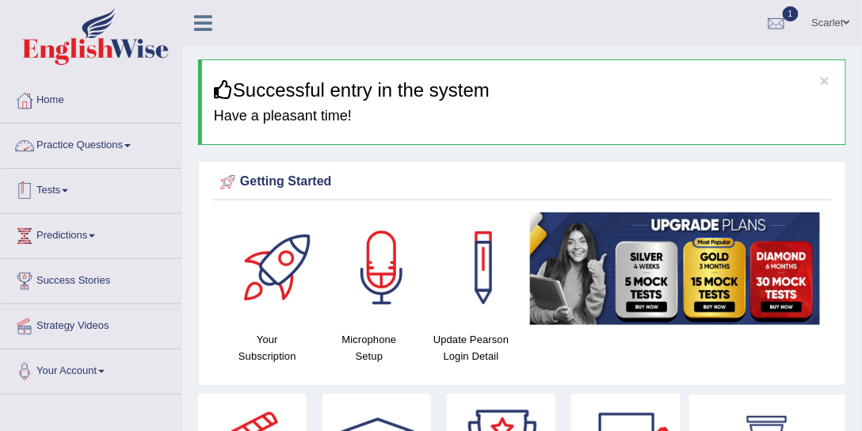
click at [63, 195] on link "Tests" at bounding box center [91, 189] width 181 height 40
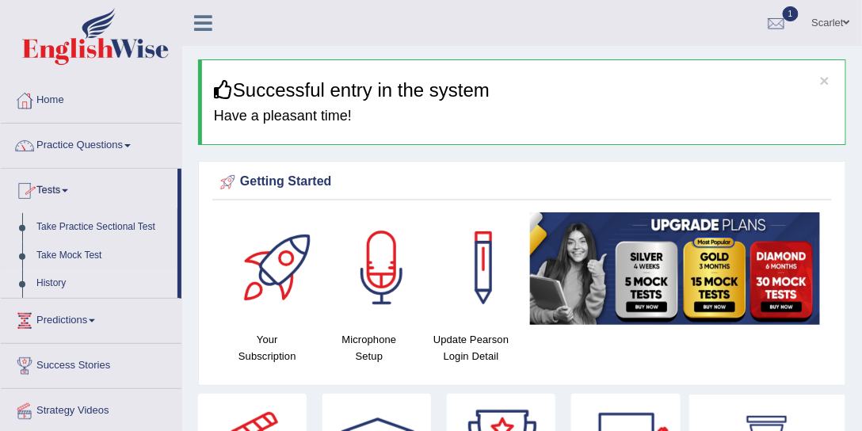
click at [71, 277] on link "History" at bounding box center [103, 283] width 148 height 29
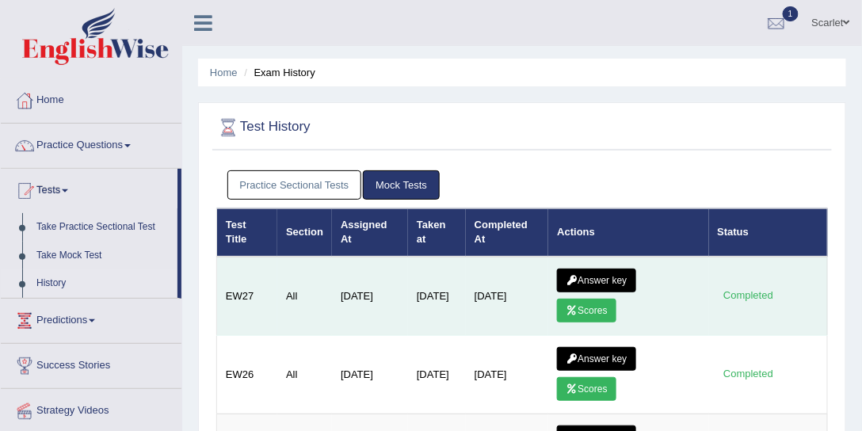
click at [602, 304] on link "Scores" at bounding box center [586, 311] width 59 height 24
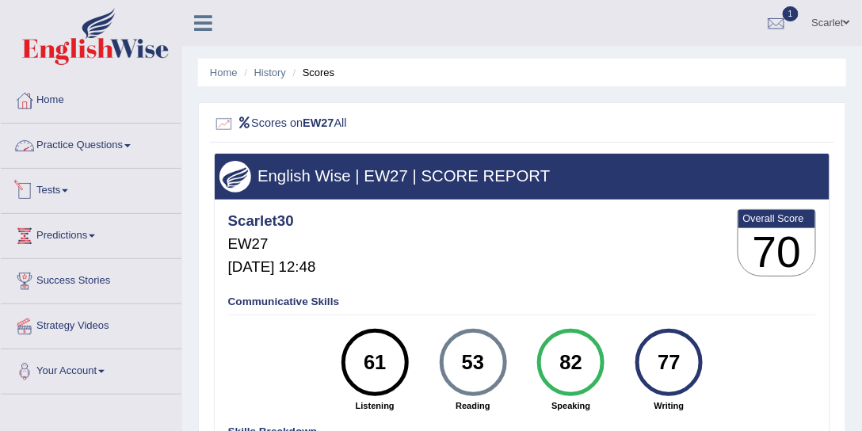
click at [127, 140] on link "Practice Questions" at bounding box center [91, 144] width 181 height 40
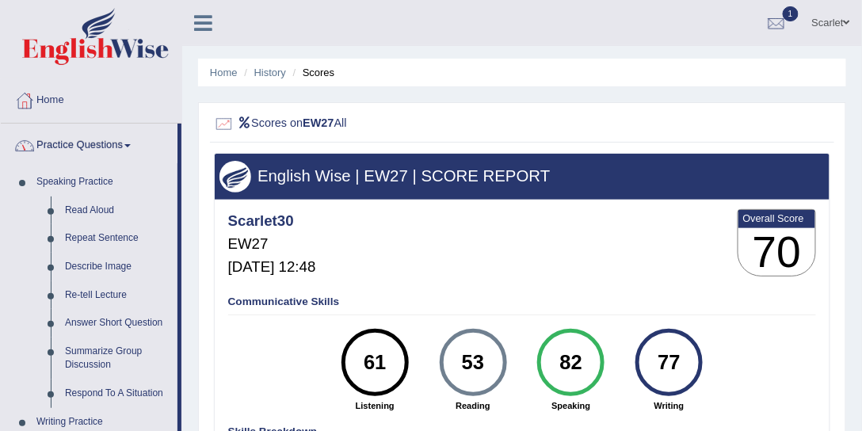
click at [127, 140] on link "Practice Questions" at bounding box center [89, 144] width 177 height 40
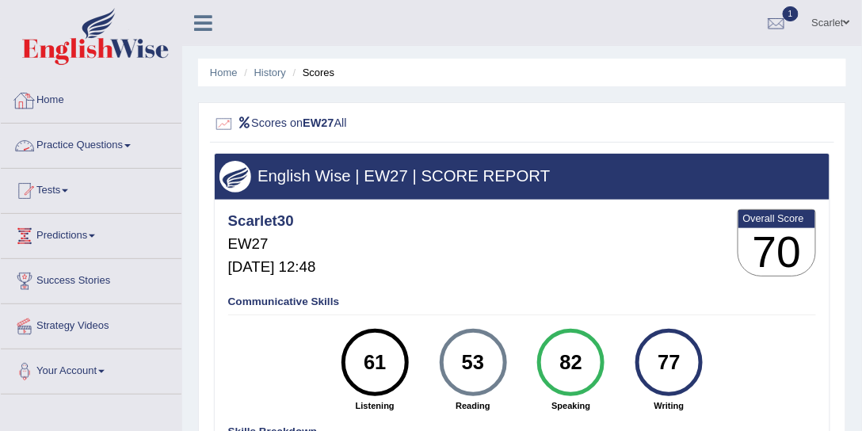
click at [55, 106] on link "Home" at bounding box center [91, 98] width 181 height 40
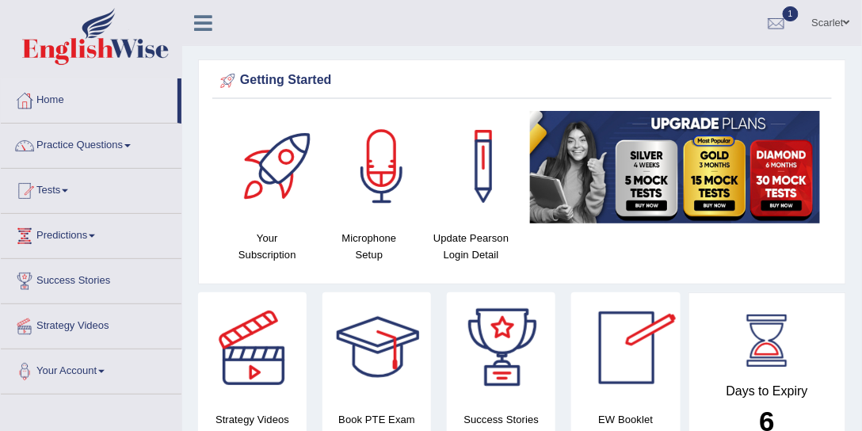
click at [839, 23] on link "Scarlet" at bounding box center [831, 20] width 62 height 41
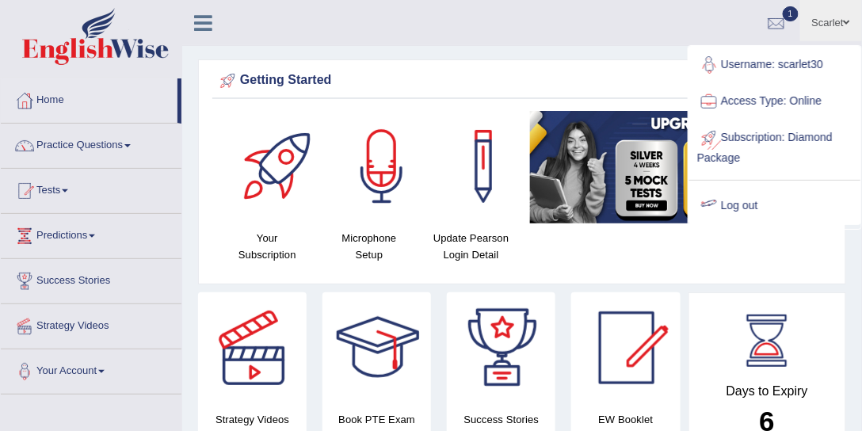
click at [748, 199] on link "Log out" at bounding box center [774, 206] width 171 height 36
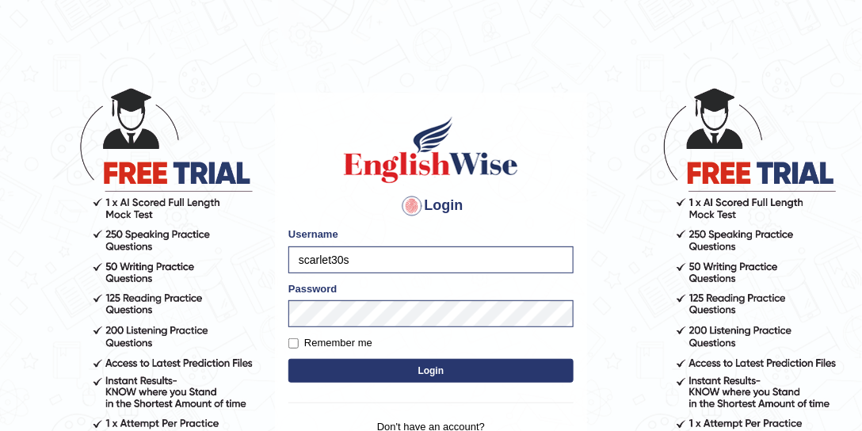
type input "scarlet30"
click at [391, 365] on button "Login" at bounding box center [430, 371] width 285 height 24
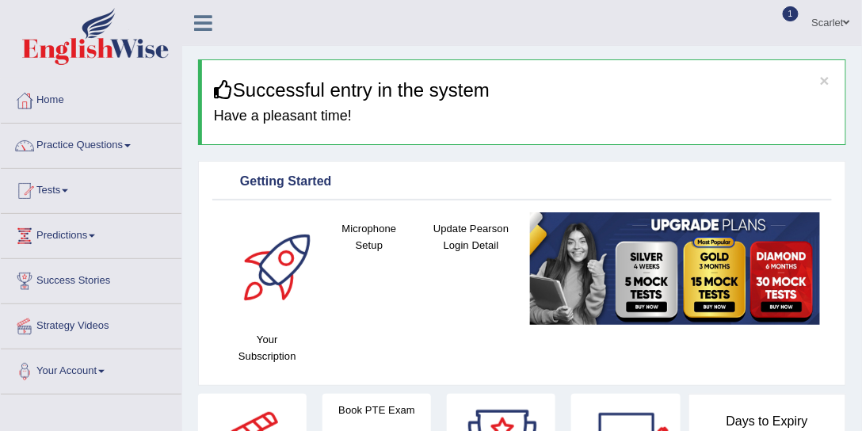
click at [108, 154] on link "Practice Questions" at bounding box center [91, 144] width 181 height 40
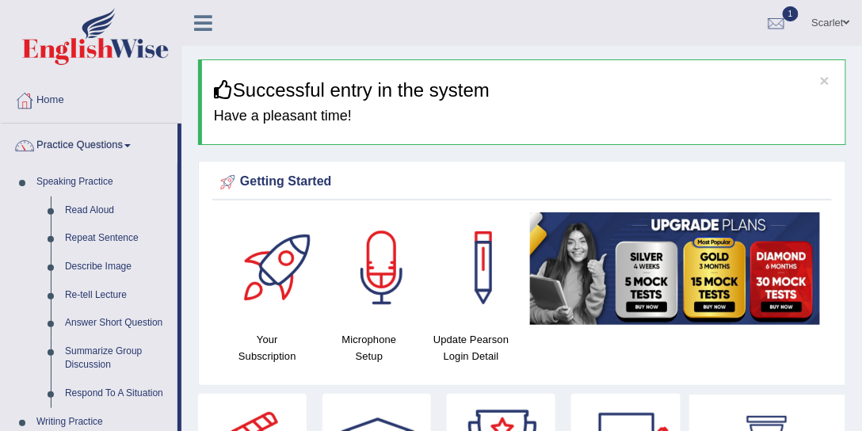
click at [119, 141] on link "Practice Questions" at bounding box center [89, 144] width 177 height 40
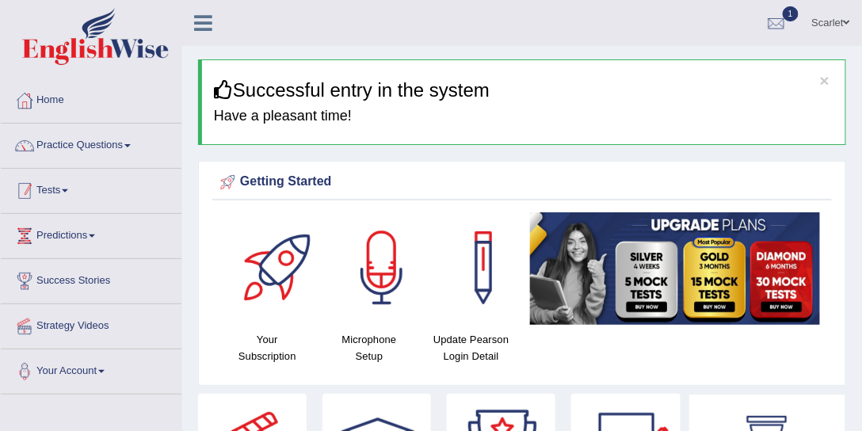
click at [79, 188] on link "Tests" at bounding box center [91, 189] width 181 height 40
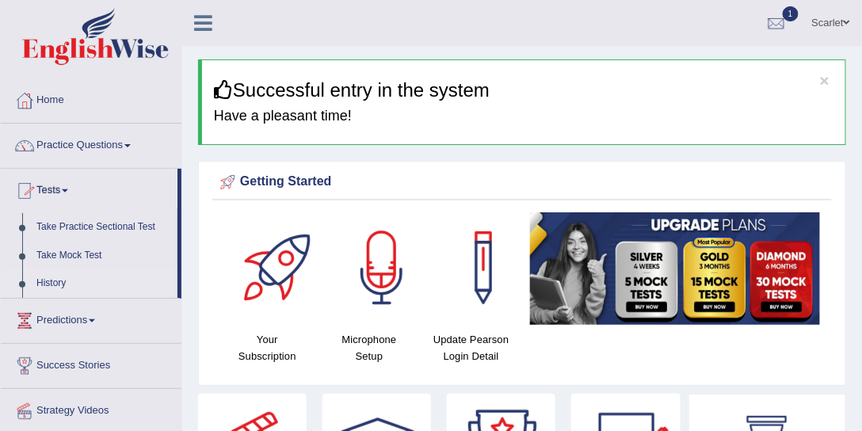
click at [61, 284] on link "History" at bounding box center [103, 283] width 148 height 29
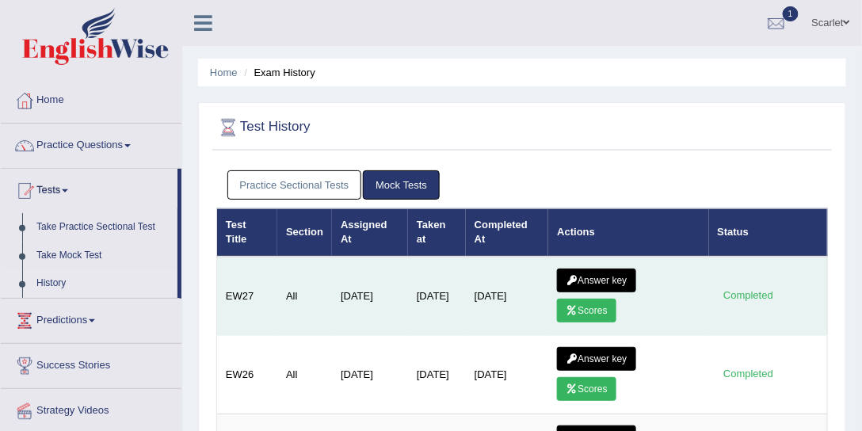
click at [613, 315] on link "Scores" at bounding box center [586, 311] width 59 height 24
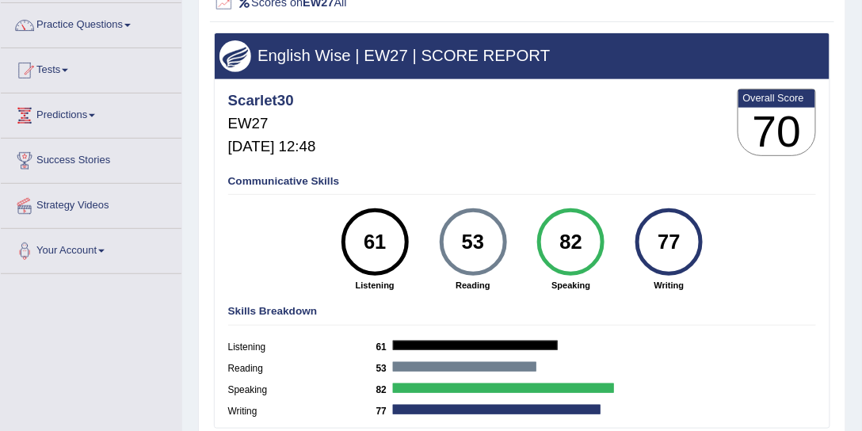
drag, startPoint x: 457, startPoint y: 238, endPoint x: 493, endPoint y: 240, distance: 35.7
click at [493, 240] on div "53" at bounding box center [473, 242] width 49 height 57
drag, startPoint x: 657, startPoint y: 243, endPoint x: 695, endPoint y: 243, distance: 38.0
click at [695, 243] on div "77" at bounding box center [669, 241] width 67 height 67
drag, startPoint x: 461, startPoint y: 240, endPoint x: 479, endPoint y: 239, distance: 18.2
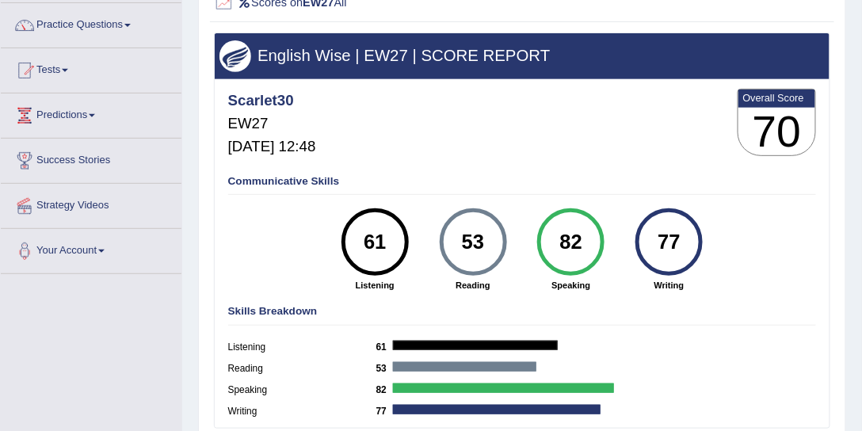
click at [479, 239] on div "53" at bounding box center [473, 242] width 49 height 57
drag, startPoint x: 655, startPoint y: 241, endPoint x: 481, endPoint y: 248, distance: 173.7
click at [706, 250] on div "77 Writing" at bounding box center [670, 249] width 98 height 83
drag, startPoint x: 455, startPoint y: 243, endPoint x: 492, endPoint y: 243, distance: 37.2
click at [492, 243] on div "53" at bounding box center [473, 242] width 49 height 57
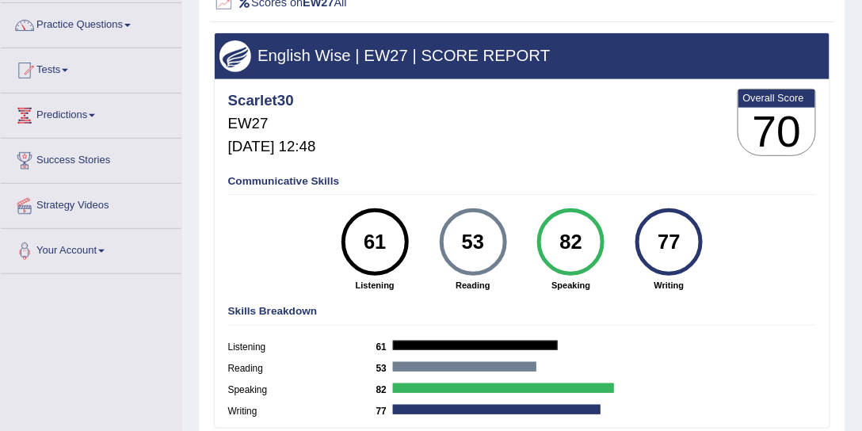
drag, startPoint x: 663, startPoint y: 238, endPoint x: 685, endPoint y: 239, distance: 22.2
click at [695, 240] on div "77" at bounding box center [669, 241] width 67 height 67
drag, startPoint x: 361, startPoint y: 239, endPoint x: 413, endPoint y: 239, distance: 51.5
click at [412, 239] on div "61 Listening" at bounding box center [375, 249] width 98 height 83
drag, startPoint x: 461, startPoint y: 244, endPoint x: 495, endPoint y: 243, distance: 33.3
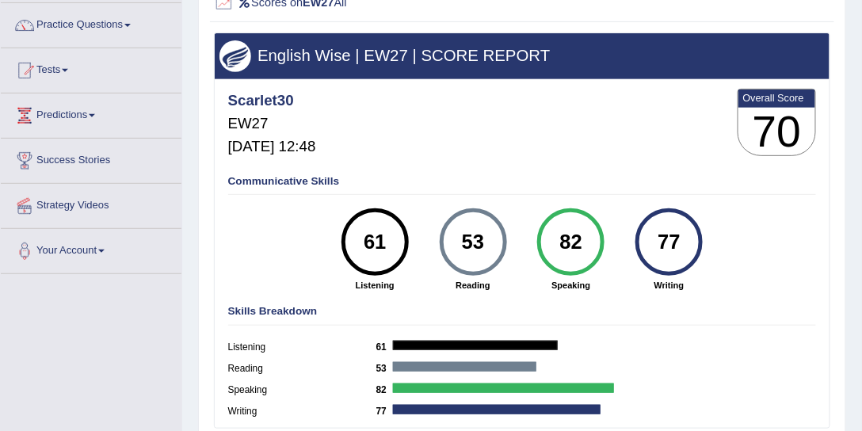
click at [495, 243] on div "53" at bounding box center [473, 242] width 49 height 57
drag, startPoint x: 664, startPoint y: 238, endPoint x: 705, endPoint y: 238, distance: 40.4
click at [705, 238] on div "77 Writing" at bounding box center [670, 249] width 98 height 83
drag, startPoint x: 463, startPoint y: 145, endPoint x: 411, endPoint y: 130, distance: 54.4
click at [461, 146] on div "Scarlet30 EW27 Aug 30, 2025, 12:48 Overall Score 70" at bounding box center [521, 126] width 595 height 80
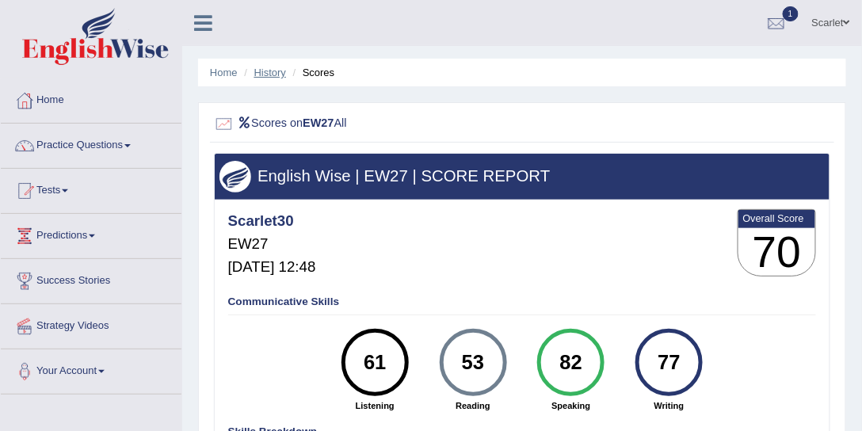
drag, startPoint x: 278, startPoint y: 67, endPoint x: 289, endPoint y: 74, distance: 13.2
click at [277, 67] on link "History" at bounding box center [270, 73] width 32 height 12
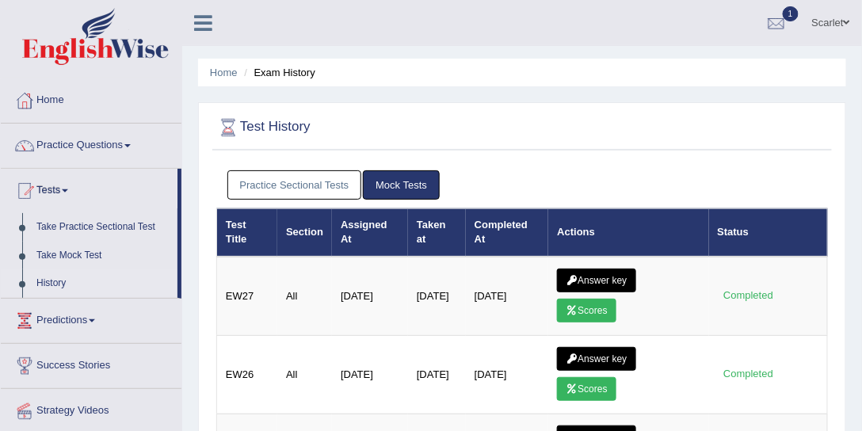
click at [850, 14] on link "Scarlet" at bounding box center [831, 20] width 62 height 41
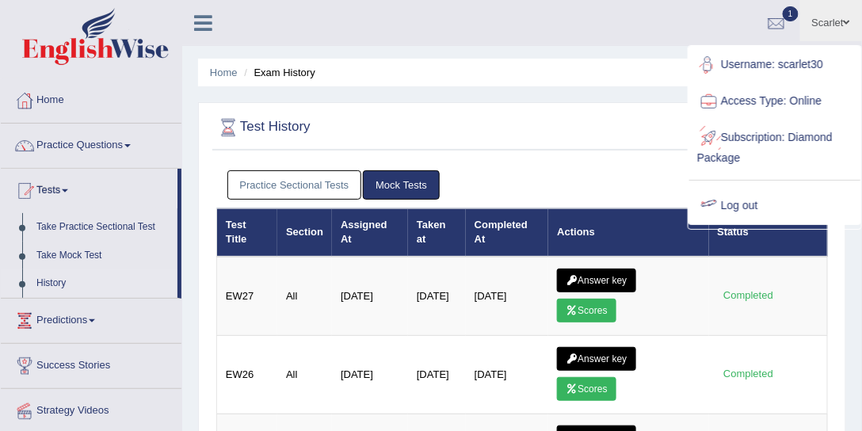
click at [739, 201] on link "Log out" at bounding box center [774, 206] width 171 height 36
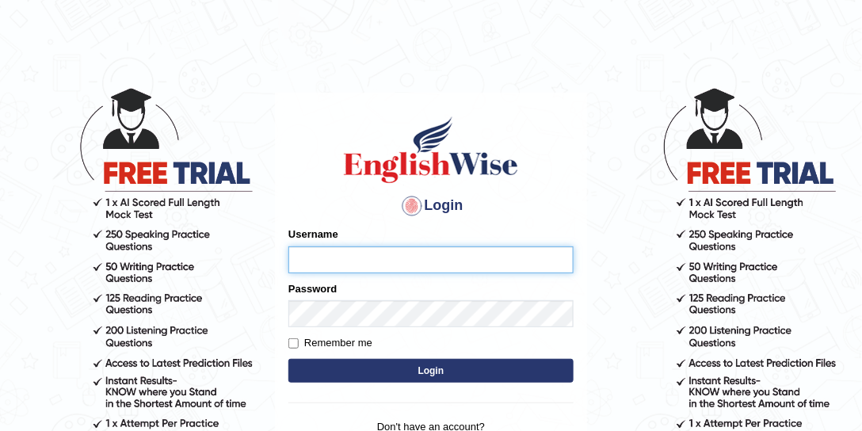
type input "scarlet30"
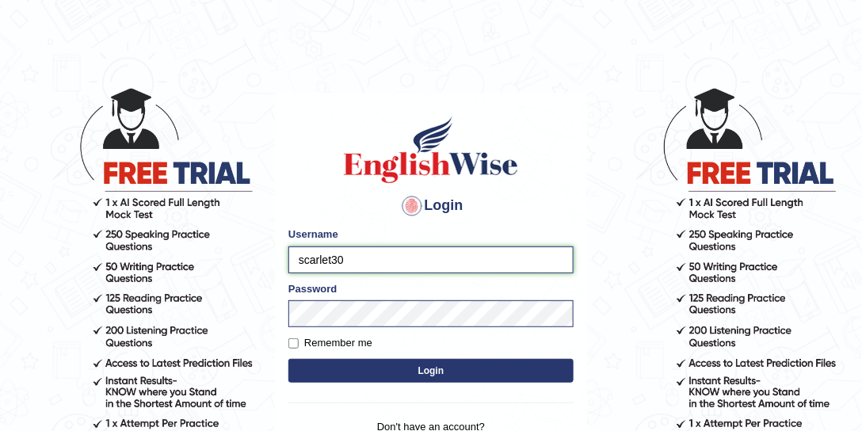
drag, startPoint x: 357, startPoint y: 258, endPoint x: 282, endPoint y: 255, distance: 74.5
click at [282, 255] on div "Login Please fix the following errors: Username scarlet30 Password Remember me …" at bounding box center [431, 291] width 312 height 397
type input "habeeb_parramatta"
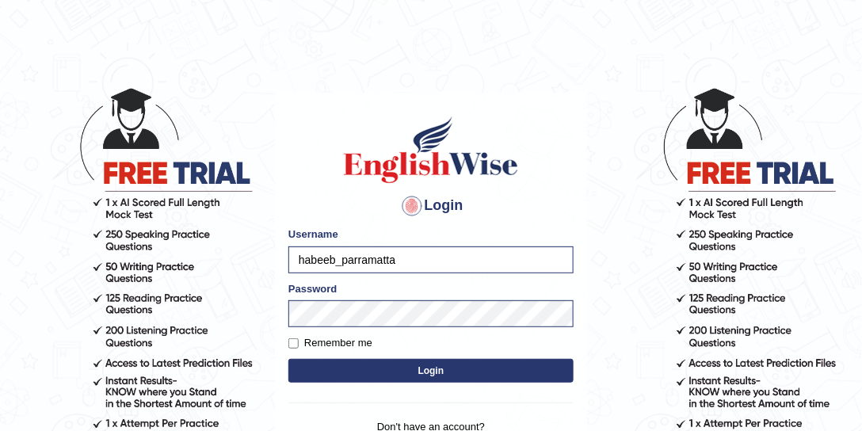
click at [417, 375] on button "Login" at bounding box center [430, 371] width 285 height 24
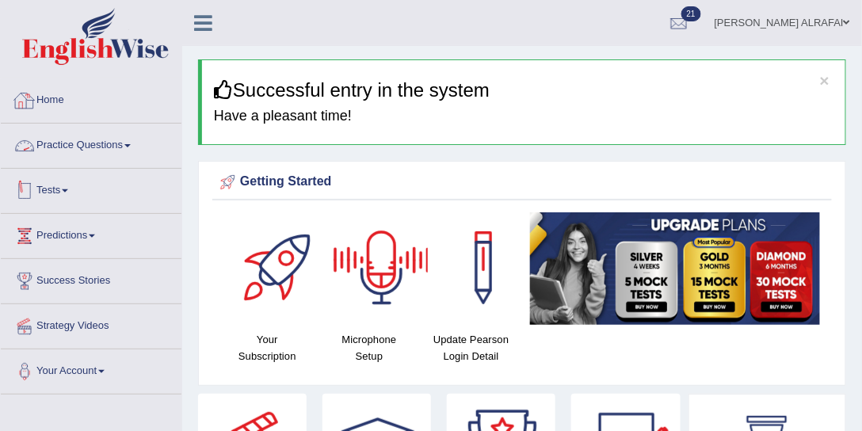
click at [92, 152] on link "Practice Questions" at bounding box center [91, 144] width 181 height 40
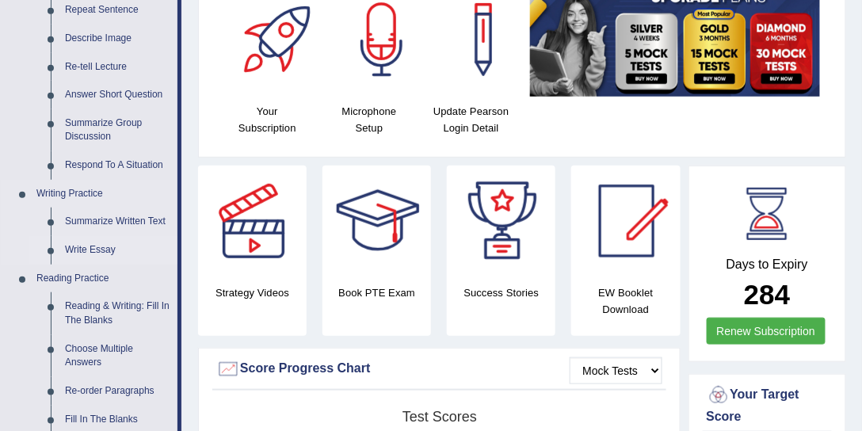
scroll to position [302, 0]
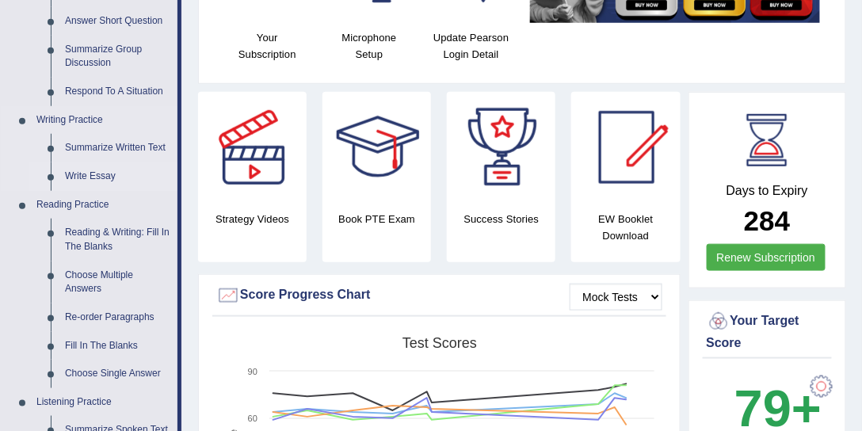
click at [102, 174] on link "Write Essay" at bounding box center [118, 176] width 120 height 29
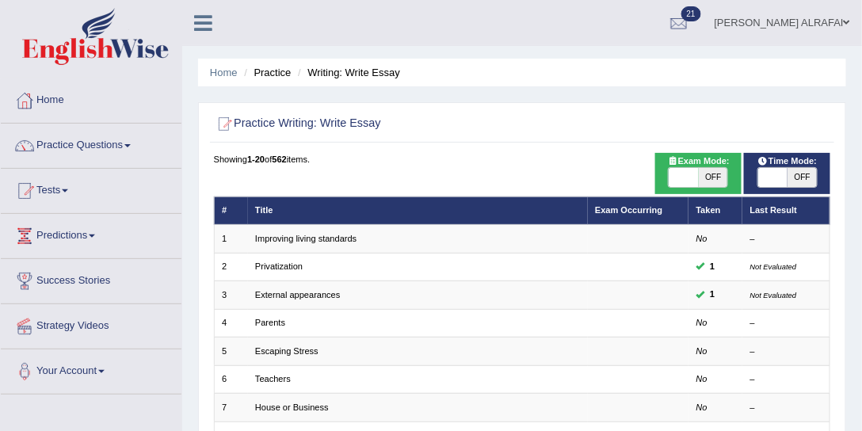
click at [708, 181] on span "OFF" at bounding box center [713, 177] width 29 height 19
checkbox input "true"
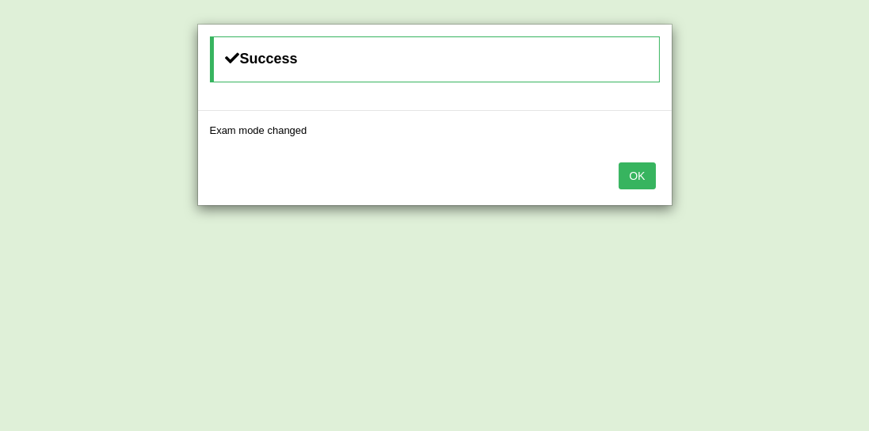
click at [622, 173] on button "OK" at bounding box center [637, 175] width 36 height 27
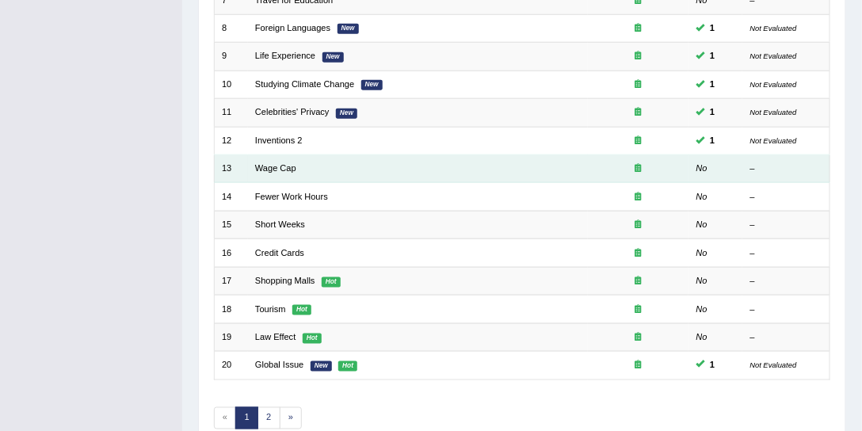
scroll to position [476, 0]
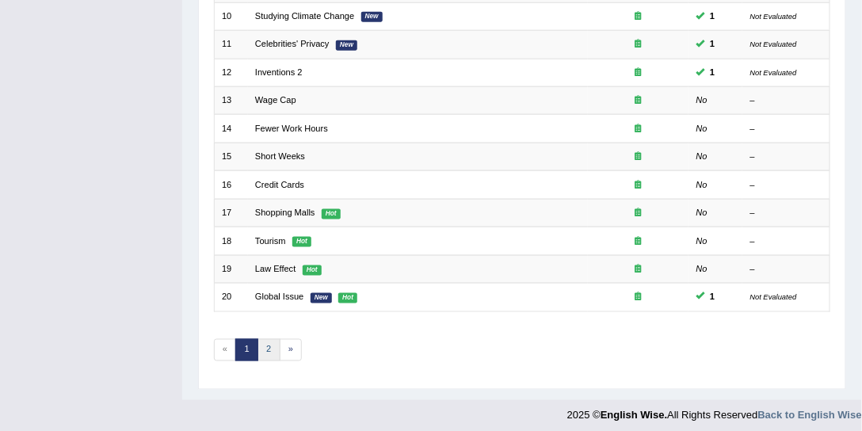
click at [270, 341] on link "2" at bounding box center [269, 350] width 23 height 22
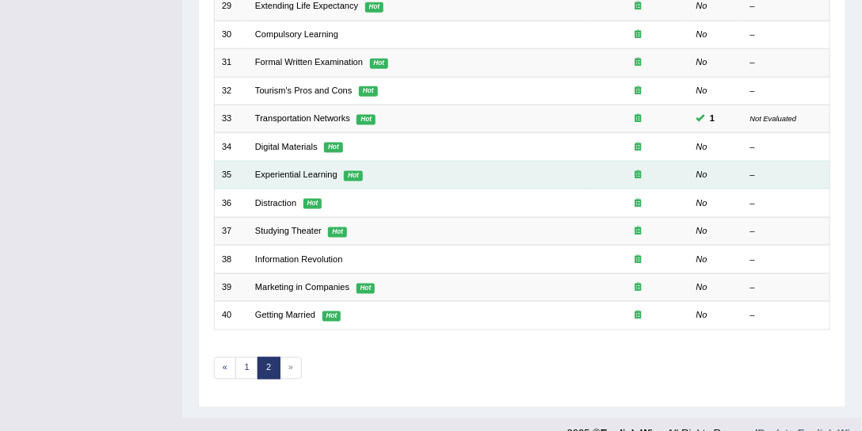
scroll to position [476, 0]
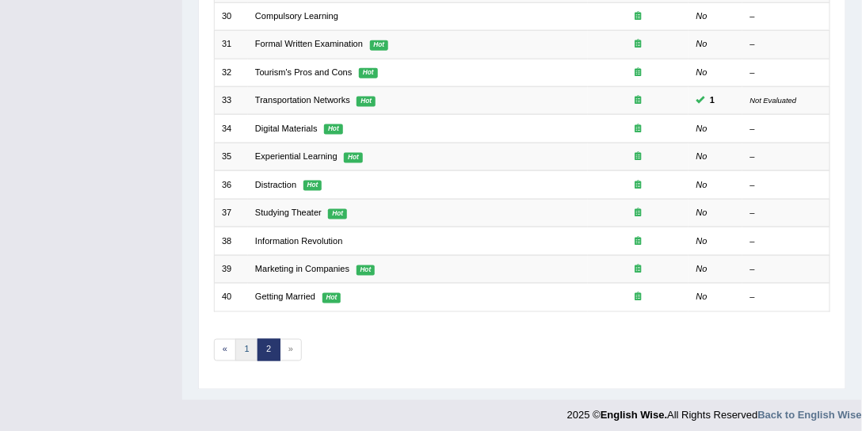
click at [249, 339] on link "1" at bounding box center [246, 350] width 23 height 22
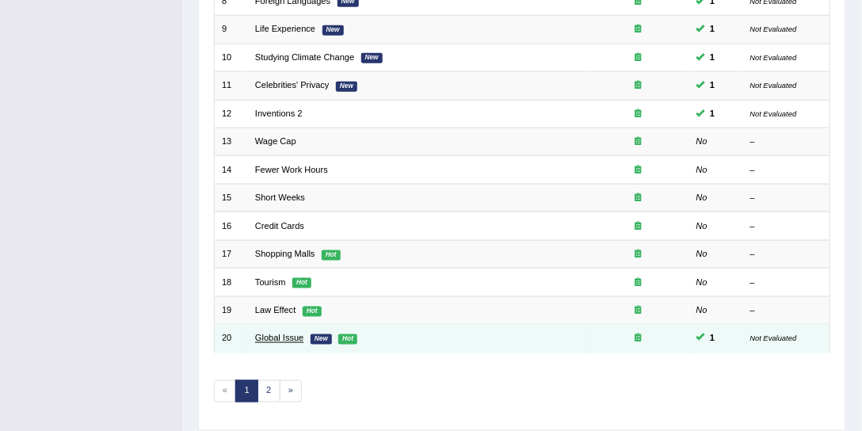
scroll to position [415, 0]
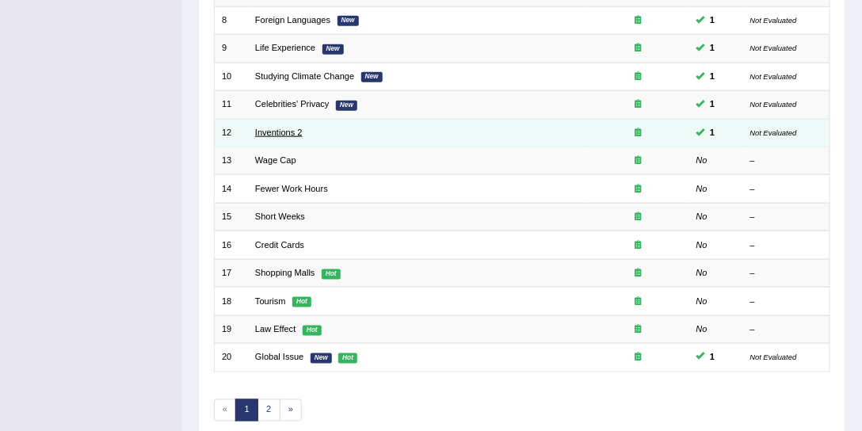
click at [287, 128] on link "Inventions 2" at bounding box center [279, 133] width 48 height 10
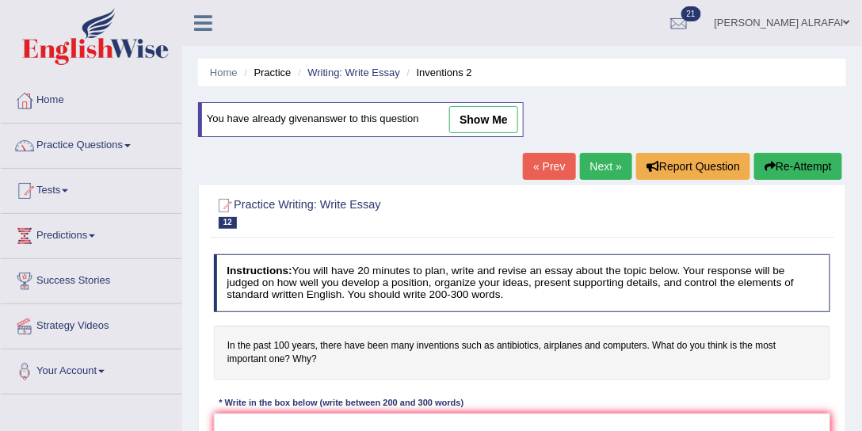
click at [483, 115] on link "show me" at bounding box center [483, 119] width 69 height 27
type textarea "The increasing influence of investions like computers on our lives has ignited …"
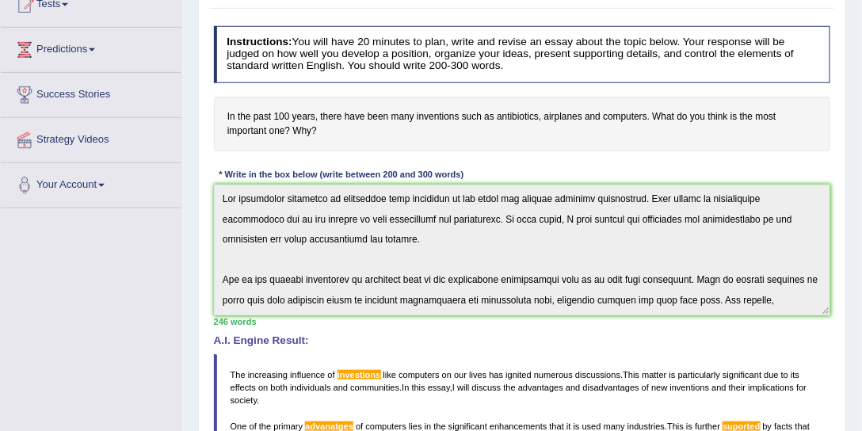
scroll to position [483, 0]
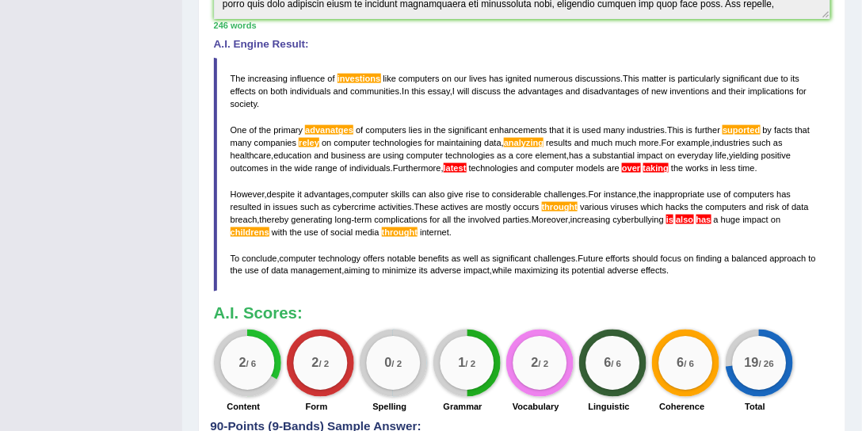
drag, startPoint x: 230, startPoint y: 122, endPoint x: 661, endPoint y: 124, distance: 431.1
click at [661, 124] on blockquote "The increasing influence of investions like computers on our lives has ignited …" at bounding box center [522, 175] width 617 height 235
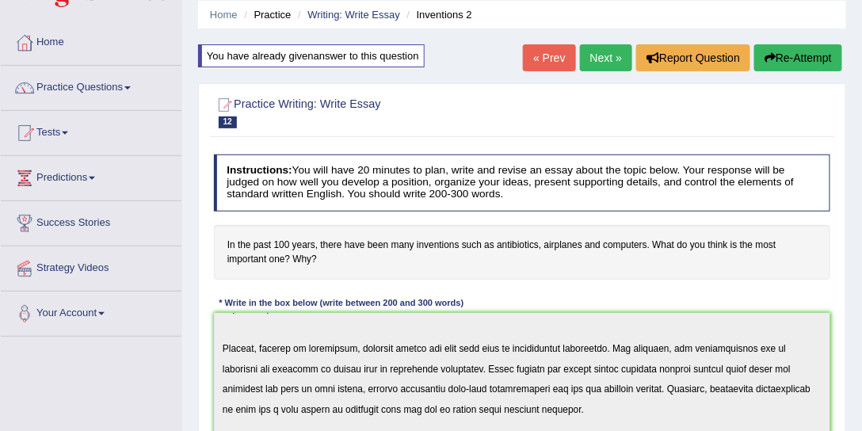
scroll to position [0, 0]
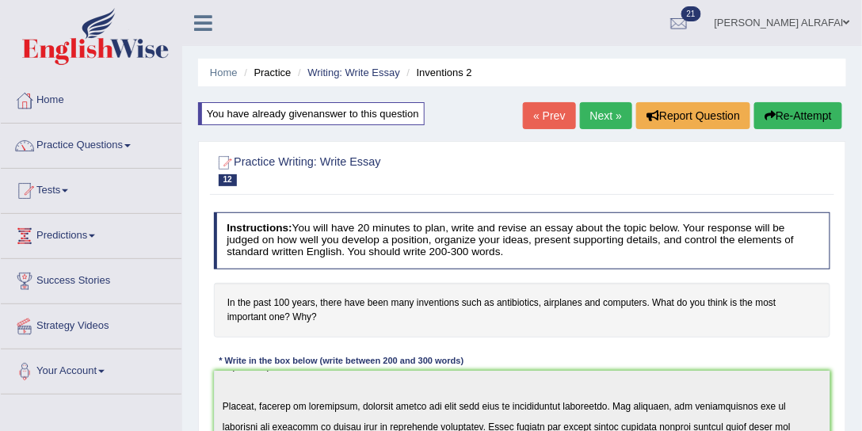
click at [826, 22] on link "Habeeb Hamed ALRAFAI" at bounding box center [782, 20] width 159 height 41
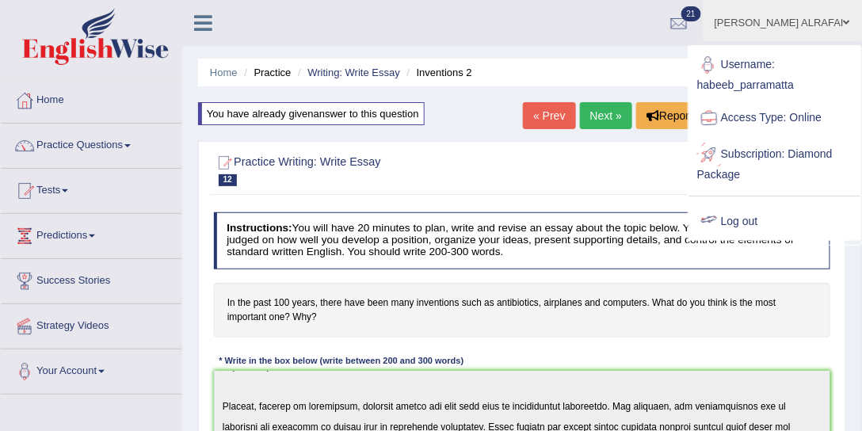
click at [748, 221] on link "Log out" at bounding box center [774, 222] width 171 height 36
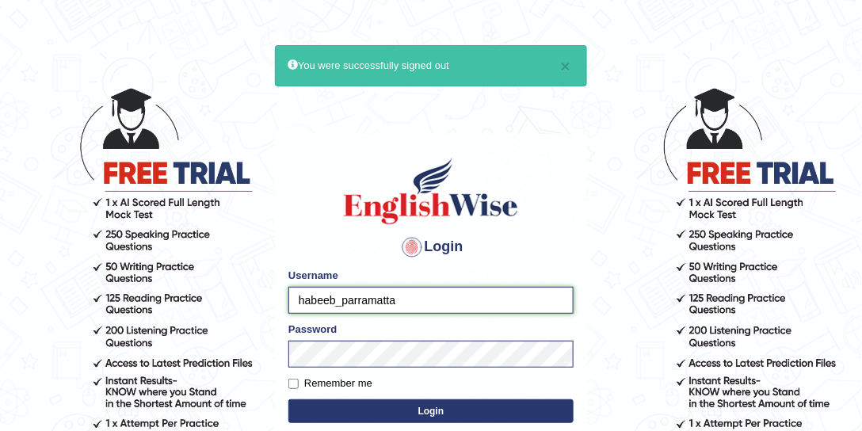
drag, startPoint x: 327, startPoint y: 298, endPoint x: 283, endPoint y: 296, distance: 43.6
click at [283, 296] on div "Login Please fix the following errors: Username habeeb_parramatta Password Reme…" at bounding box center [431, 332] width 312 height 397
type input "Zahraelahi_parramatta"
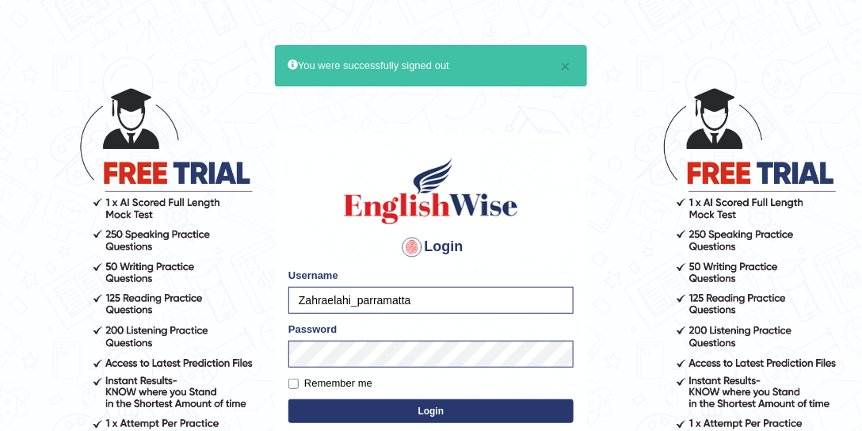
click at [403, 414] on button "Login" at bounding box center [430, 411] width 285 height 24
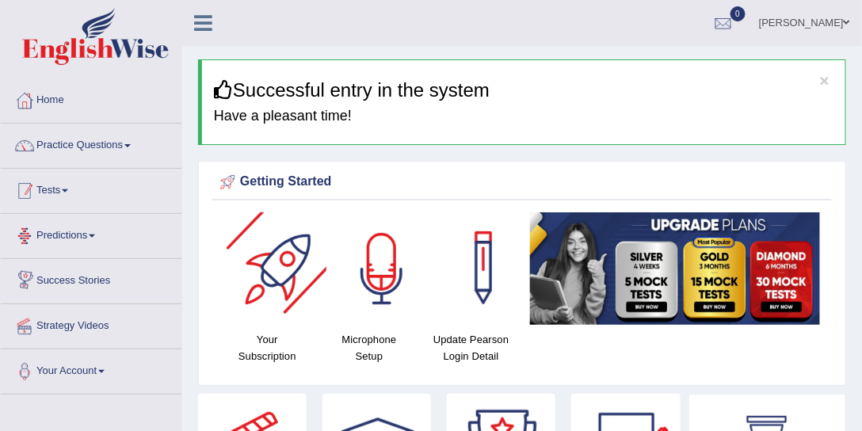
click at [87, 136] on link "Practice Questions" at bounding box center [91, 144] width 181 height 40
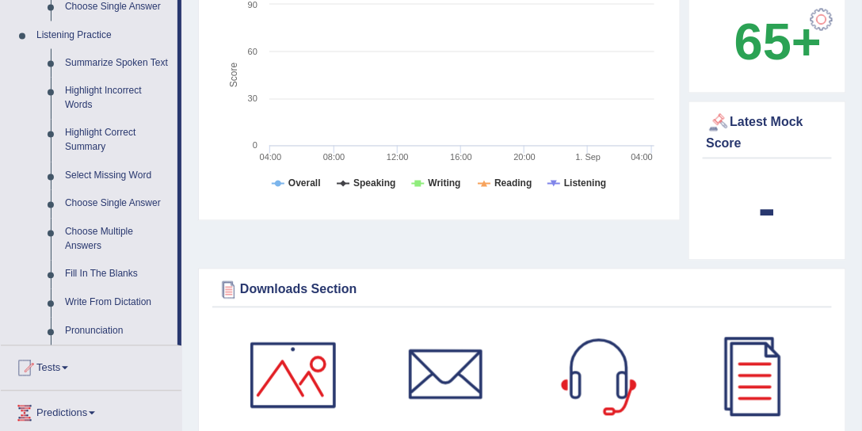
scroll to position [785, 0]
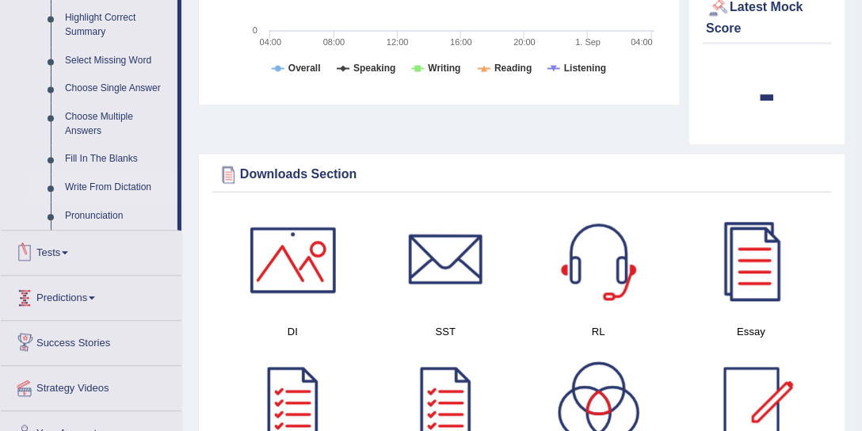
click at [99, 185] on link "Write From Dictation" at bounding box center [118, 188] width 120 height 29
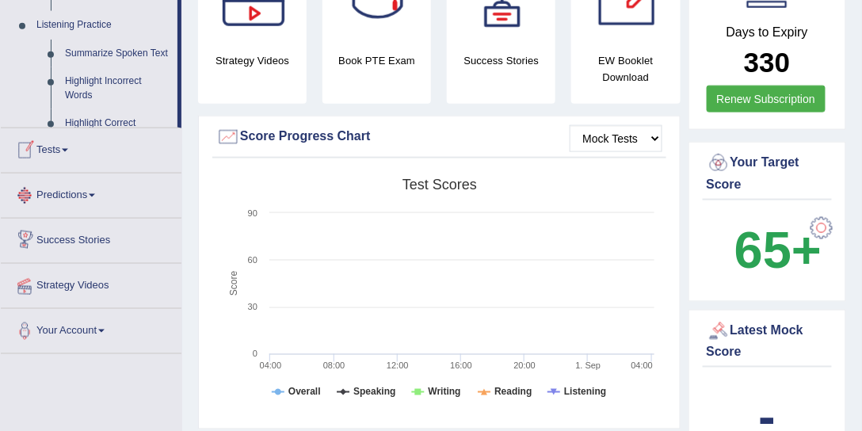
scroll to position [216, 0]
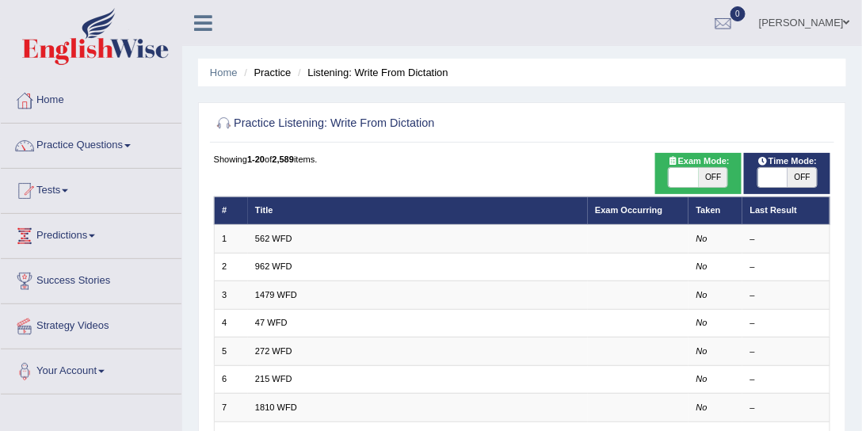
click at [722, 181] on span "OFF" at bounding box center [713, 177] width 29 height 19
checkbox input "true"
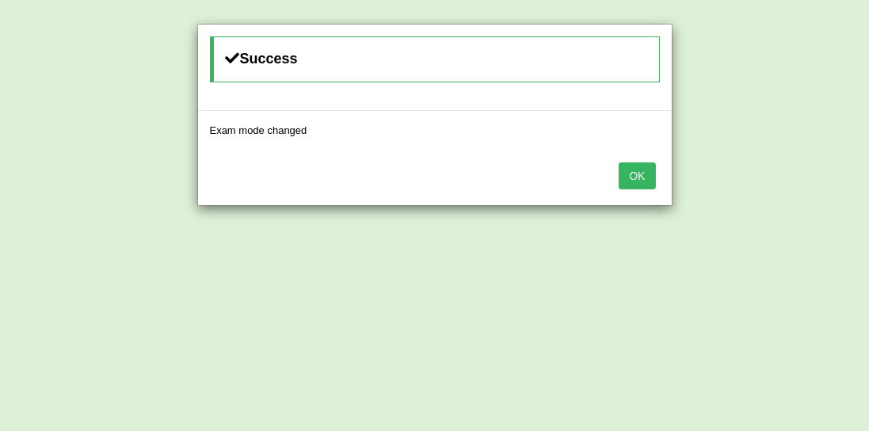
click at [634, 178] on button "OK" at bounding box center [637, 175] width 36 height 27
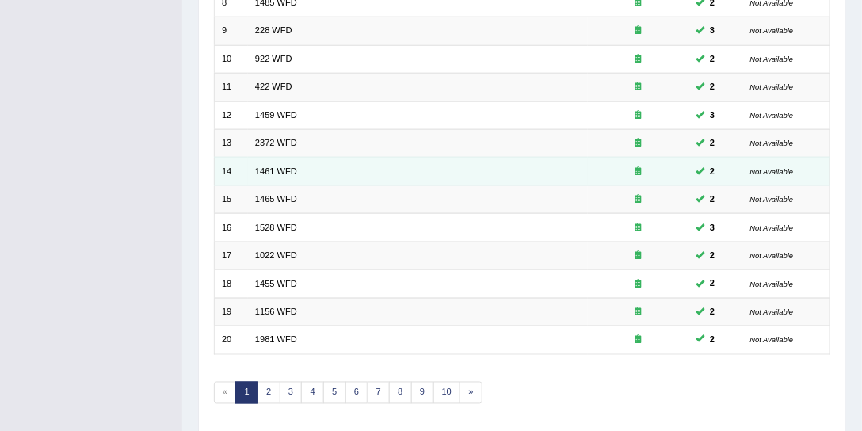
scroll to position [476, 0]
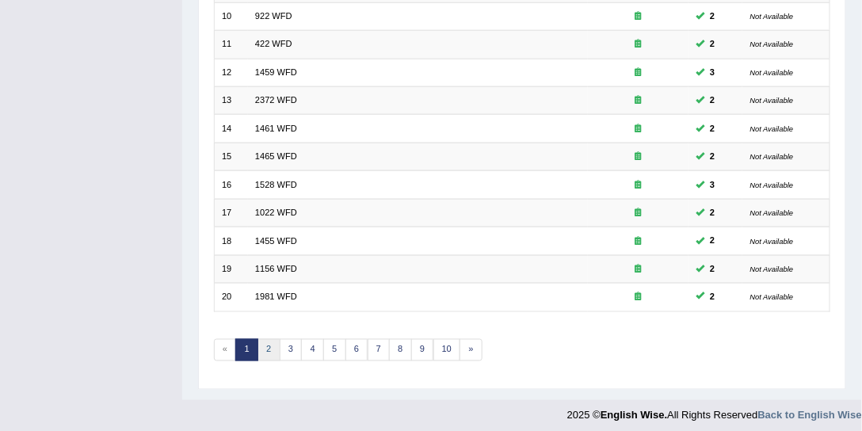
click at [266, 341] on link "2" at bounding box center [269, 350] width 23 height 22
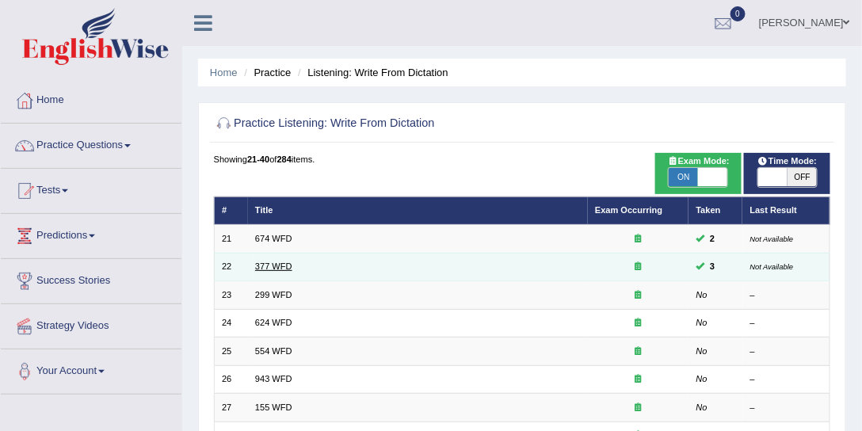
click at [268, 265] on link "377 WFD" at bounding box center [273, 267] width 37 height 10
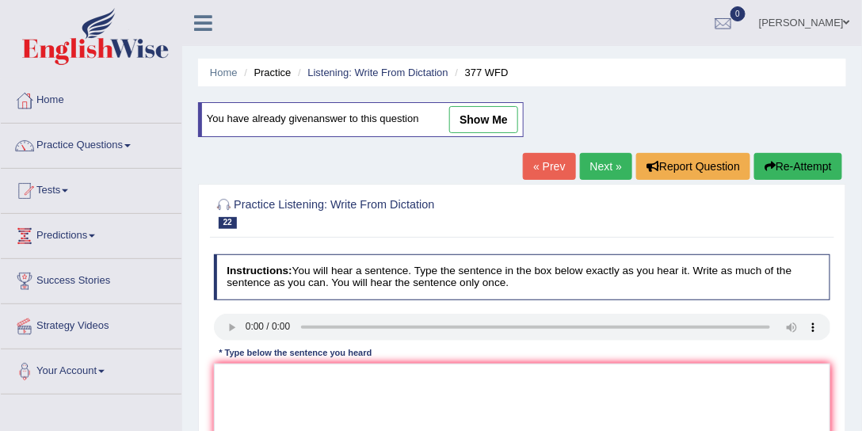
click at [488, 126] on link "show me" at bounding box center [483, 119] width 69 height 27
type textarea "The department has a higher proputioes propution ao posgraduate students."
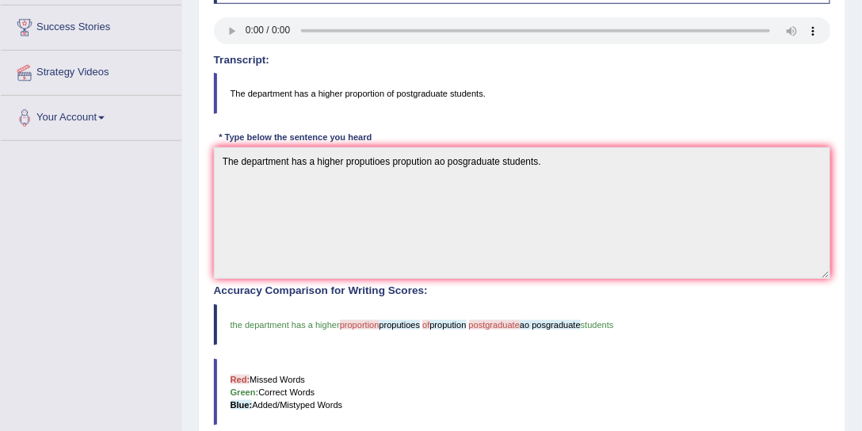
scroll to position [225, 0]
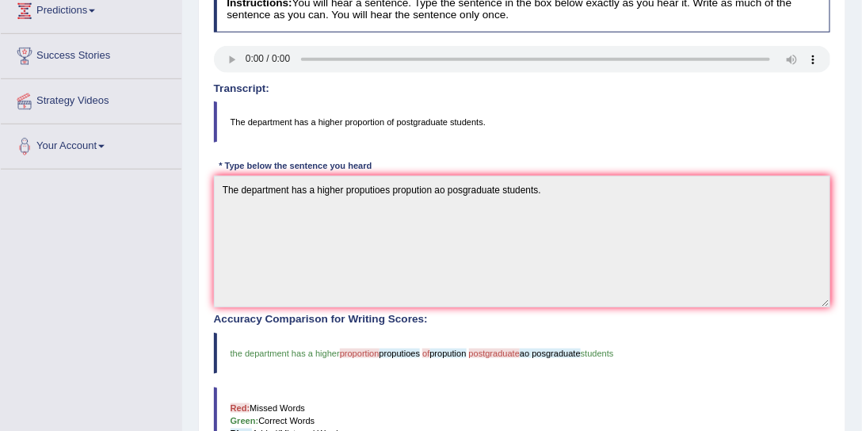
drag, startPoint x: 314, startPoint y: 121, endPoint x: 458, endPoint y: 123, distance: 144.2
click at [458, 123] on blockquote "The department has a higher proportion of postgraduate students." at bounding box center [522, 121] width 617 height 41
drag, startPoint x: 377, startPoint y: 120, endPoint x: 485, endPoint y: 121, distance: 107.8
click at [485, 121] on blockquote "The department has a higher proportion of postgraduate students." at bounding box center [522, 121] width 617 height 41
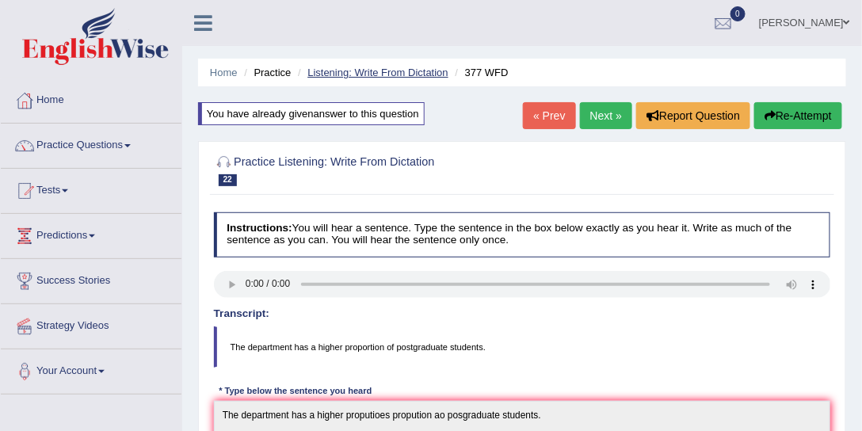
click at [423, 69] on link "Listening: Write From Dictation" at bounding box center [377, 73] width 141 height 12
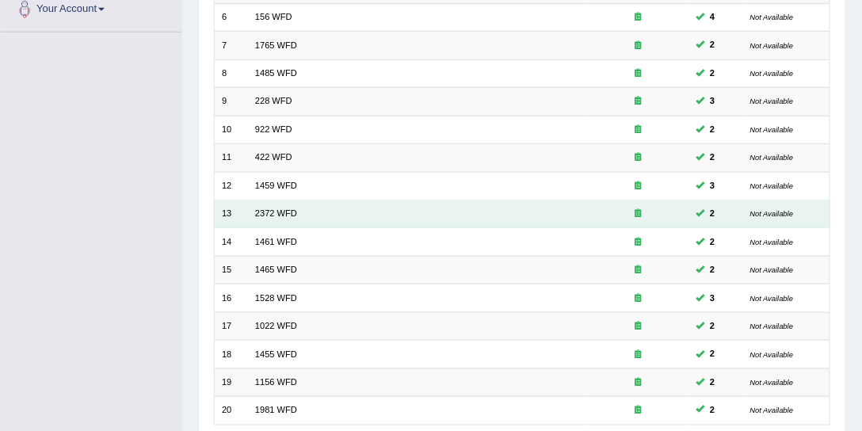
scroll to position [476, 0]
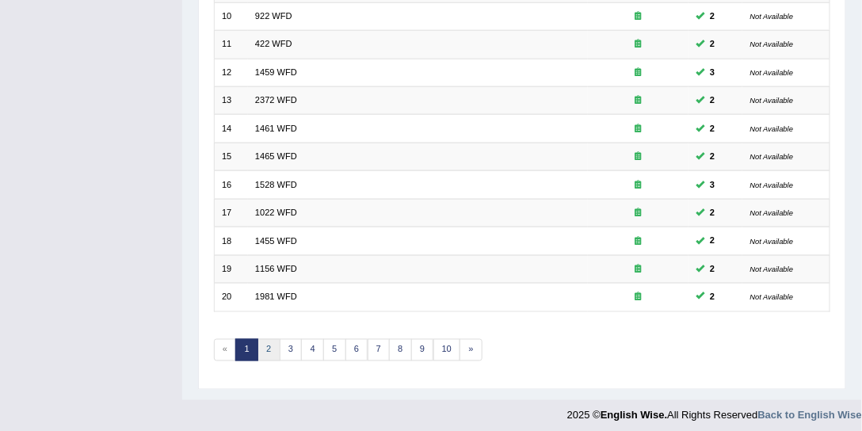
click at [268, 339] on link "2" at bounding box center [269, 350] width 23 height 22
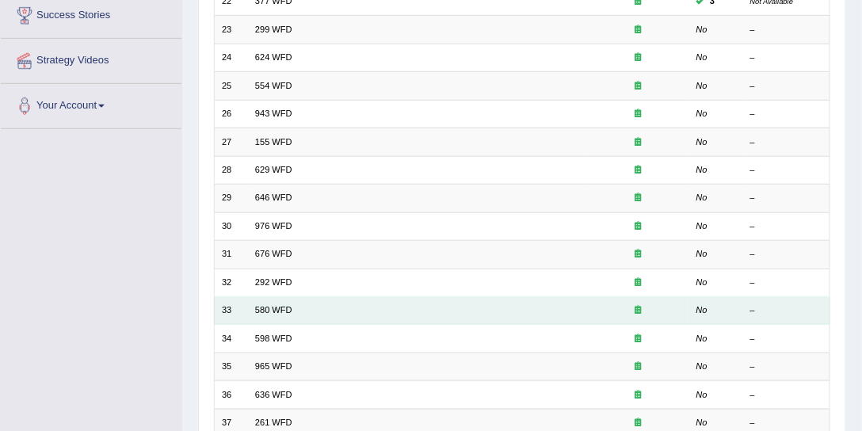
scroll to position [181, 0]
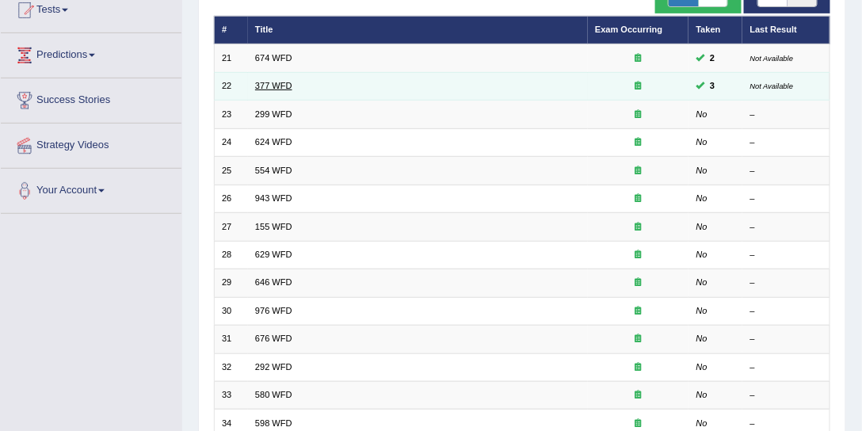
click at [266, 84] on link "377 WFD" at bounding box center [273, 86] width 37 height 10
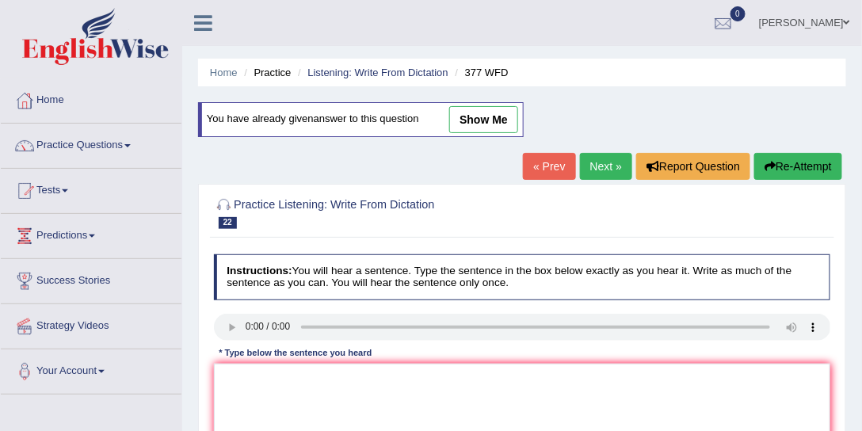
click at [479, 129] on link "show me" at bounding box center [483, 119] width 69 height 27
type textarea "The department has a higher proputioes propution ao posgraduate students."
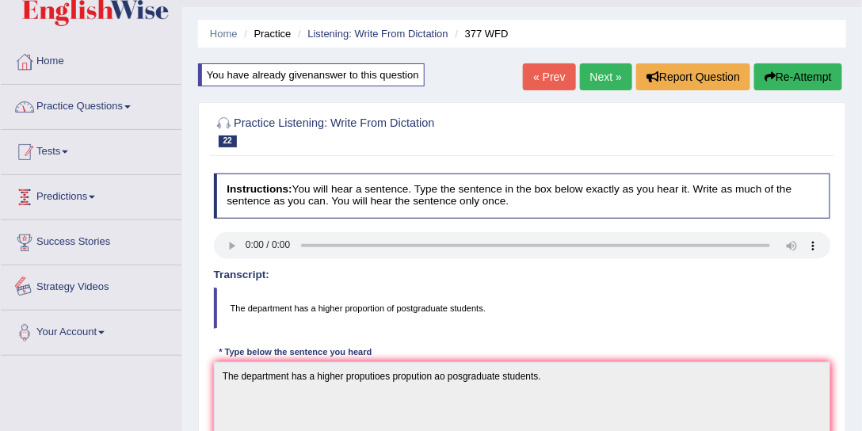
scroll to position [60, 0]
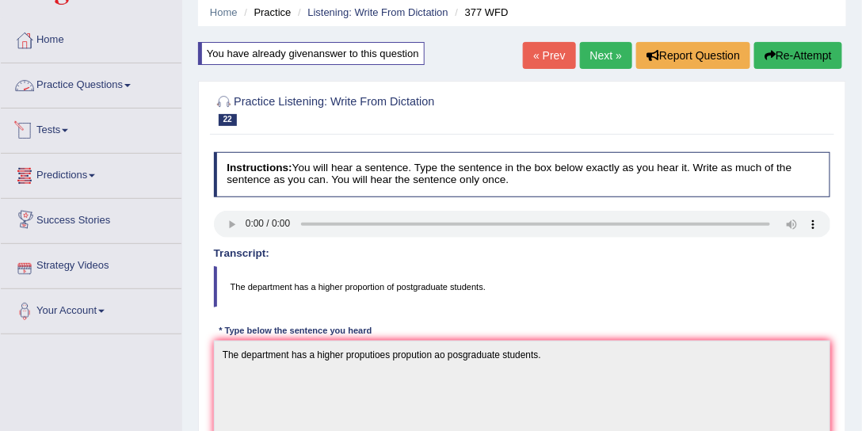
click at [88, 100] on link "Practice Questions" at bounding box center [91, 83] width 181 height 40
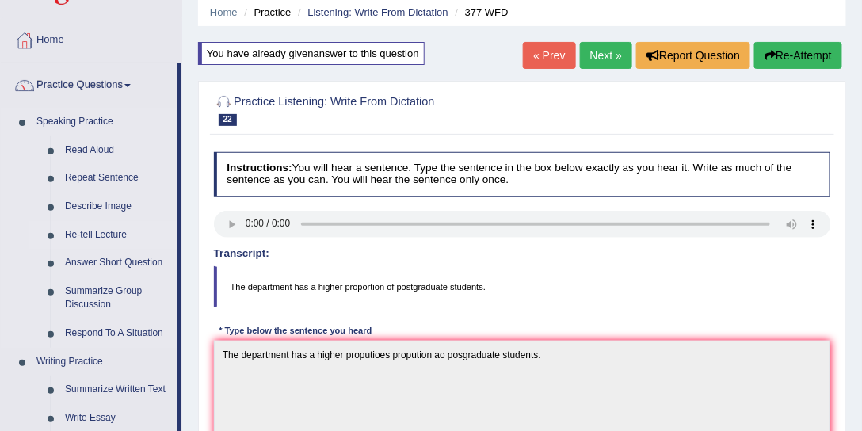
drag, startPoint x: 112, startPoint y: 232, endPoint x: 119, endPoint y: 224, distance: 10.7
click at [112, 232] on link "Re-tell Lecture" at bounding box center [118, 235] width 120 height 29
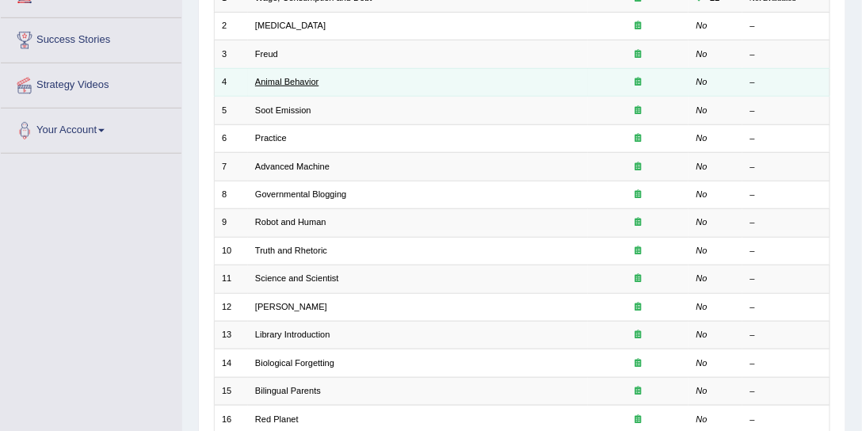
scroll to position [120, 0]
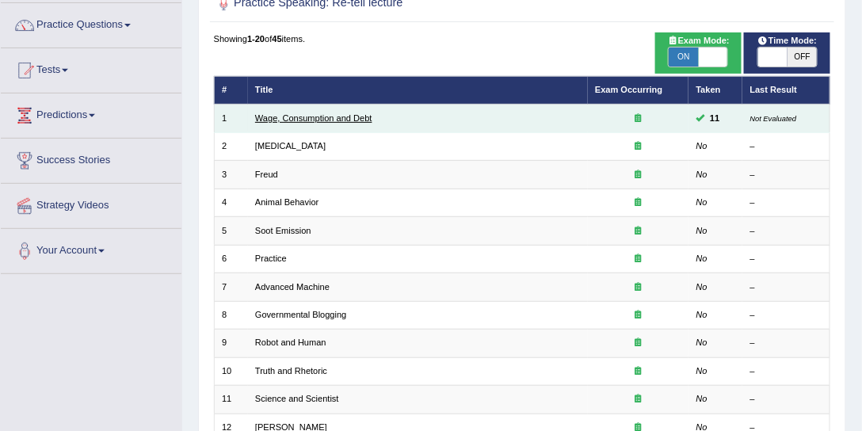
click at [310, 115] on link "Wage, Consumption and Debt" at bounding box center [313, 118] width 117 height 10
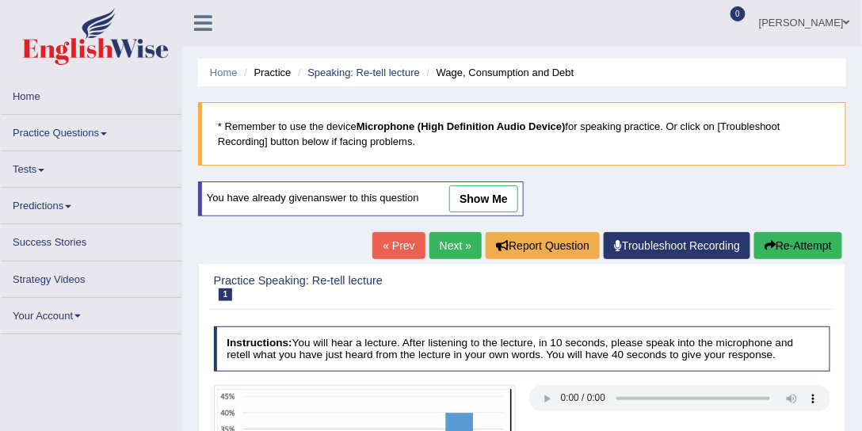
click at [485, 191] on link "show me" at bounding box center [483, 198] width 69 height 27
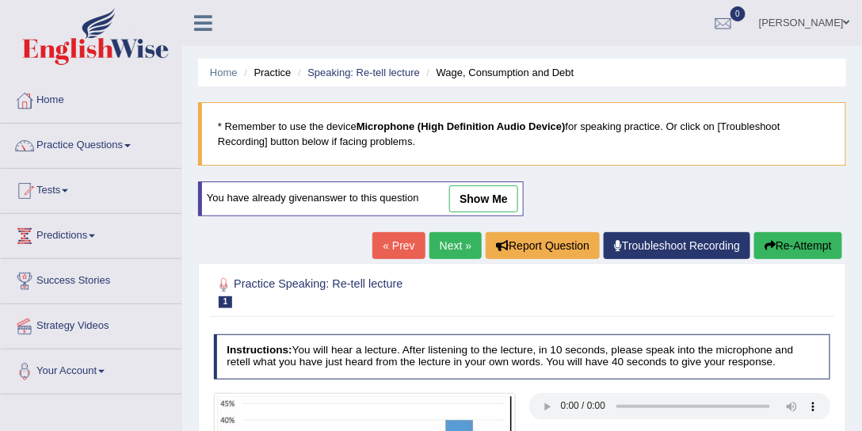
click at [476, 198] on link "show me" at bounding box center [483, 198] width 69 height 27
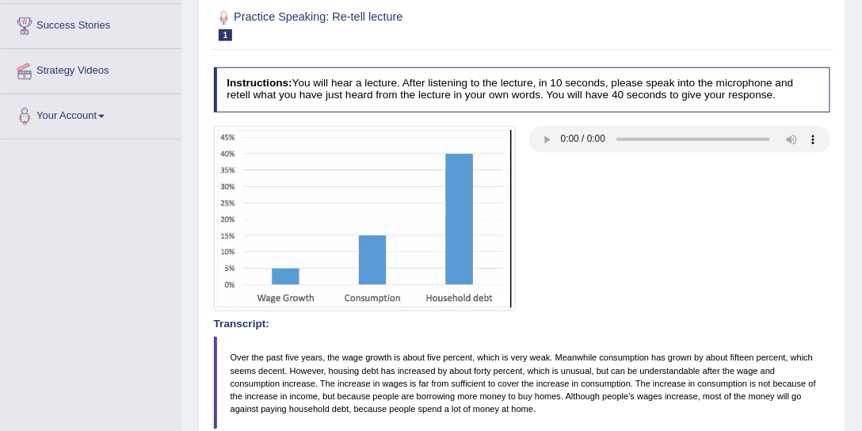
scroll to position [181, 0]
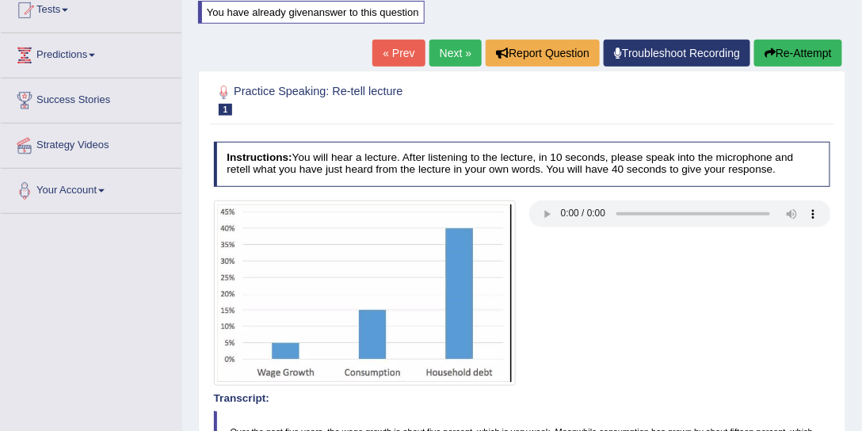
click at [621, 306] on div at bounding box center [522, 293] width 631 height 185
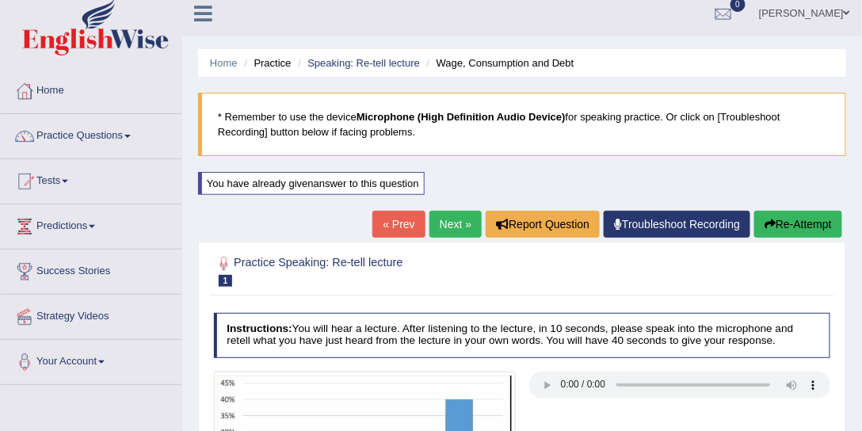
scroll to position [0, 0]
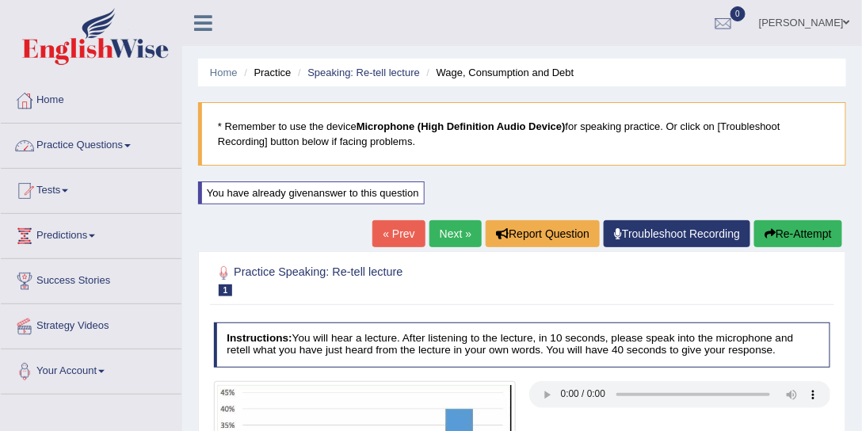
click at [131, 146] on span at bounding box center [127, 145] width 6 height 3
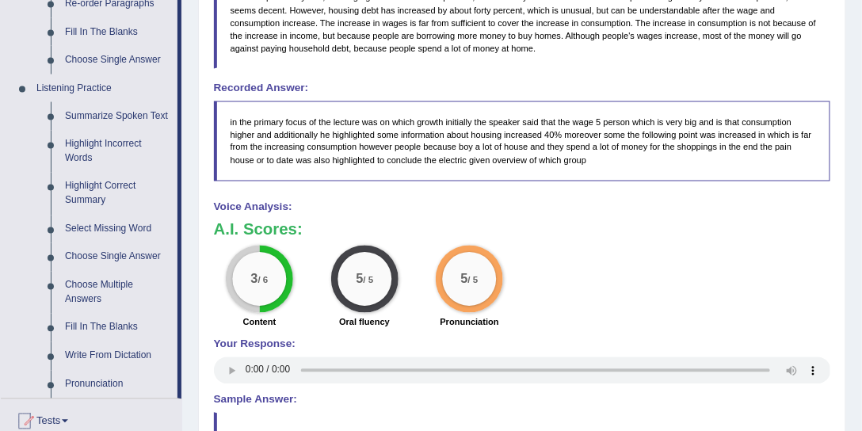
scroll to position [628, 0]
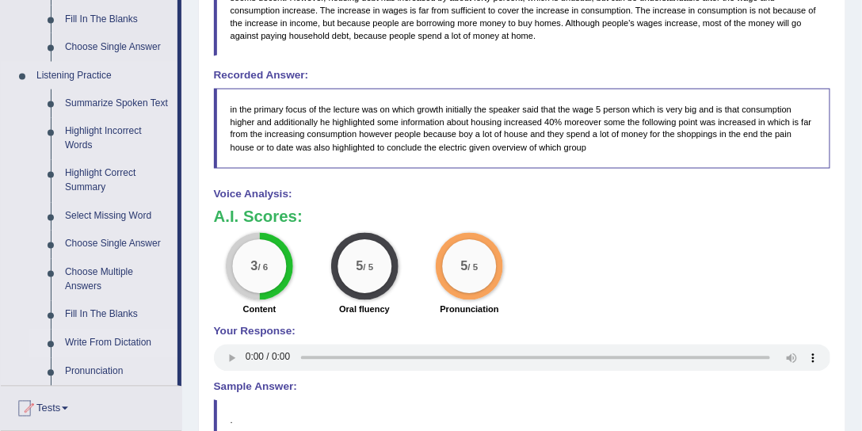
click at [94, 342] on link "Write From Dictation" at bounding box center [118, 344] width 120 height 29
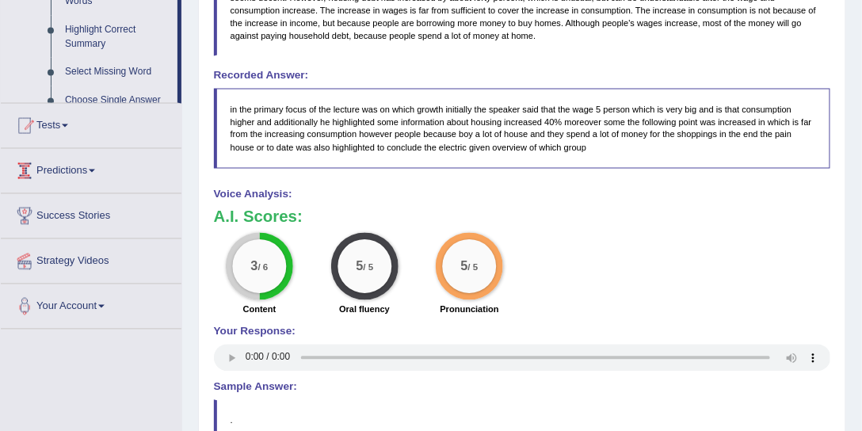
scroll to position [559, 0]
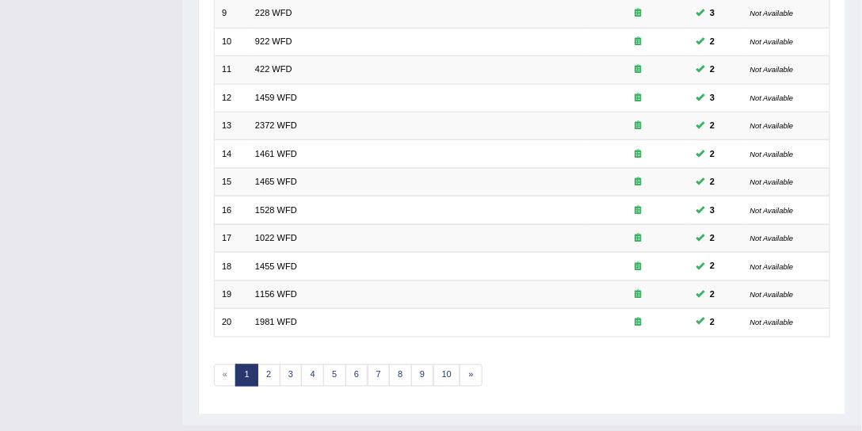
scroll to position [460, 0]
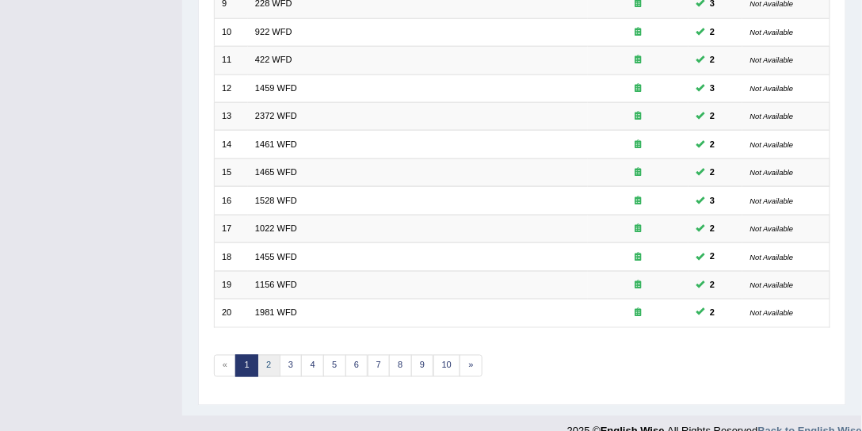
click at [269, 355] on link "2" at bounding box center [269, 366] width 23 height 22
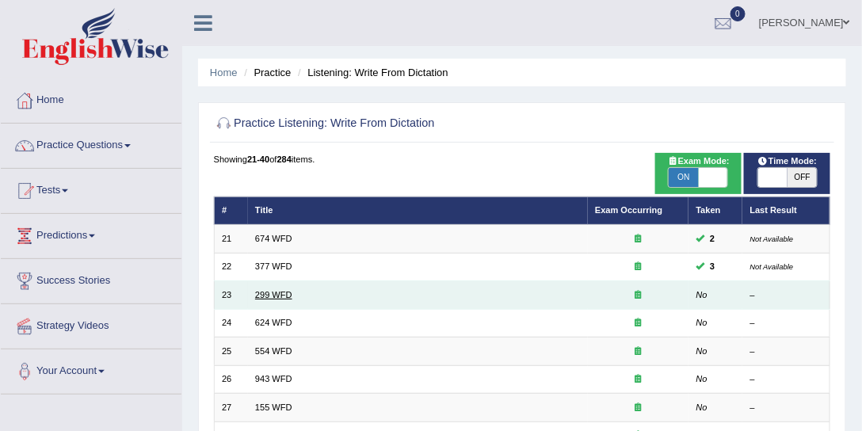
click at [261, 296] on link "299 WFD" at bounding box center [273, 295] width 37 height 10
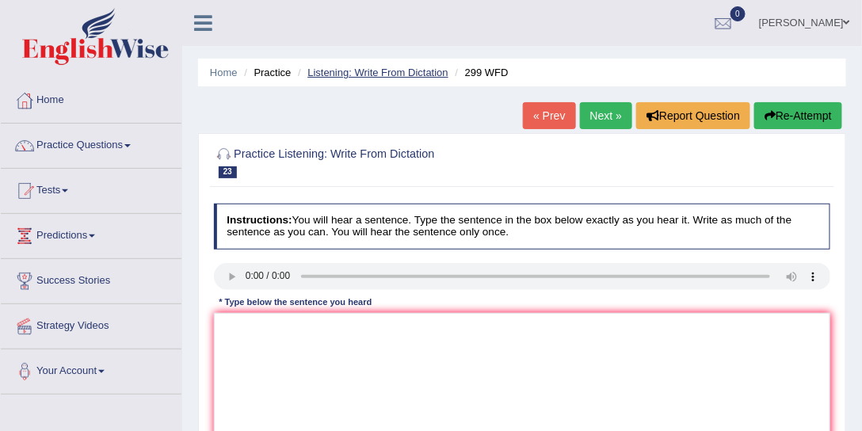
click at [382, 75] on link "Listening: Write From Dictation" at bounding box center [377, 73] width 141 height 12
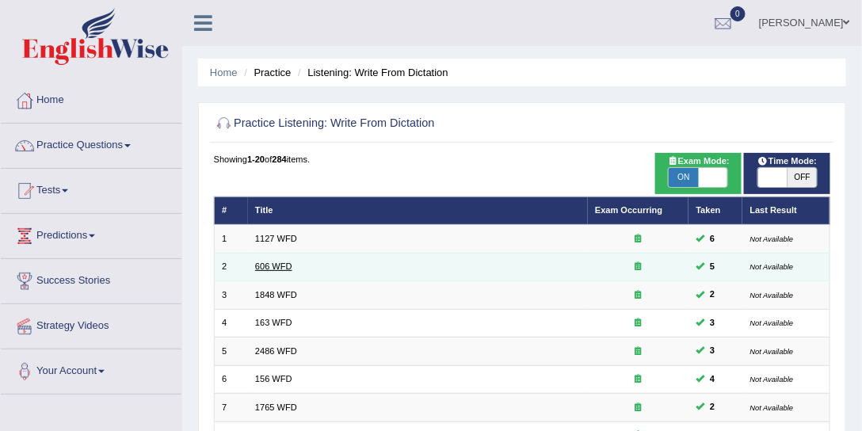
click at [277, 264] on link "606 WFD" at bounding box center [273, 267] width 37 height 10
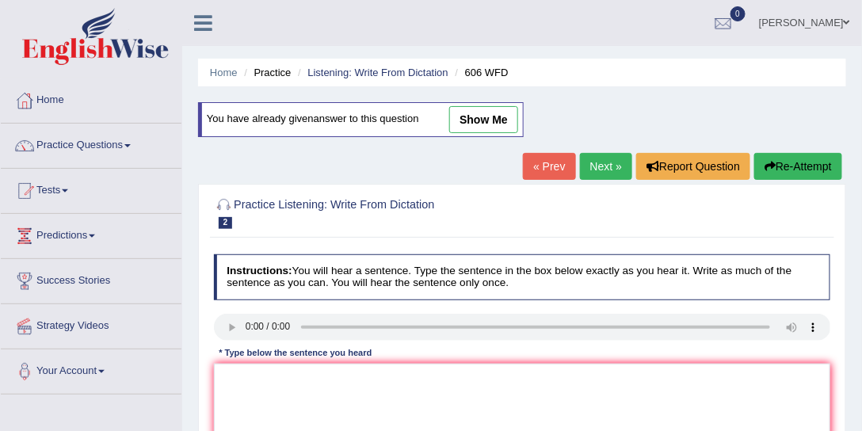
click at [488, 121] on link "show me" at bounding box center [483, 119] width 69 height 27
type textarea "Students will study the languages and literacture intecture a incient greese gr…"
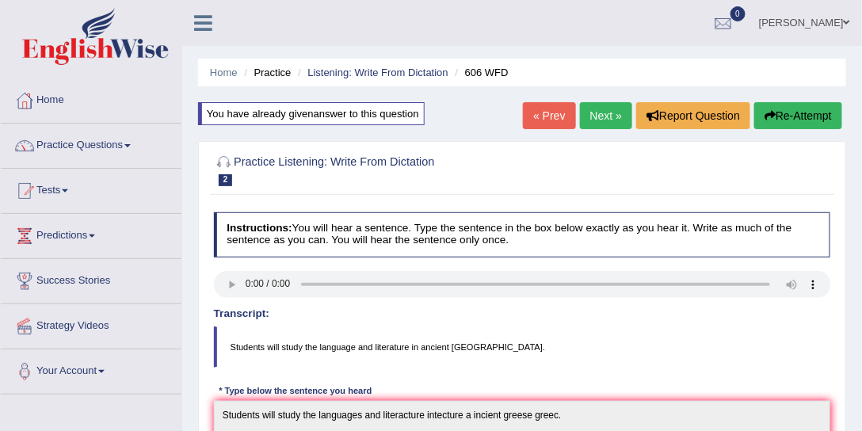
click at [835, 29] on link "Zahra Elahi" at bounding box center [804, 20] width 115 height 41
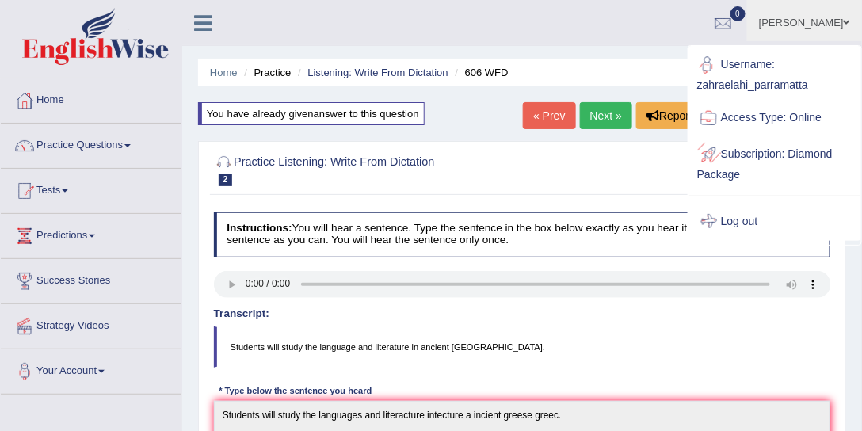
click at [750, 212] on link "Log out" at bounding box center [774, 222] width 171 height 36
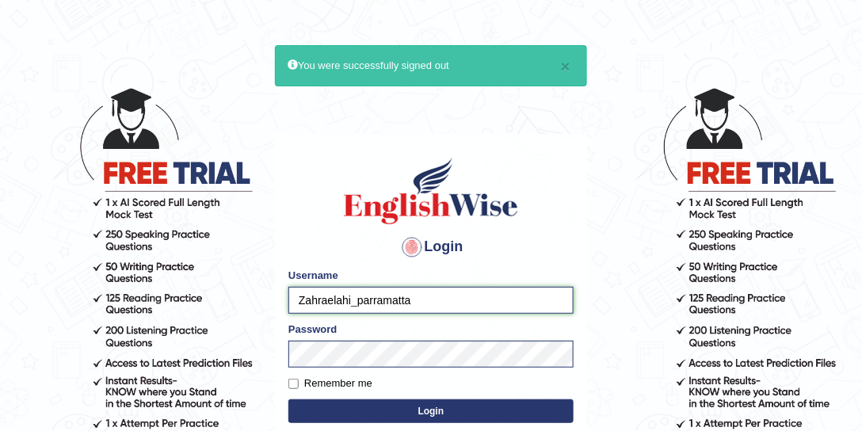
drag, startPoint x: 350, startPoint y: 300, endPoint x: 271, endPoint y: 300, distance: 79.3
click at [268, 300] on body "× You were successfully signed out Login Please fix the following errors: Usern…" at bounding box center [431, 258] width 862 height 431
type input "kalsang_parramatta"
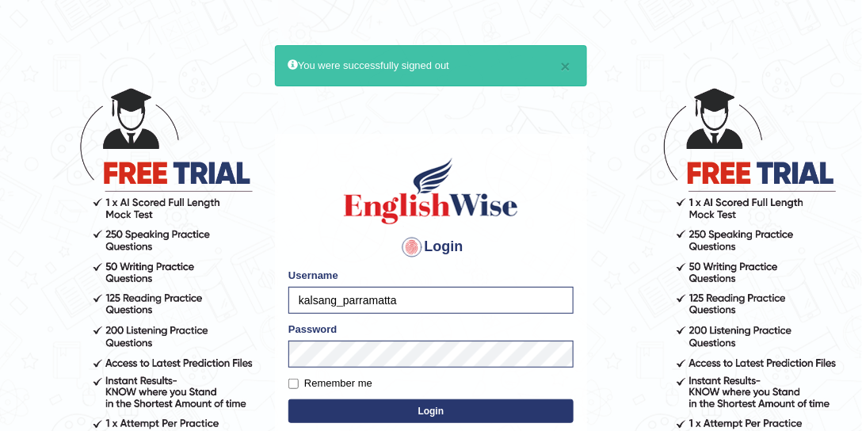
click at [441, 412] on button "Login" at bounding box center [430, 411] width 285 height 24
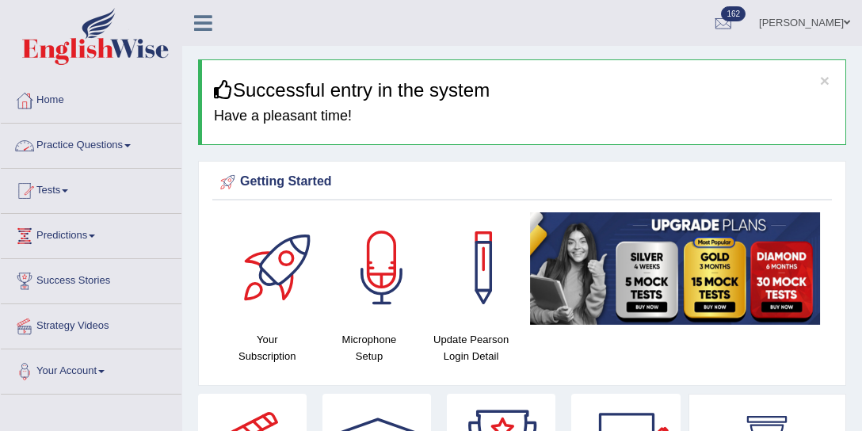
click at [99, 144] on link "Practice Questions" at bounding box center [91, 144] width 181 height 40
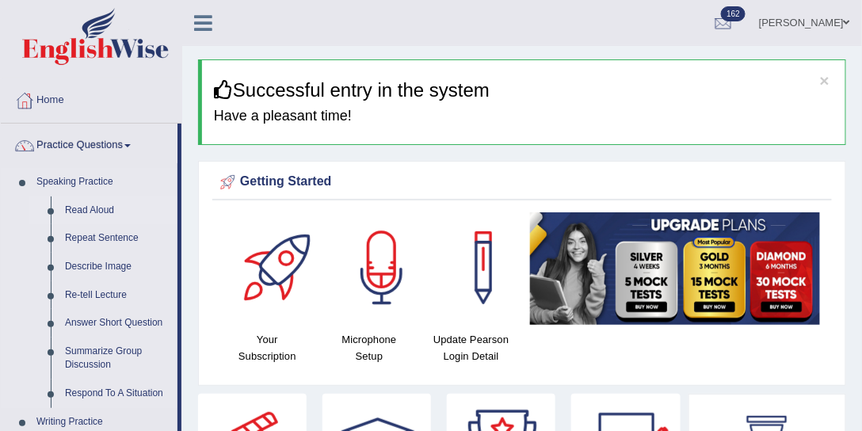
click at [109, 216] on link "Read Aloud" at bounding box center [118, 211] width 120 height 29
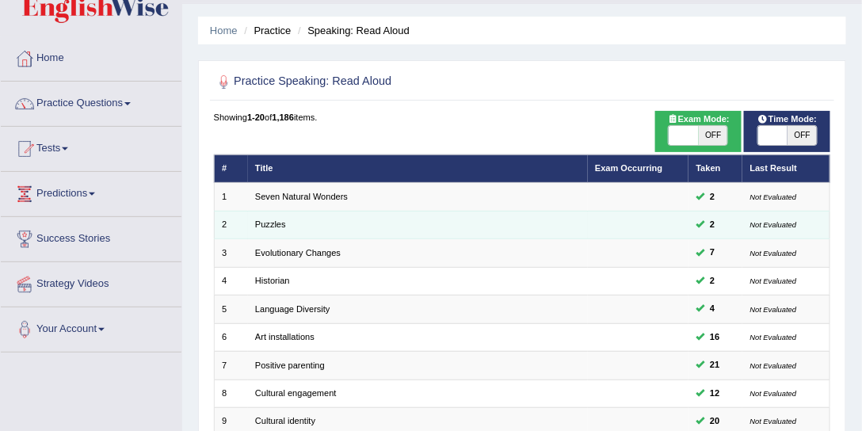
scroll to position [60, 0]
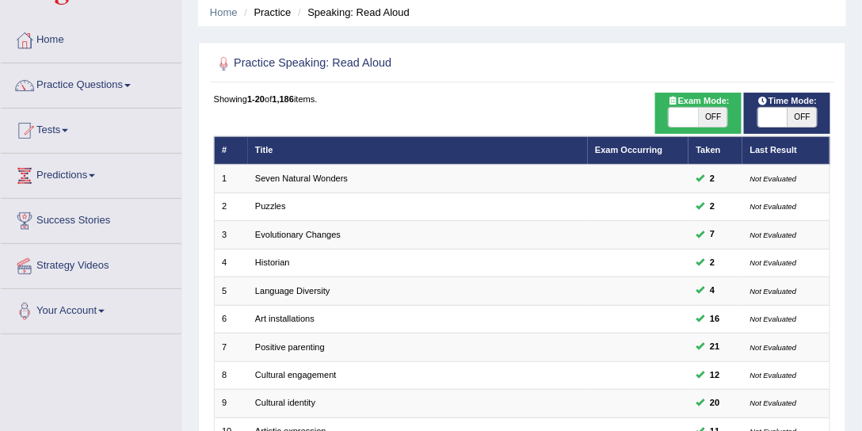
click at [712, 116] on span "OFF" at bounding box center [713, 117] width 29 height 19
checkbox input "true"
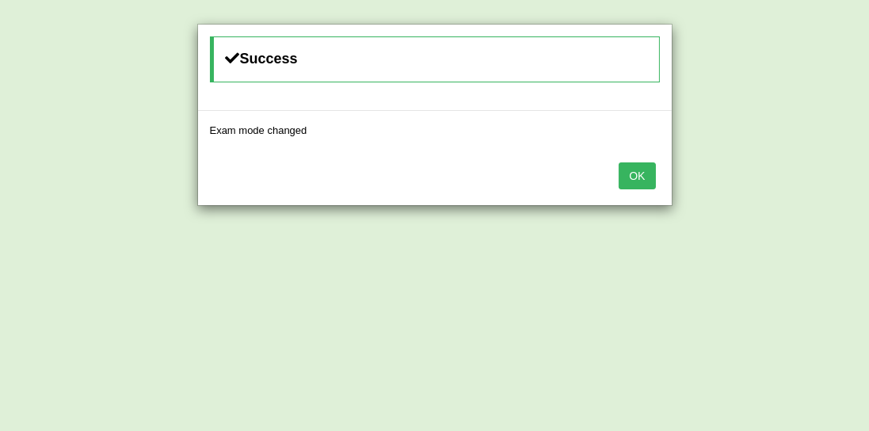
click at [628, 162] on button "OK" at bounding box center [637, 175] width 36 height 27
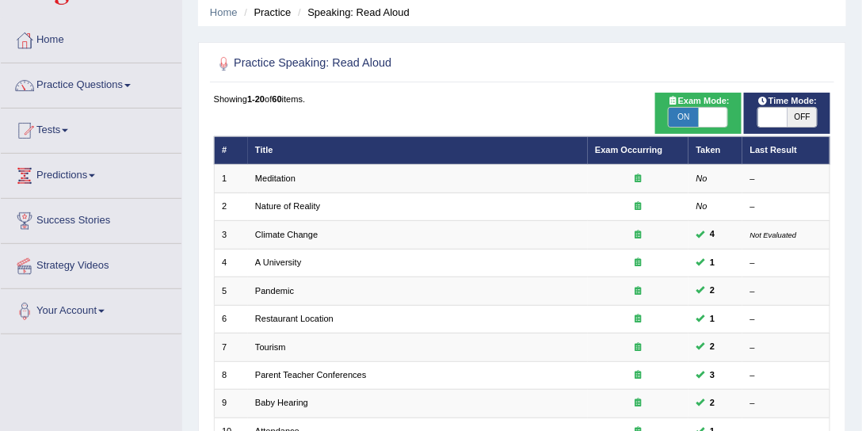
click at [682, 113] on span "ON" at bounding box center [683, 117] width 29 height 19
checkbox input "false"
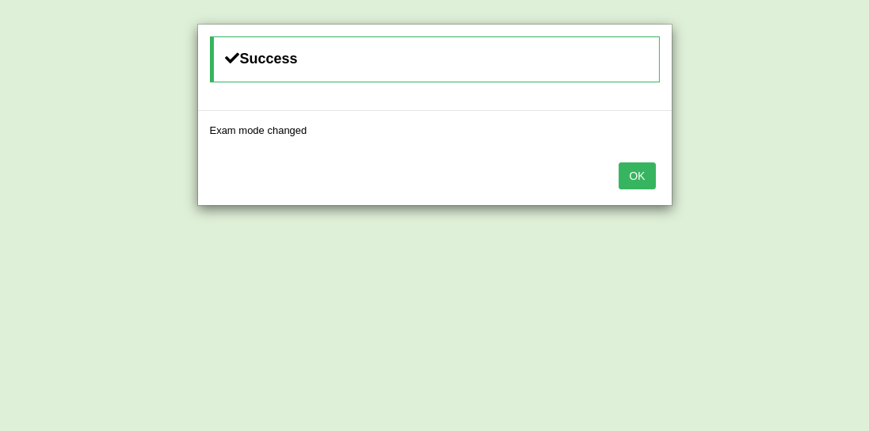
click at [641, 174] on button "OK" at bounding box center [637, 175] width 36 height 27
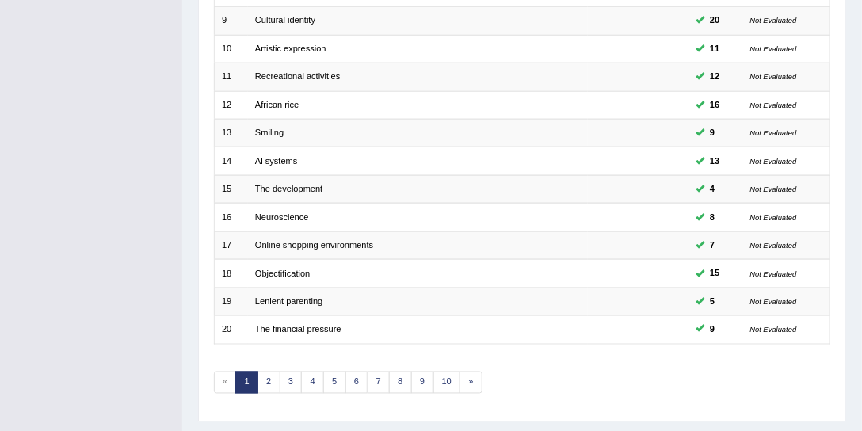
scroll to position [476, 0]
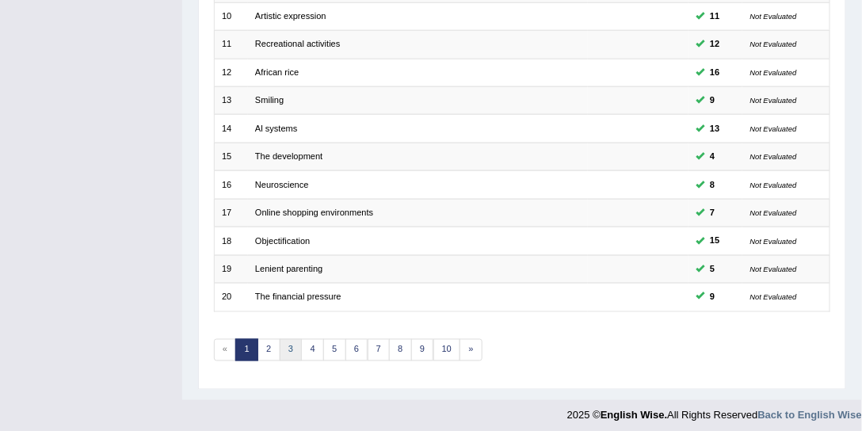
click at [287, 343] on link "3" at bounding box center [291, 350] width 23 height 22
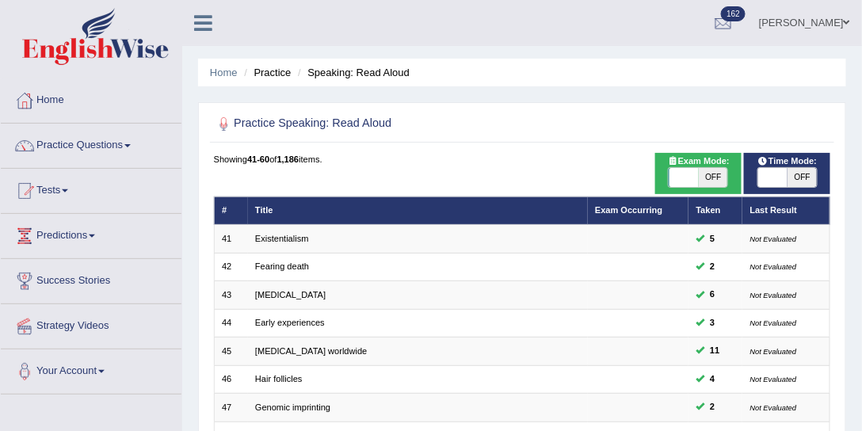
click at [707, 176] on span "OFF" at bounding box center [713, 177] width 29 height 19
checkbox input "true"
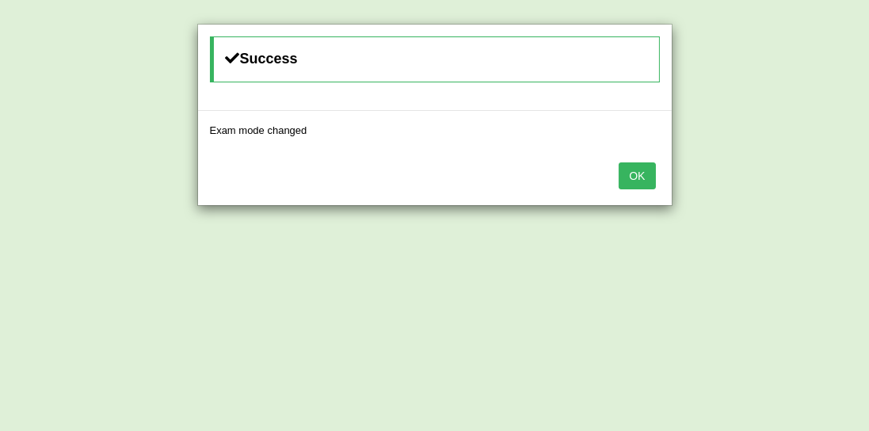
click at [644, 176] on button "OK" at bounding box center [637, 175] width 36 height 27
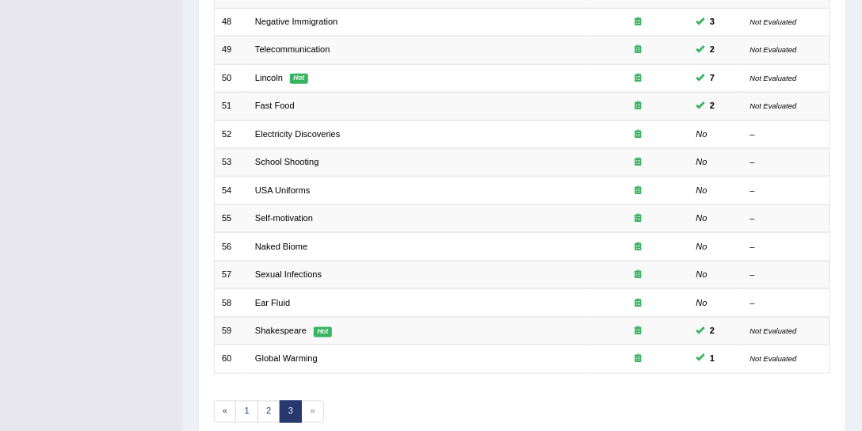
scroll to position [476, 0]
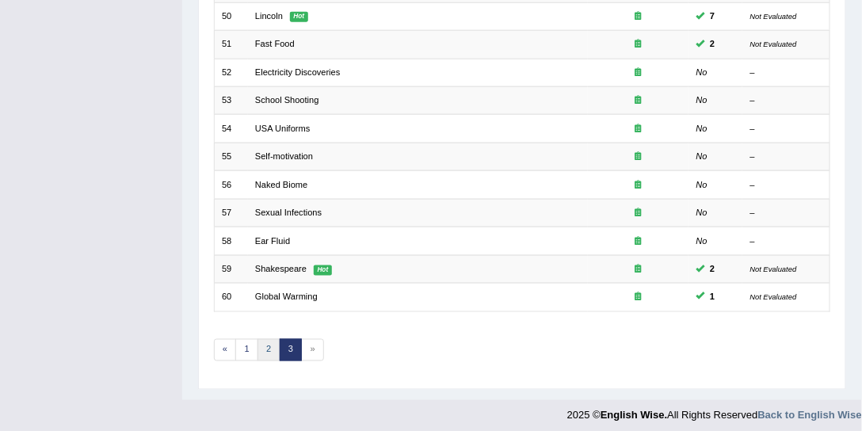
click at [266, 340] on link "2" at bounding box center [269, 350] width 23 height 22
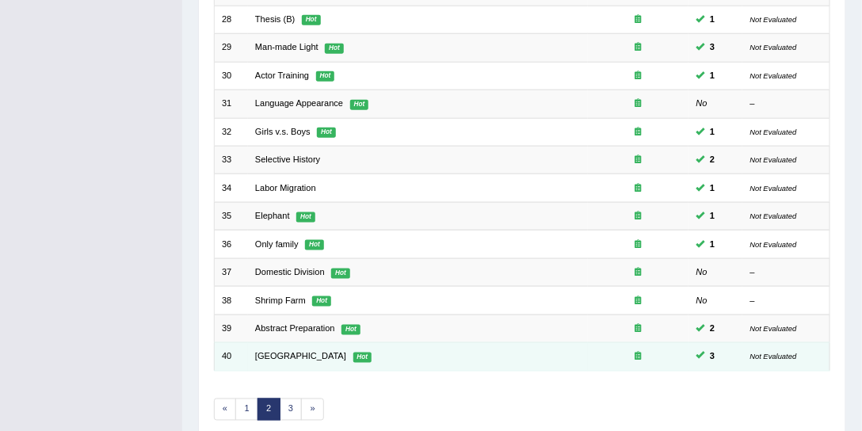
scroll to position [476, 0]
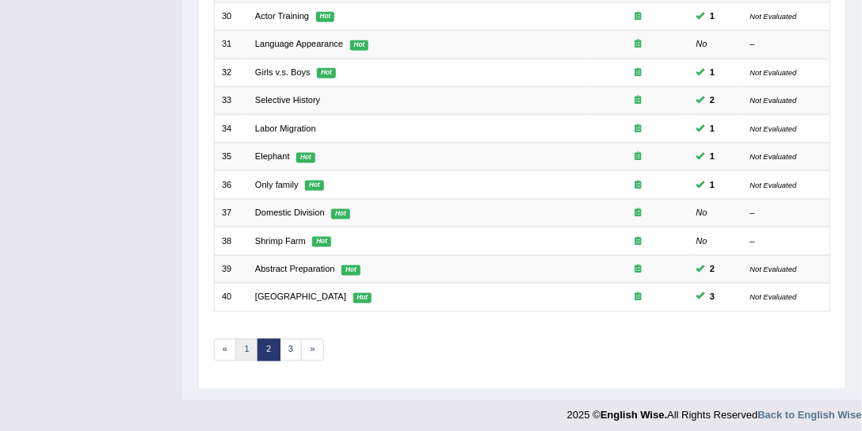
click at [239, 339] on link "1" at bounding box center [246, 350] width 23 height 22
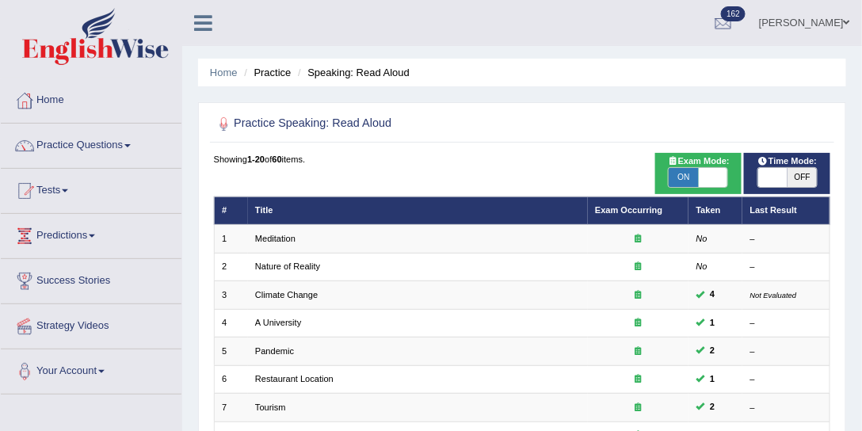
click at [693, 173] on span "ON" at bounding box center [683, 177] width 29 height 19
checkbox input "false"
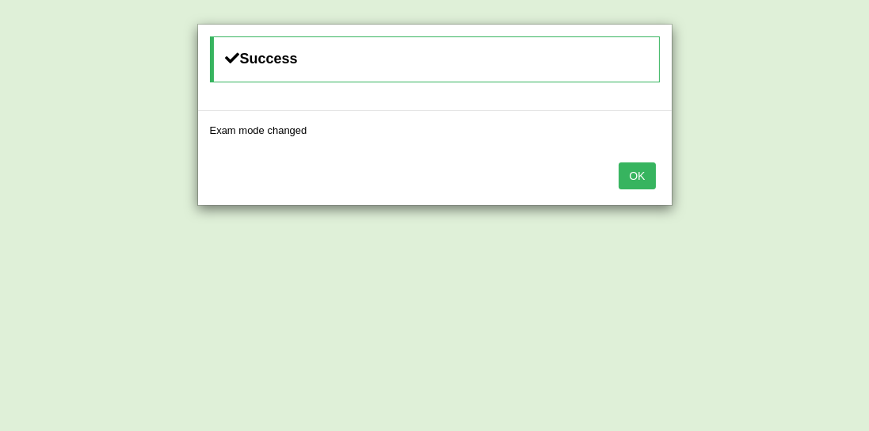
click at [636, 172] on button "OK" at bounding box center [637, 175] width 36 height 27
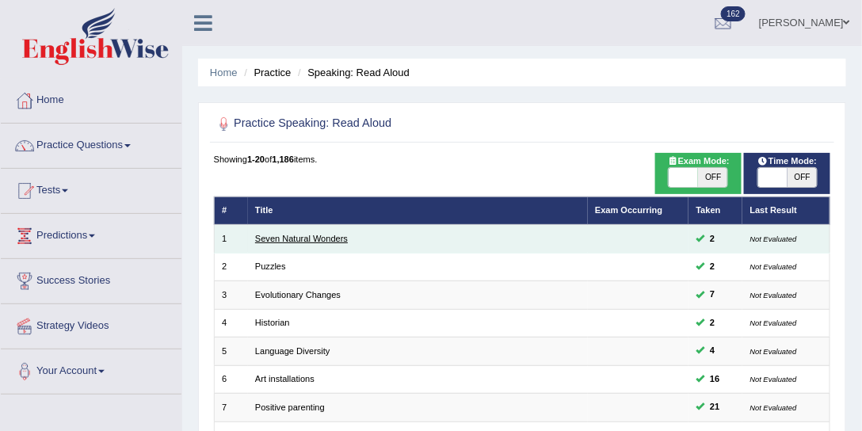
click at [275, 242] on link "Seven Natural Wonders" at bounding box center [301, 239] width 93 height 10
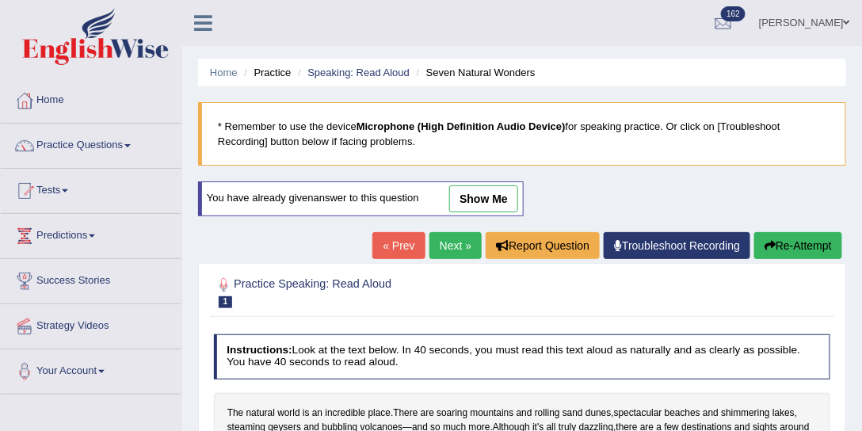
drag, startPoint x: 0, startPoint y: 0, endPoint x: 472, endPoint y: 185, distance: 507.4
click at [472, 181] on div "You have already given answer to this question show me" at bounding box center [361, 198] width 326 height 35
click at [476, 193] on link "show me" at bounding box center [483, 198] width 69 height 27
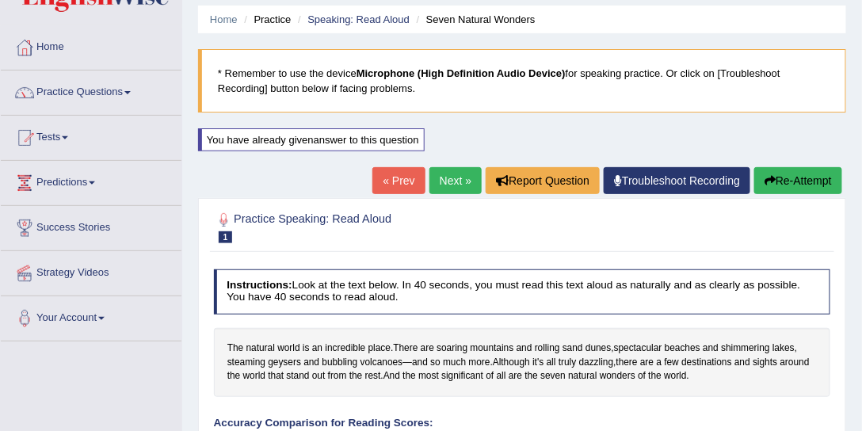
scroll to position [17, 0]
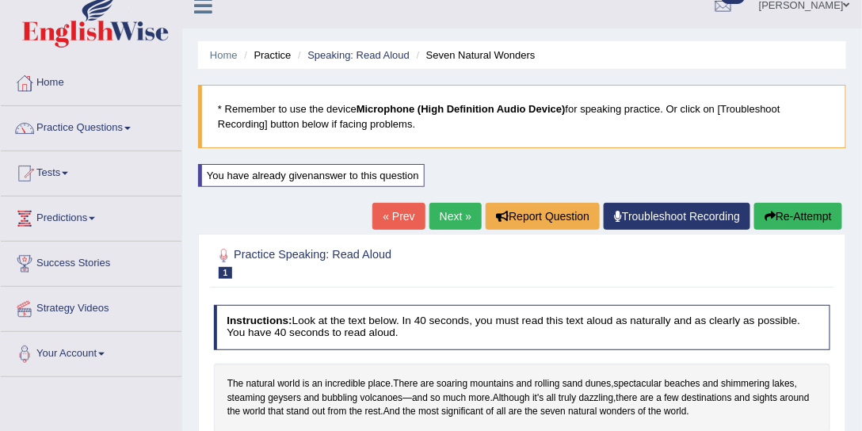
click at [451, 216] on link "Next »" at bounding box center [456, 216] width 52 height 27
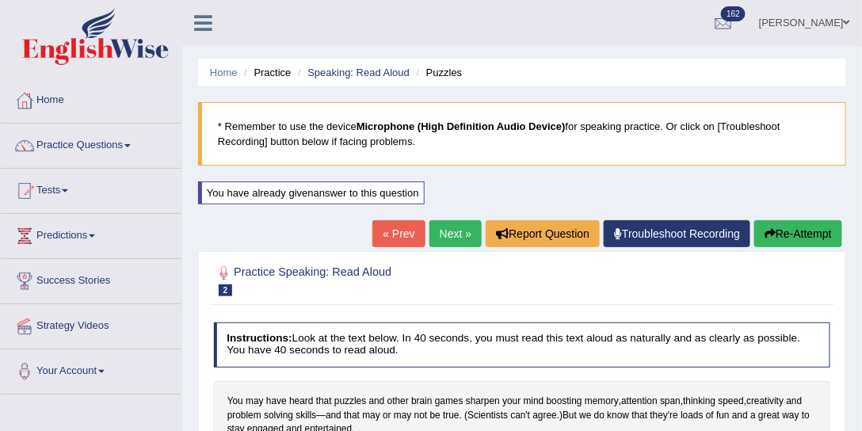
click at [455, 228] on link "Next »" at bounding box center [456, 233] width 52 height 27
click at [221, 70] on link "Home" at bounding box center [224, 73] width 28 height 12
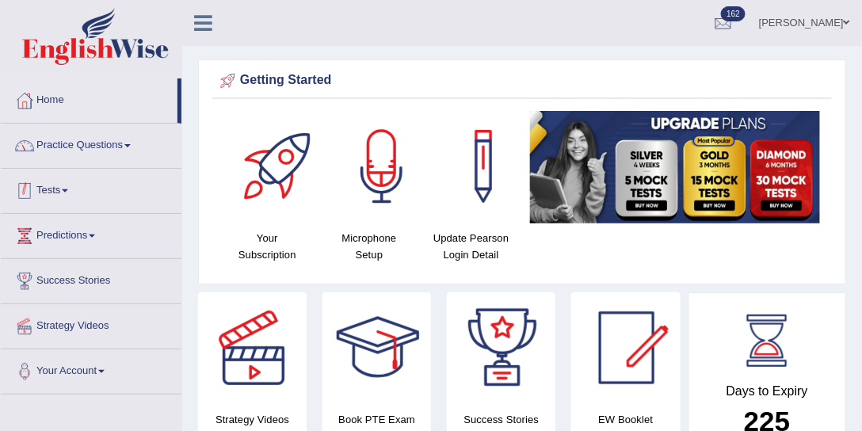
click at [128, 147] on link "Practice Questions" at bounding box center [91, 144] width 181 height 40
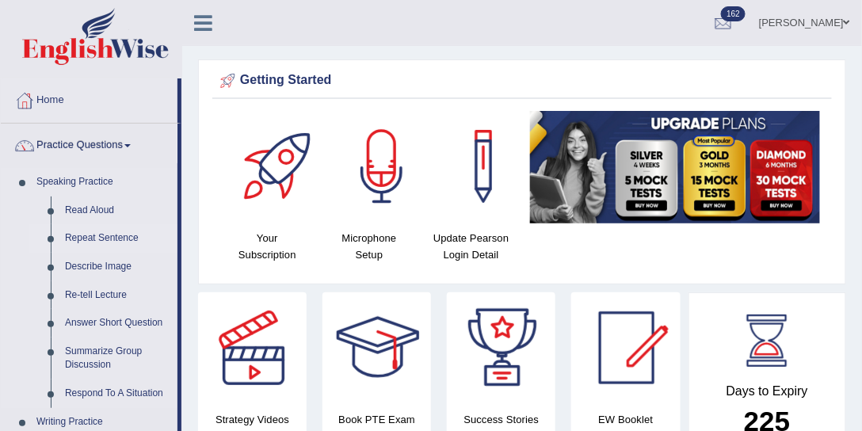
click at [100, 233] on link "Repeat Sentence" at bounding box center [118, 238] width 120 height 29
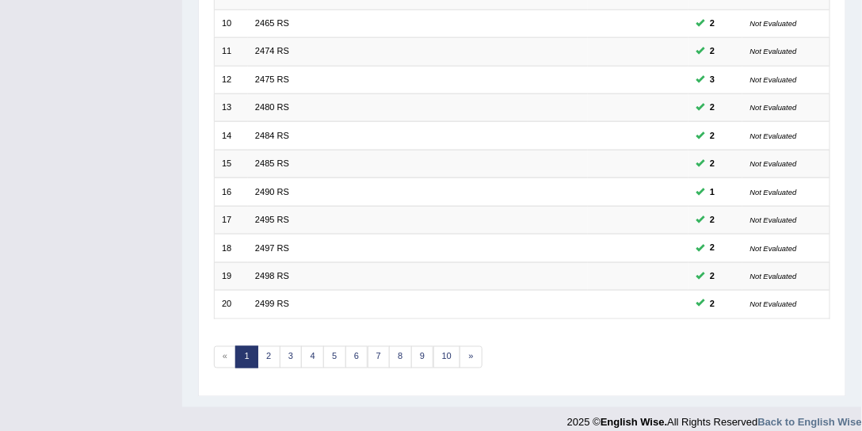
scroll to position [476, 0]
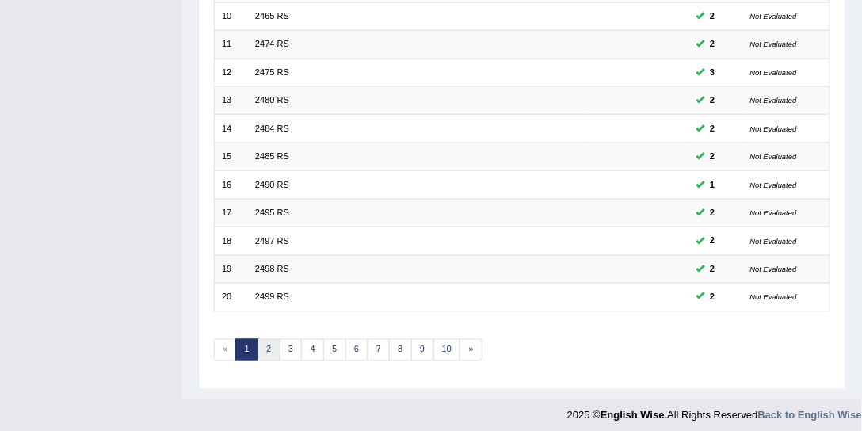
click at [267, 346] on link "2" at bounding box center [269, 350] width 23 height 22
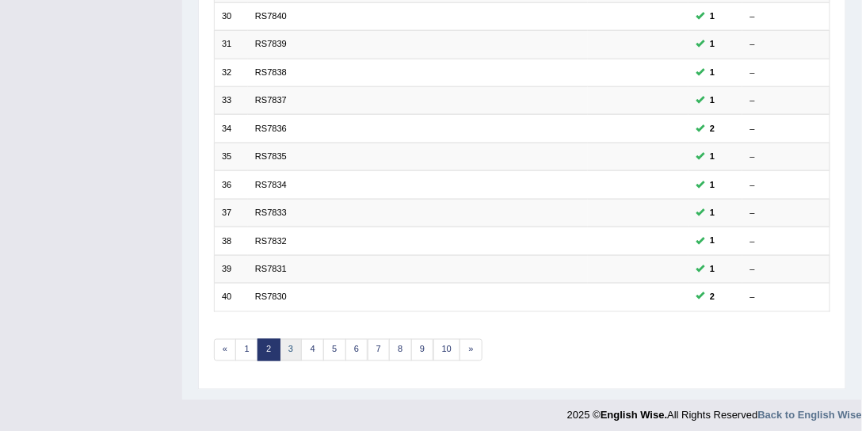
click at [292, 342] on link "3" at bounding box center [291, 350] width 23 height 22
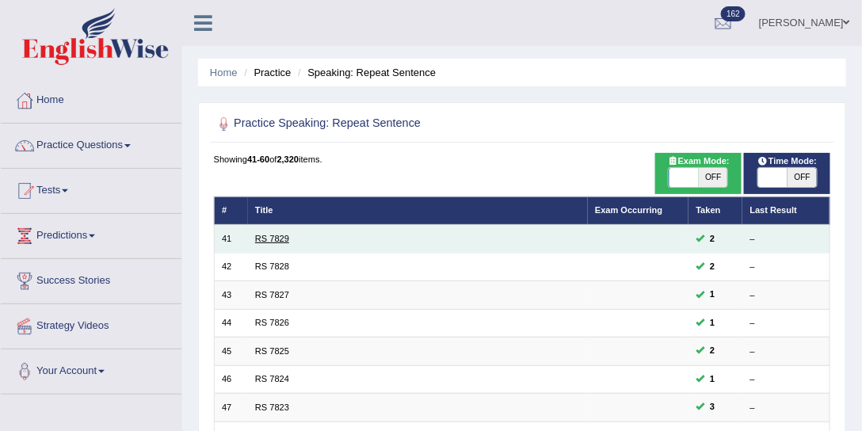
click at [287, 235] on link "RS 7829" at bounding box center [272, 239] width 34 height 10
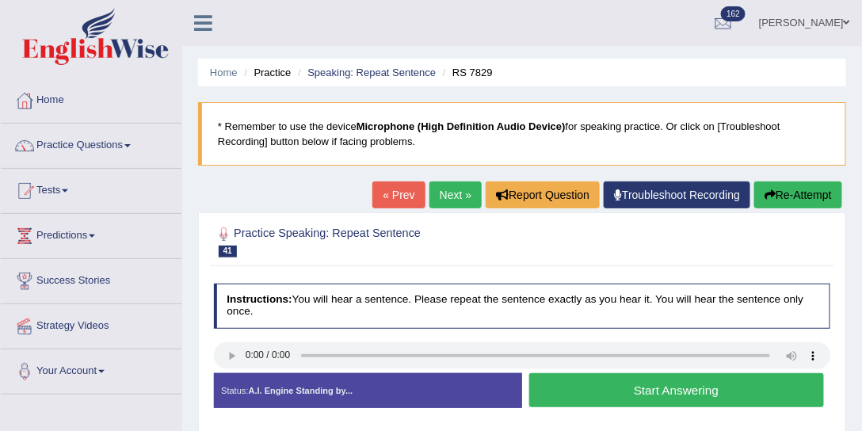
click at [442, 197] on link "Next »" at bounding box center [456, 194] width 52 height 27
click at [400, 70] on link "Speaking: Repeat Sentence" at bounding box center [371, 73] width 128 height 12
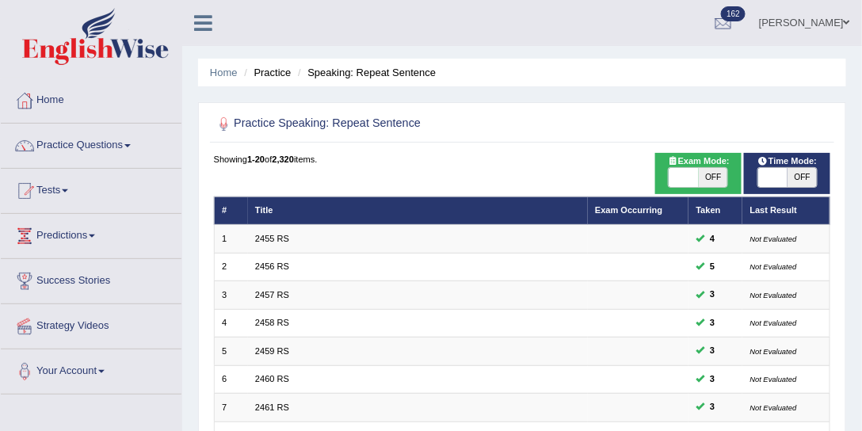
click at [788, 174] on span "OFF" at bounding box center [802, 177] width 29 height 19
checkbox input "true"
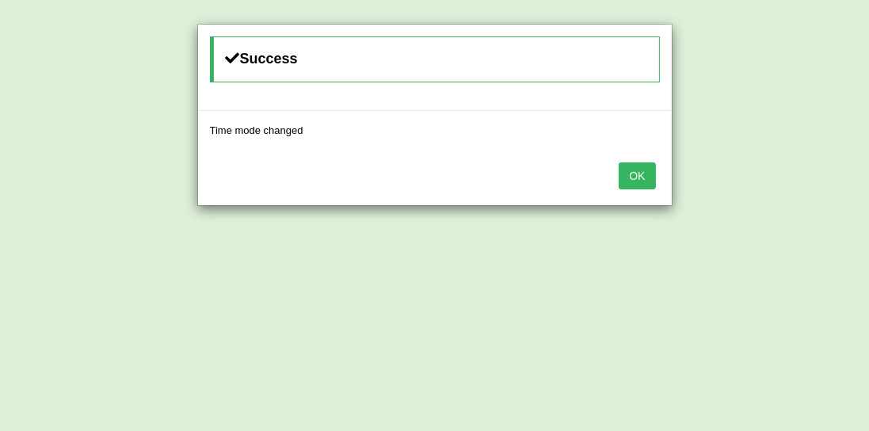
click at [644, 176] on button "OK" at bounding box center [637, 175] width 36 height 27
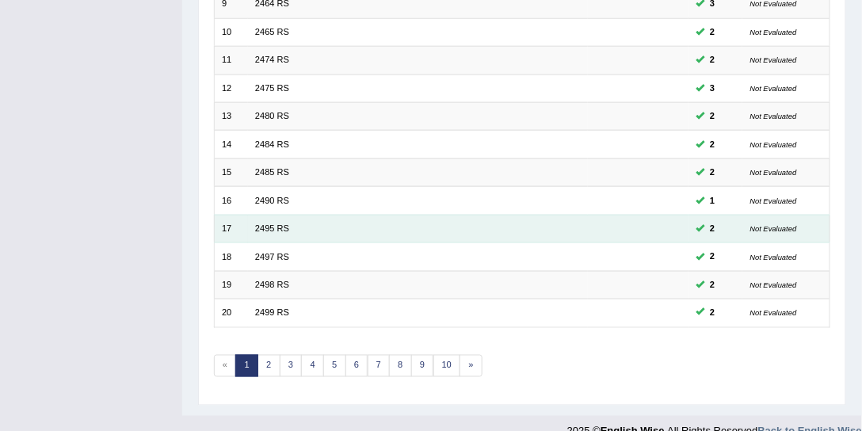
scroll to position [476, 0]
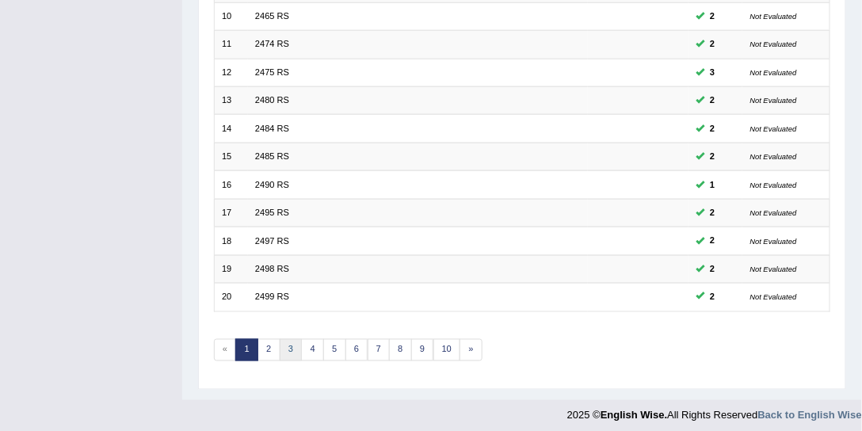
click at [290, 344] on link "3" at bounding box center [291, 350] width 23 height 22
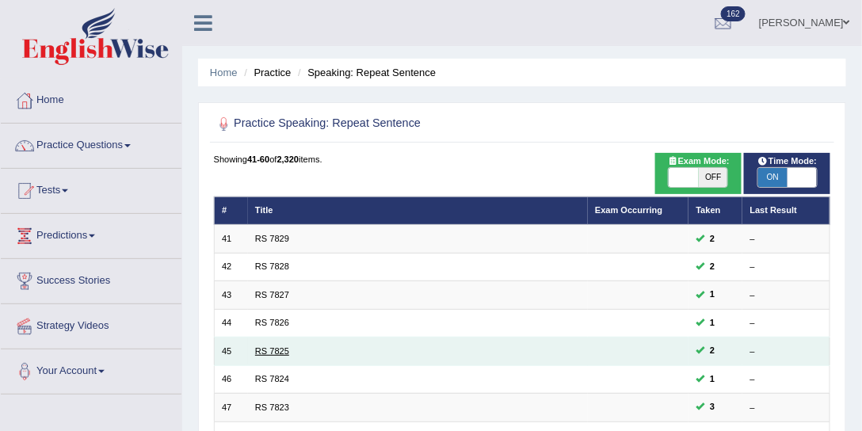
click at [276, 352] on link "RS 7825" at bounding box center [272, 351] width 34 height 10
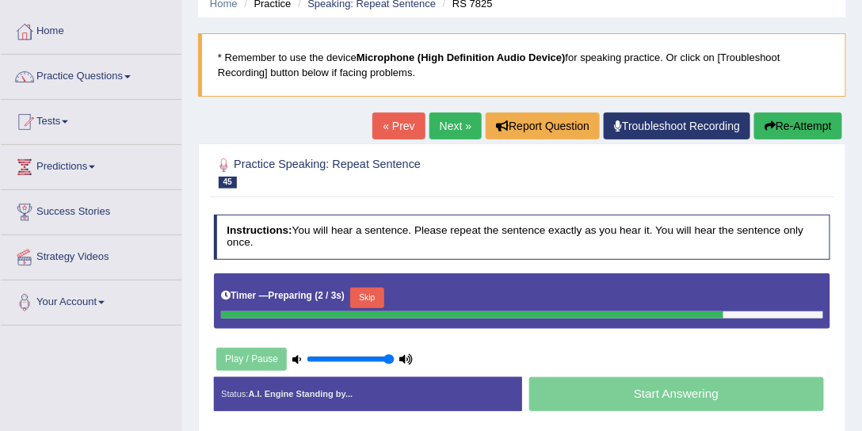
scroll to position [60, 0]
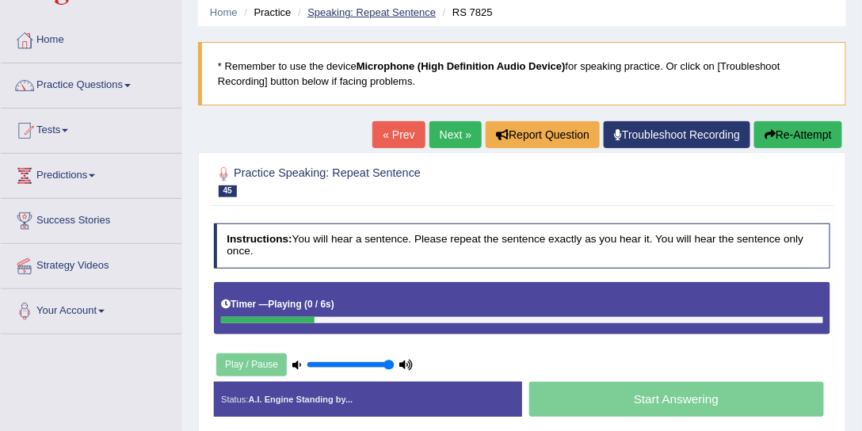
click at [403, 13] on link "Speaking: Repeat Sentence" at bounding box center [371, 12] width 128 height 12
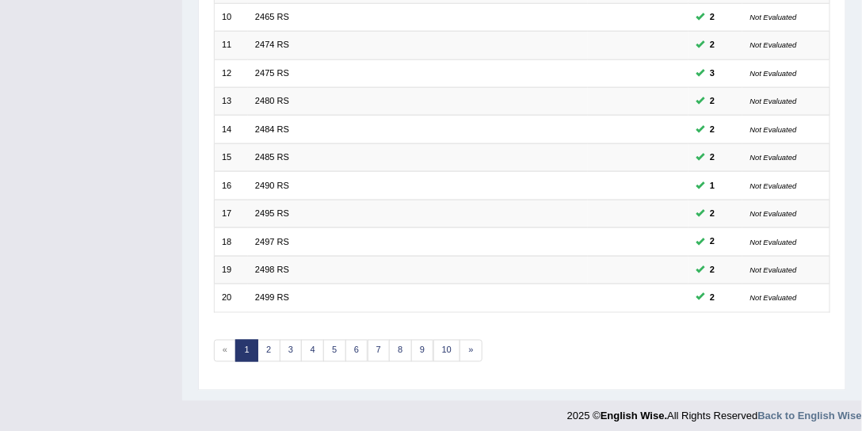
scroll to position [476, 0]
click at [283, 346] on link "3" at bounding box center [291, 350] width 23 height 22
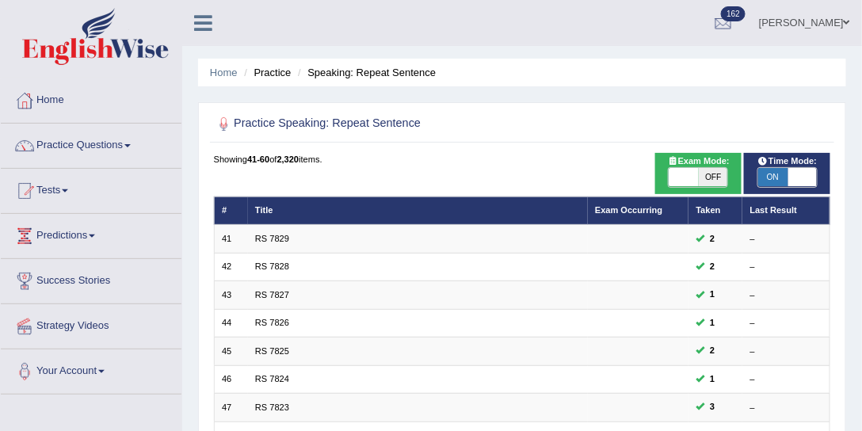
click at [716, 181] on span "OFF" at bounding box center [713, 177] width 29 height 19
checkbox input "true"
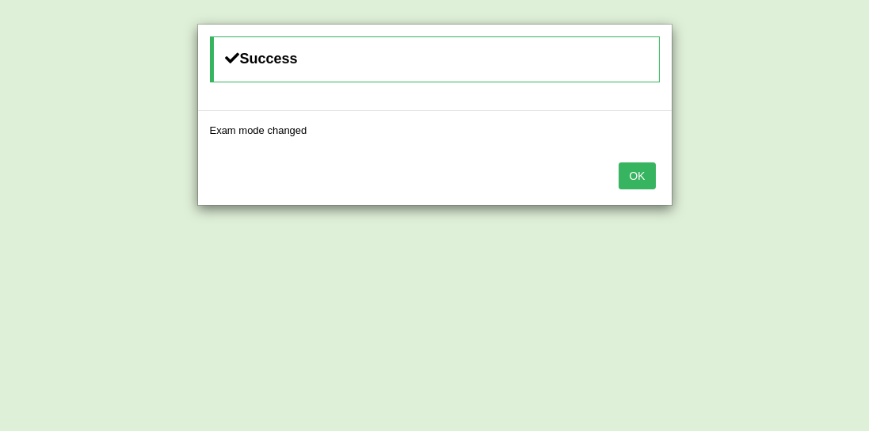
click at [635, 181] on button "OK" at bounding box center [637, 175] width 36 height 27
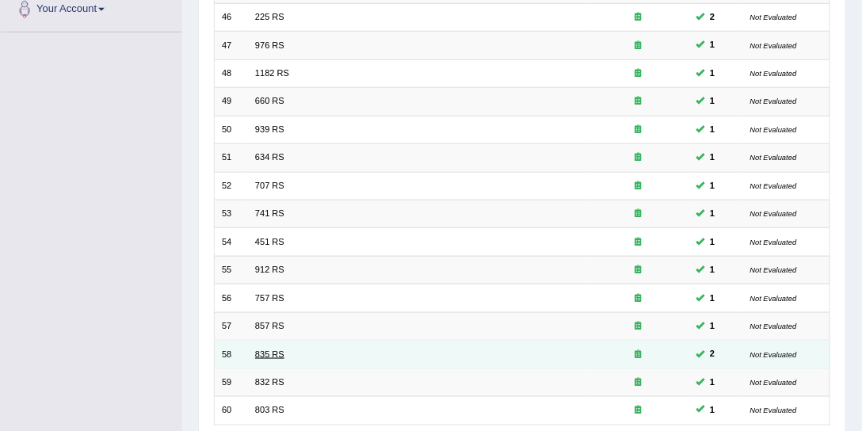
scroll to position [476, 0]
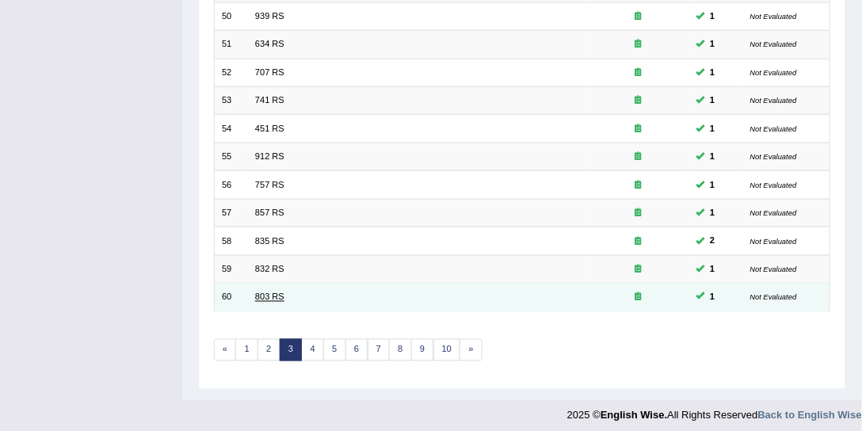
click at [270, 292] on link "803 RS" at bounding box center [269, 297] width 29 height 10
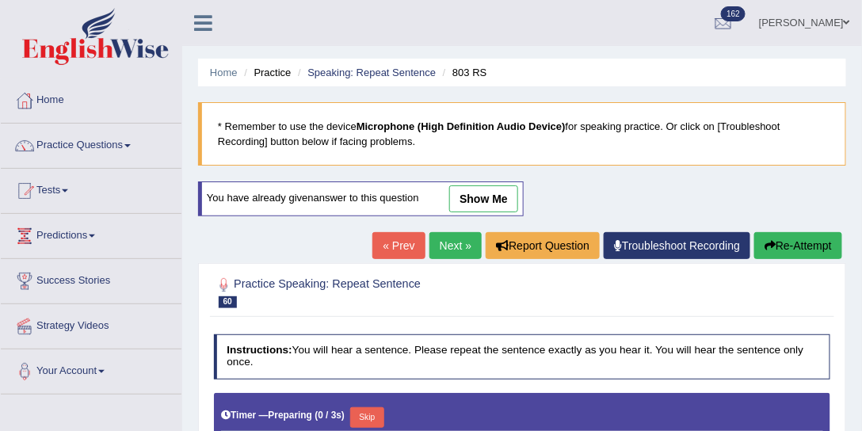
click at [502, 194] on link "show me" at bounding box center [483, 198] width 69 height 27
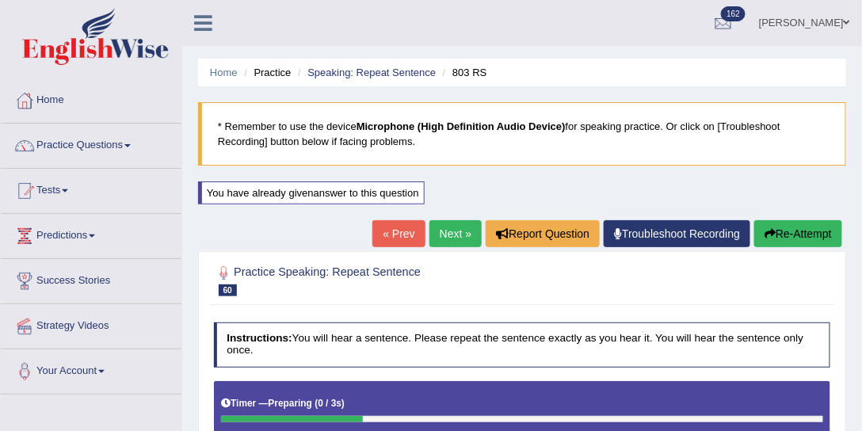
click at [438, 236] on link "Next »" at bounding box center [456, 233] width 52 height 27
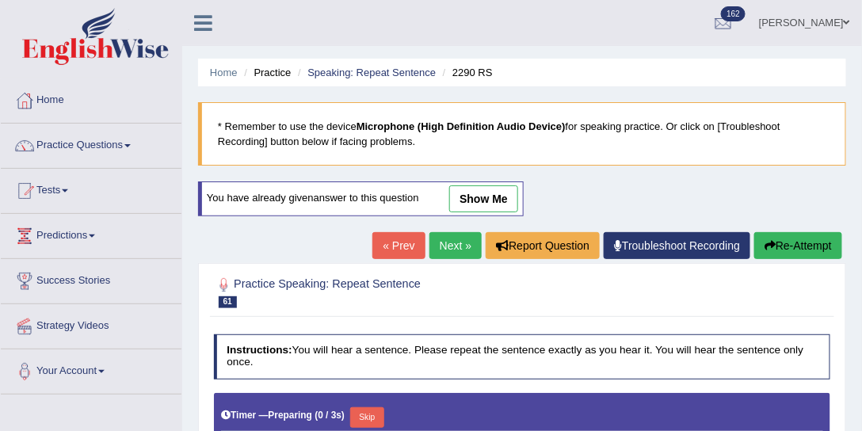
click at [479, 204] on link "show me" at bounding box center [483, 198] width 69 height 27
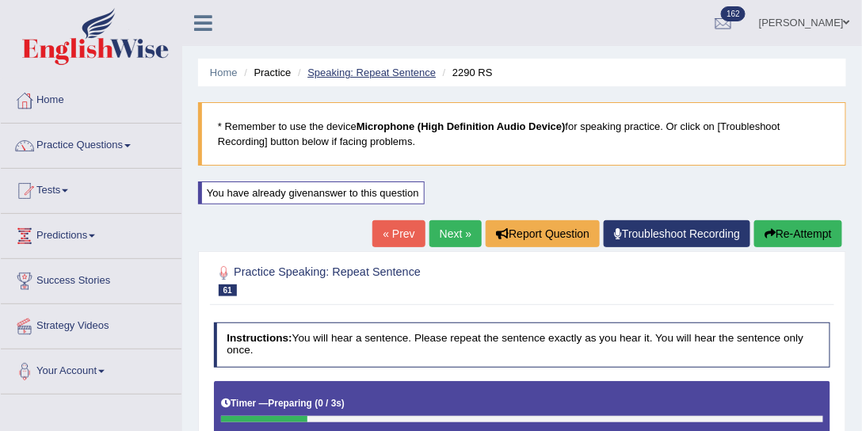
click at [399, 73] on link "Speaking: Repeat Sentence" at bounding box center [371, 73] width 128 height 12
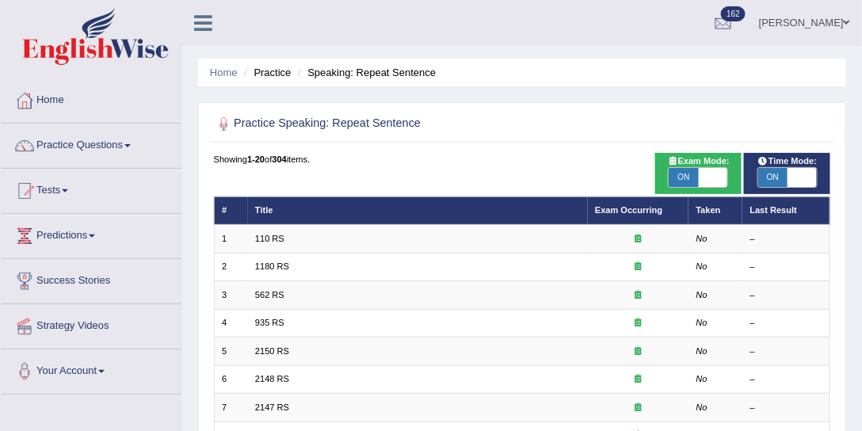
click at [112, 147] on link "Practice Questions" at bounding box center [91, 144] width 181 height 40
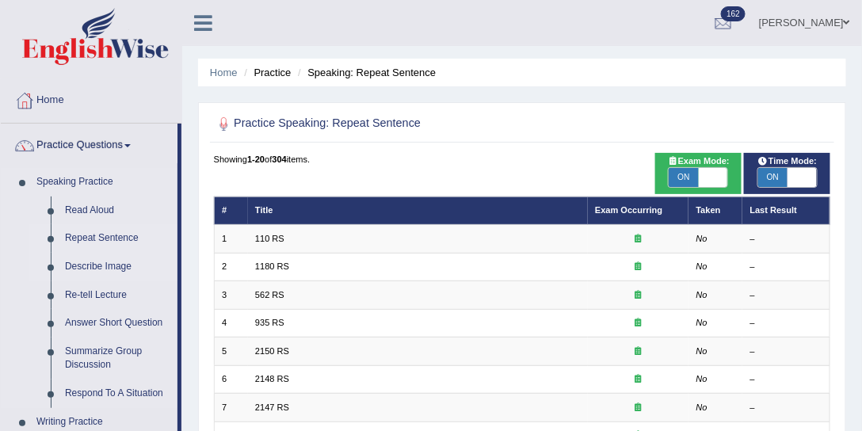
click at [105, 265] on link "Describe Image" at bounding box center [118, 267] width 120 height 29
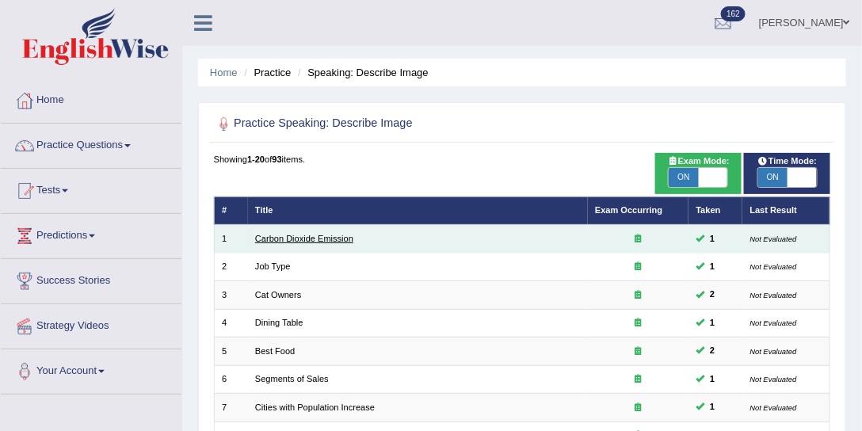
click at [300, 238] on link "Carbon Dioxide Emission" at bounding box center [304, 239] width 98 height 10
